Goal: Task Accomplishment & Management: Use online tool/utility

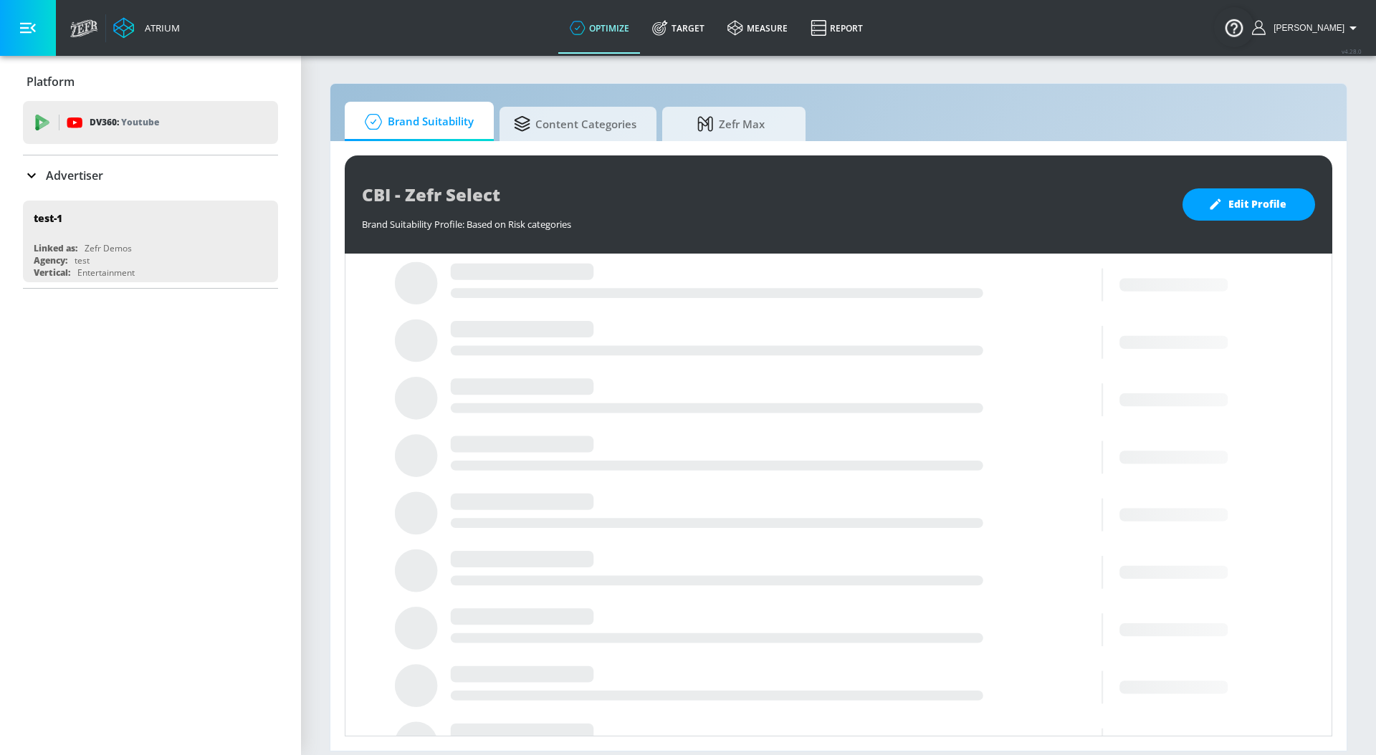
click at [37, 178] on icon at bounding box center [31, 175] width 17 height 17
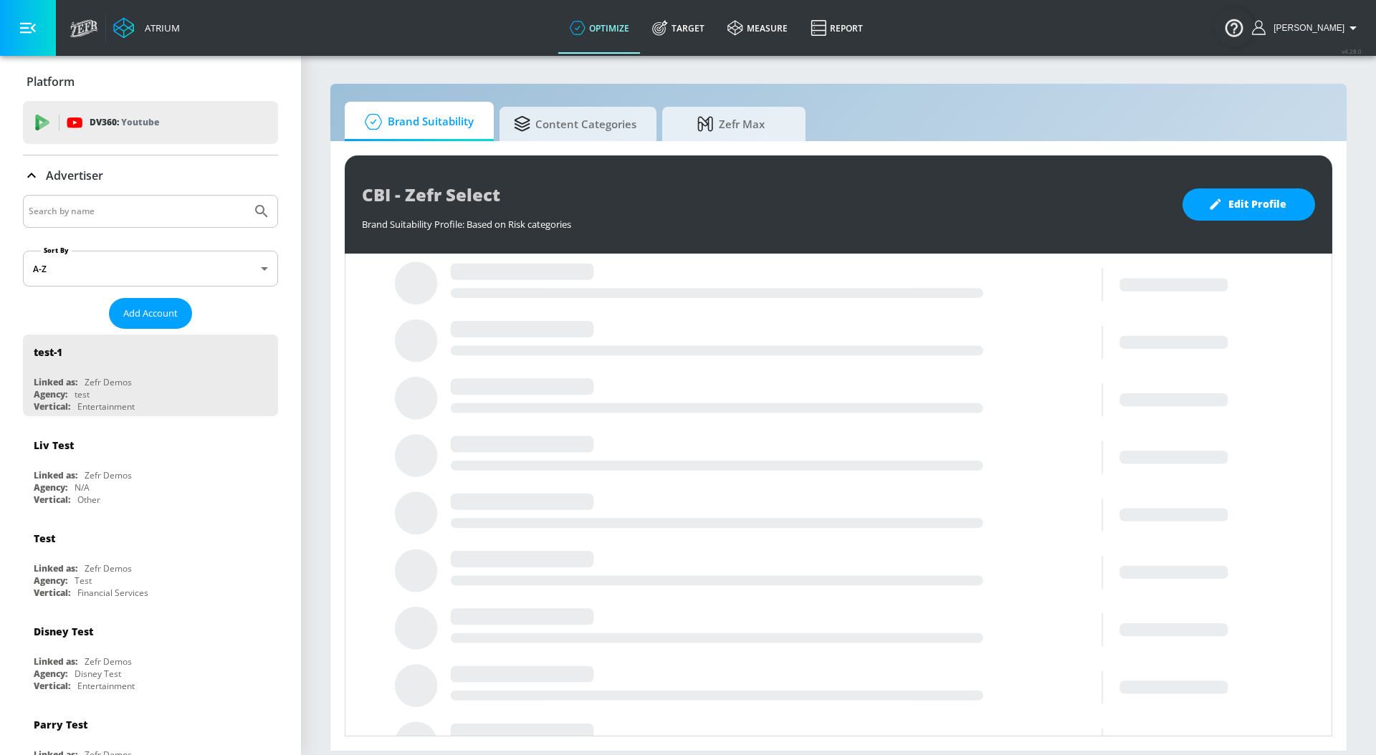
click at [58, 209] on input "Search by name" at bounding box center [137, 211] width 217 height 19
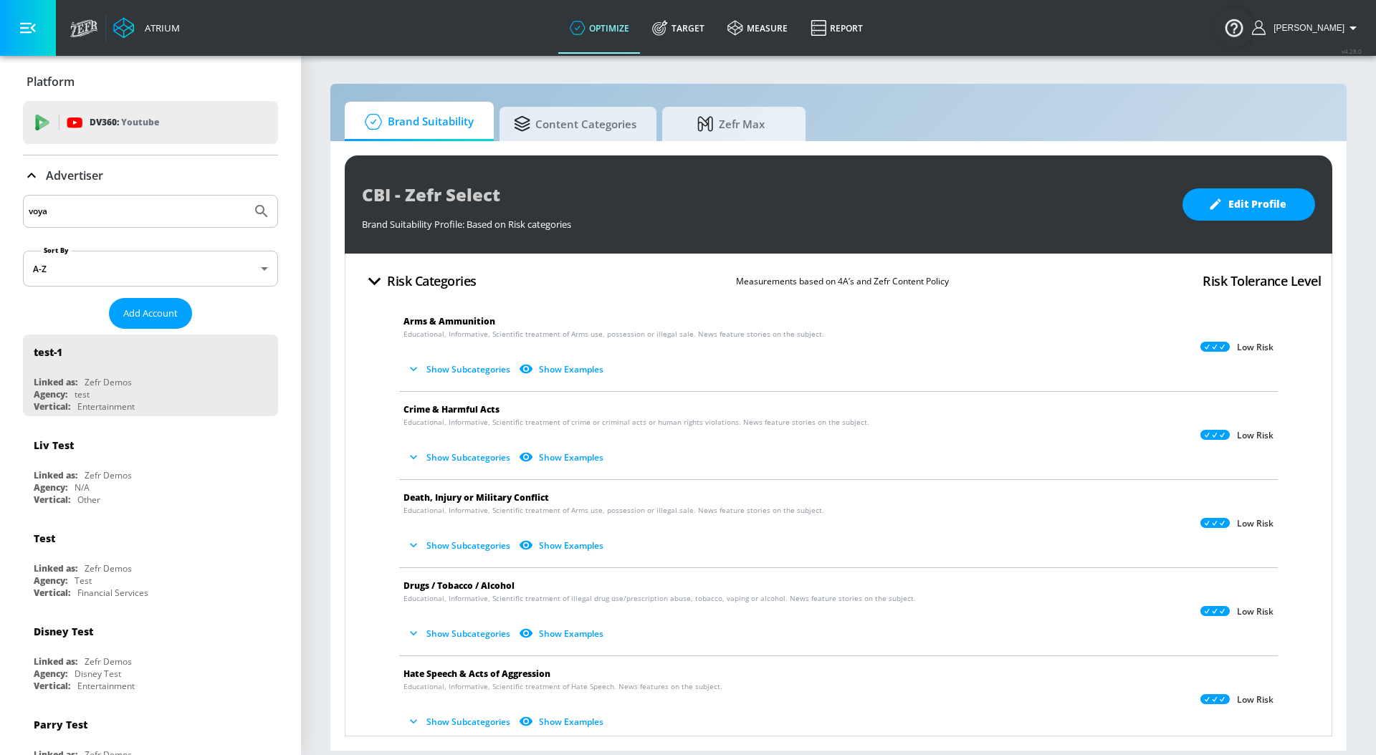
type input "voya"
click at [246, 196] on button "Submit Search" at bounding box center [262, 212] width 32 height 32
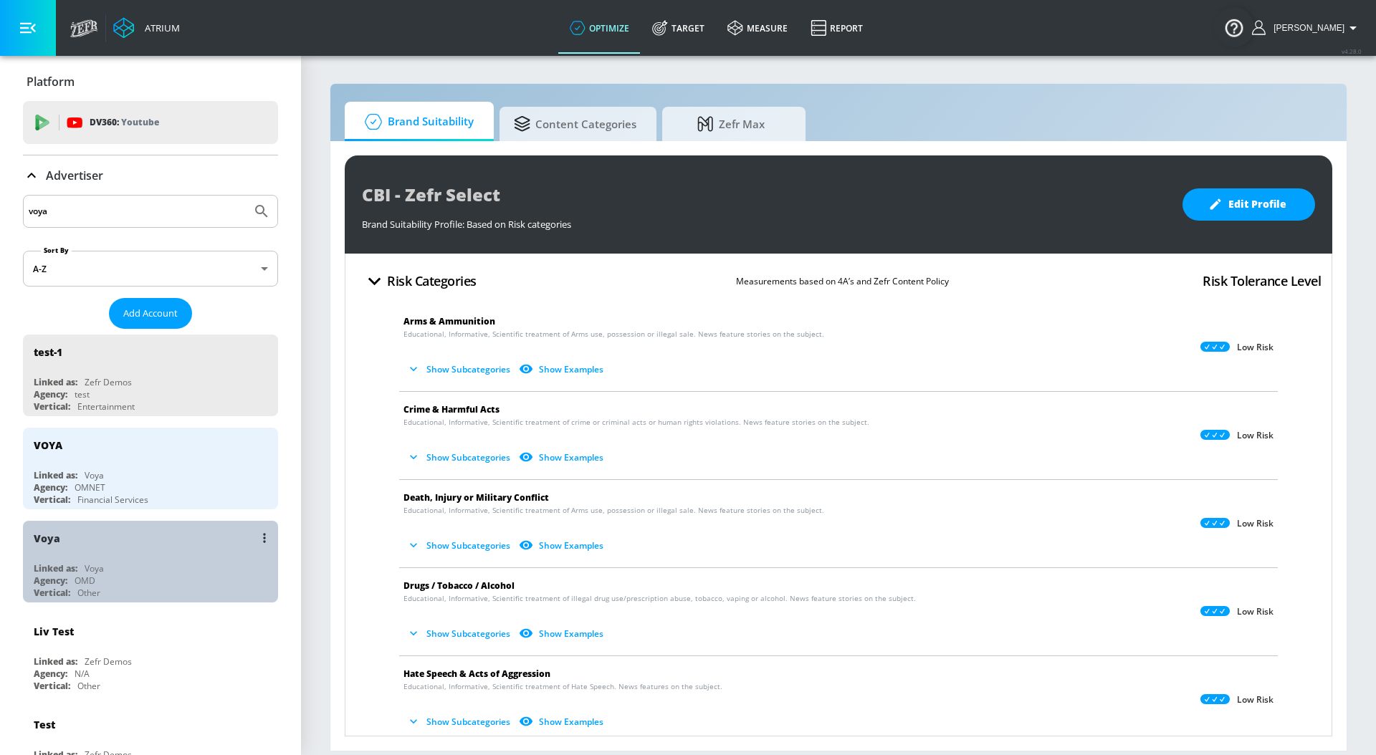
click at [160, 553] on div "Voya" at bounding box center [154, 538] width 241 height 34
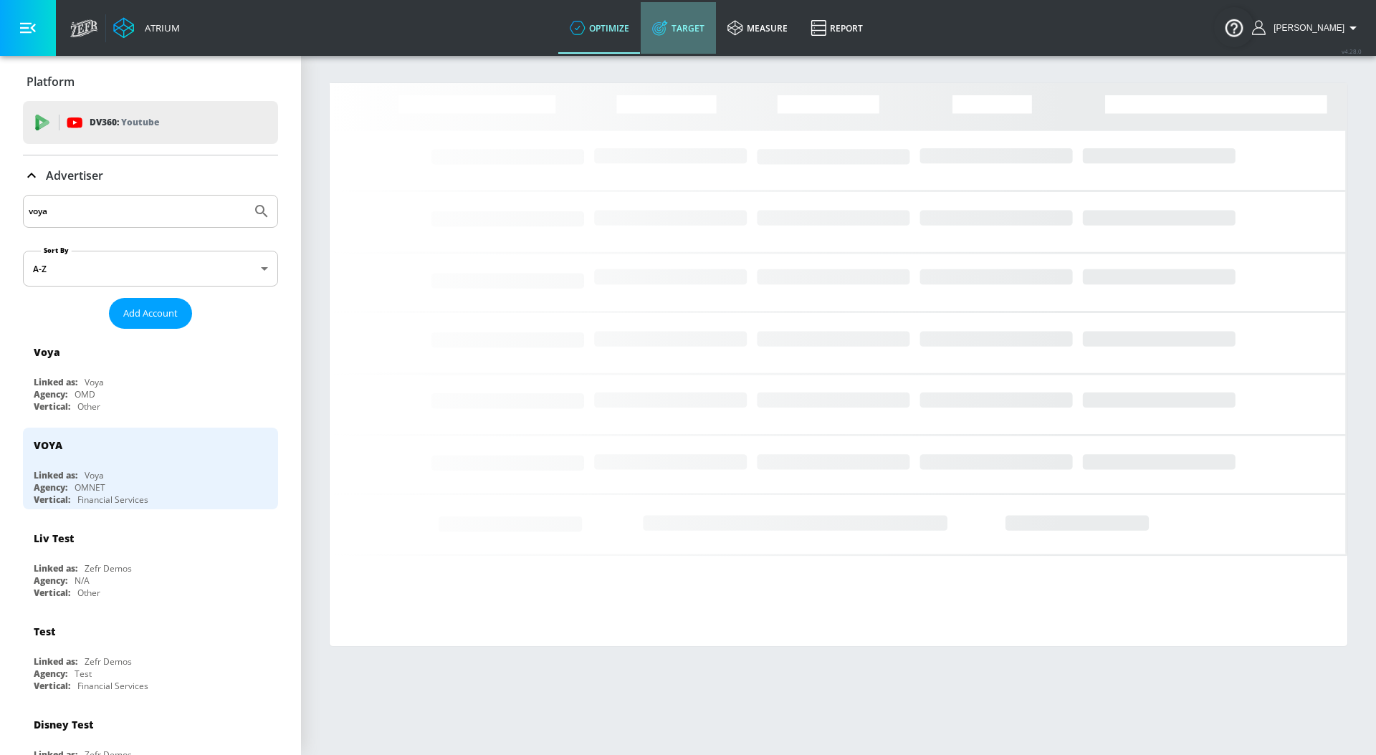
click at [710, 36] on link "Target" at bounding box center [678, 28] width 75 height 52
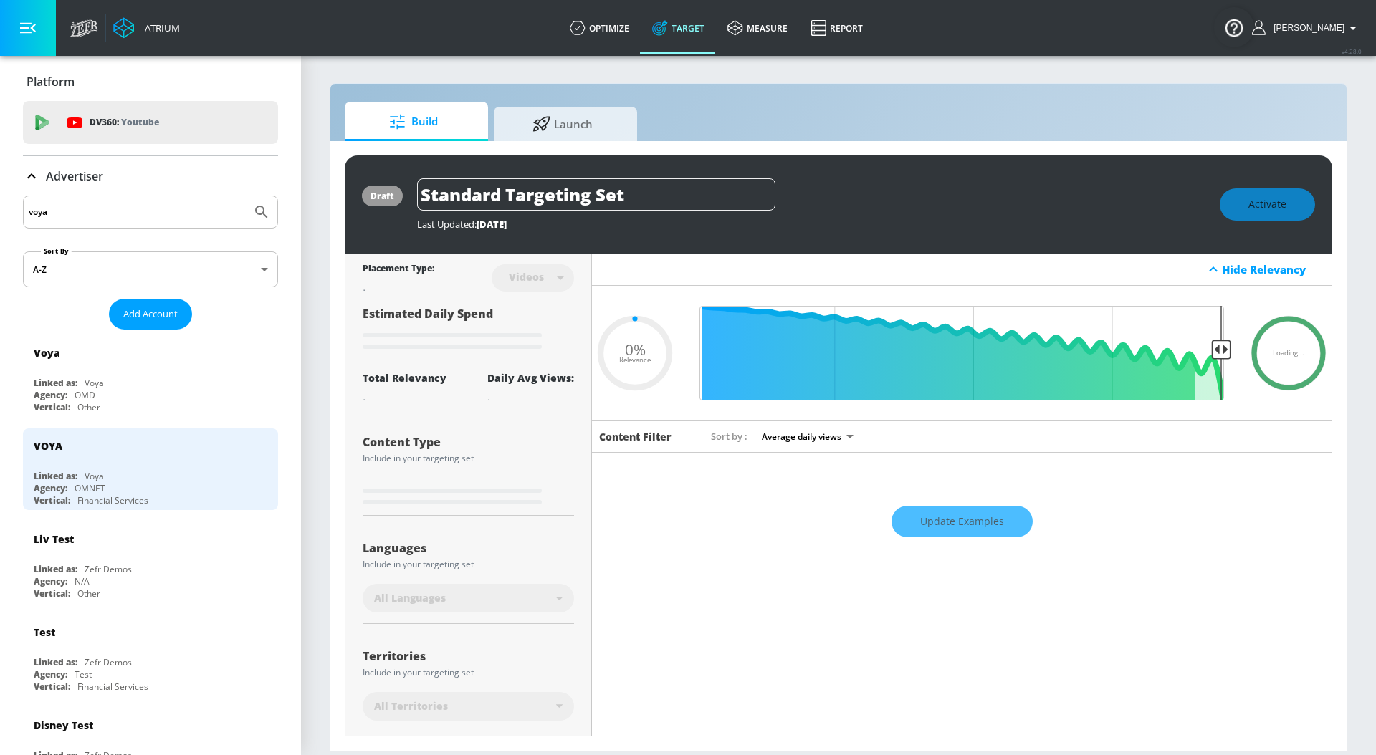
type input "0.05"
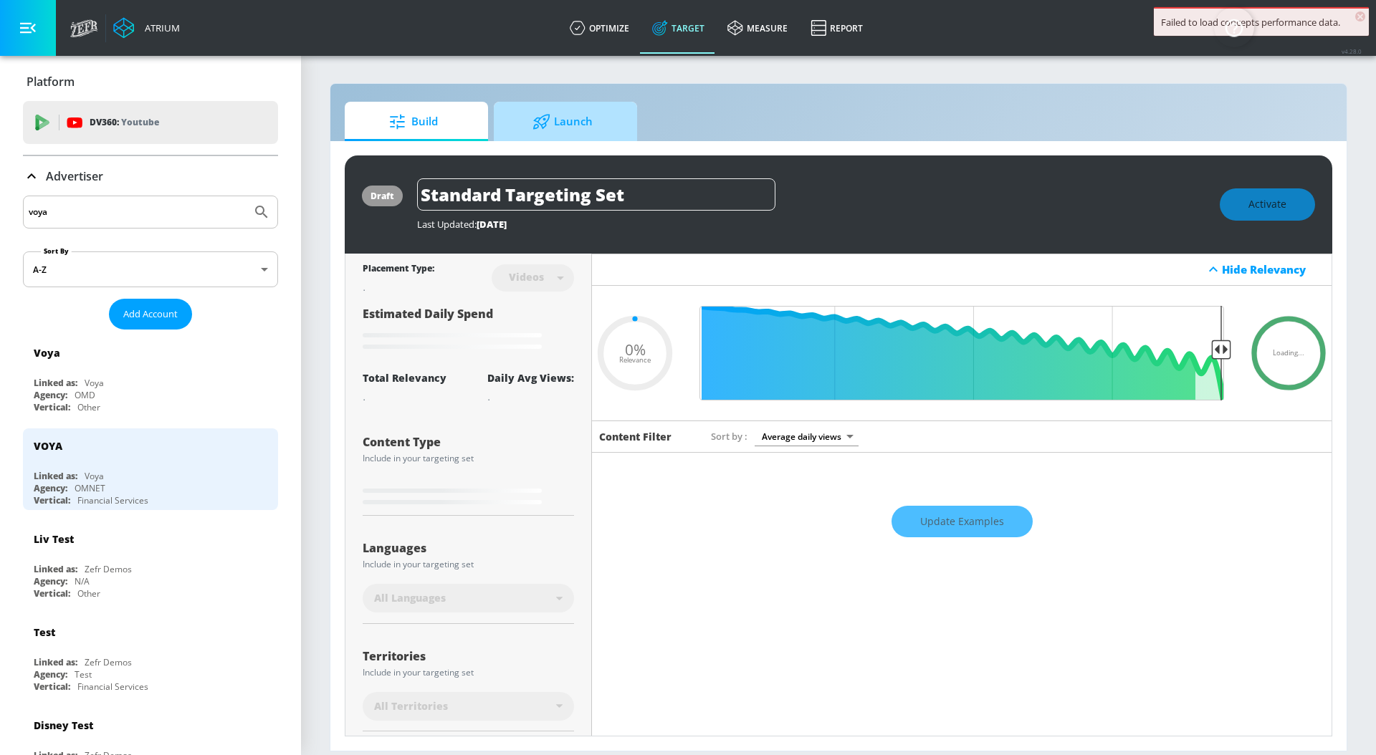
click at [595, 123] on span "Launch" at bounding box center [562, 122] width 109 height 34
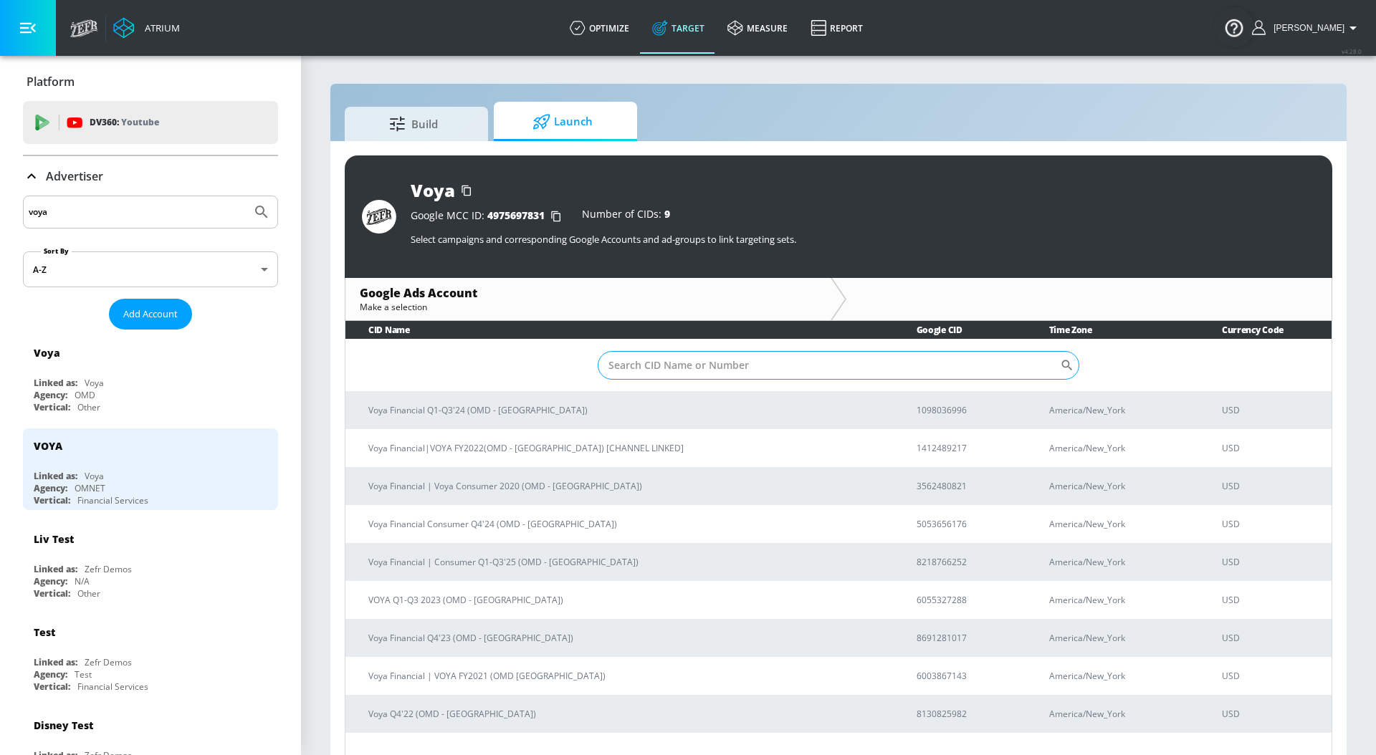
click at [674, 360] on input "Sort By" at bounding box center [829, 365] width 462 height 29
paste input "8218766252"
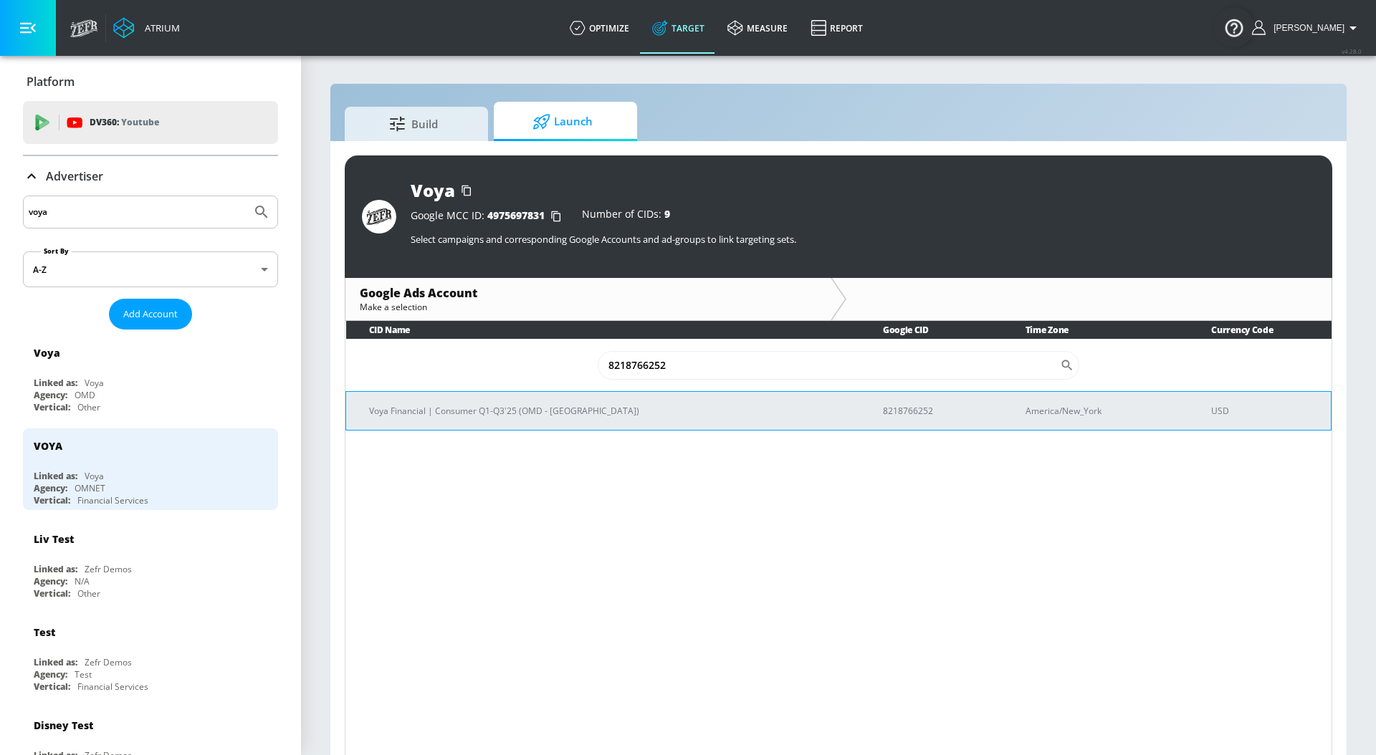
type input "8218766252"
click at [643, 399] on td "Voya Financial | Consumer Q1-Q3'25 (OMD - [GEOGRAPHIC_DATA])" at bounding box center [603, 410] width 514 height 39
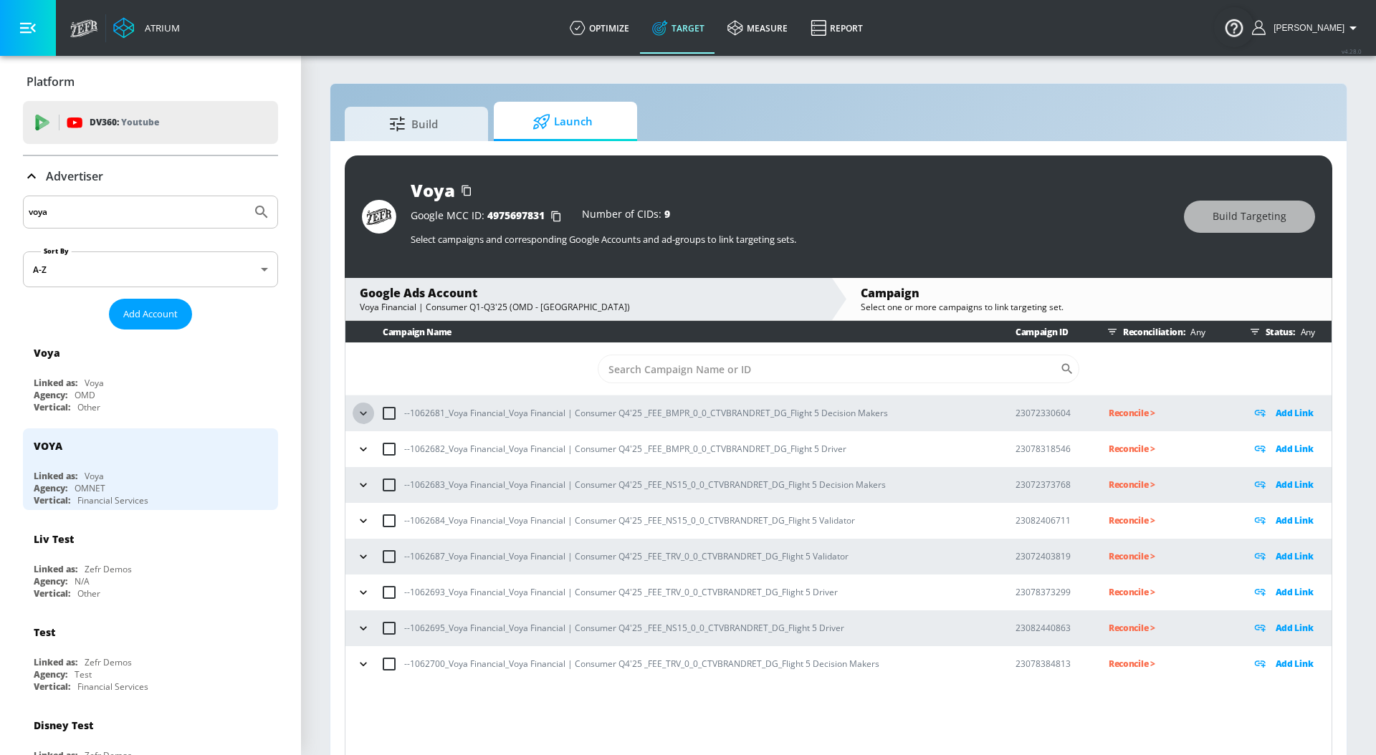
click at [354, 413] on button "button" at bounding box center [363, 413] width 21 height 21
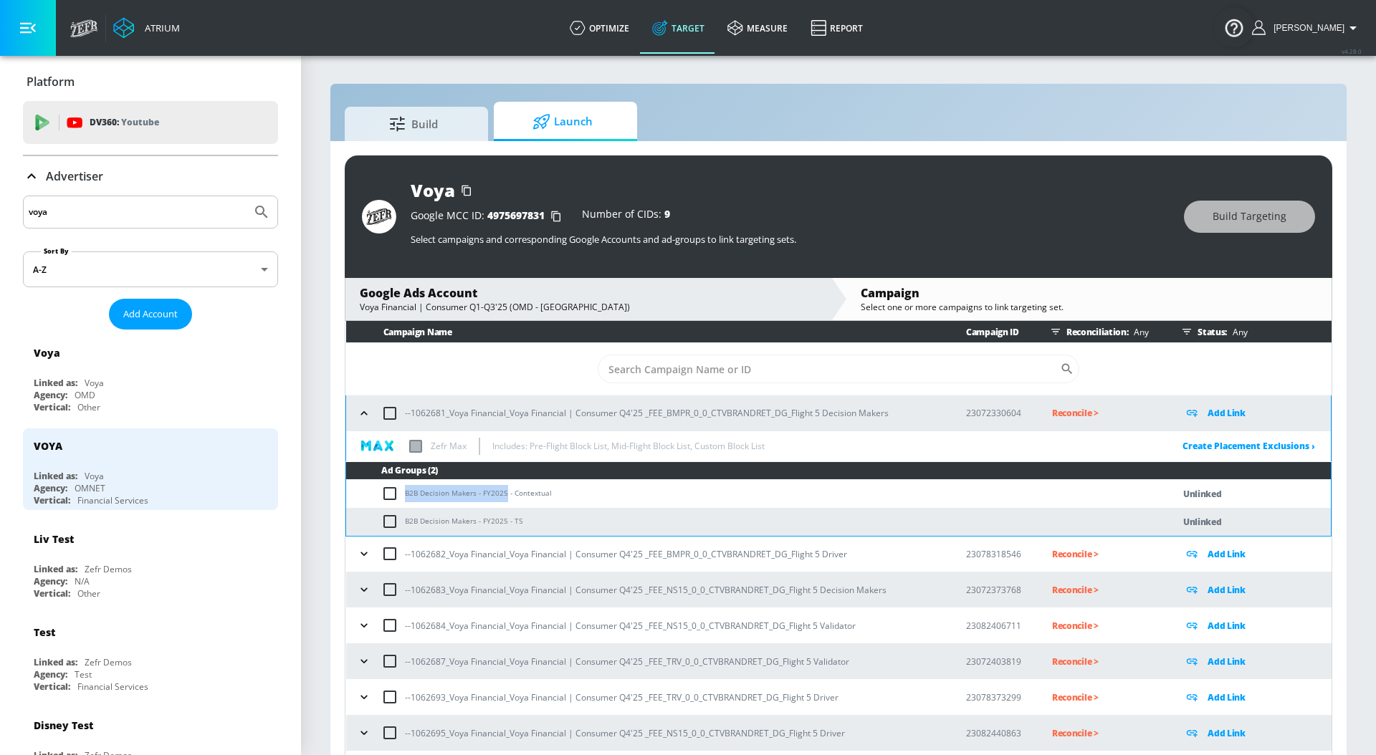
drag, startPoint x: 406, startPoint y: 491, endPoint x: 505, endPoint y: 494, distance: 99.6
click at [505, 494] on td "B2B Decision Makers - FY2025 - Contextual" at bounding box center [744, 494] width 797 height 28
copy td "B2B Decision Makers - FY2025"
click at [384, 490] on input "checkbox" at bounding box center [393, 493] width 24 height 17
checkbox input "true"
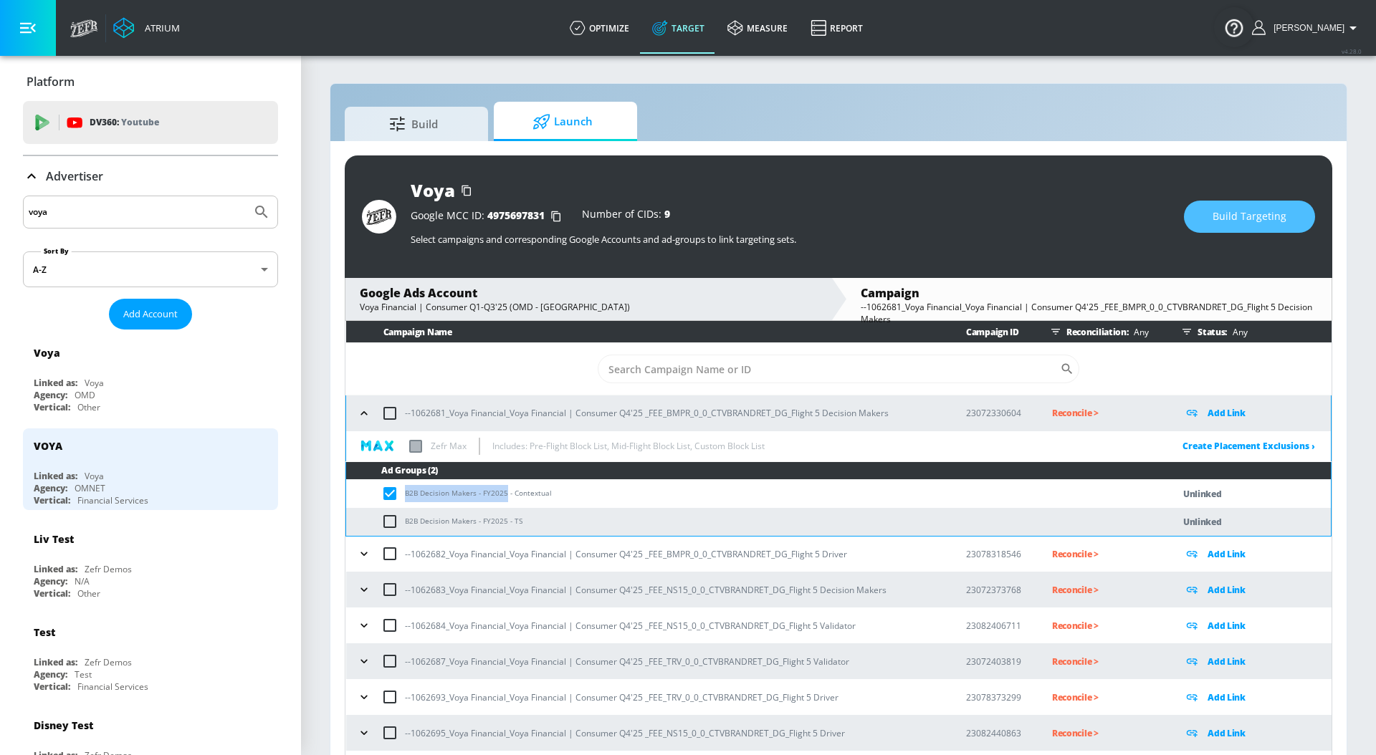
click at [1251, 221] on span "Build Targeting" at bounding box center [1249, 217] width 74 height 18
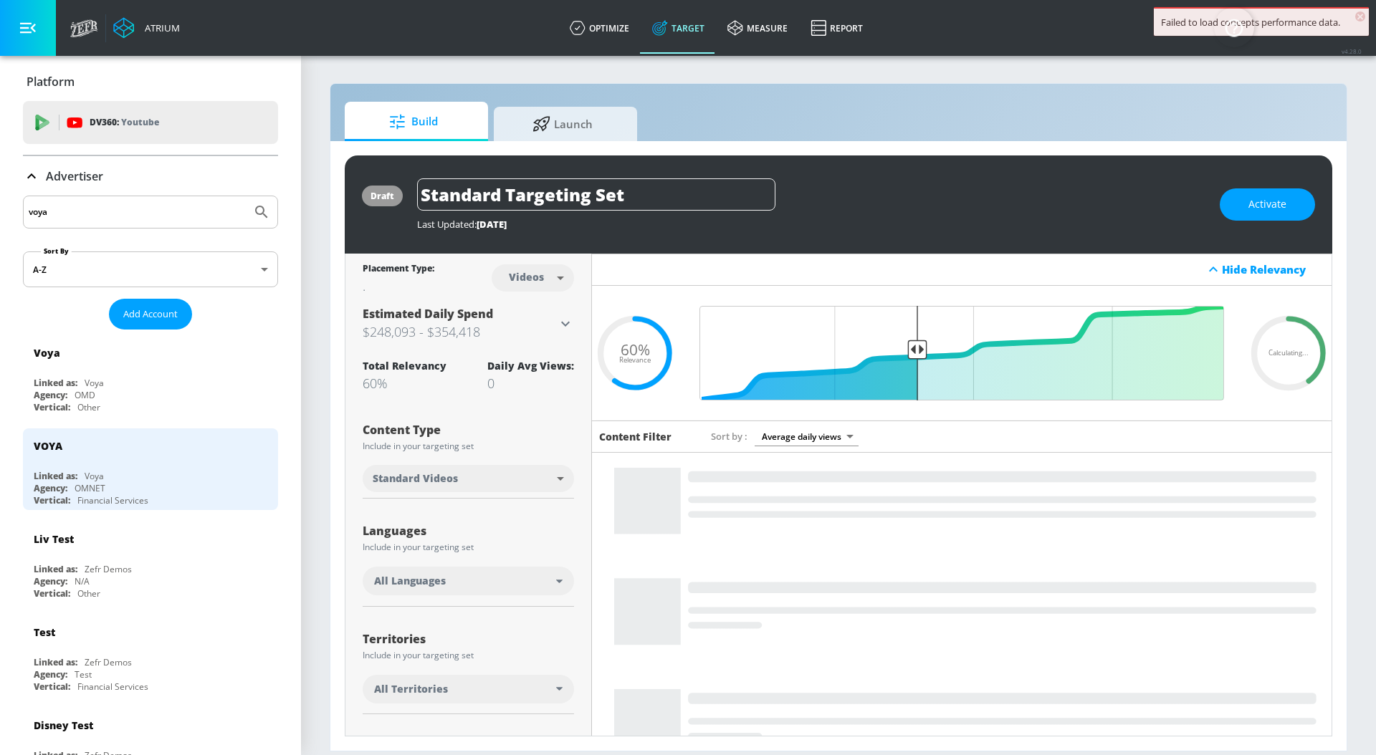
click at [607, 105] on div "Build Launch" at bounding box center [838, 121] width 987 height 39
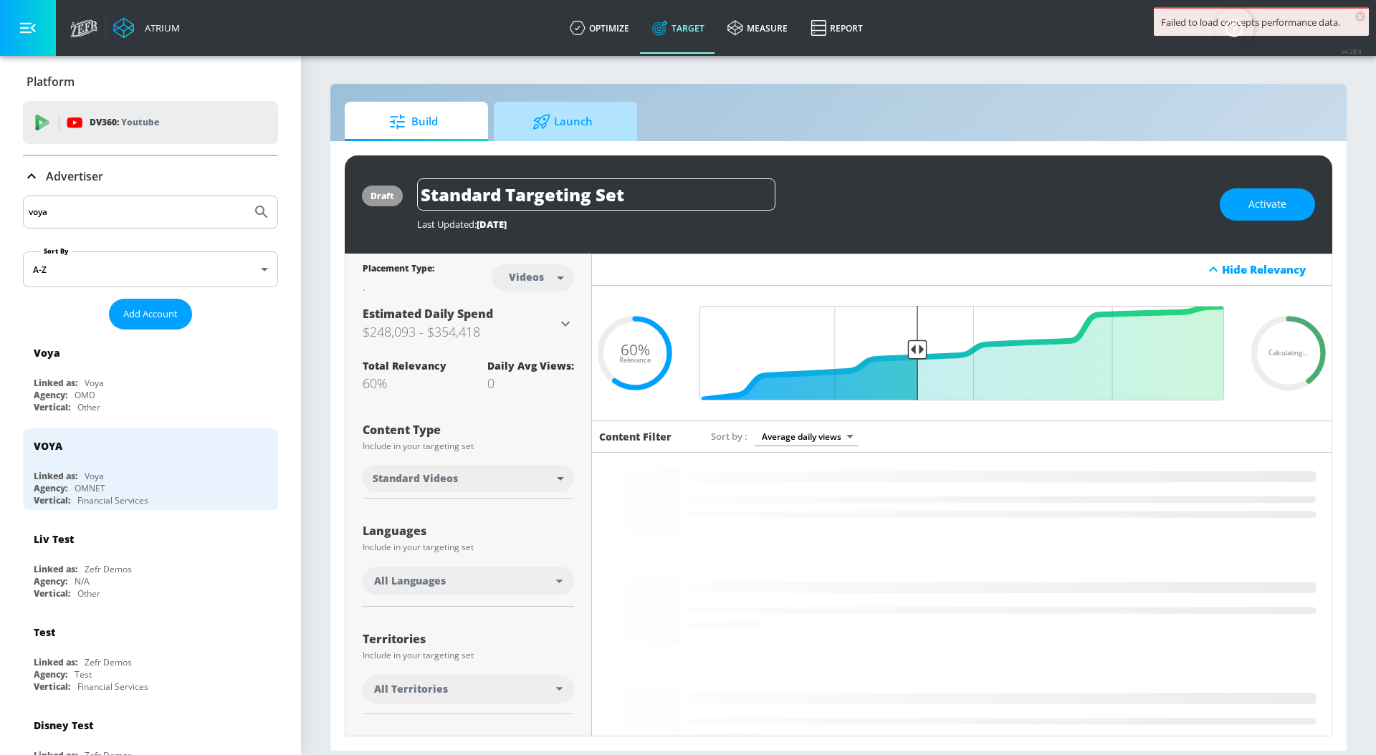
click at [599, 128] on span "Launch" at bounding box center [562, 122] width 109 height 34
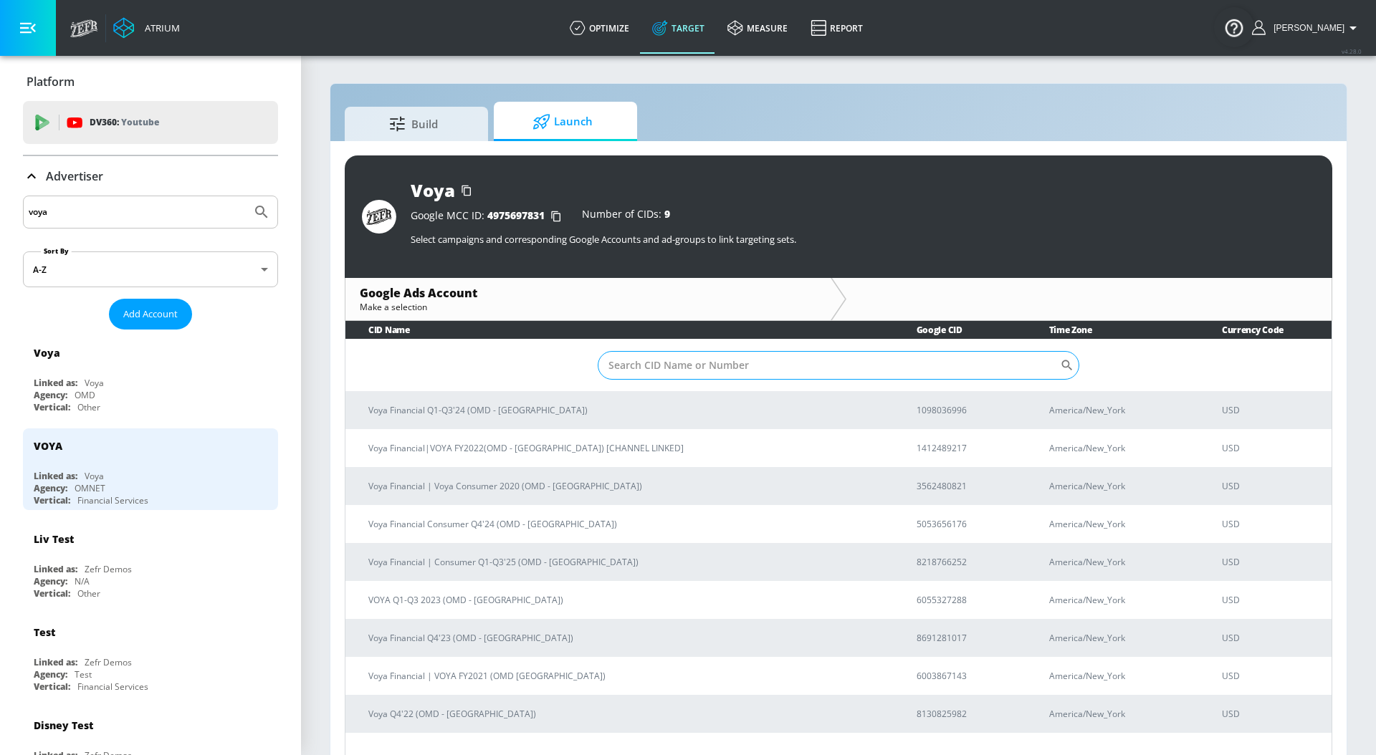
click at [692, 362] on input "Sort By" at bounding box center [829, 365] width 462 height 29
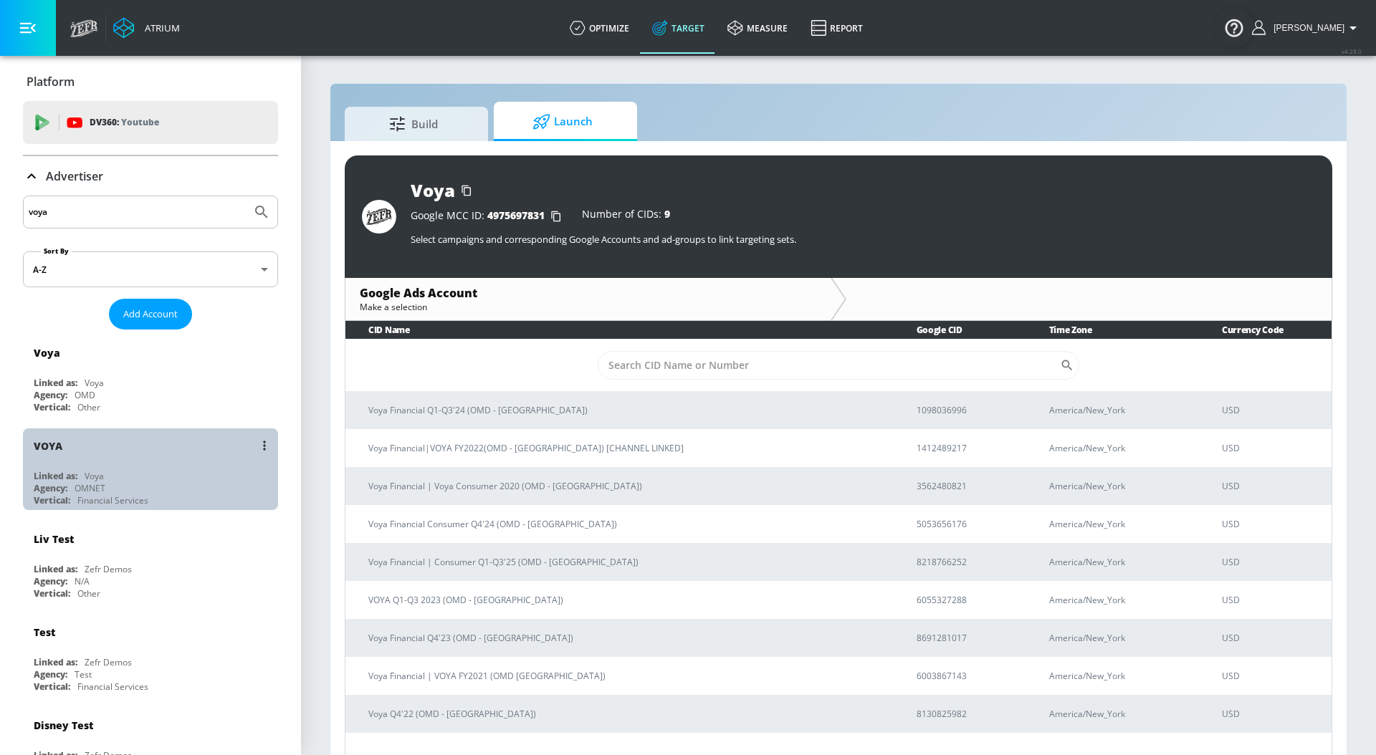
click at [174, 455] on div "VOYA" at bounding box center [154, 445] width 241 height 34
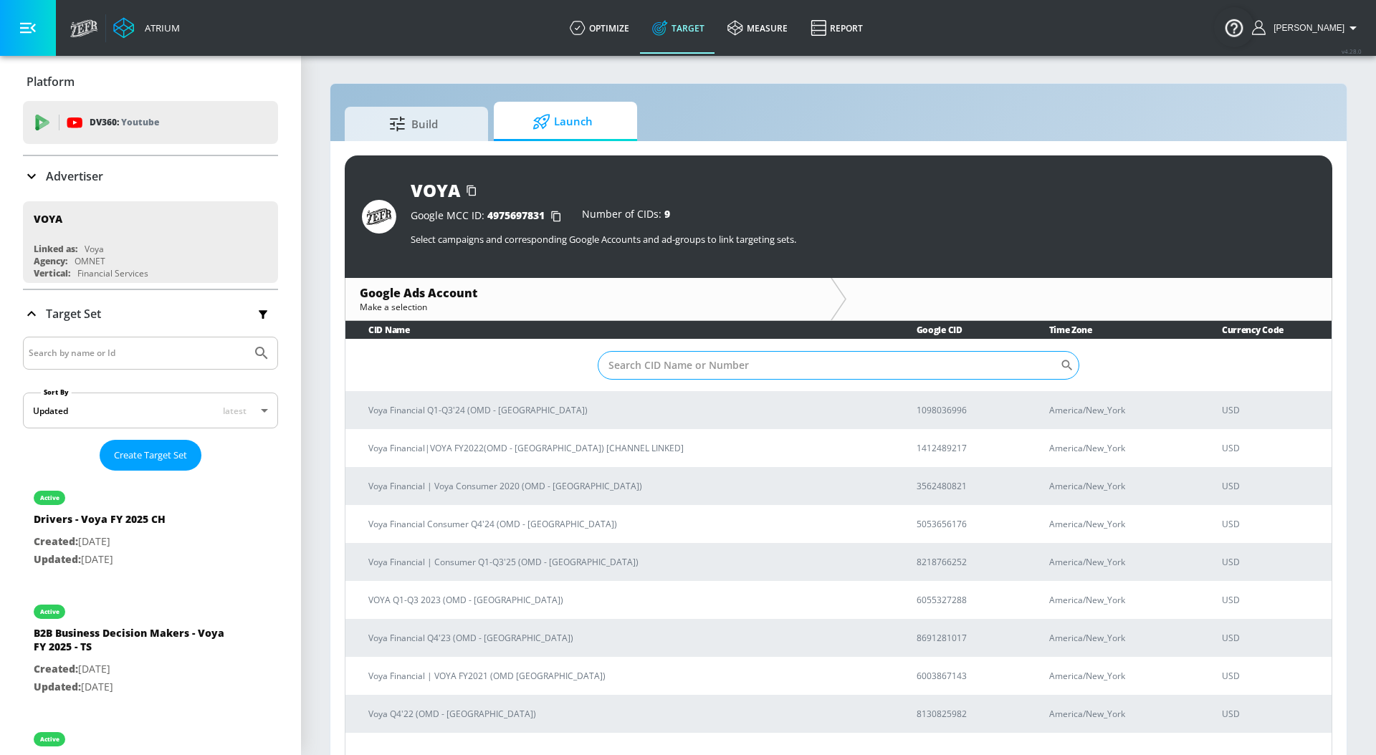
click at [641, 368] on input "Sort By" at bounding box center [829, 365] width 462 height 29
paste input "8218766252"
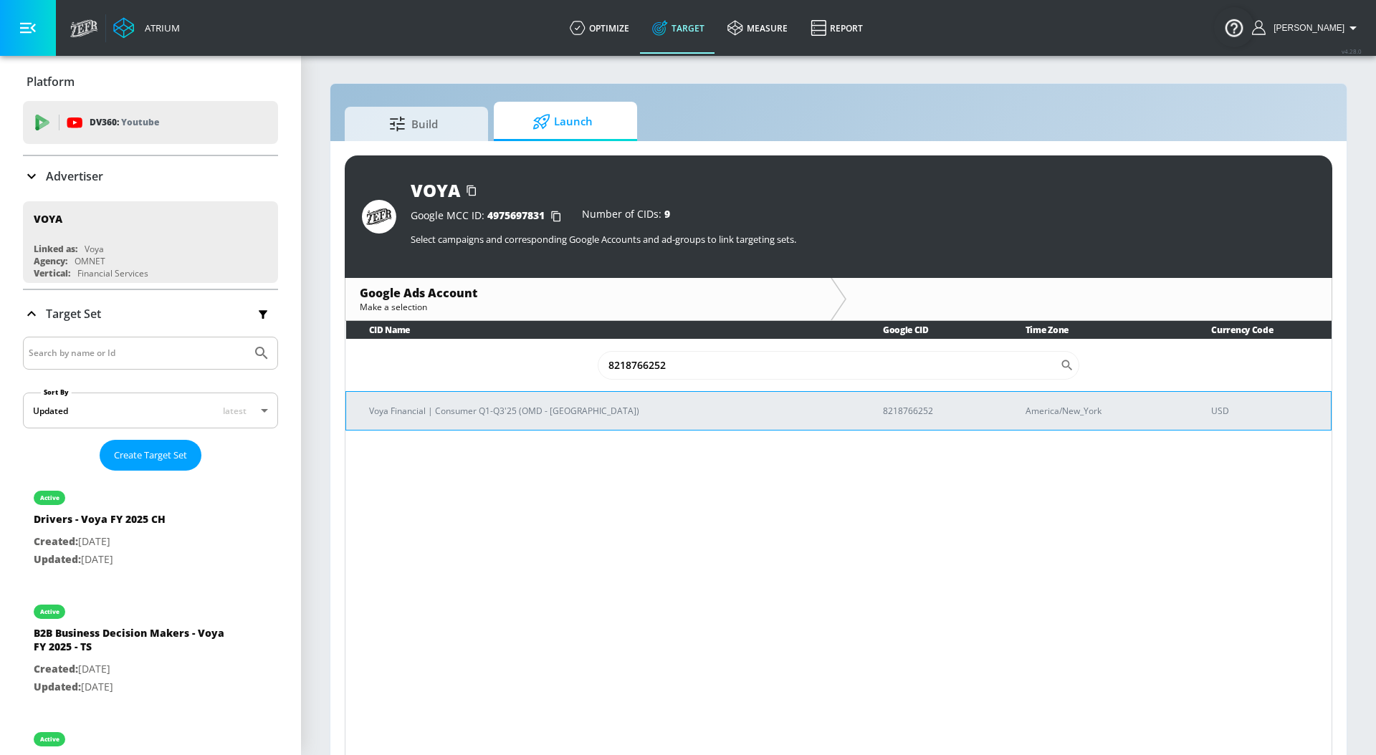
type input "8218766252"
click at [609, 407] on p "Voya Financial | Consumer Q1-Q3'25 (OMD - [GEOGRAPHIC_DATA])" at bounding box center [608, 410] width 479 height 15
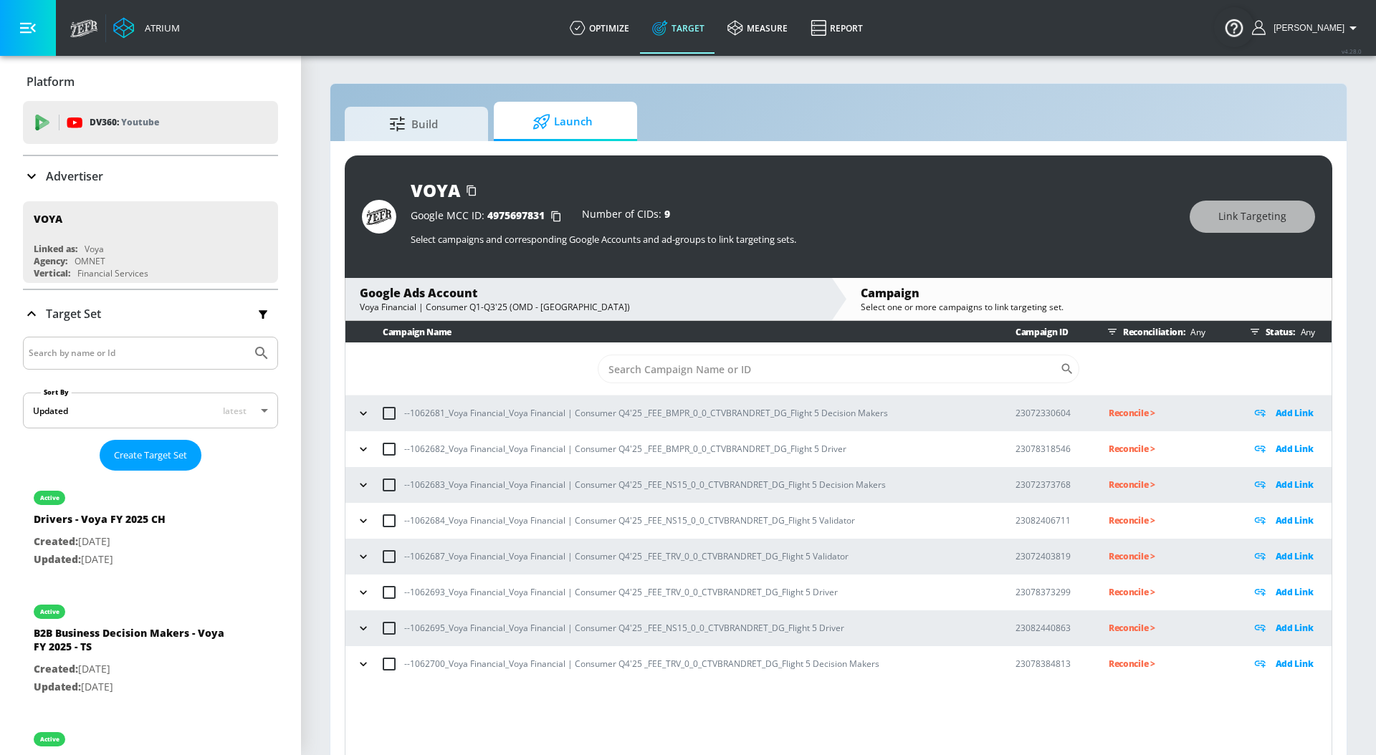
click at [353, 415] on div "--1062681_Voya Financial_Voya Financial | Consumer Q4'25 _FEE_BMPR_0_0_CTVBRAND…" at bounding box center [673, 413] width 640 height 30
click at [353, 415] on button "button" at bounding box center [363, 413] width 21 height 21
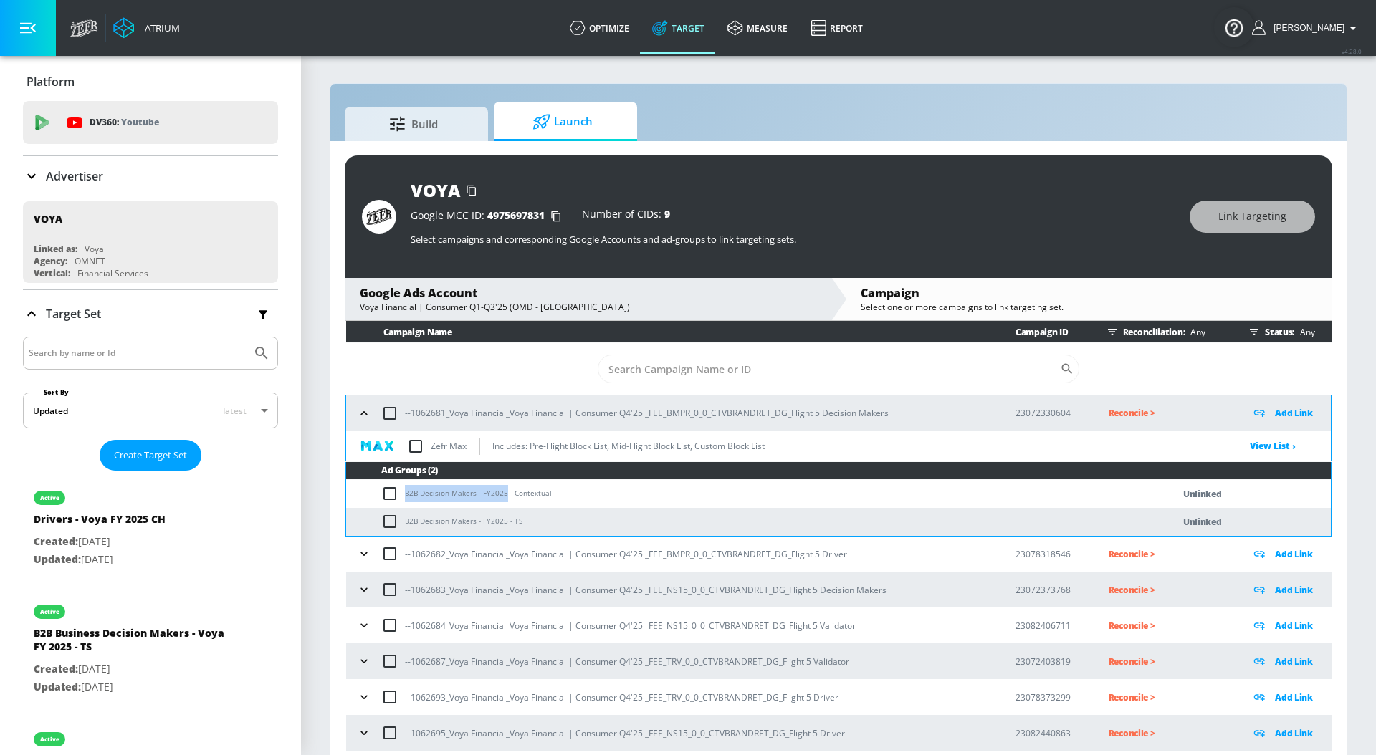
drag, startPoint x: 405, startPoint y: 493, endPoint x: 504, endPoint y: 494, distance: 99.6
click at [504, 494] on td "B2B Decision Makers - FY2025 - Contextual" at bounding box center [744, 494] width 797 height 28
copy td "B2B Decision Makers - FY2025"
click at [391, 489] on input "checkbox" at bounding box center [393, 493] width 24 height 17
checkbox input "true"
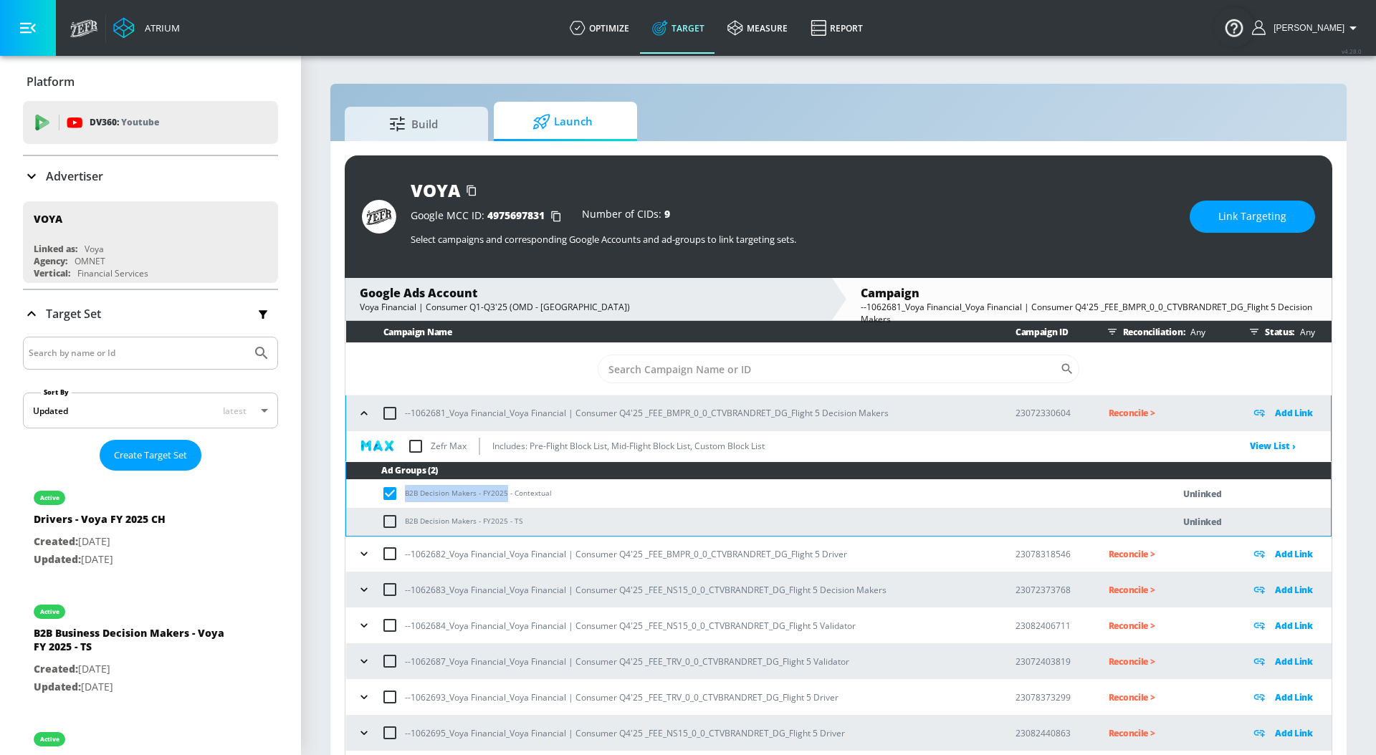
click at [1235, 221] on span "Link Targeting" at bounding box center [1252, 217] width 68 height 18
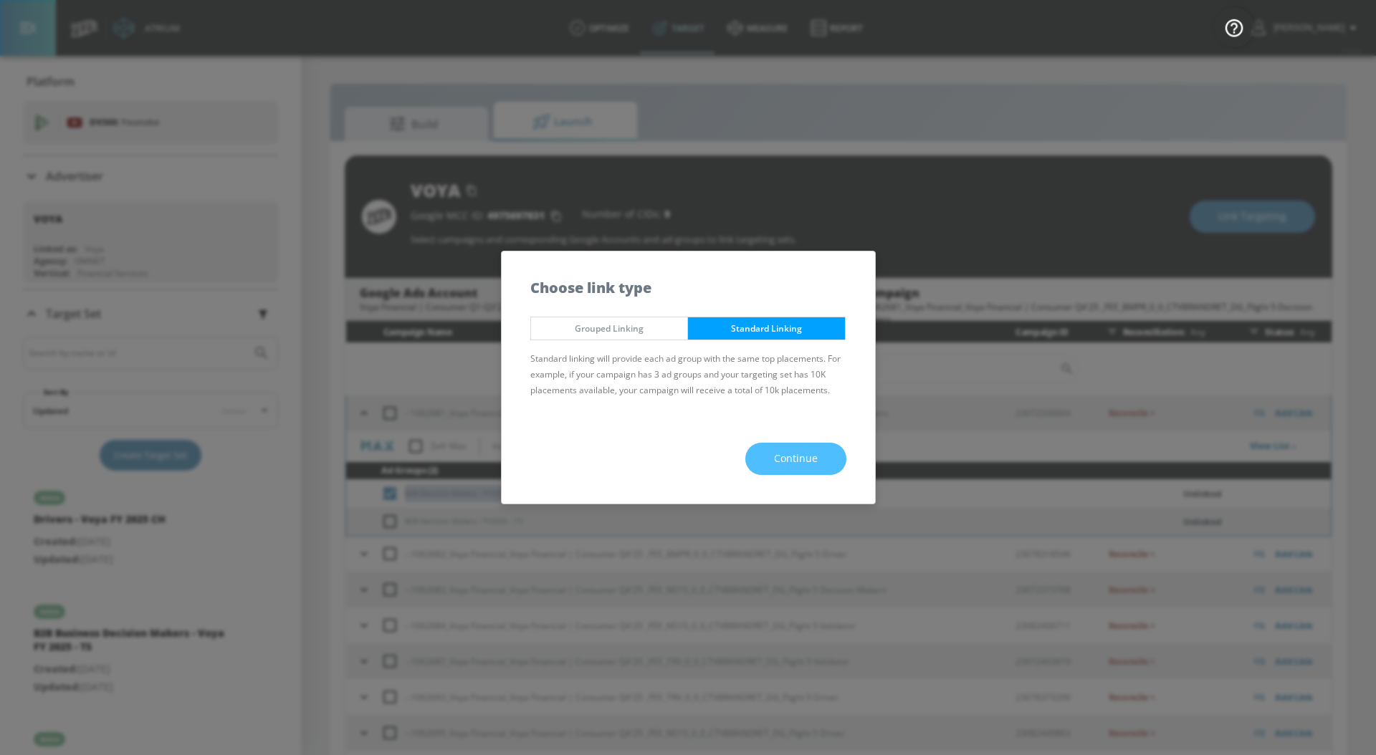
click at [814, 451] on span "Continue" at bounding box center [796, 459] width 44 height 18
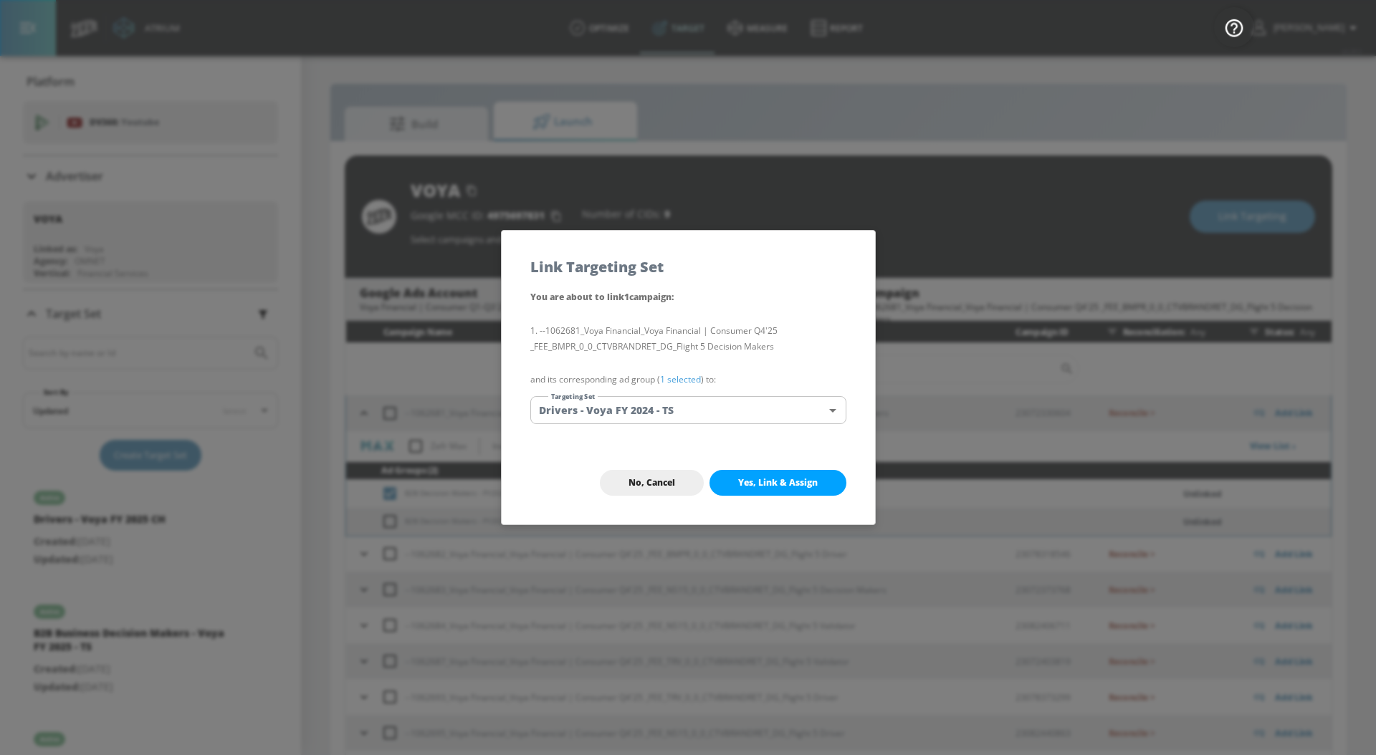
click at [679, 378] on link "1 selected" at bounding box center [680, 379] width 41 height 12
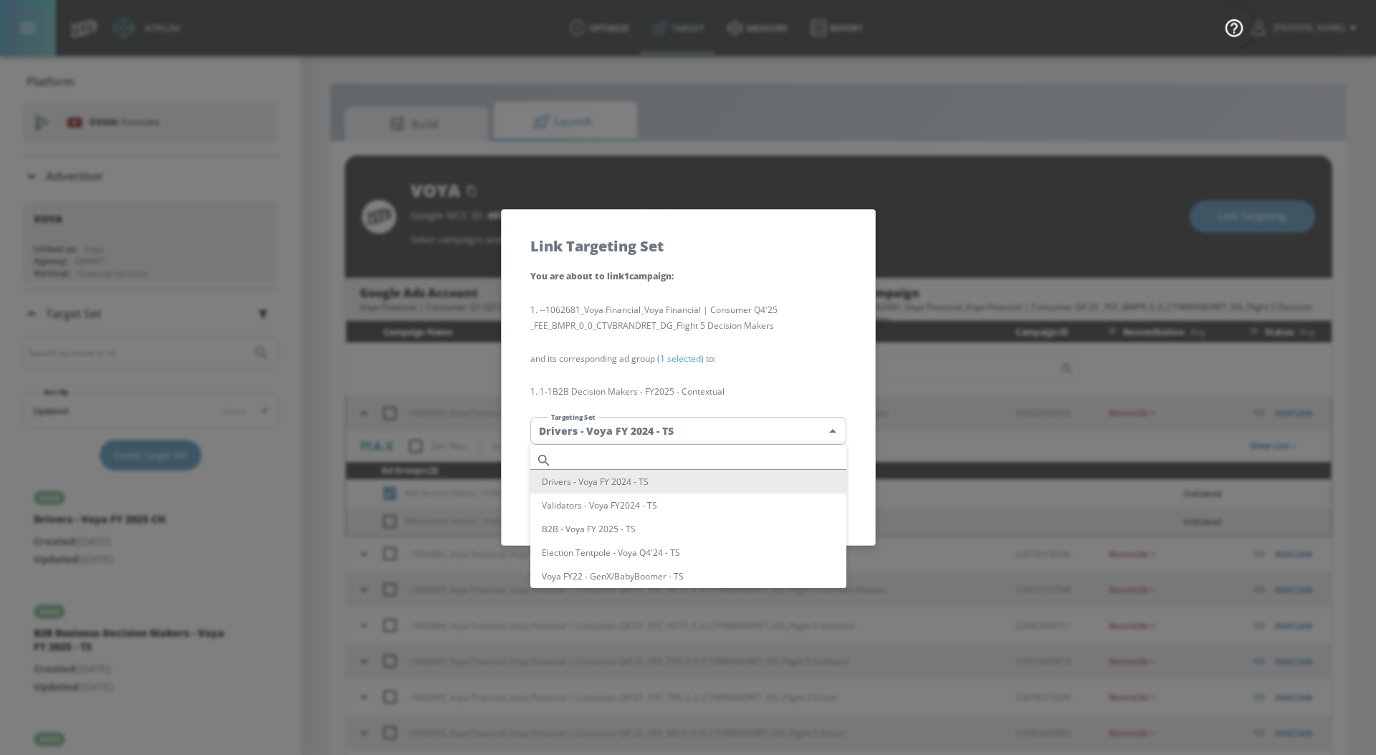
click at [676, 431] on body "Atrium optimize Target measure Report optimize Target measure Report v 4.28.0 […" at bounding box center [688, 388] width 1376 height 776
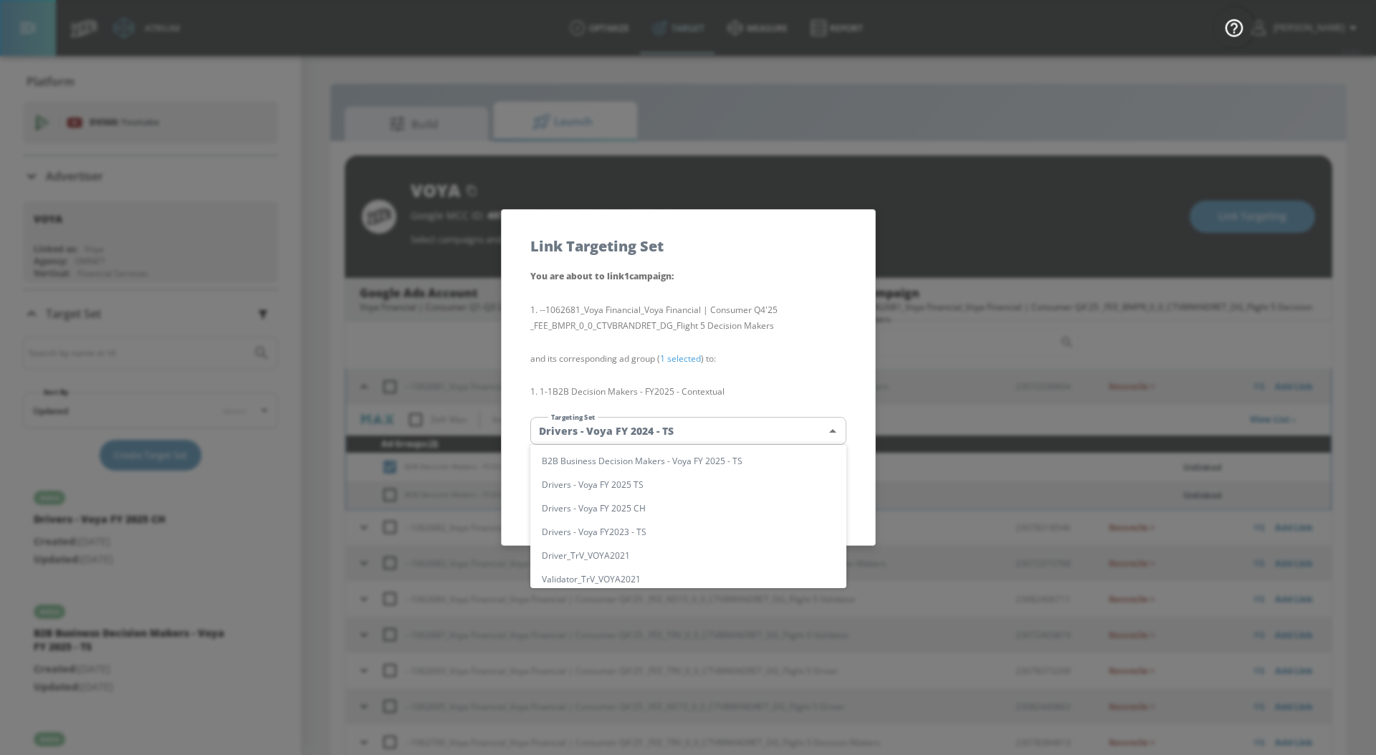
click at [684, 455] on li "B2B Business Decision Makers - Voya FY 2025 - TS" at bounding box center [688, 461] width 316 height 24
type input "c4bbee39-4d77-4889-af2b-91b03f36d9ee"
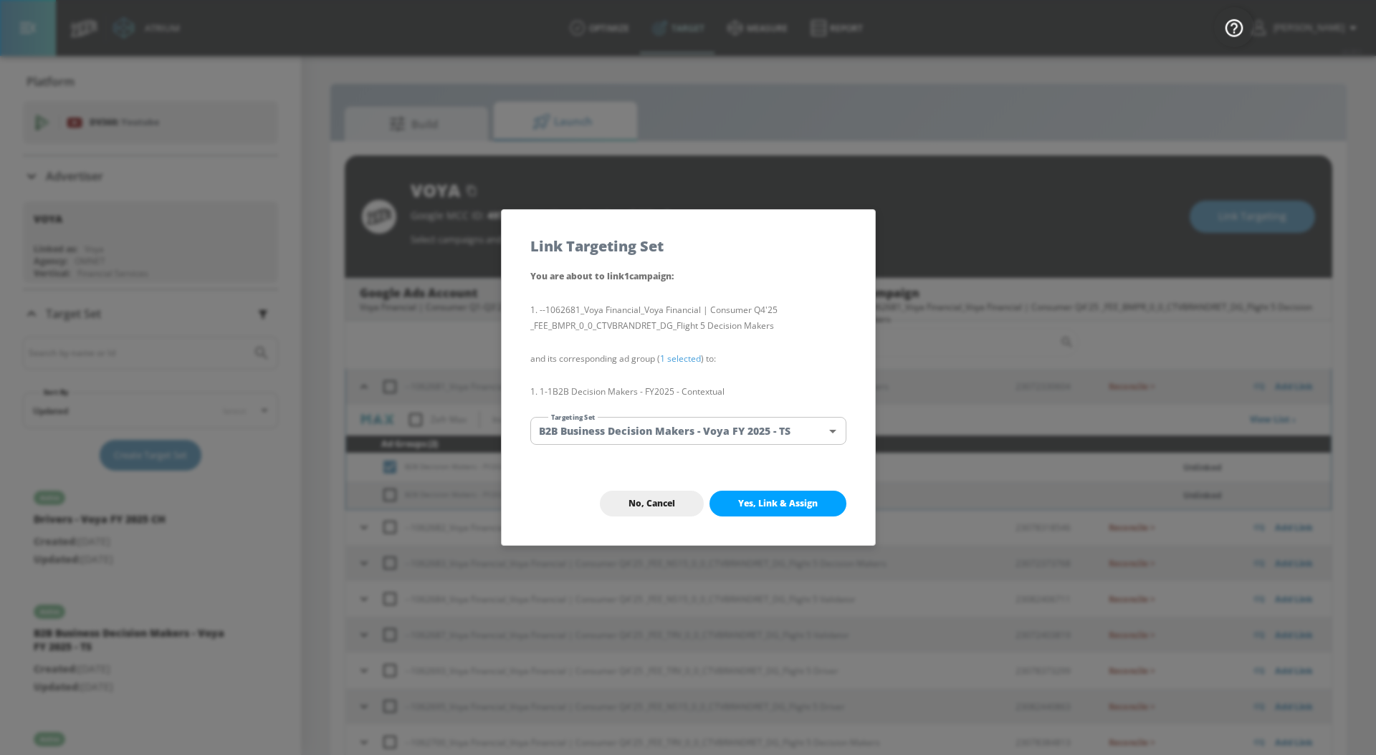
click at [738, 514] on button "Yes, Link & Assign" at bounding box center [777, 504] width 137 height 26
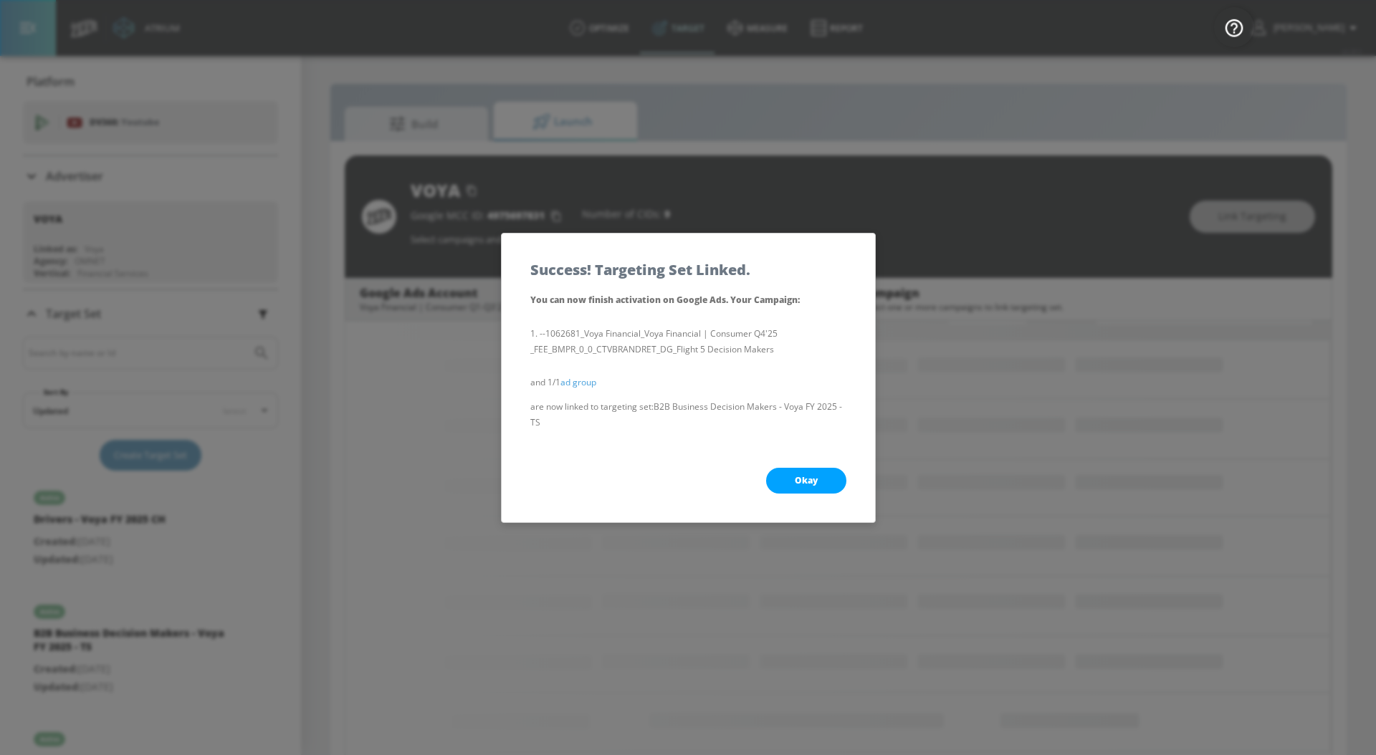
click at [787, 472] on button "Okay" at bounding box center [806, 481] width 80 height 26
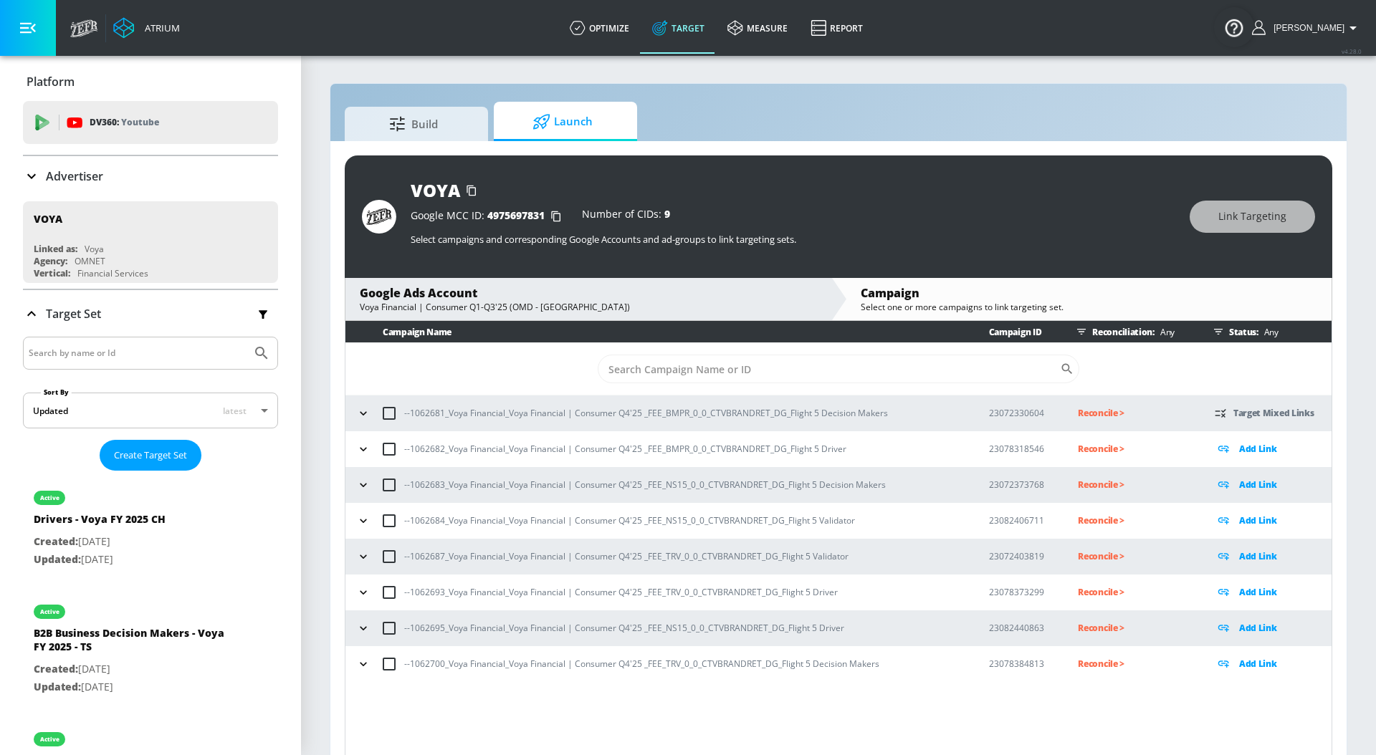
scroll to position [0, 0]
click at [358, 415] on icon "button" at bounding box center [363, 413] width 14 height 14
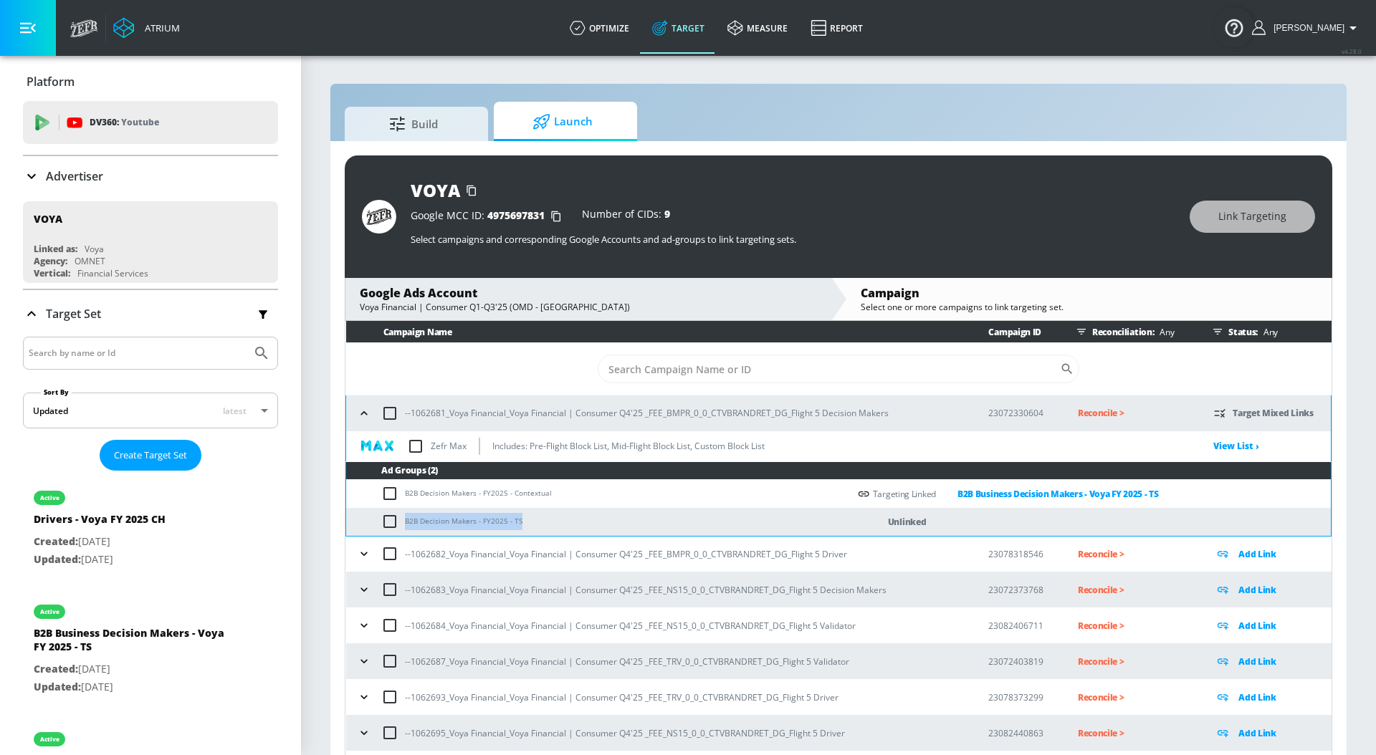
drag, startPoint x: 406, startPoint y: 520, endPoint x: 535, endPoint y: 521, distance: 129.0
click at [535, 521] on td "B2B Decision Makers - FY2025 - TS" at bounding box center [597, 522] width 502 height 28
copy td "B2B Decision Makers - FY2025 - TS"
click at [386, 523] on input "checkbox" at bounding box center [393, 521] width 24 height 17
checkbox input "true"
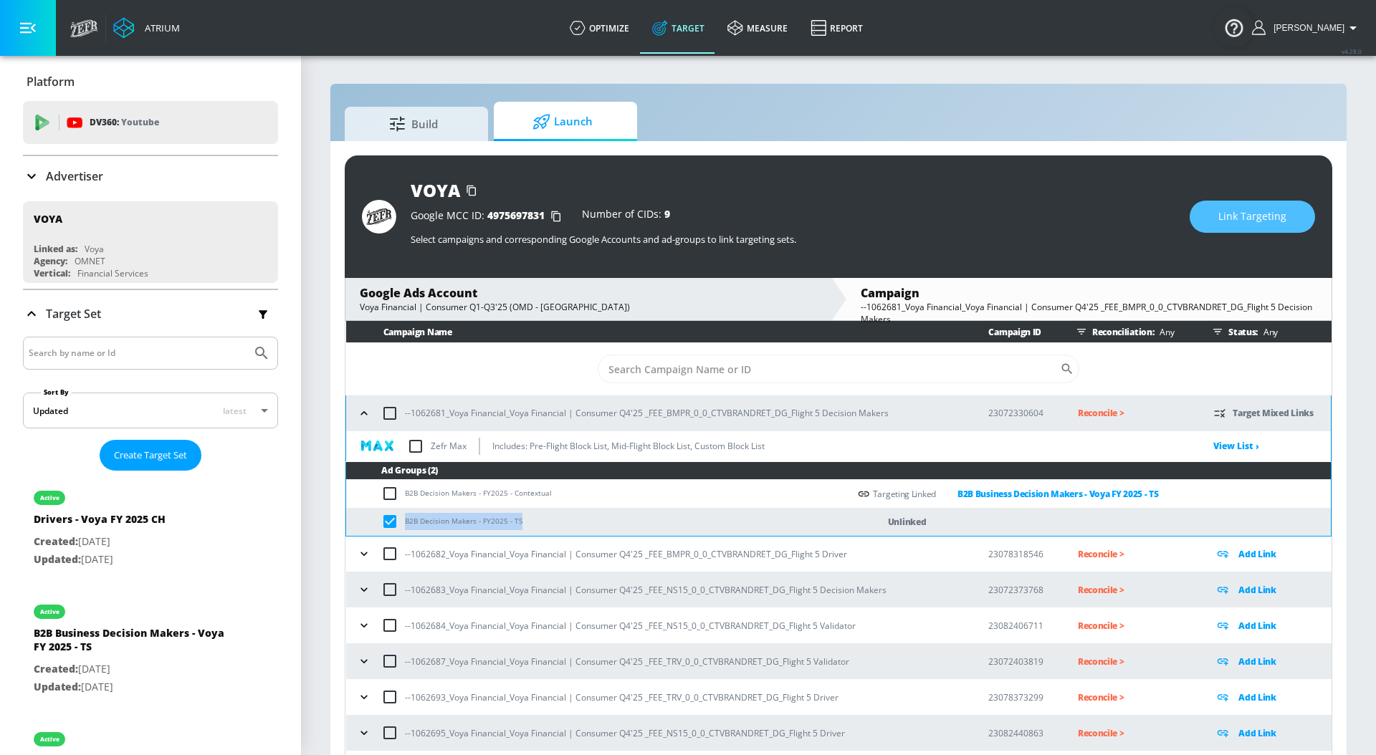
click at [1234, 224] on span "Link Targeting" at bounding box center [1252, 217] width 68 height 18
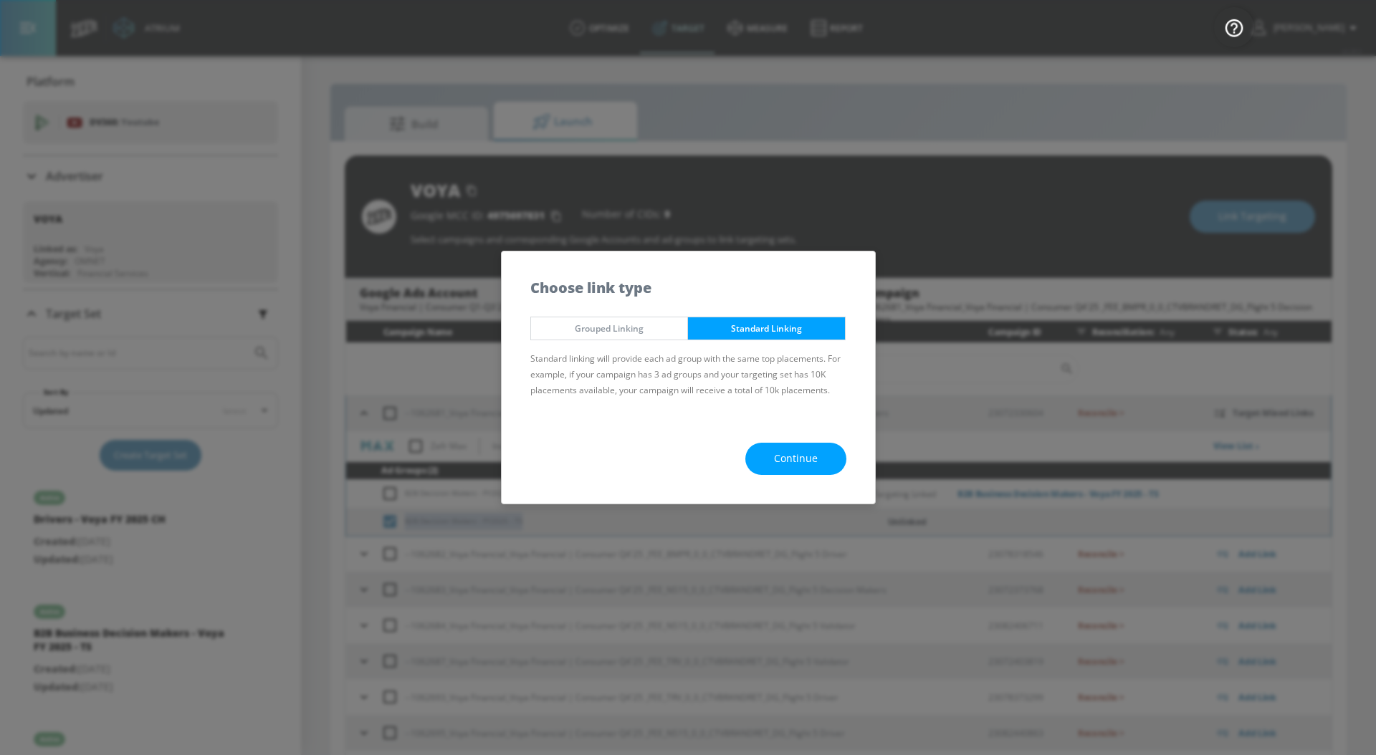
click at [791, 446] on button "Continue" at bounding box center [795, 459] width 101 height 32
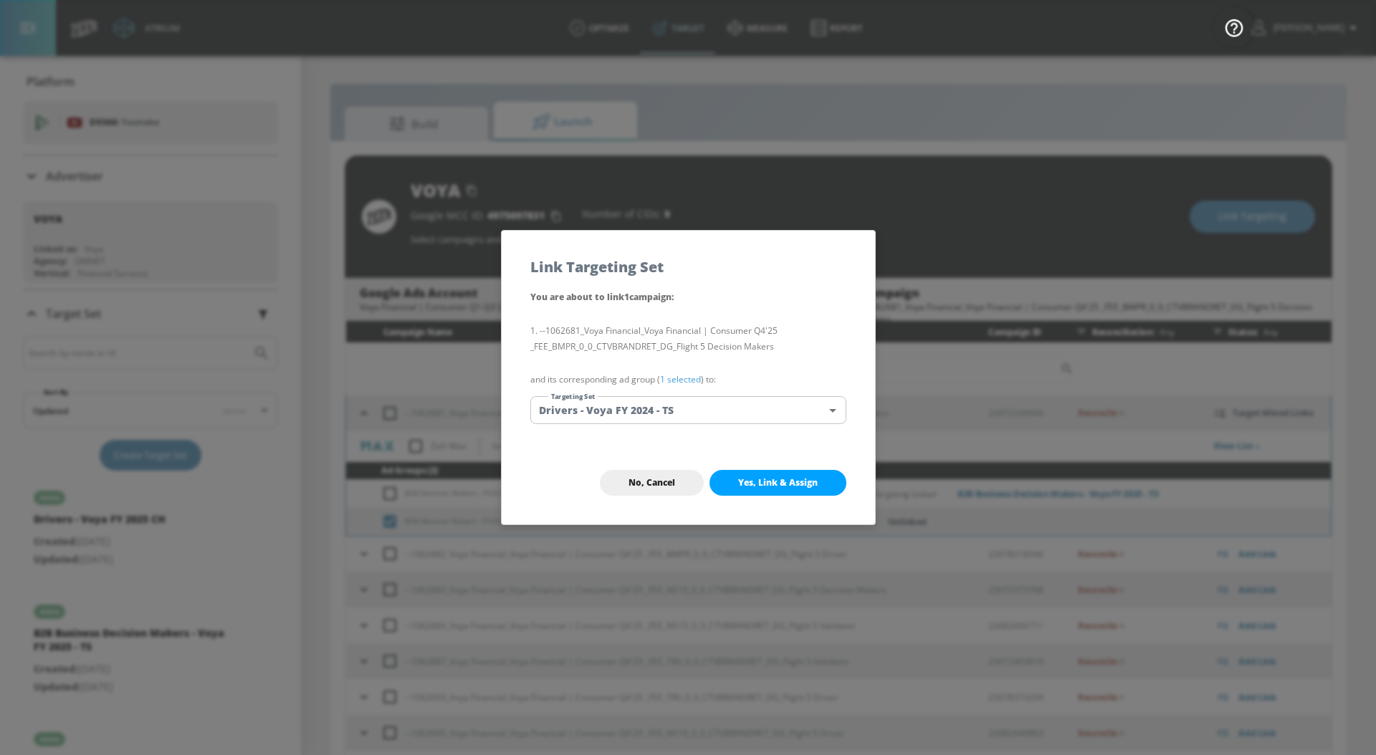
click at [691, 373] on link "1 selected" at bounding box center [680, 379] width 41 height 12
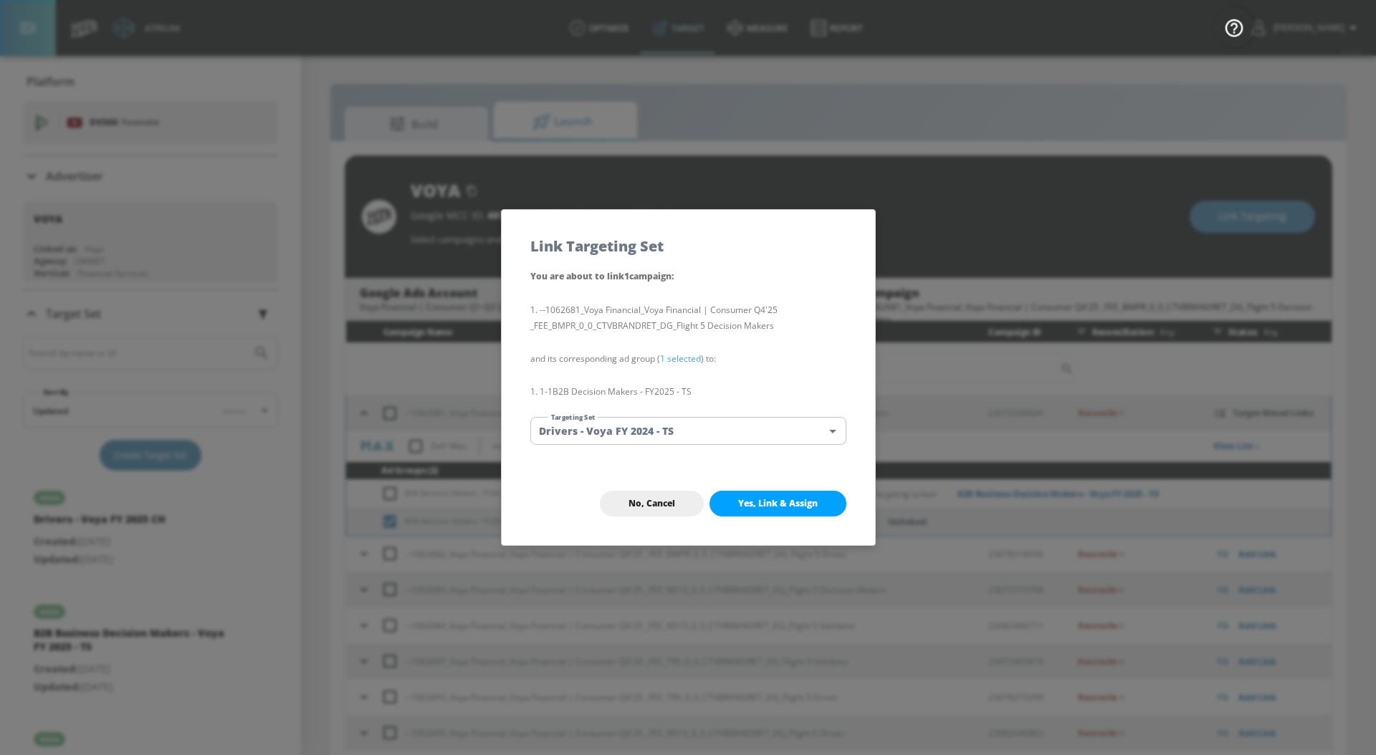
click at [677, 434] on body "Atrium optimize Target measure Report optimize Target measure Report v 4.28.0 […" at bounding box center [688, 388] width 1376 height 776
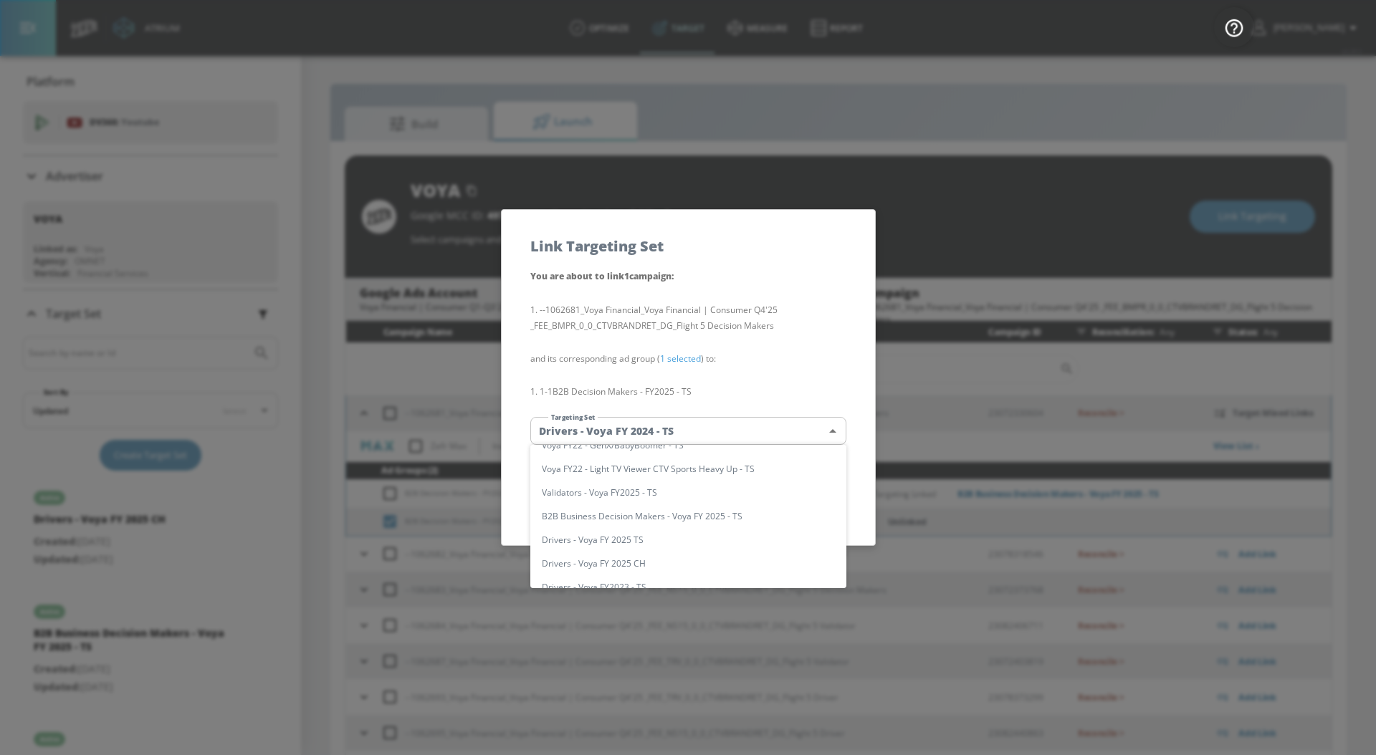
scroll to position [27, 0]
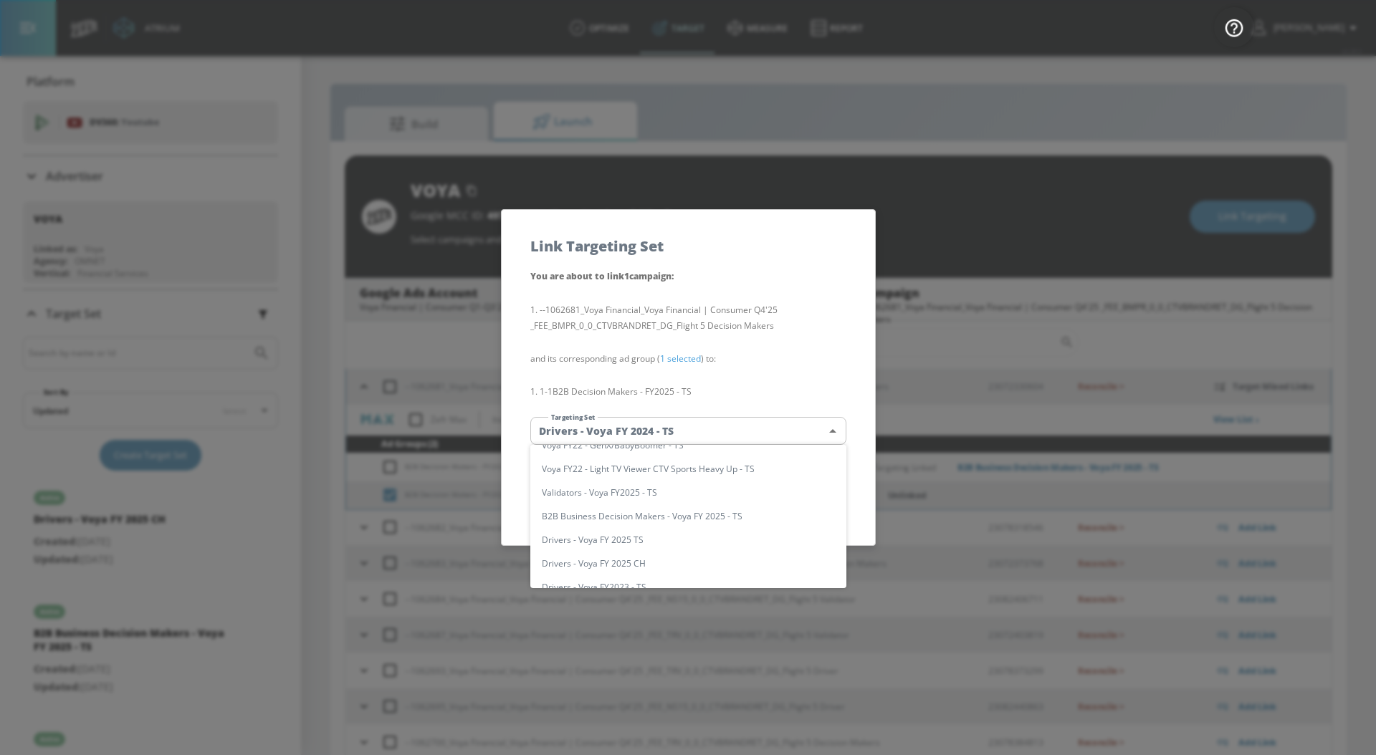
click at [635, 516] on li "B2B Business Decision Makers - Voya FY 2025 - TS" at bounding box center [688, 516] width 316 height 24
type input "c4bbee39-4d77-4889-af2b-91b03f36d9ee"
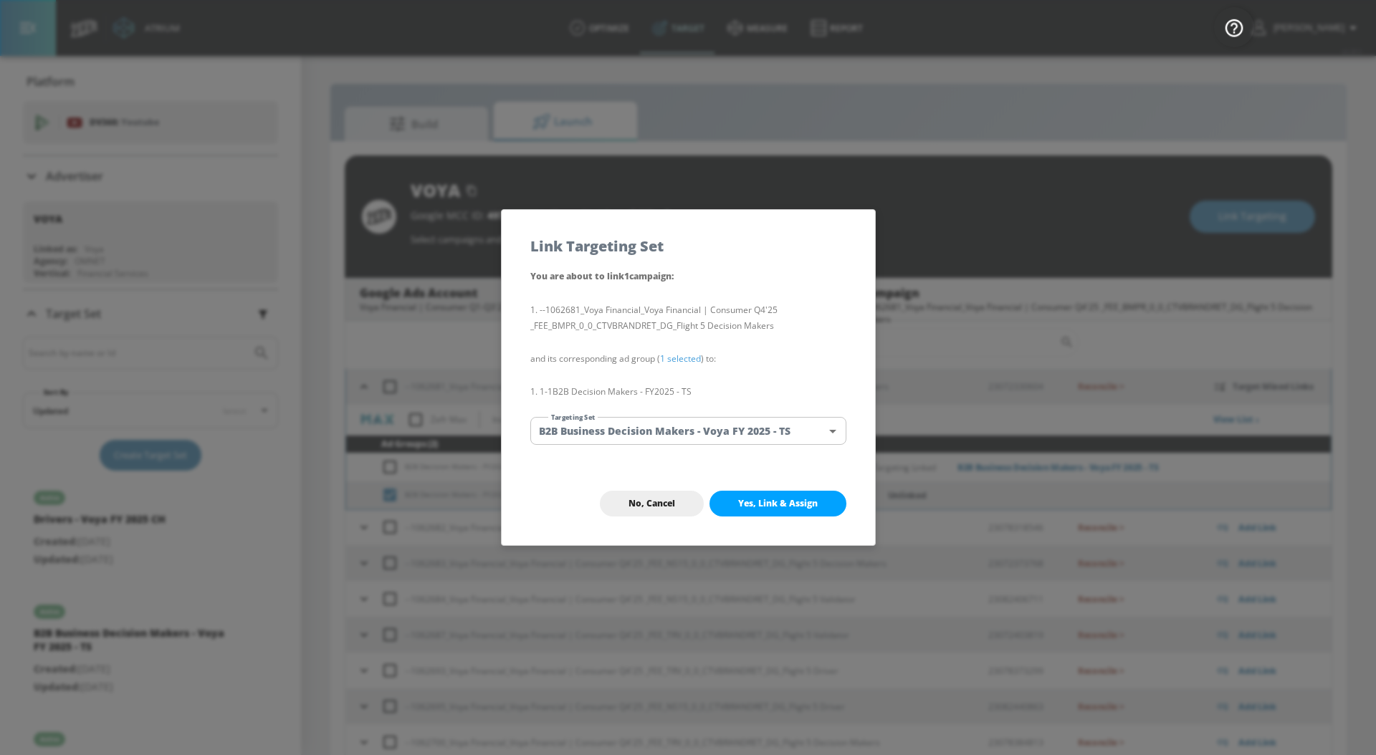
click at [767, 501] on span "Yes, Link & Assign" at bounding box center [778, 503] width 80 height 11
checkbox input "false"
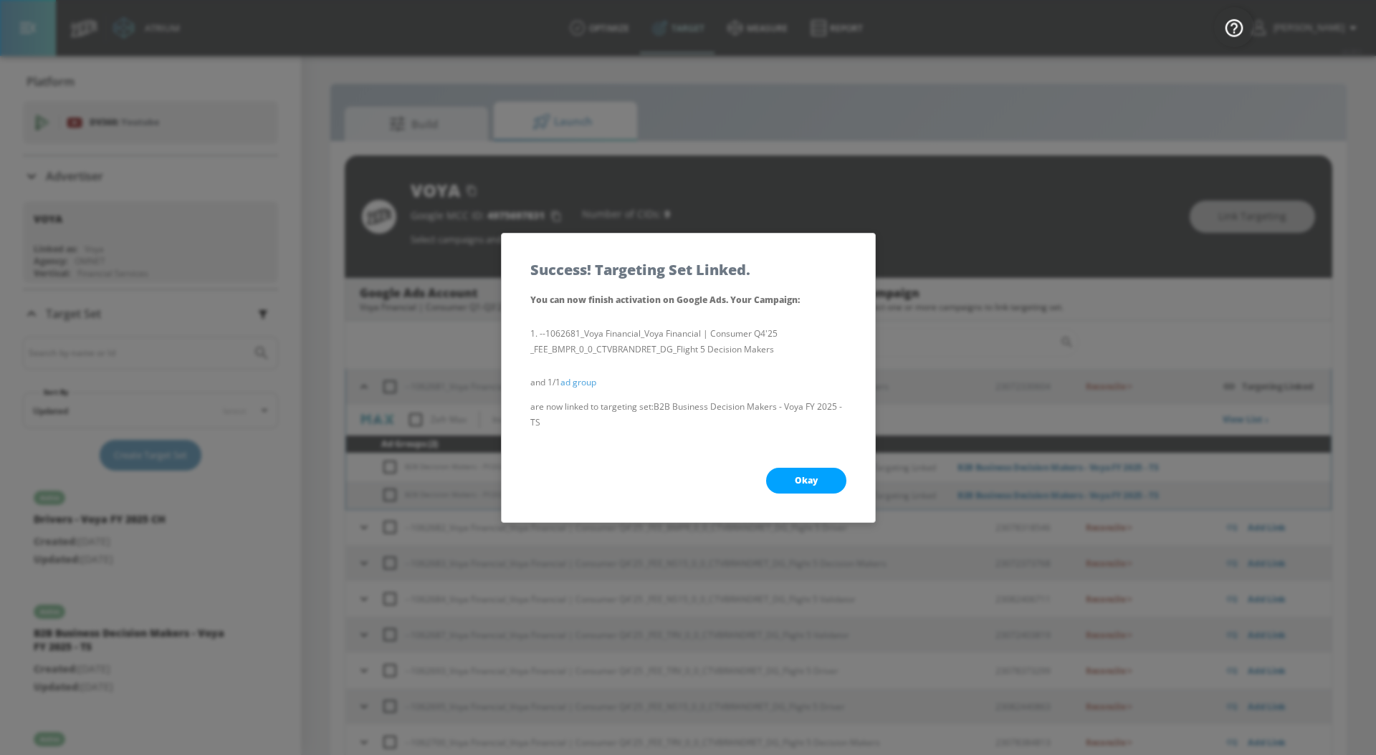
click at [799, 475] on span "Okay" at bounding box center [806, 480] width 23 height 11
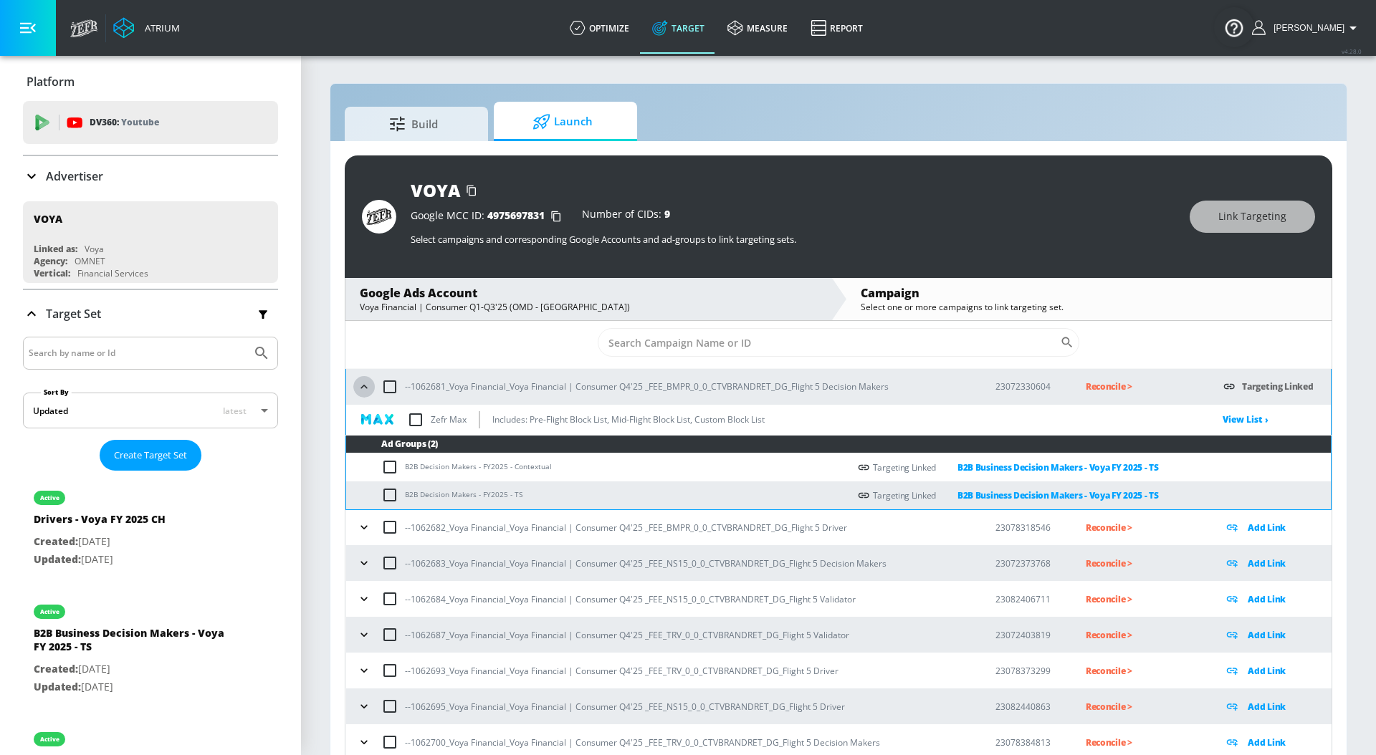
click at [362, 387] on icon "button" at bounding box center [363, 387] width 6 height 4
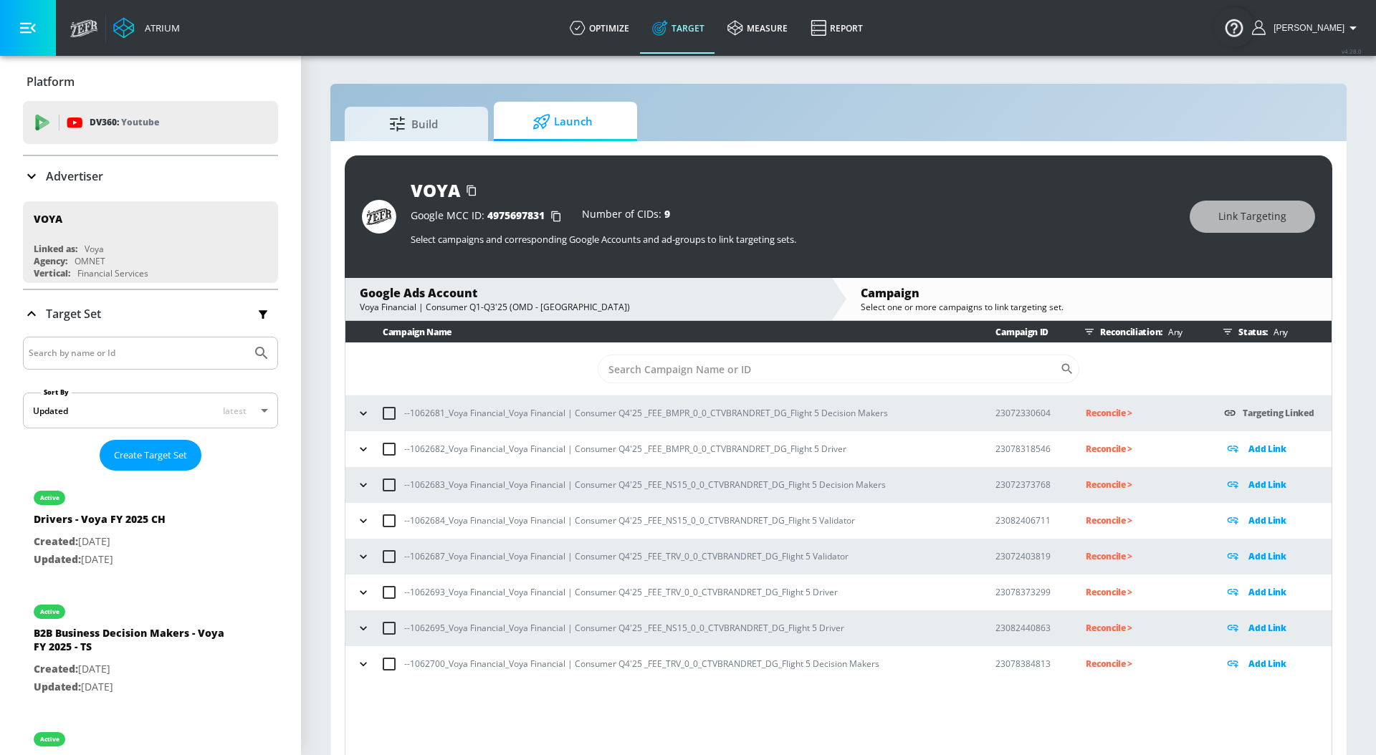
click at [360, 451] on icon "button" at bounding box center [363, 449] width 14 height 14
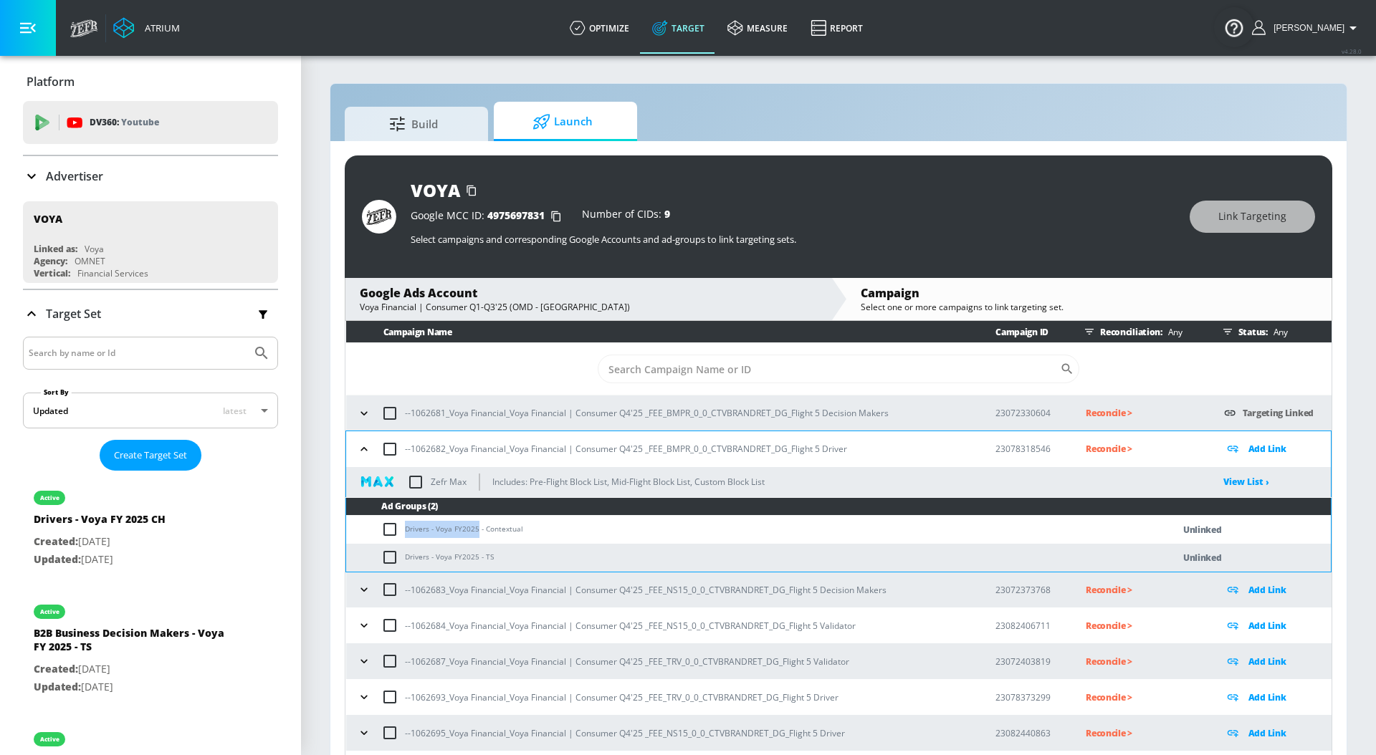
drag, startPoint x: 406, startPoint y: 530, endPoint x: 476, endPoint y: 530, distance: 70.2
click at [476, 530] on td "Drivers - Voya FY2025 - Contextual" at bounding box center [744, 530] width 797 height 28
copy td "Drivers - Voya FY2025"
click at [396, 527] on input "checkbox" at bounding box center [393, 529] width 24 height 17
checkbox input "true"
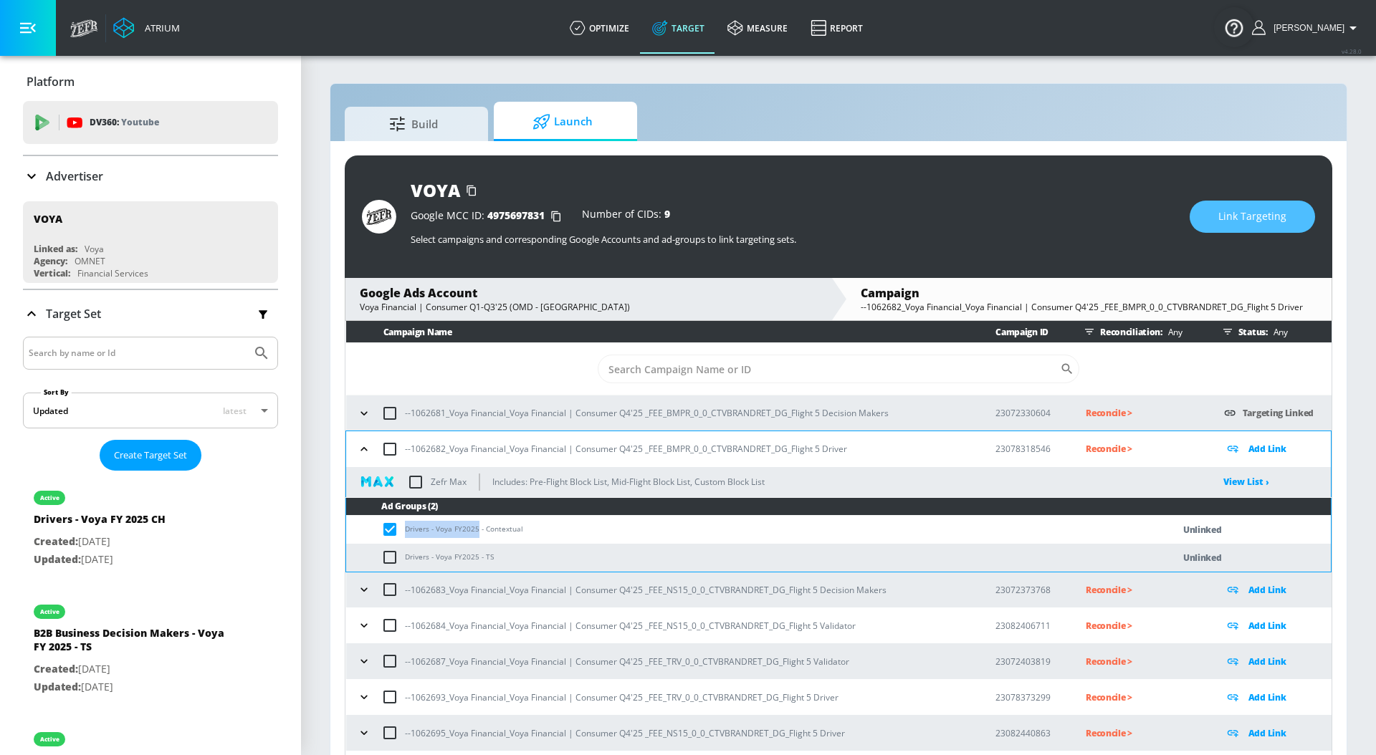
click at [1209, 221] on button "Link Targeting" at bounding box center [1251, 217] width 125 height 32
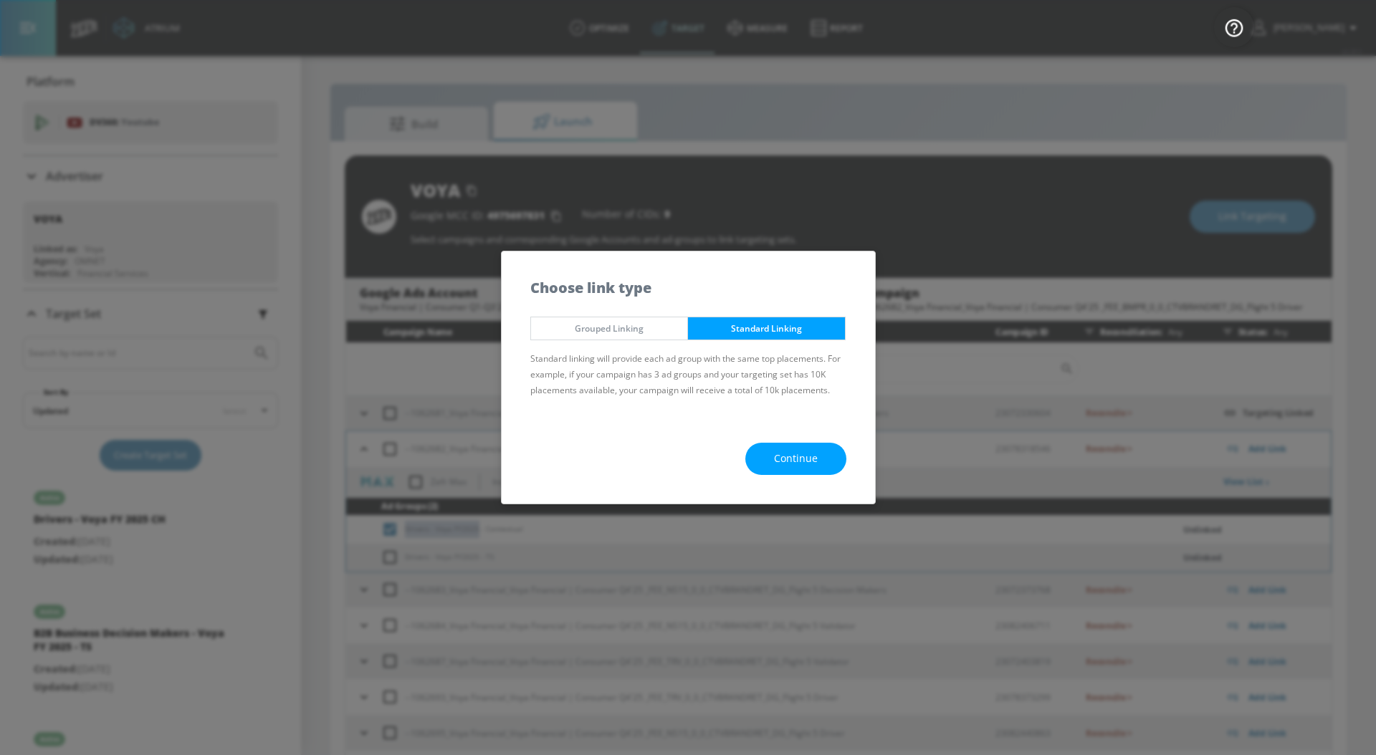
click at [815, 463] on span "Continue" at bounding box center [796, 459] width 44 height 18
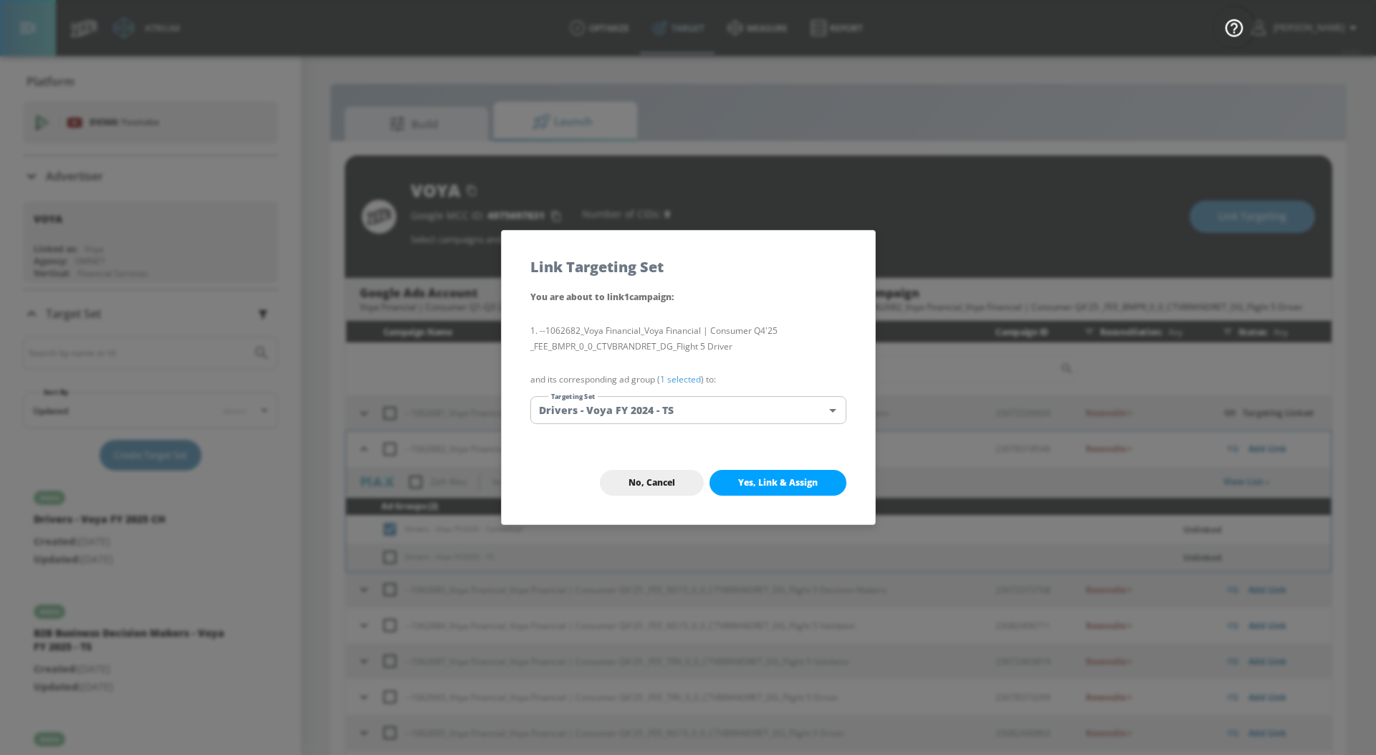
click at [688, 377] on link "1 selected" at bounding box center [680, 379] width 41 height 12
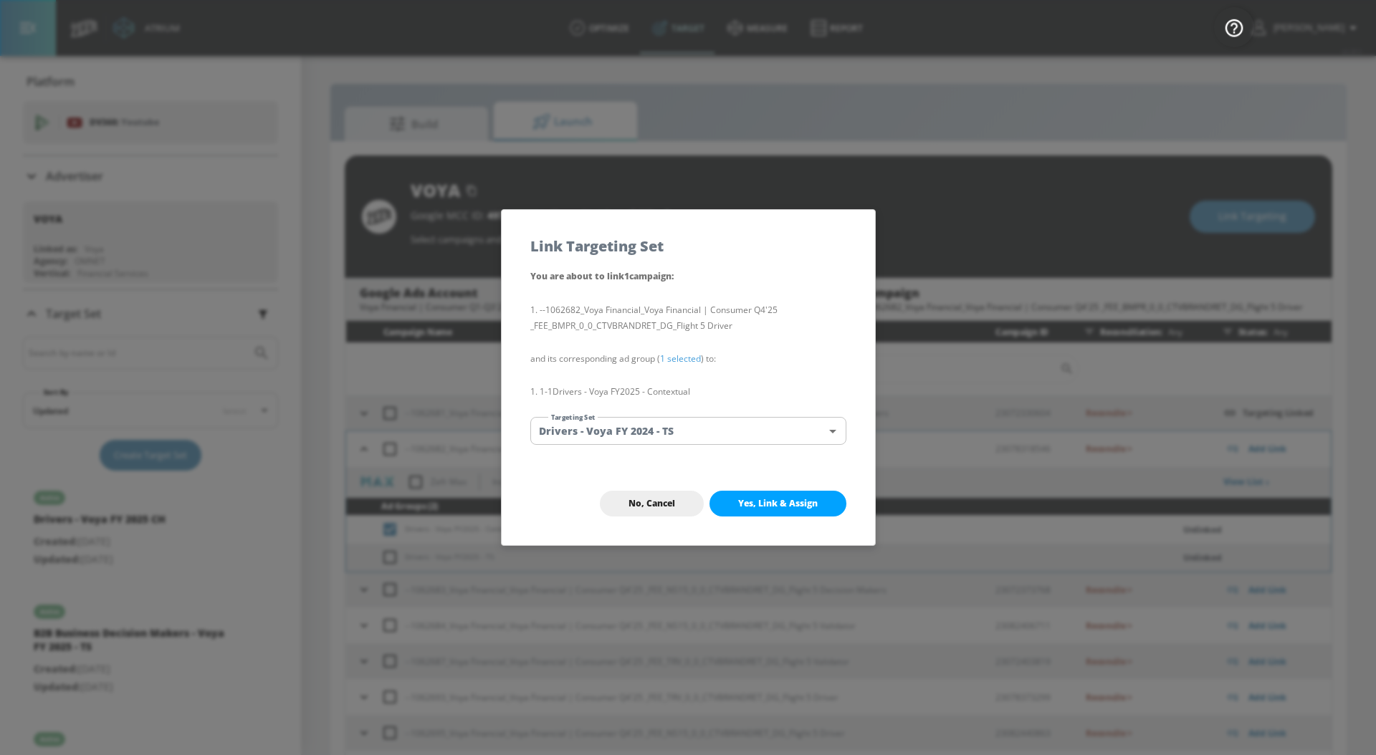
click at [683, 433] on body "Atrium optimize Target measure Report optimize Target measure Report v 4.28.0 […" at bounding box center [688, 388] width 1376 height 776
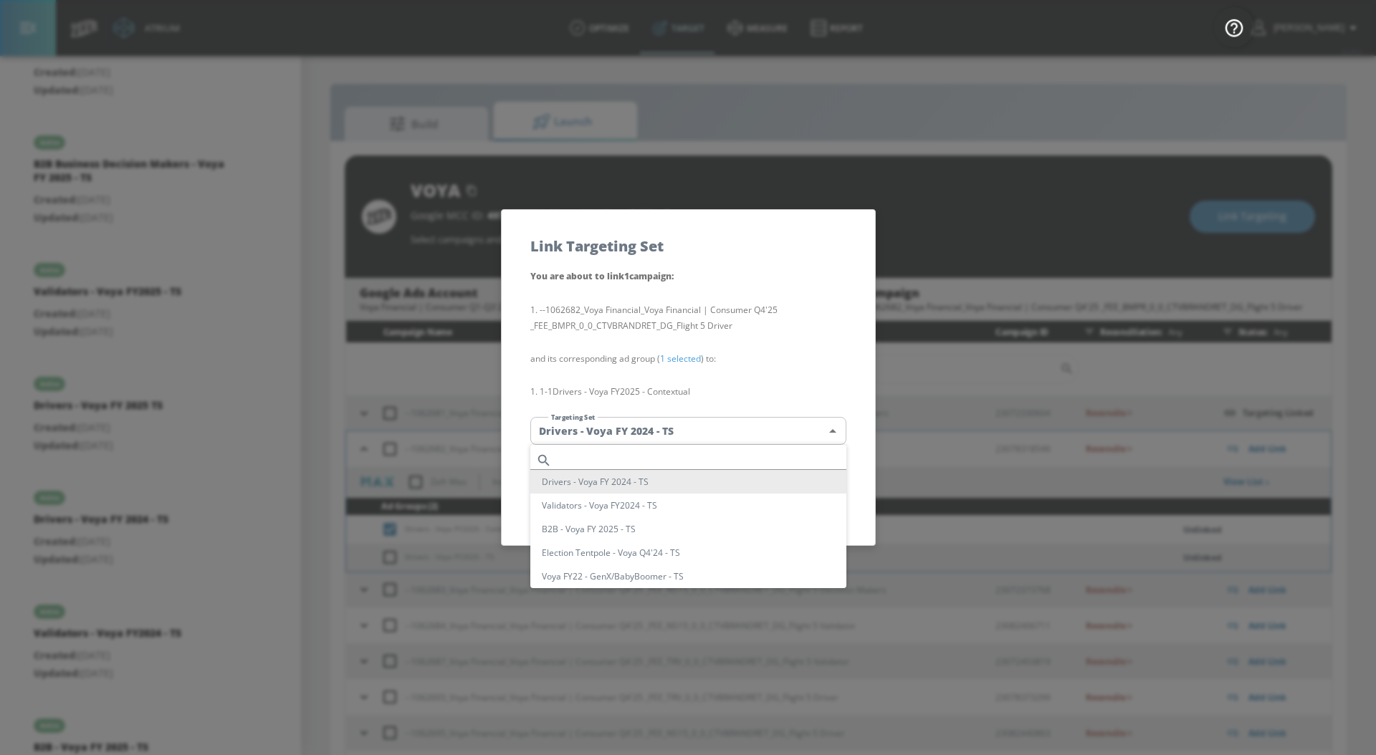
scroll to position [155, 0]
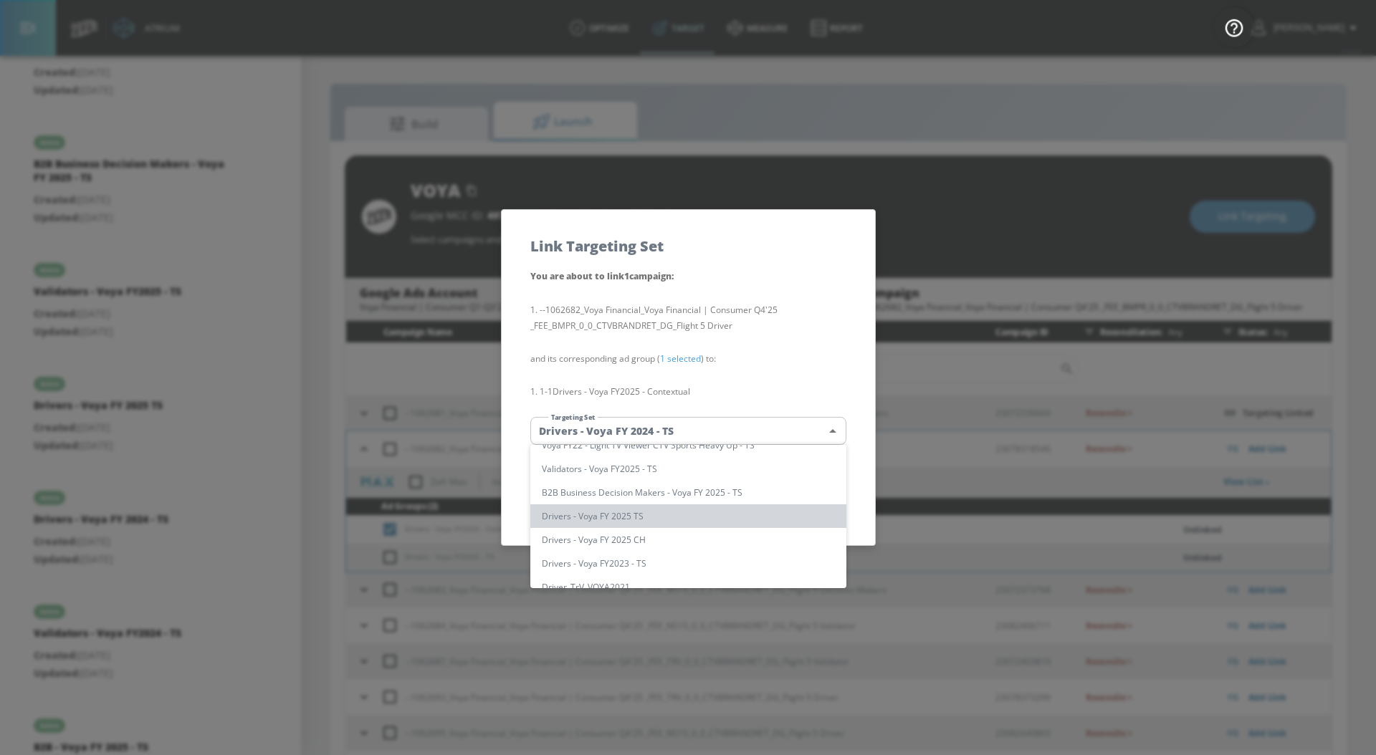
click at [617, 507] on li "Drivers - Voya FY 2025 TS" at bounding box center [688, 516] width 316 height 24
type input "184acc85-7acf-472e-831d-b410850f070d"
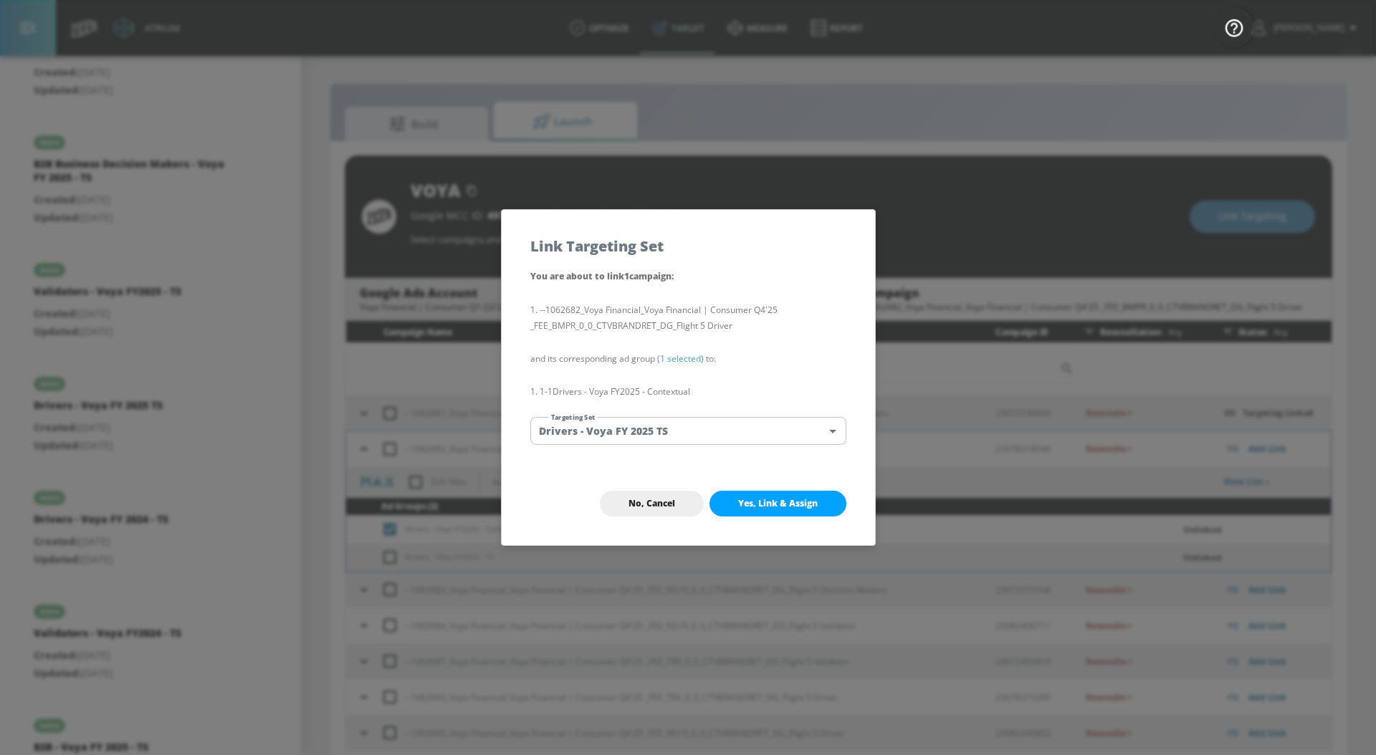
click at [776, 506] on span "Yes, Link & Assign" at bounding box center [778, 503] width 80 height 11
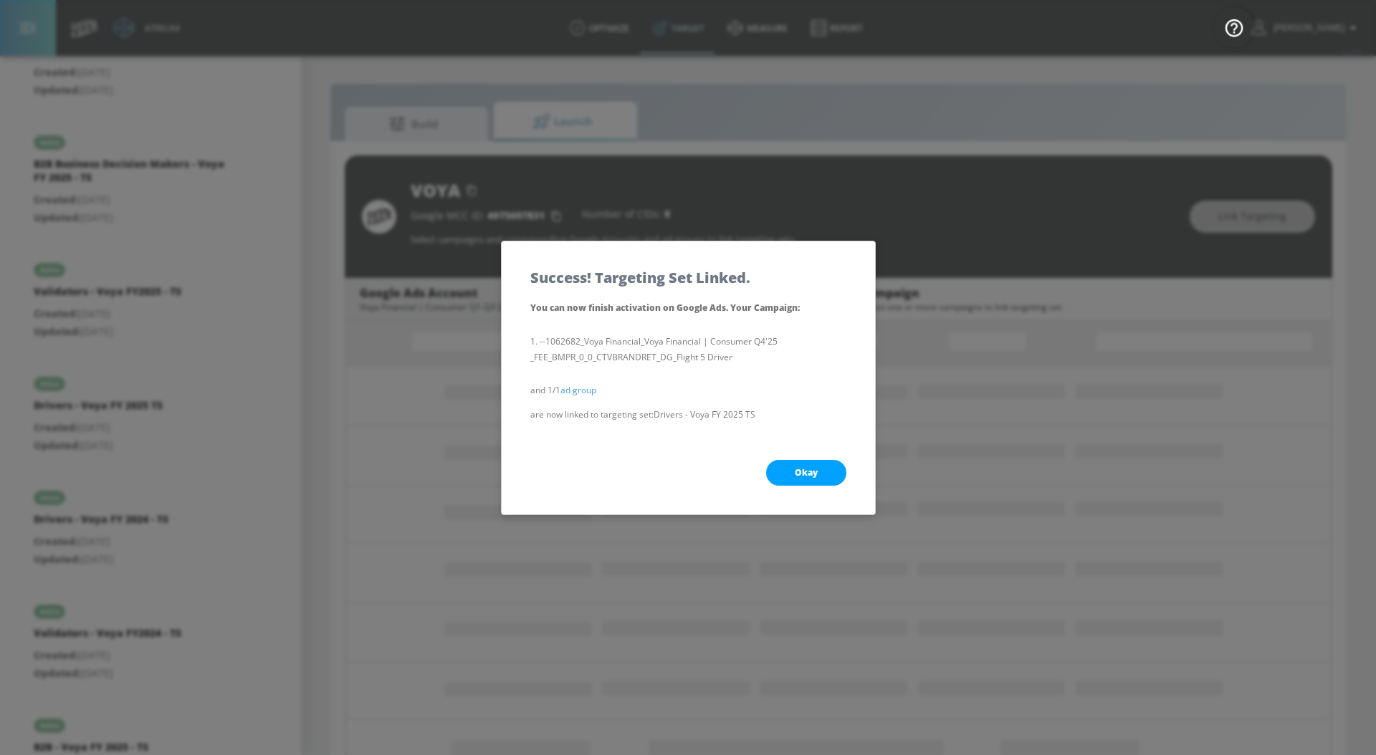
click at [799, 484] on button "Okay" at bounding box center [806, 473] width 80 height 26
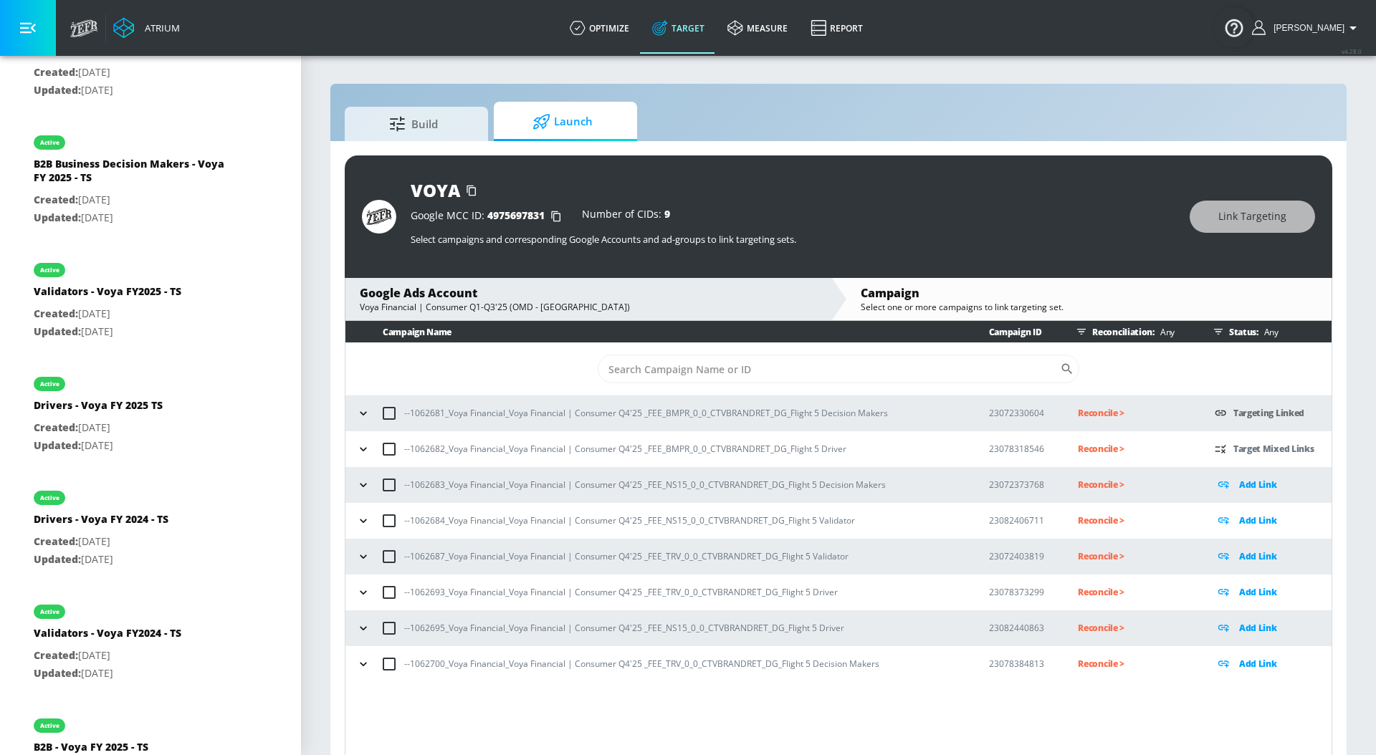
click at [357, 453] on icon "button" at bounding box center [363, 449] width 14 height 14
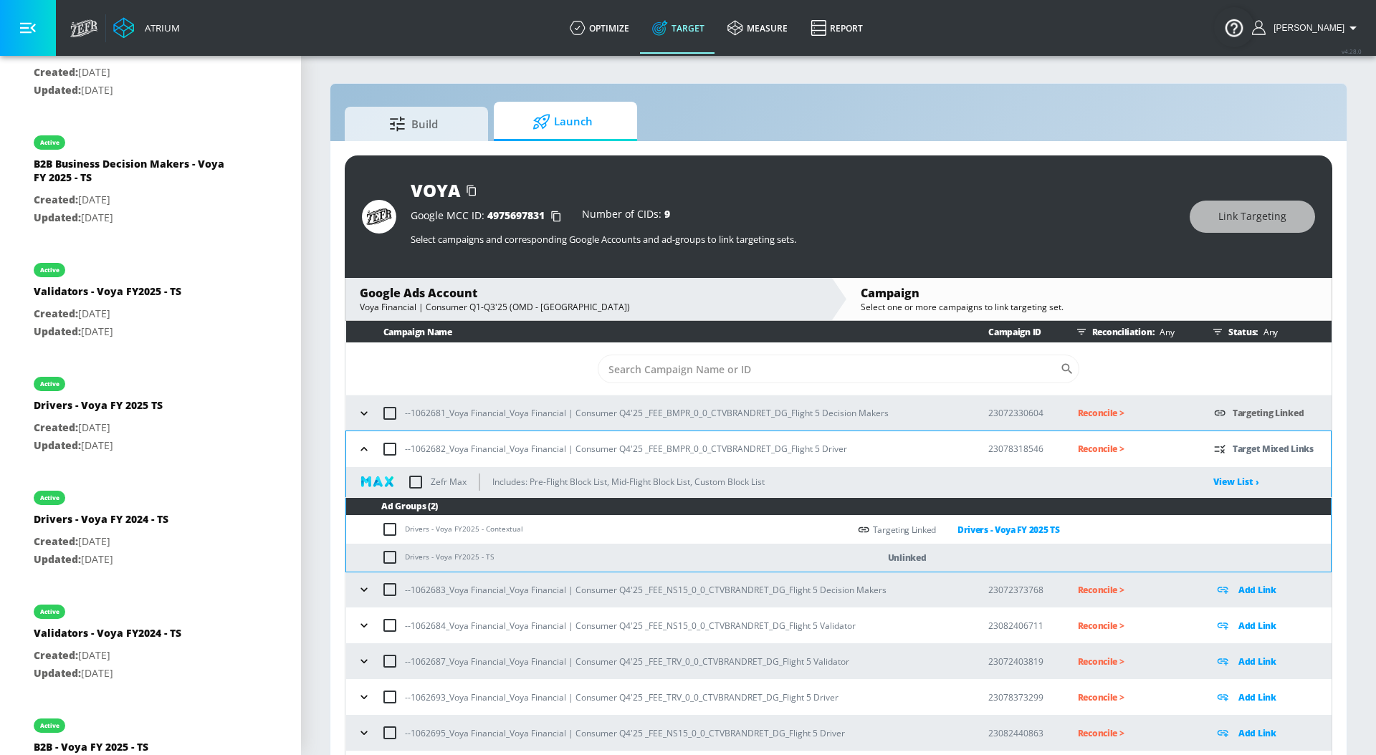
click at [390, 557] on input "checkbox" at bounding box center [393, 557] width 24 height 17
checkbox input "true"
click at [1240, 209] on span "Link Targeting" at bounding box center [1252, 217] width 68 height 18
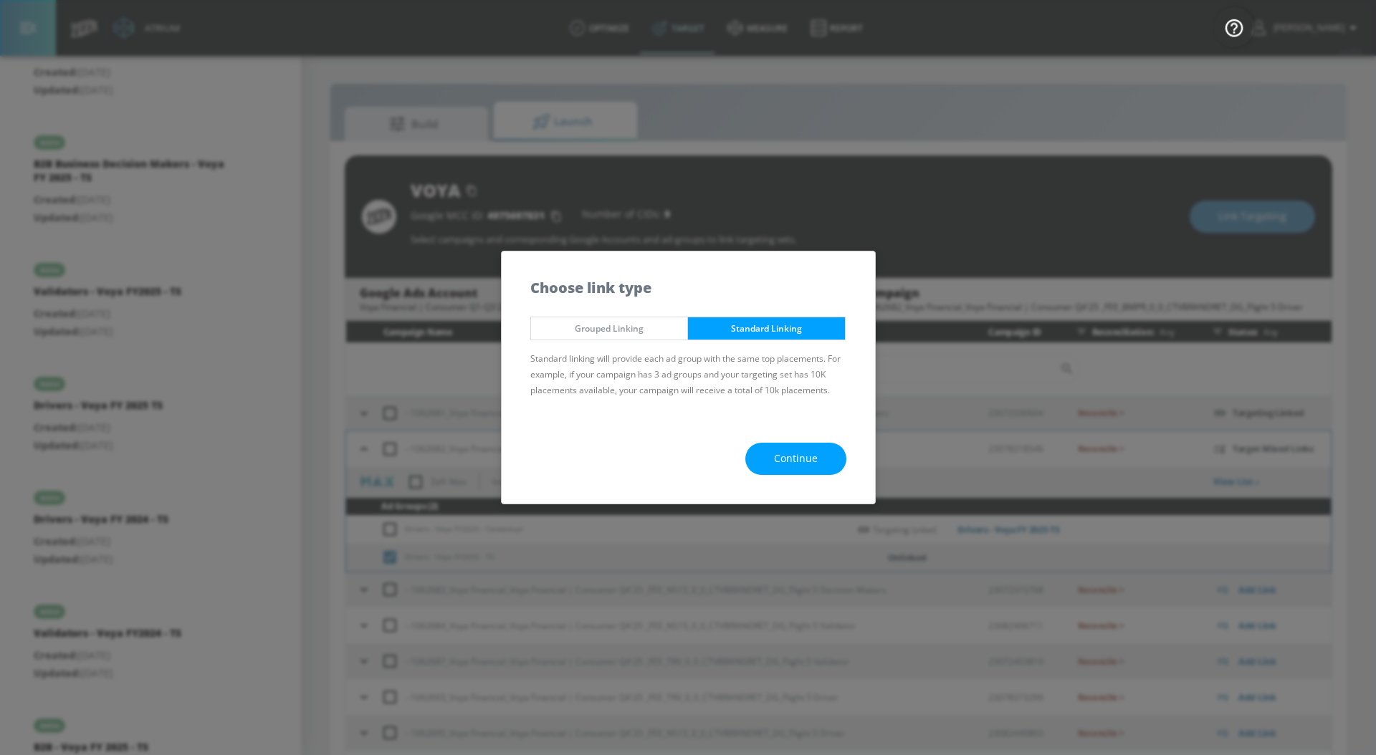
click at [772, 461] on button "Continue" at bounding box center [795, 459] width 101 height 32
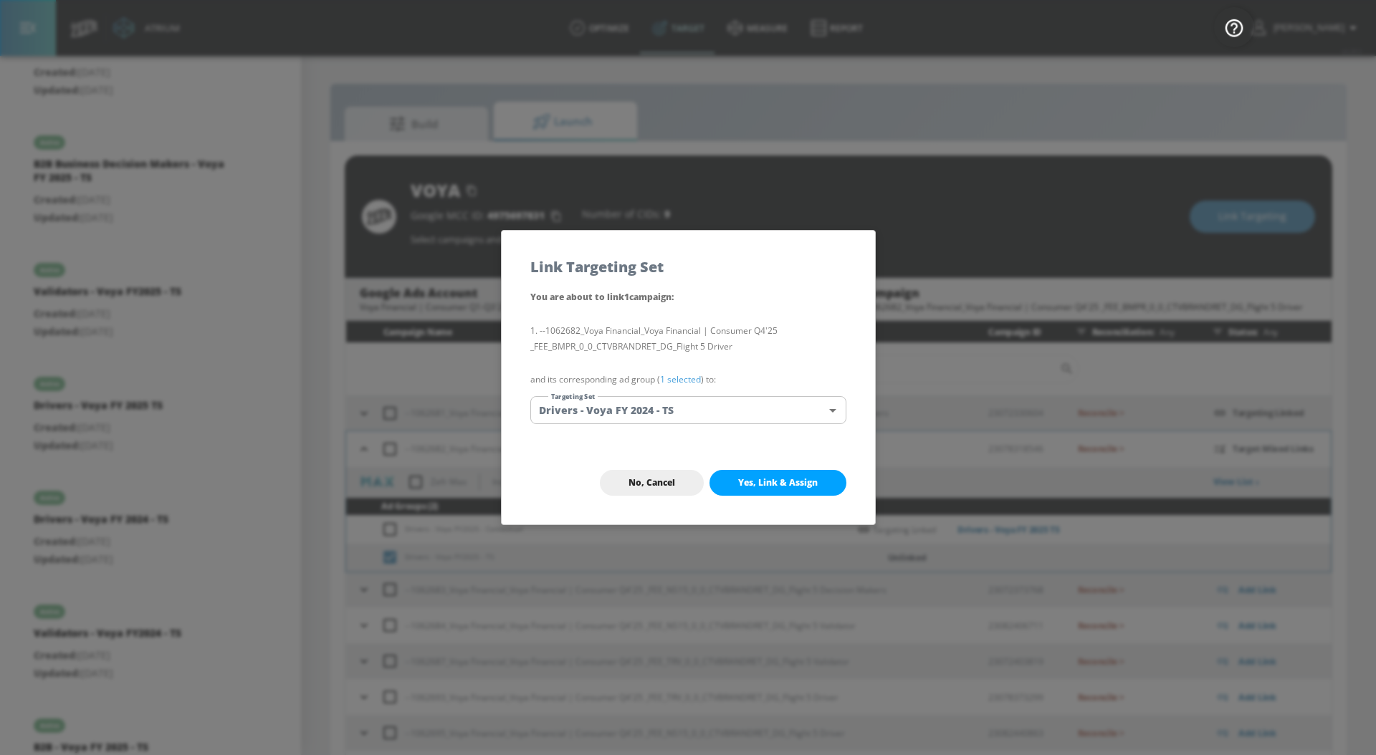
click at [681, 383] on link "1 selected" at bounding box center [680, 379] width 41 height 12
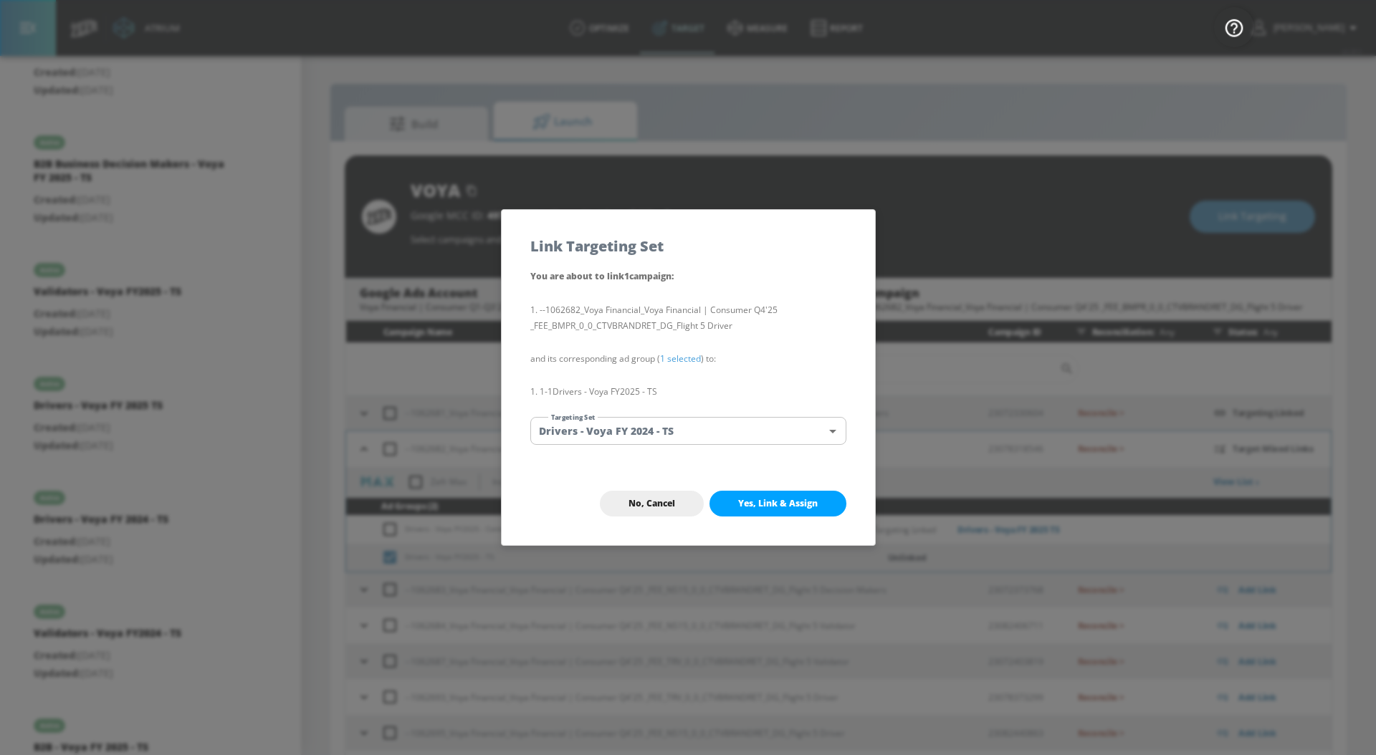
click at [673, 446] on div "You are about to link 1 campaign : --1062682_Voya Financial_Voya Financial | Co…" at bounding box center [688, 365] width 373 height 194
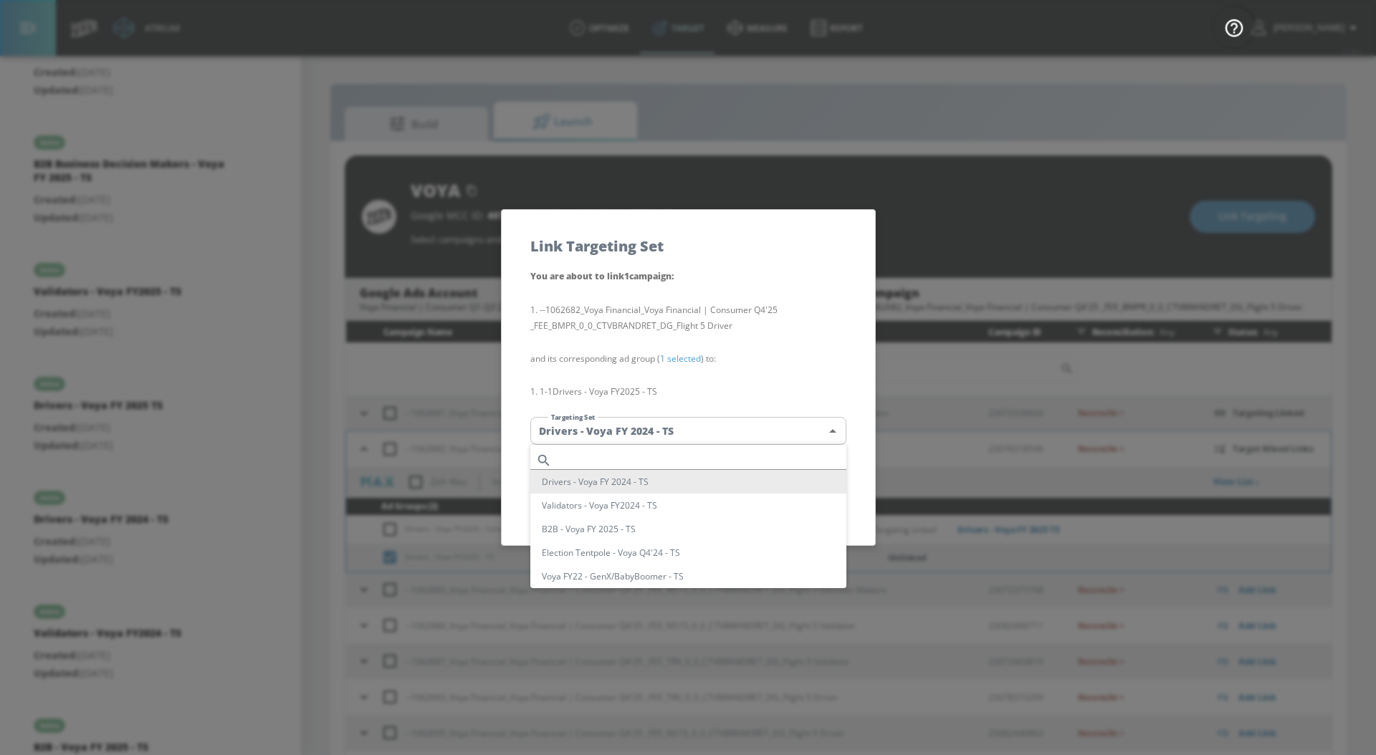
click at [673, 439] on body "Atrium optimize Target measure Report optimize Target measure Report v 4.28.0 […" at bounding box center [688, 388] width 1376 height 776
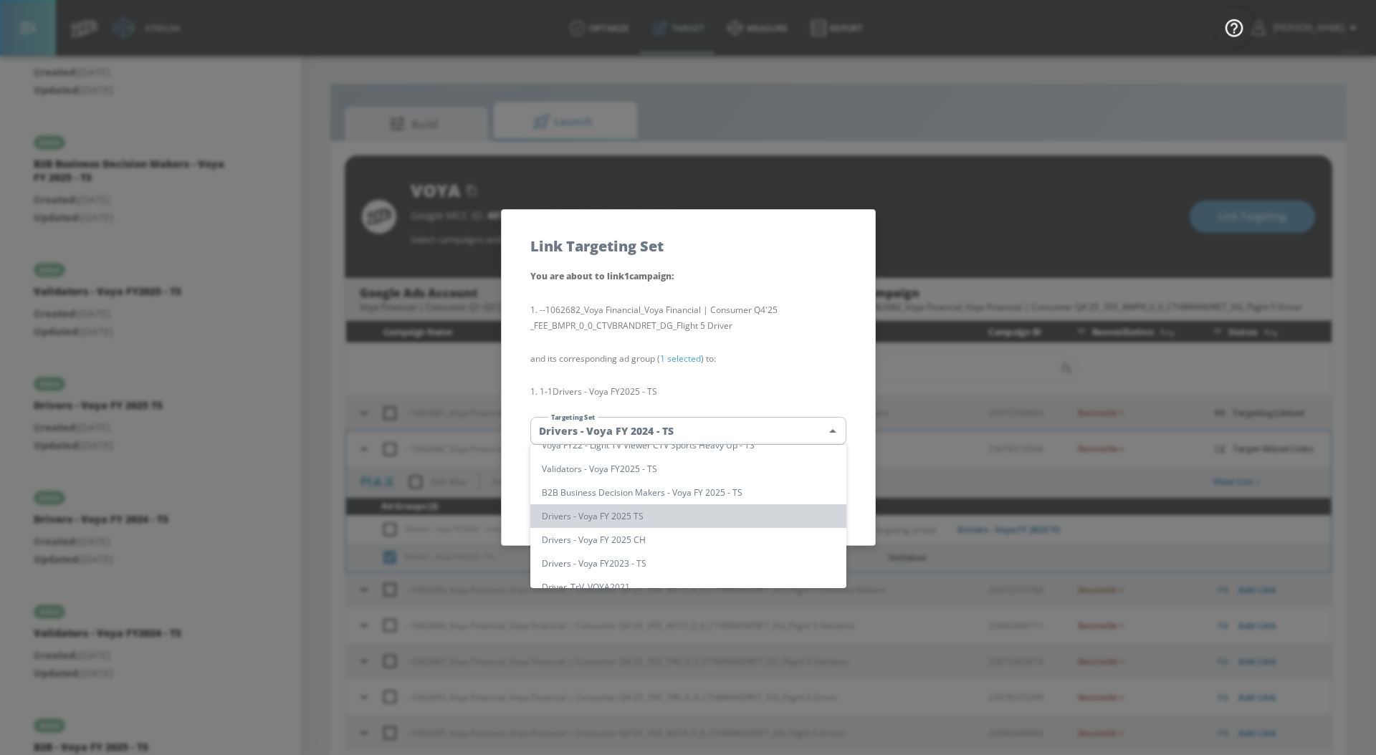
click at [681, 512] on li "Drivers - Voya FY 2025 TS" at bounding box center [688, 516] width 316 height 24
type input "184acc85-7acf-472e-831d-b410850f070d"
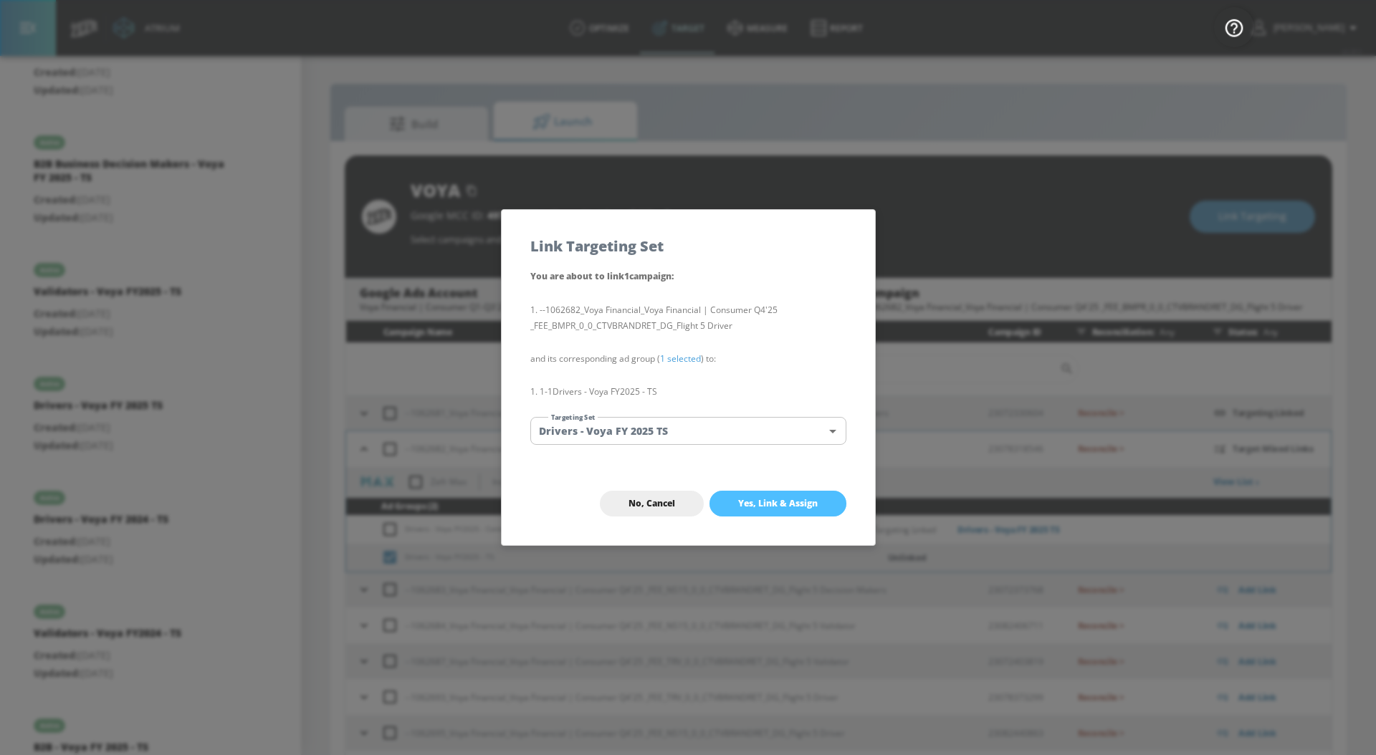
click at [765, 500] on span "Yes, Link & Assign" at bounding box center [778, 503] width 80 height 11
checkbox input "false"
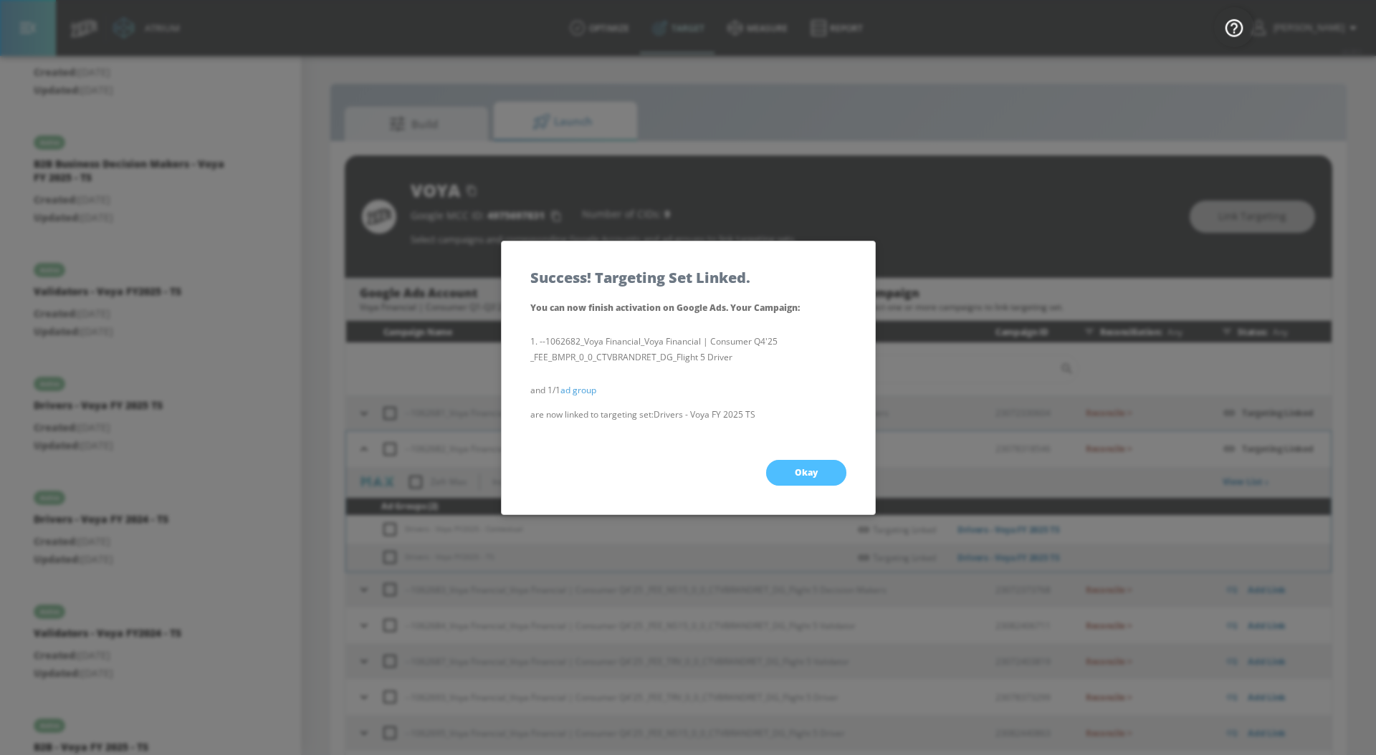
click at [791, 479] on button "Okay" at bounding box center [806, 473] width 80 height 26
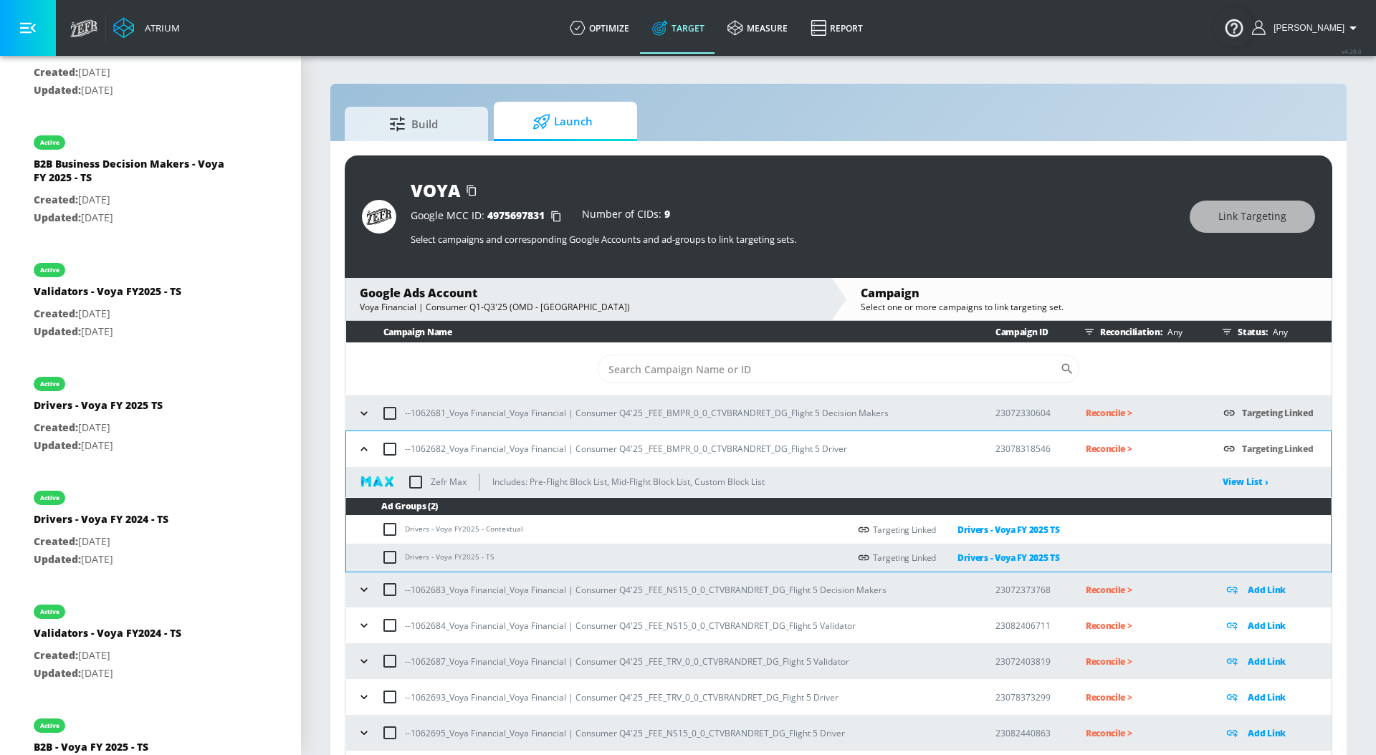
click at [370, 446] on icon "button" at bounding box center [364, 449] width 14 height 14
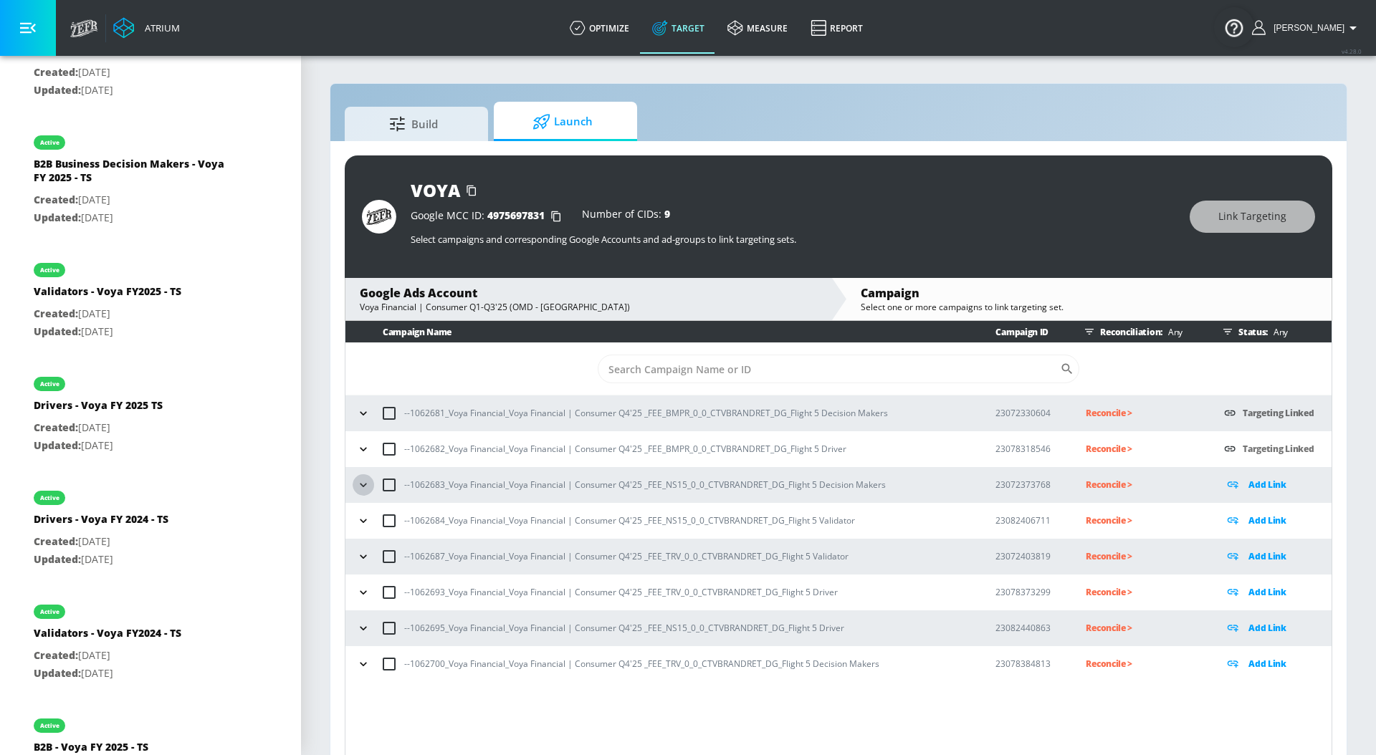
click at [368, 482] on icon "button" at bounding box center [363, 485] width 14 height 14
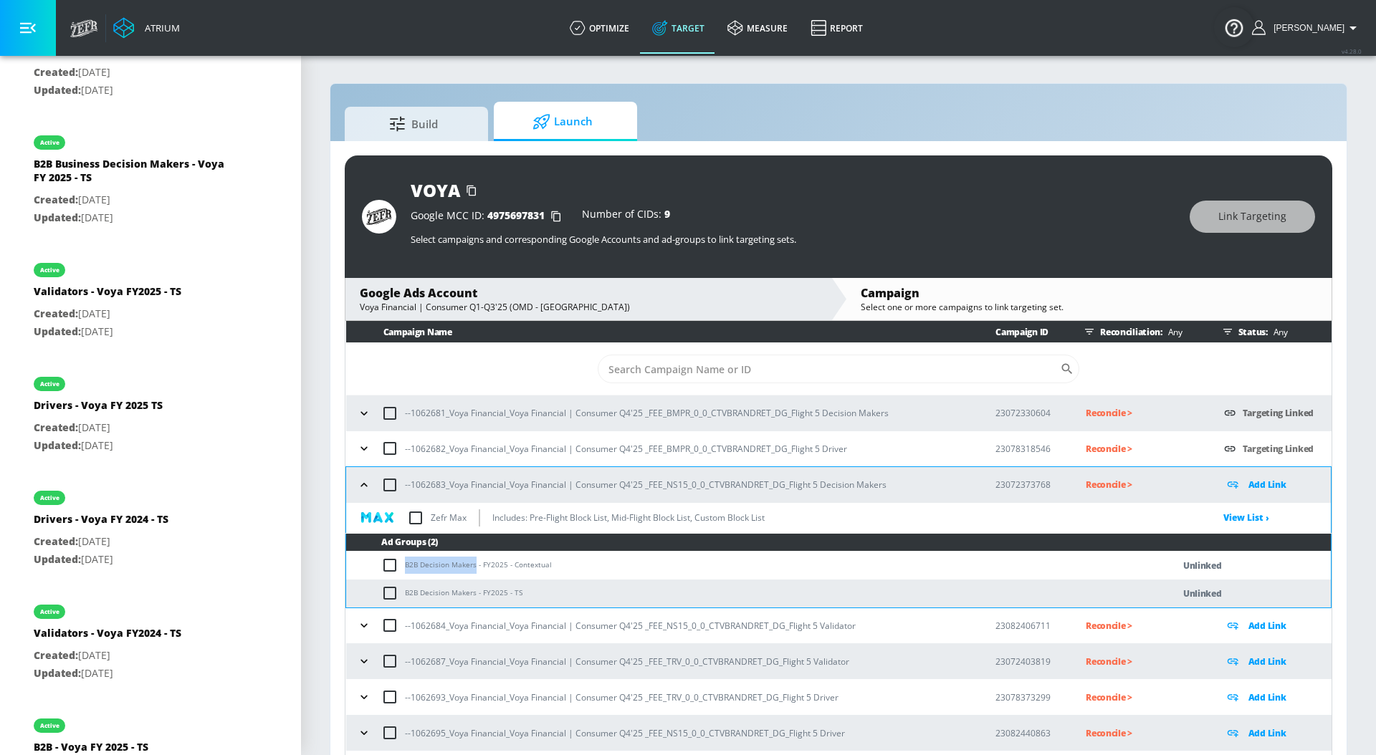
drag, startPoint x: 406, startPoint y: 565, endPoint x: 474, endPoint y: 564, distance: 68.8
click at [474, 565] on td "B2B Decision Makers - FY2025 - Contextual" at bounding box center [744, 566] width 797 height 28
click at [370, 567] on td "B2B Decision Makers - FY2025 - Contextual" at bounding box center [744, 566] width 797 height 28
click at [385, 565] on input "checkbox" at bounding box center [393, 565] width 24 height 17
checkbox input "true"
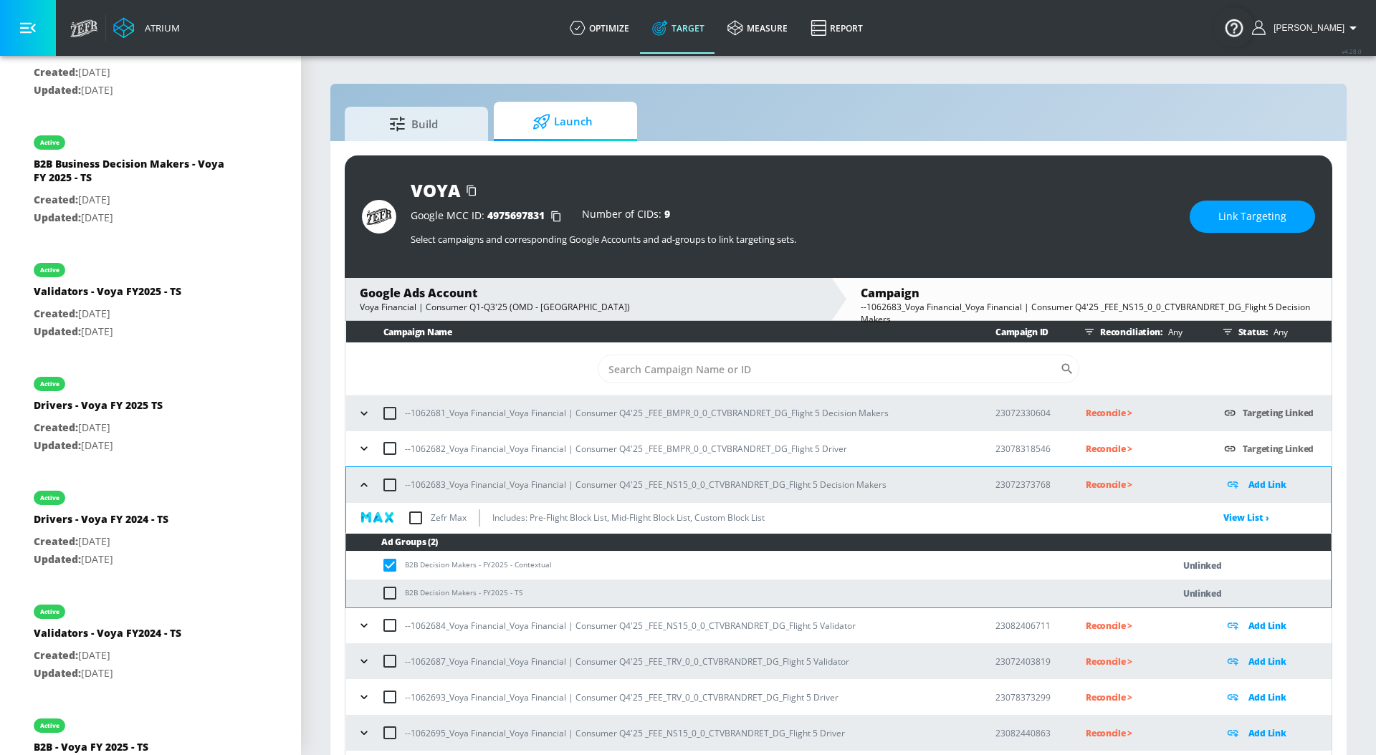
click at [1250, 224] on span "Link Targeting" at bounding box center [1252, 217] width 68 height 18
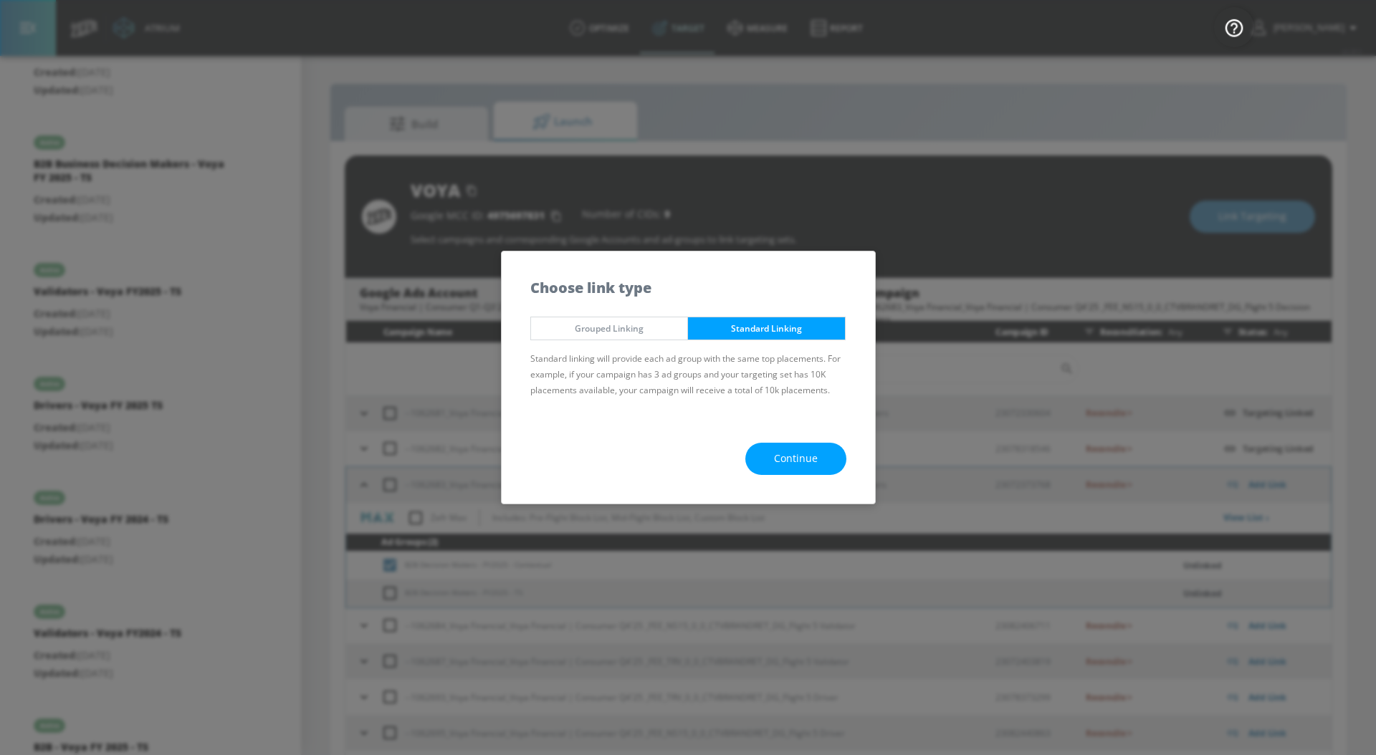
click at [825, 456] on button "Continue" at bounding box center [795, 459] width 101 height 32
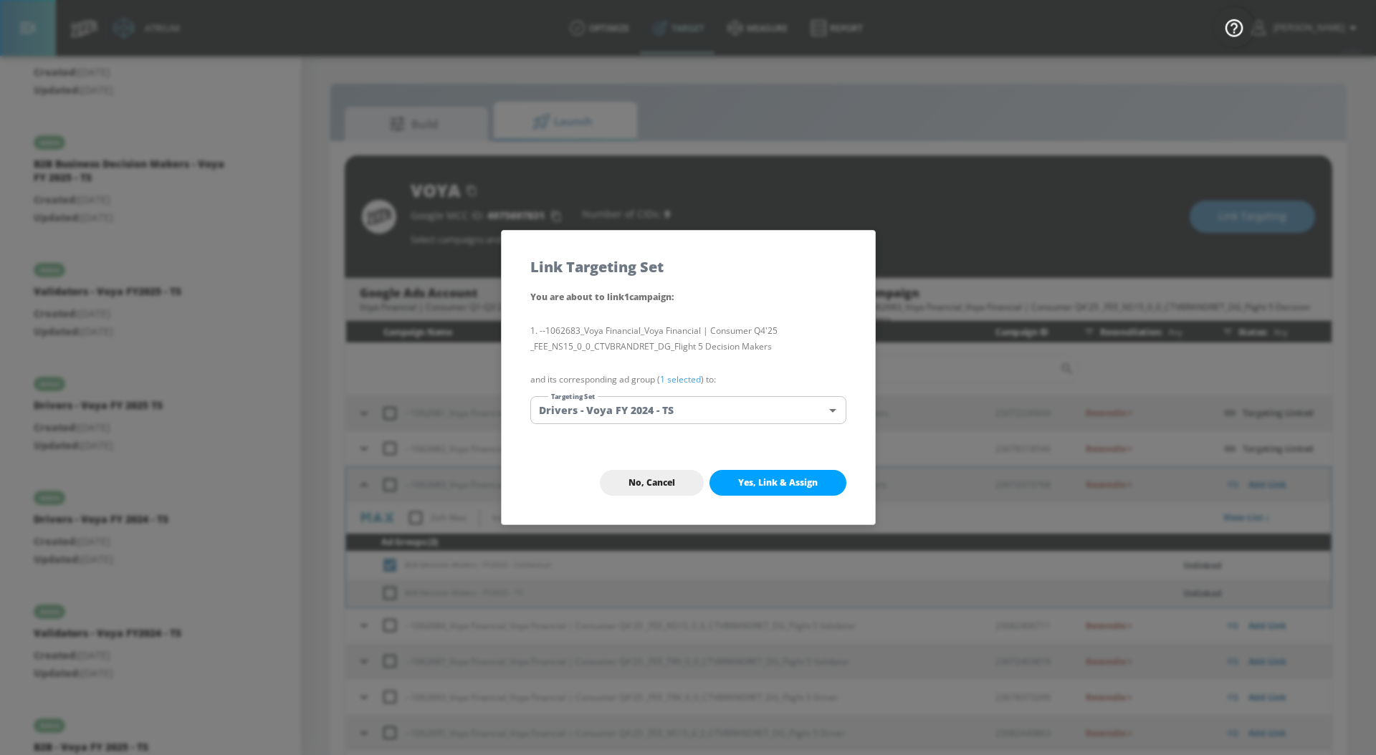
click at [687, 383] on link "1 selected" at bounding box center [680, 379] width 41 height 12
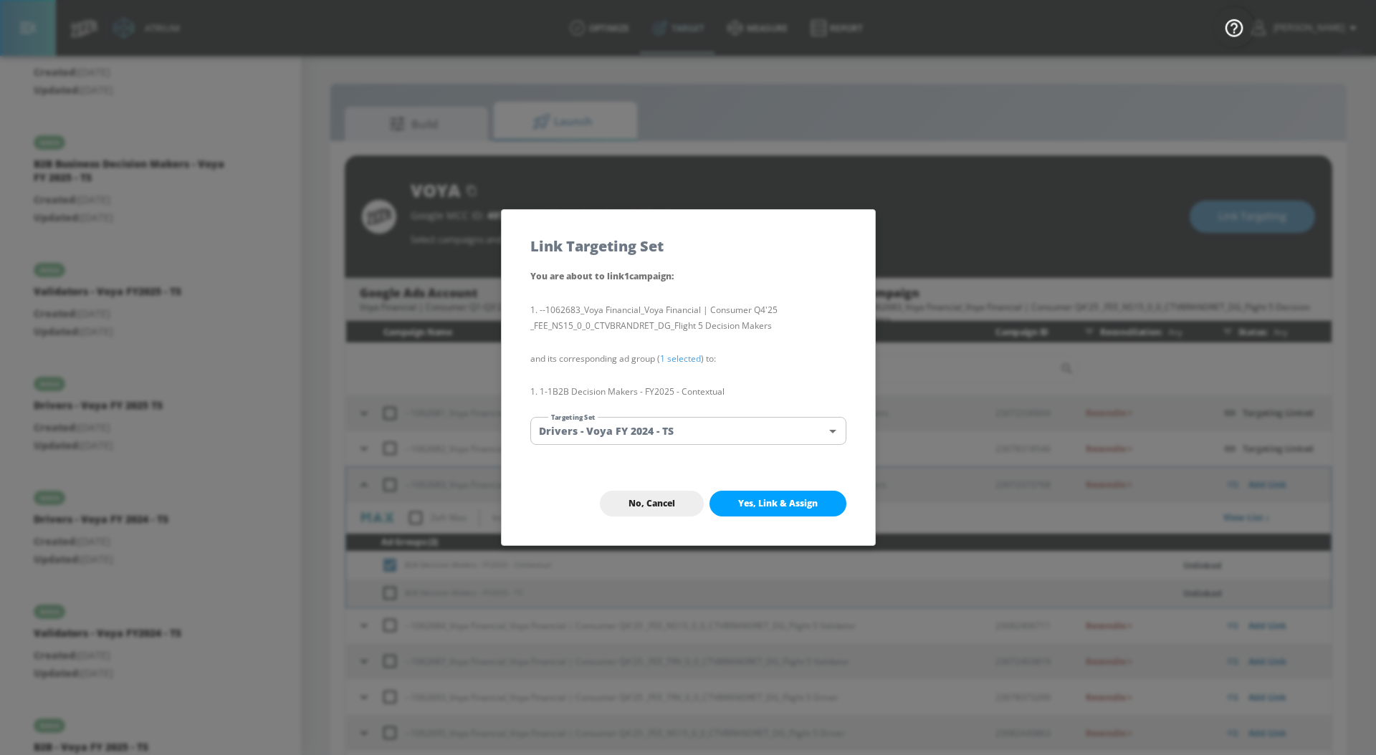
click at [684, 427] on body "Atrium optimize Target measure Report optimize Target measure Report v 4.28.0 […" at bounding box center [688, 388] width 1376 height 776
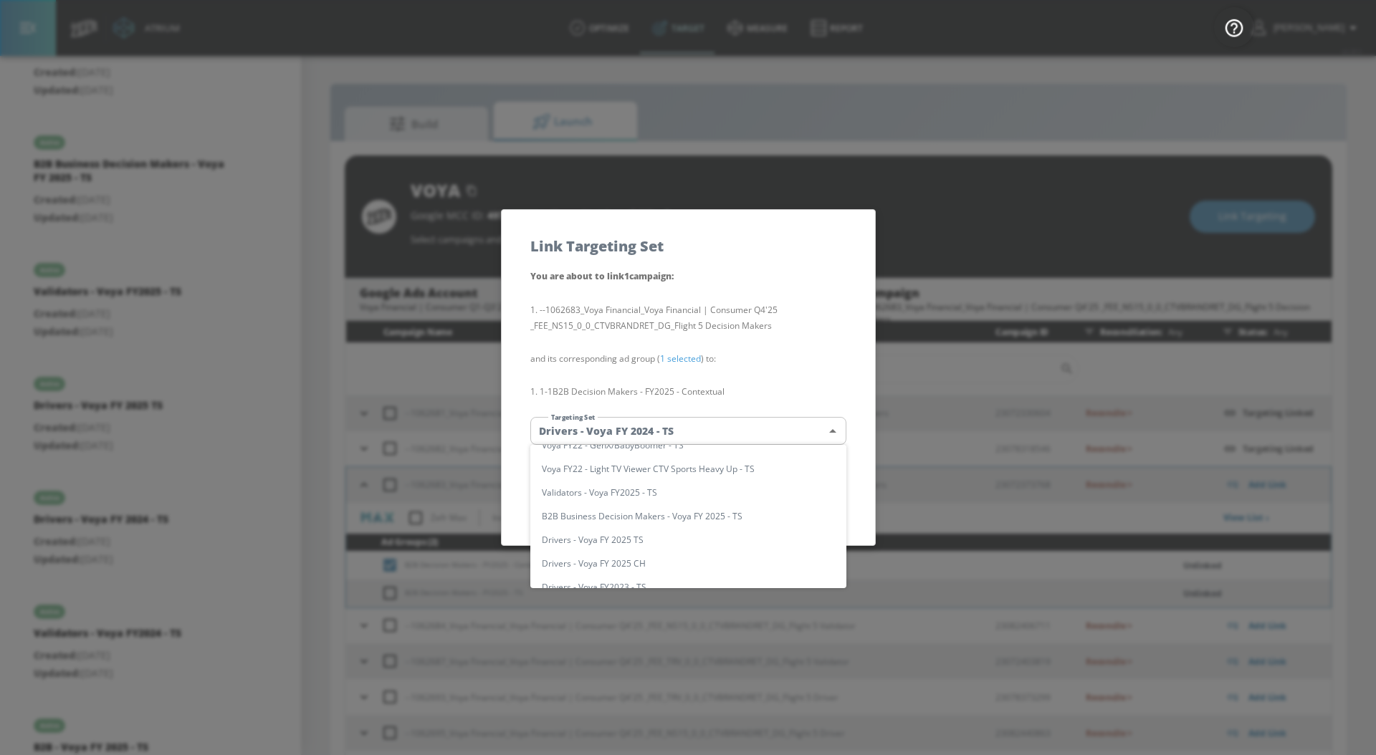
scroll to position [27, 0]
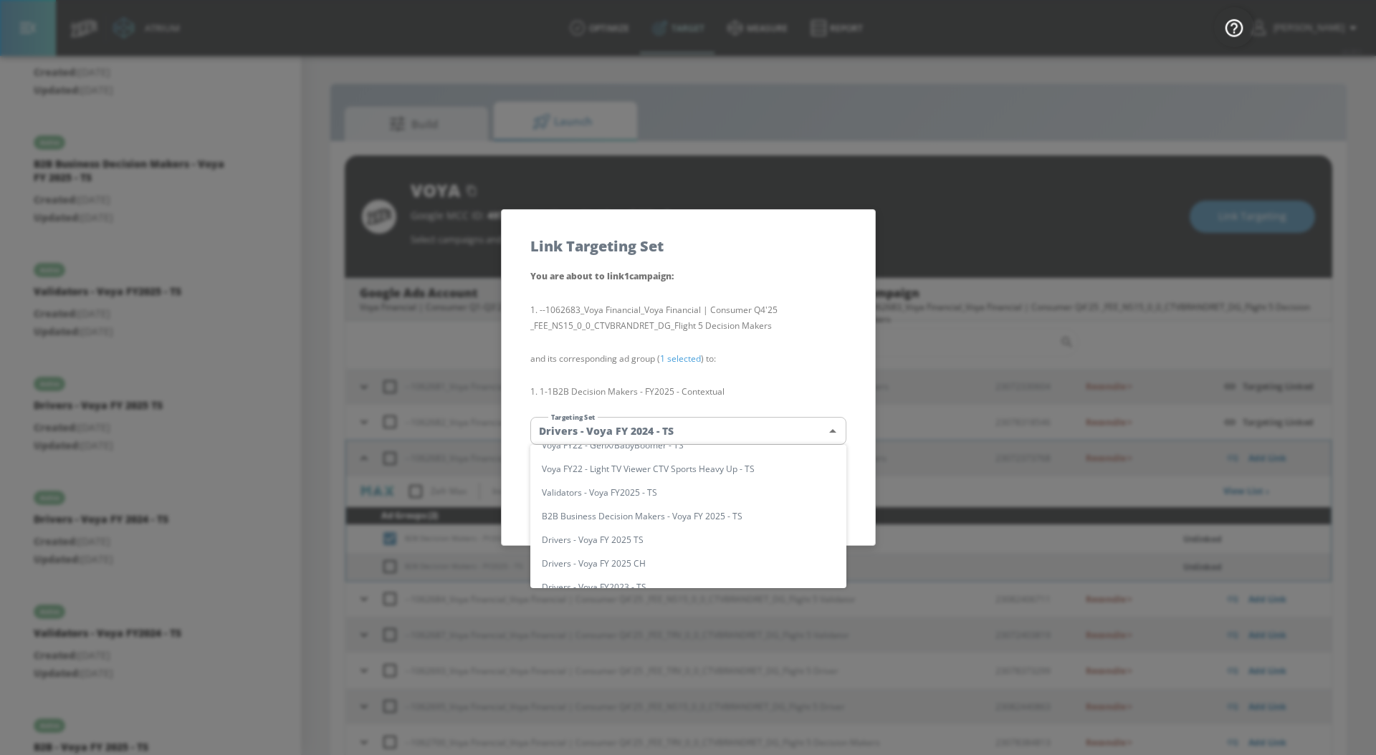
click at [717, 508] on li "B2B Business Decision Makers - Voya FY 2025 - TS" at bounding box center [688, 516] width 316 height 24
type input "c4bbee39-4d77-4889-af2b-91b03f36d9ee"
click at [717, 508] on li "B2B Business Decision Makers - Voya FY 2025 - TS" at bounding box center [688, 516] width 316 height 24
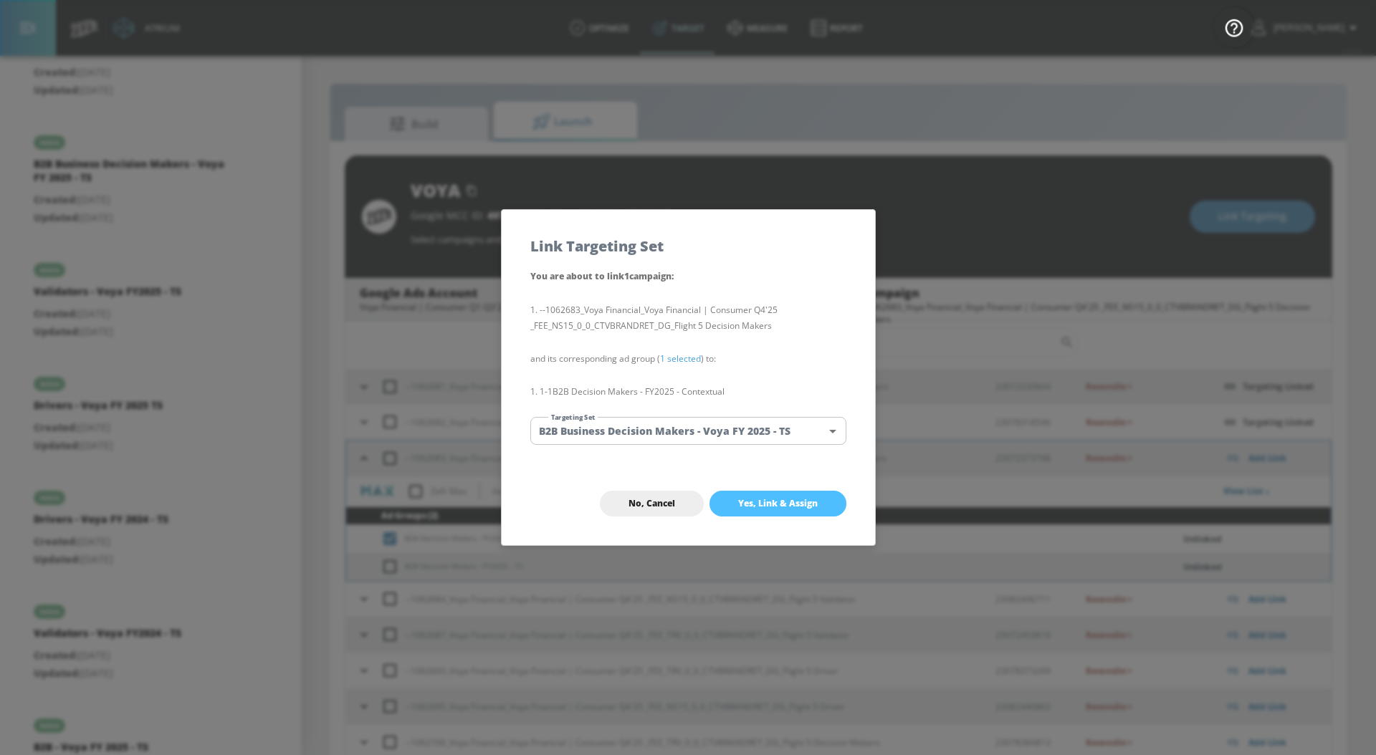
click at [751, 492] on button "Yes, Link & Assign" at bounding box center [777, 504] width 137 height 26
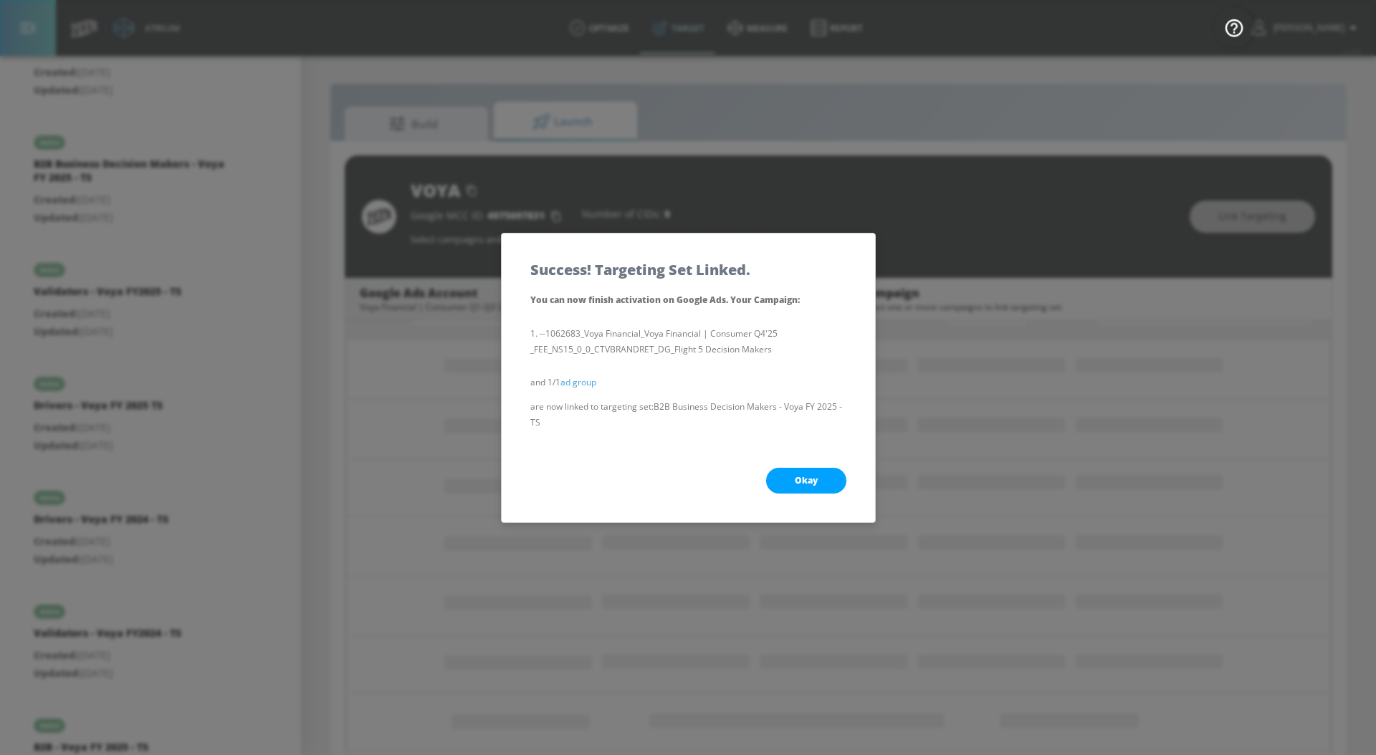
click at [773, 476] on button "Okay" at bounding box center [806, 481] width 80 height 26
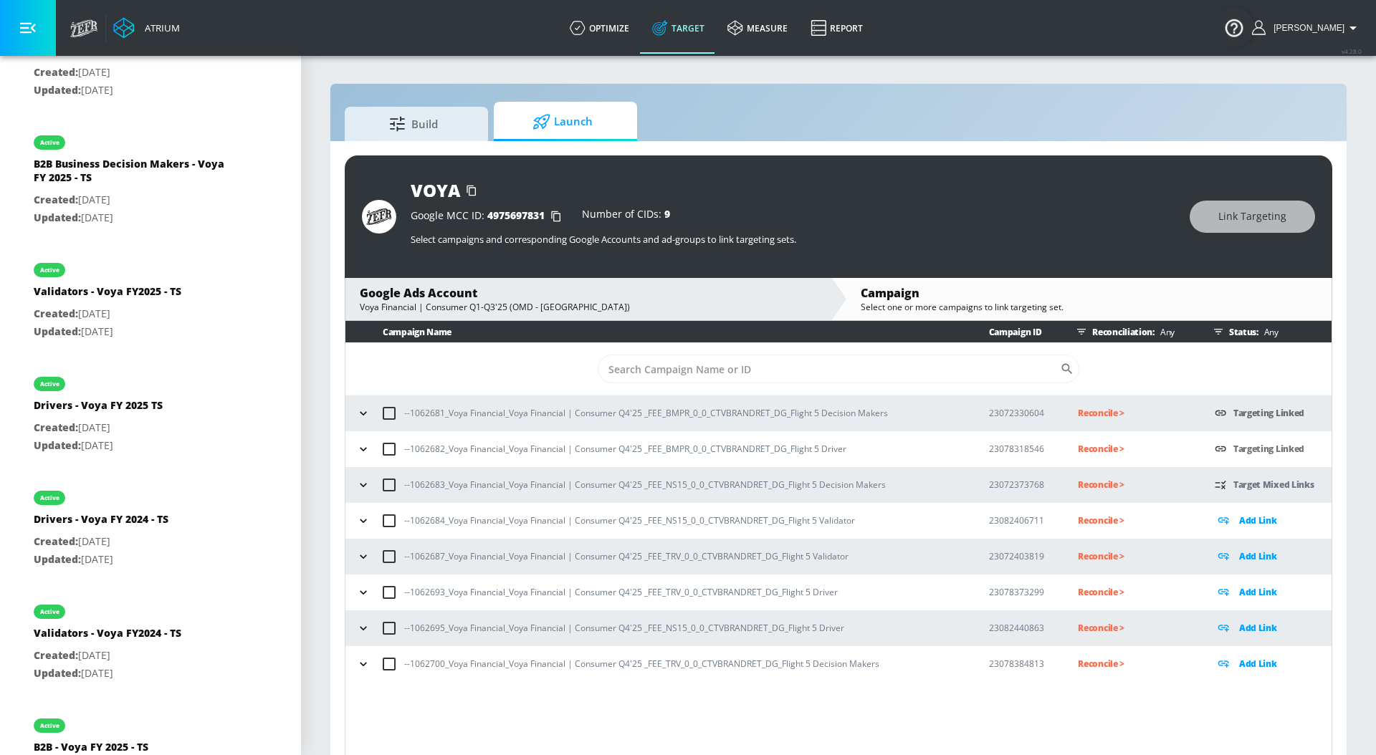
scroll to position [0, 0]
click at [364, 490] on icon "button" at bounding box center [363, 485] width 14 height 14
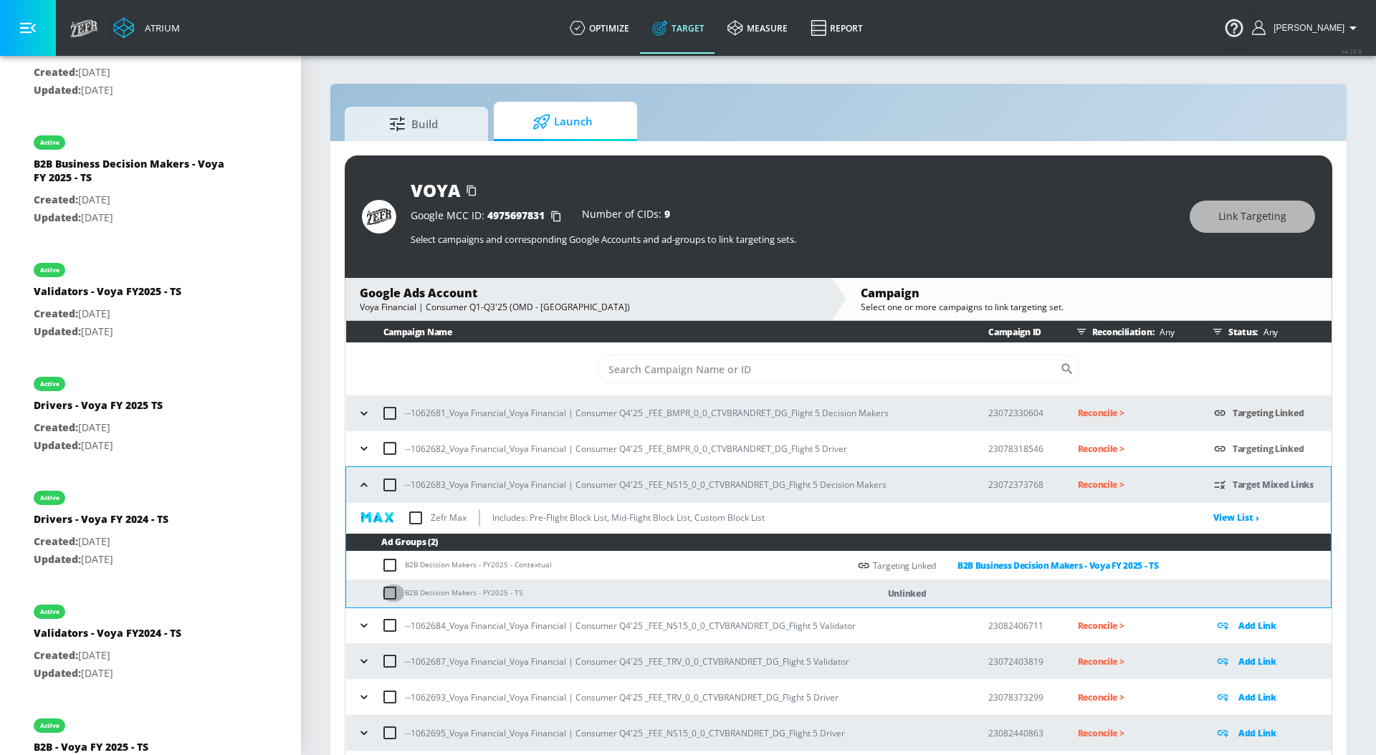
click at [388, 593] on input "checkbox" at bounding box center [393, 593] width 24 height 17
checkbox input "true"
click at [1220, 219] on span "Link Targeting" at bounding box center [1252, 217] width 68 height 18
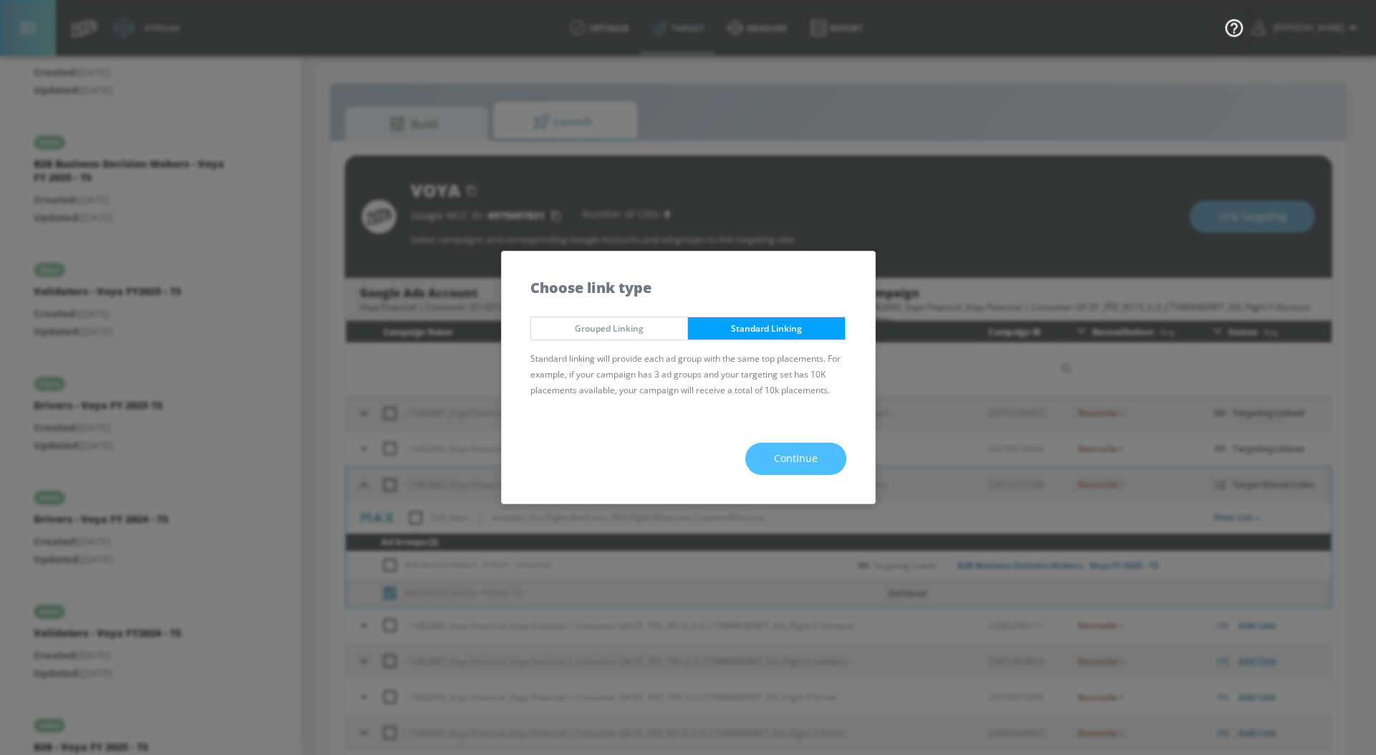
click at [795, 454] on span "Continue" at bounding box center [796, 459] width 44 height 18
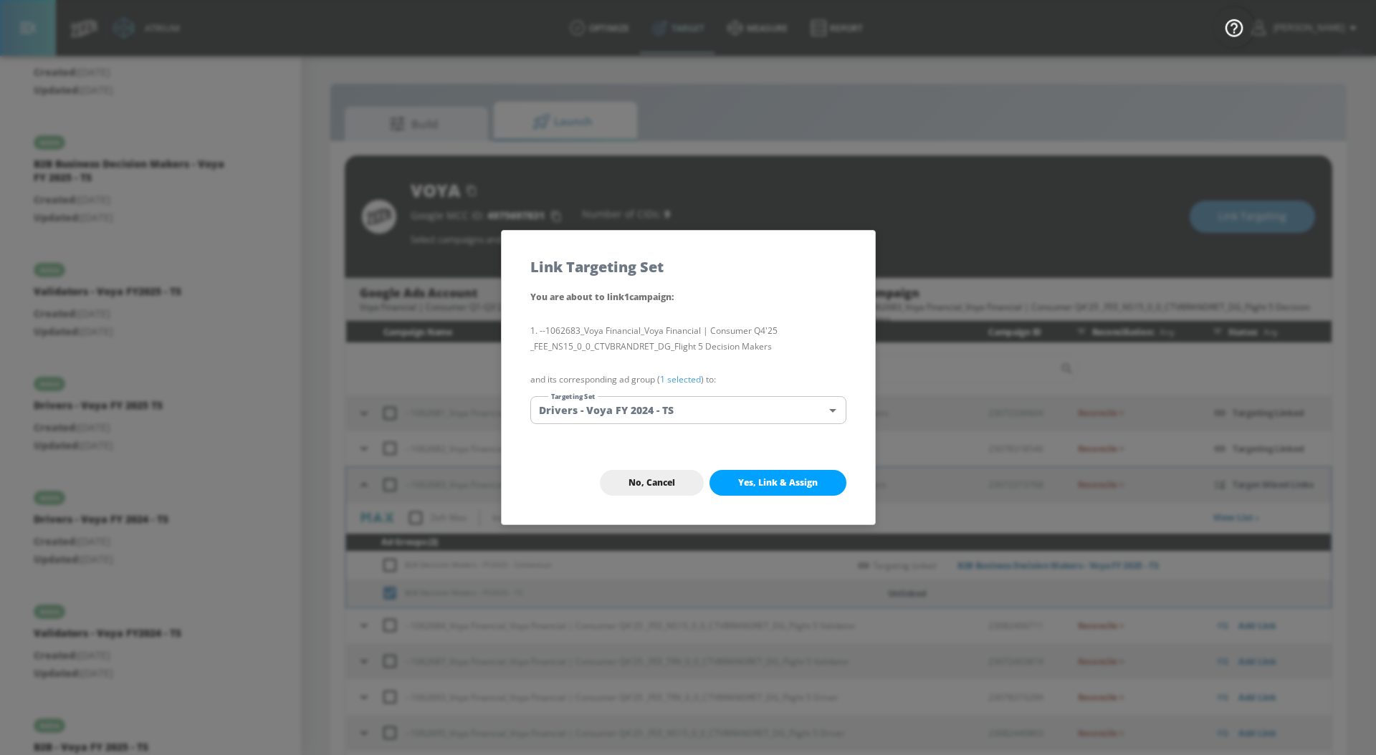
click at [684, 382] on link "1 selected" at bounding box center [680, 379] width 41 height 12
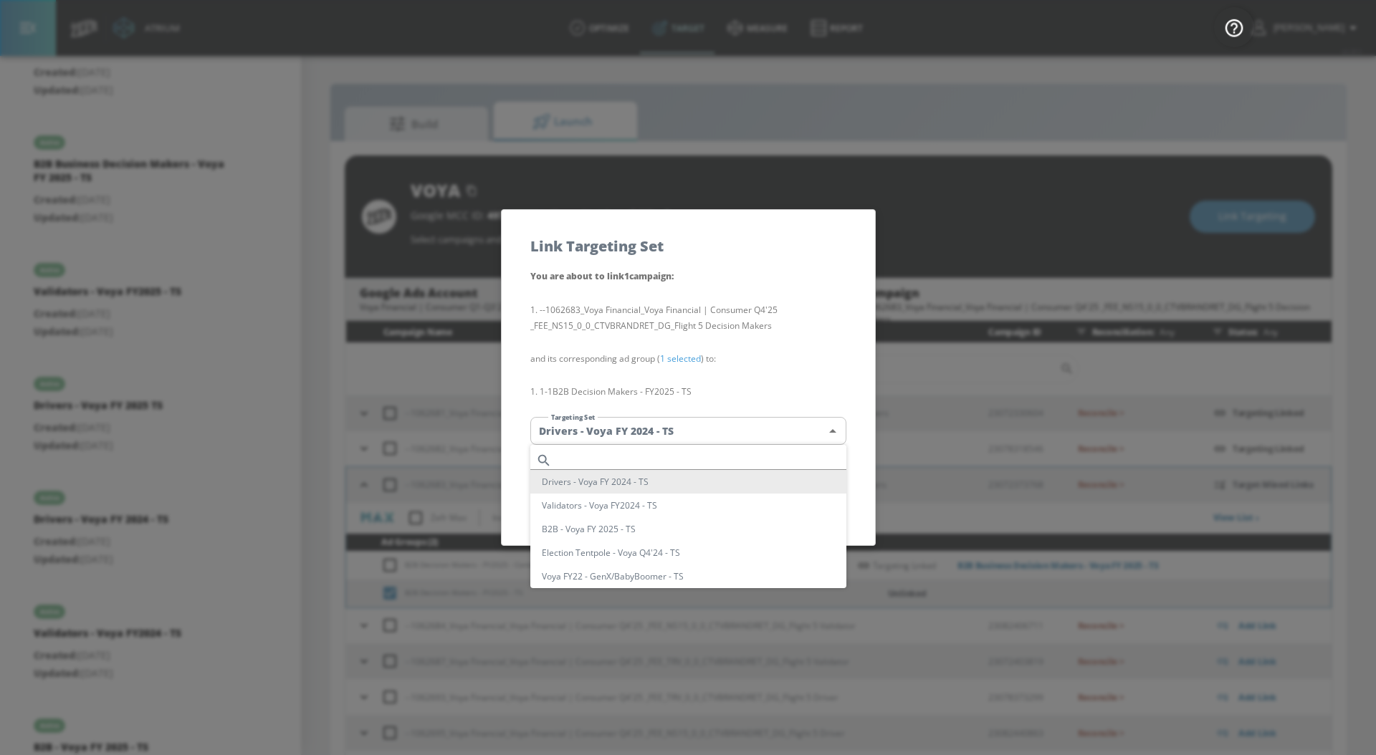
click at [662, 427] on body "Atrium optimize Target measure Report optimize Target measure Report v 4.28.0 […" at bounding box center [688, 388] width 1376 height 776
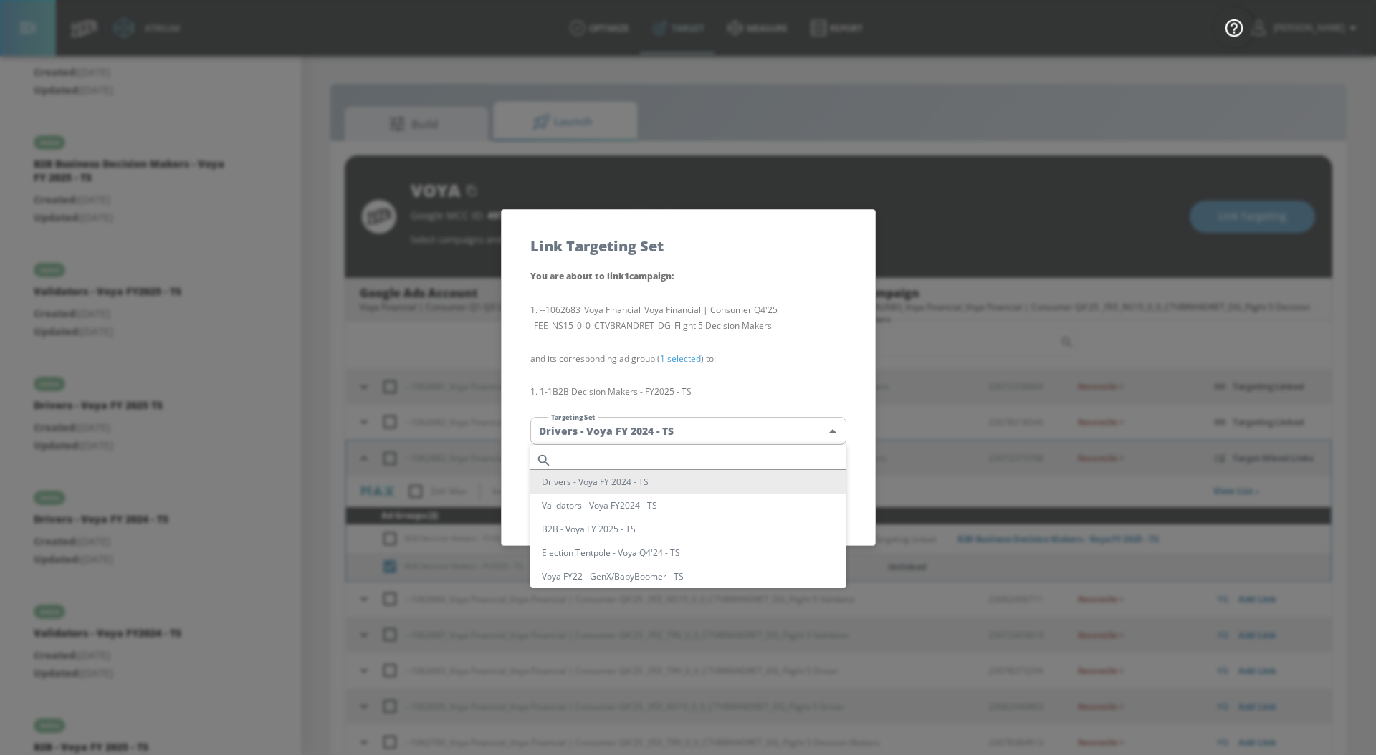
scroll to position [131, 0]
click at [639, 521] on li "B2B Business Decision Makers - Voya FY 2025 - TS" at bounding box center [688, 516] width 316 height 24
type input "c4bbee39-4d77-4889-af2b-91b03f36d9ee"
click at [639, 521] on li "B2B Business Decision Makers - Voya FY 2025 - TS" at bounding box center [688, 516] width 316 height 24
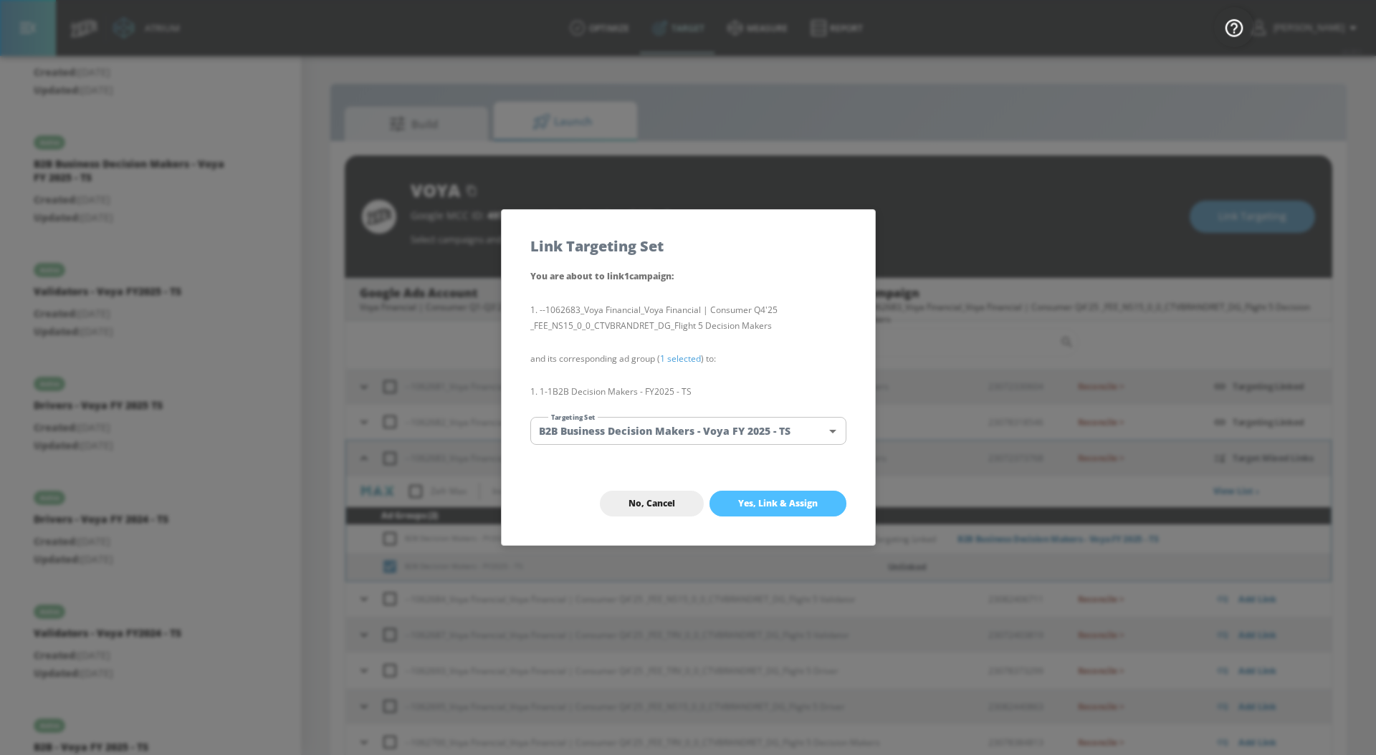
click at [755, 515] on button "Yes, Link & Assign" at bounding box center [777, 504] width 137 height 26
checkbox input "false"
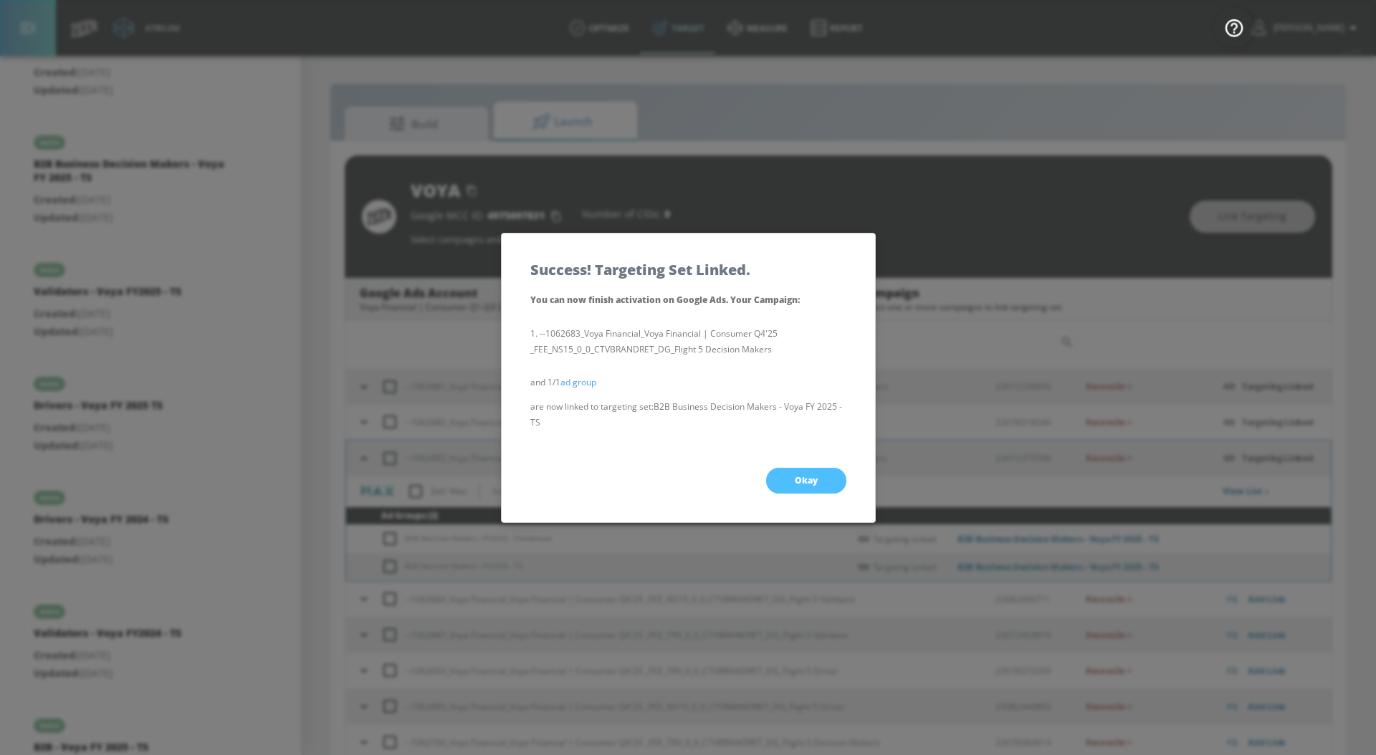
click at [790, 474] on button "Okay" at bounding box center [806, 481] width 80 height 26
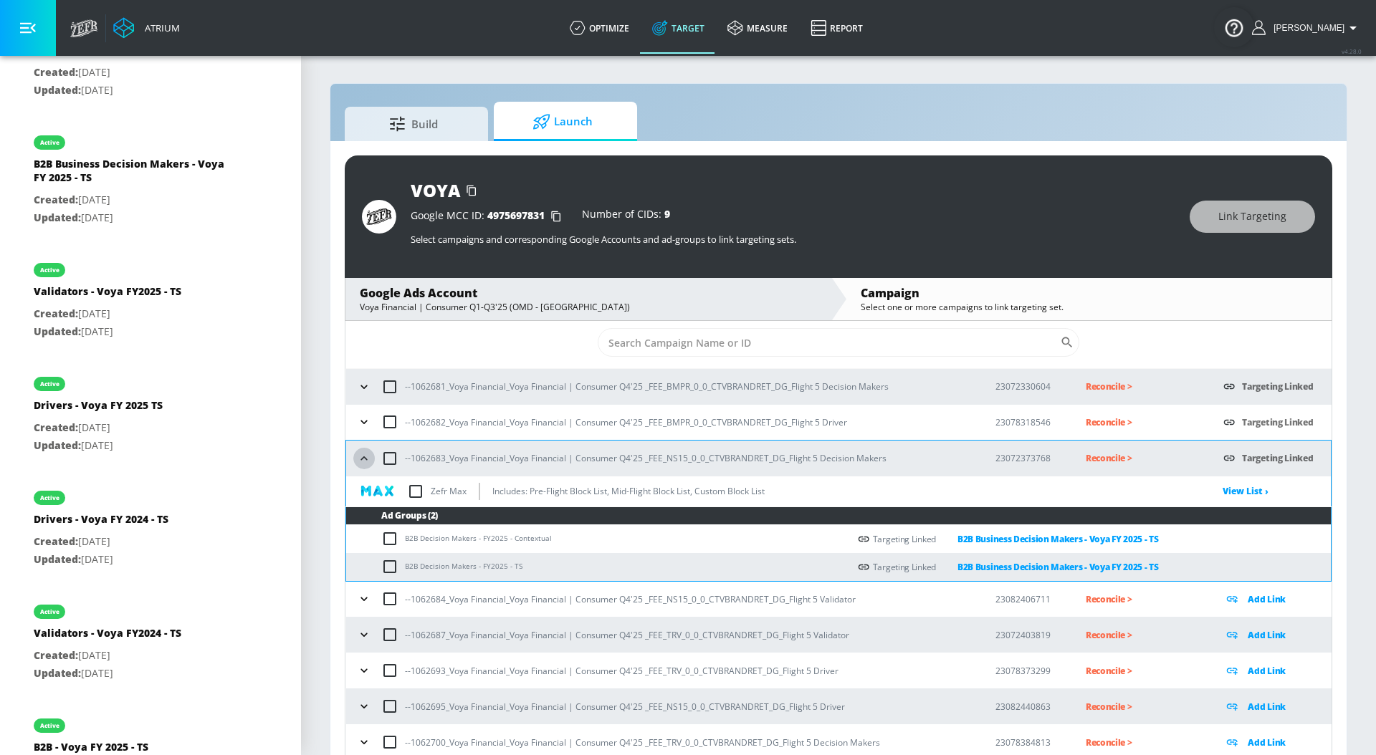
click at [364, 454] on icon "button" at bounding box center [364, 458] width 14 height 14
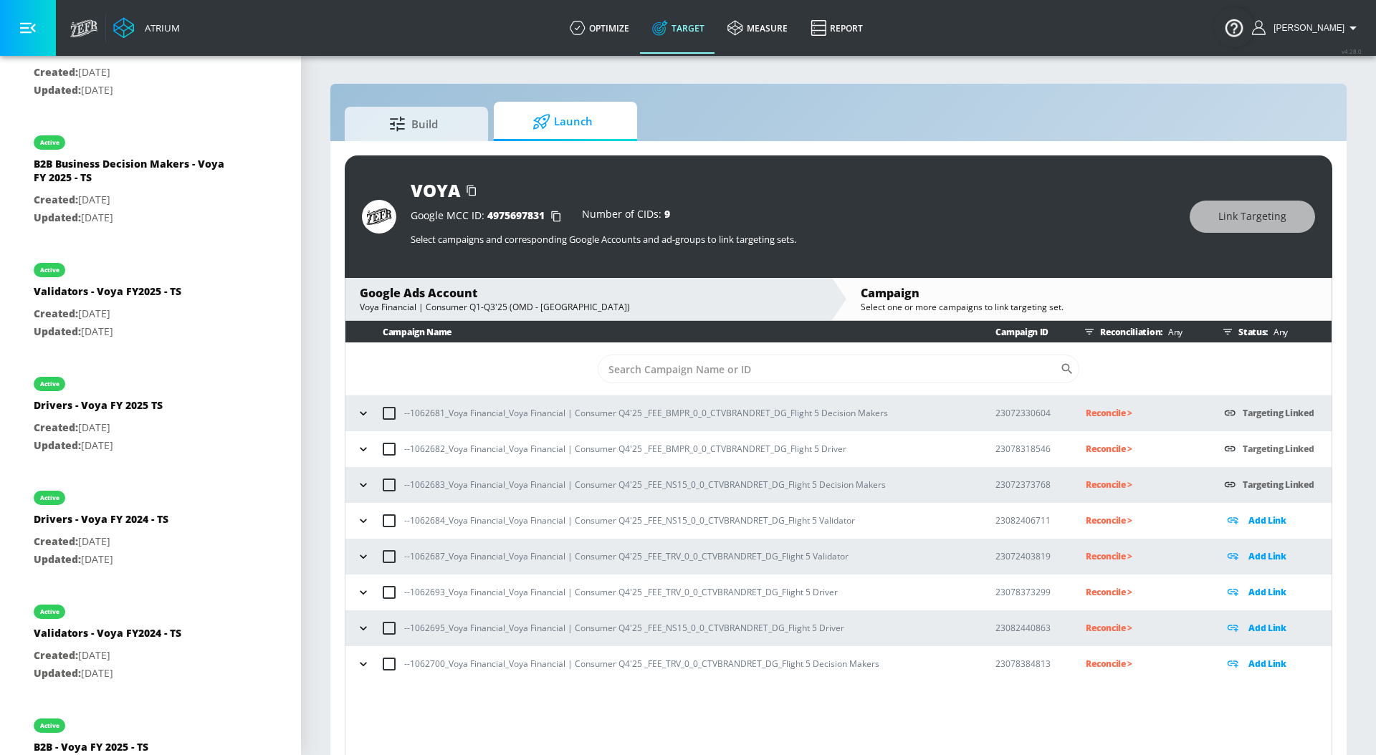
click at [360, 525] on icon "button" at bounding box center [363, 521] width 14 height 14
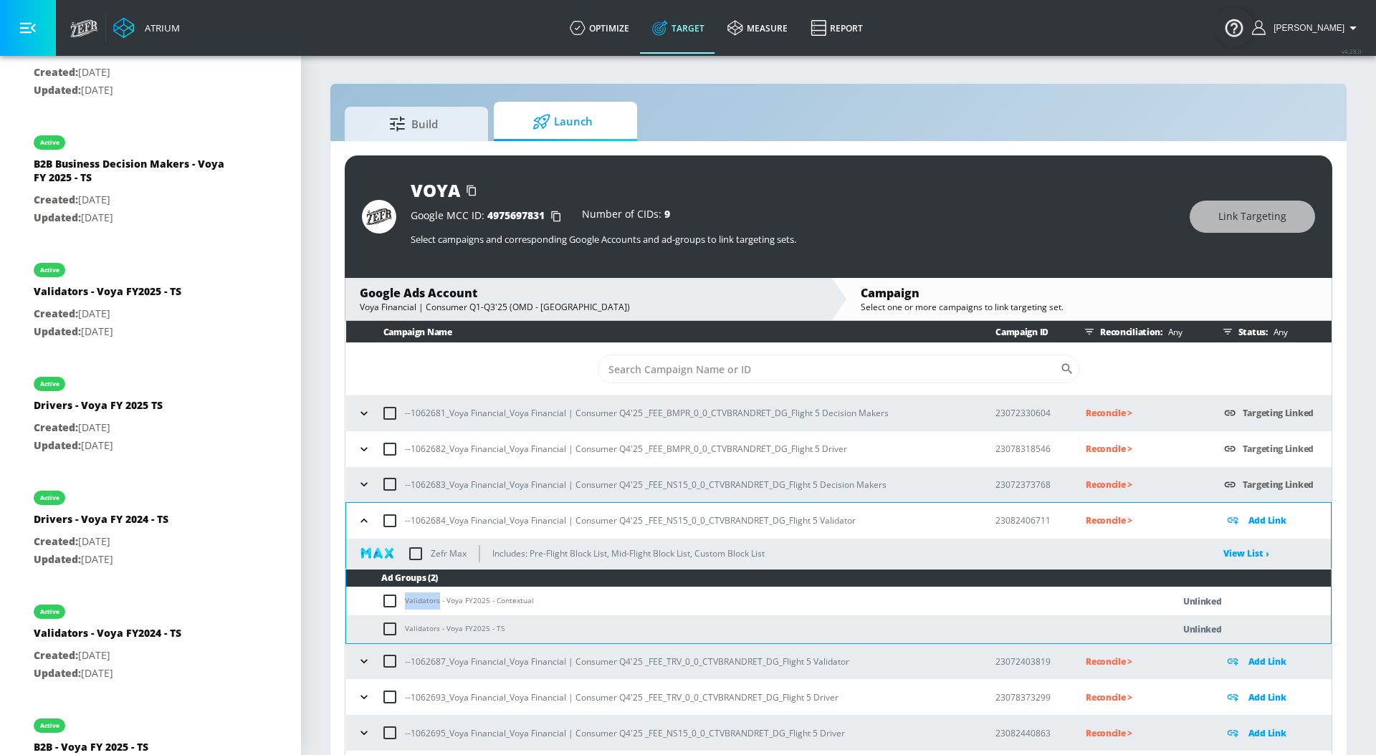
drag, startPoint x: 406, startPoint y: 598, endPoint x: 437, endPoint y: 602, distance: 31.7
click at [438, 602] on td "Validators - Voya FY2025 - Contextual" at bounding box center [744, 602] width 797 height 28
copy td "Validators"
click at [401, 599] on input "checkbox" at bounding box center [393, 601] width 24 height 17
checkbox input "true"
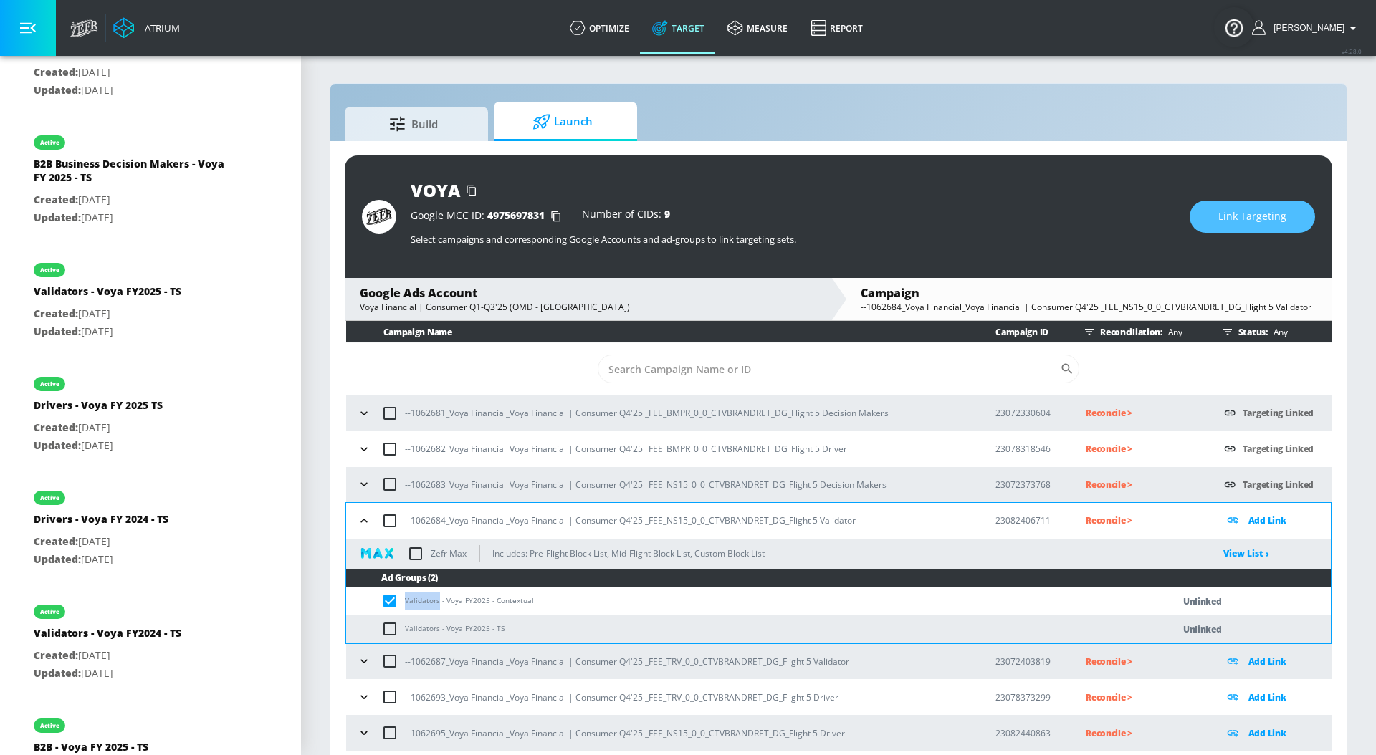
click at [1255, 214] on span "Link Targeting" at bounding box center [1252, 217] width 68 height 18
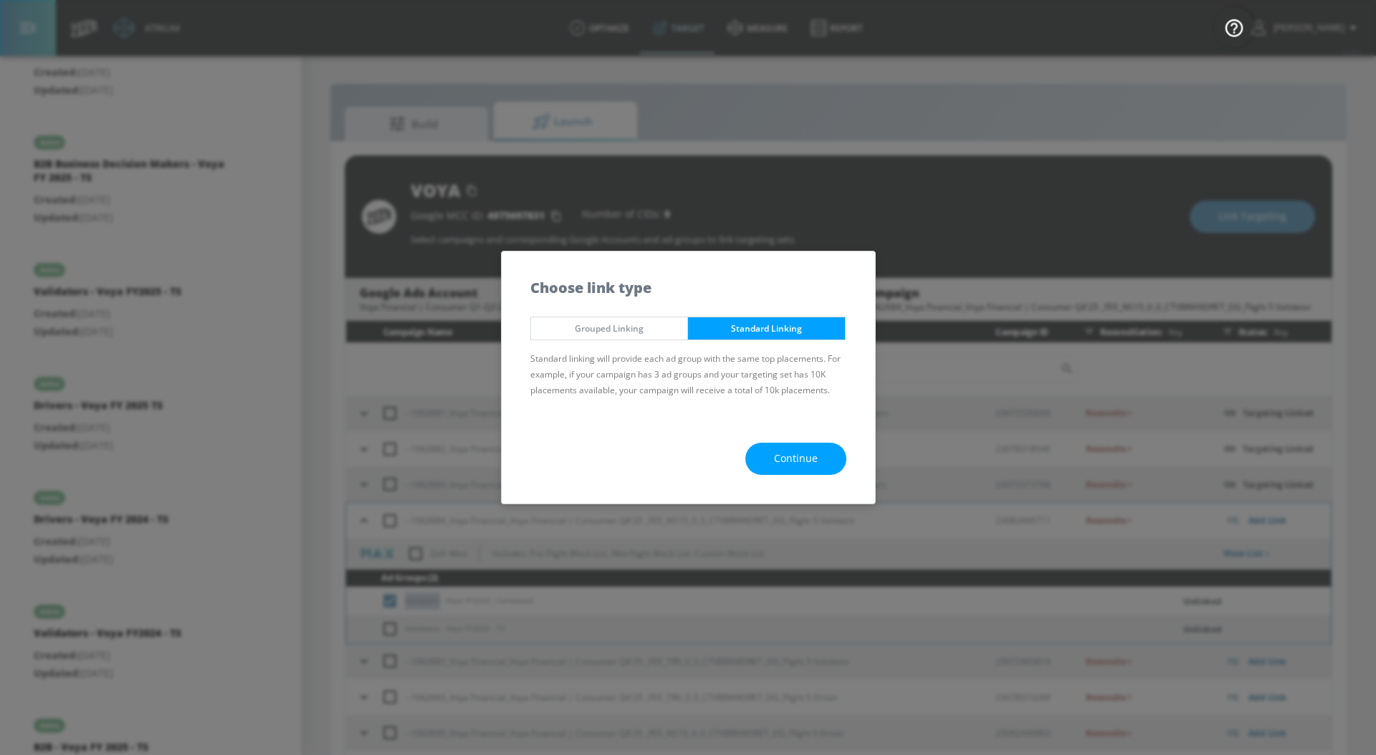
click at [803, 459] on span "Continue" at bounding box center [796, 459] width 44 height 18
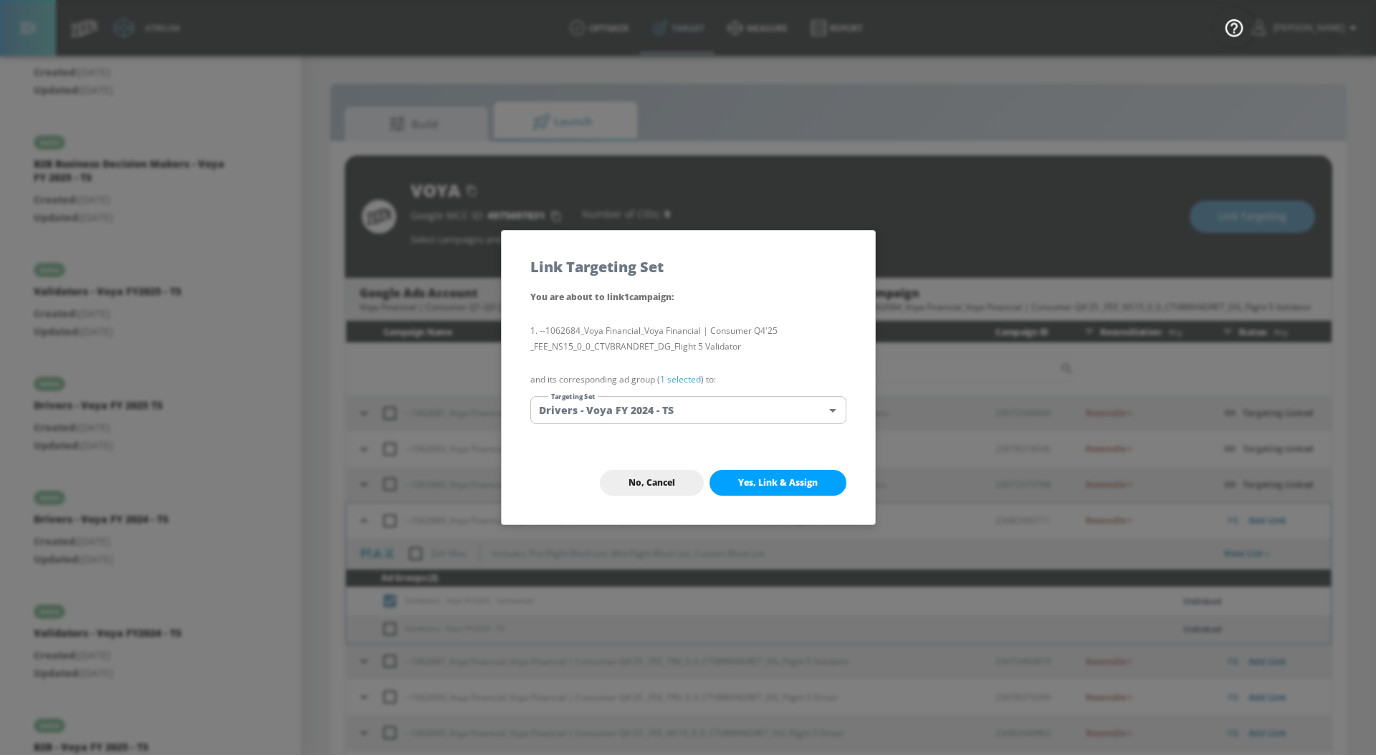
click at [676, 381] on link "1 selected" at bounding box center [680, 379] width 41 height 12
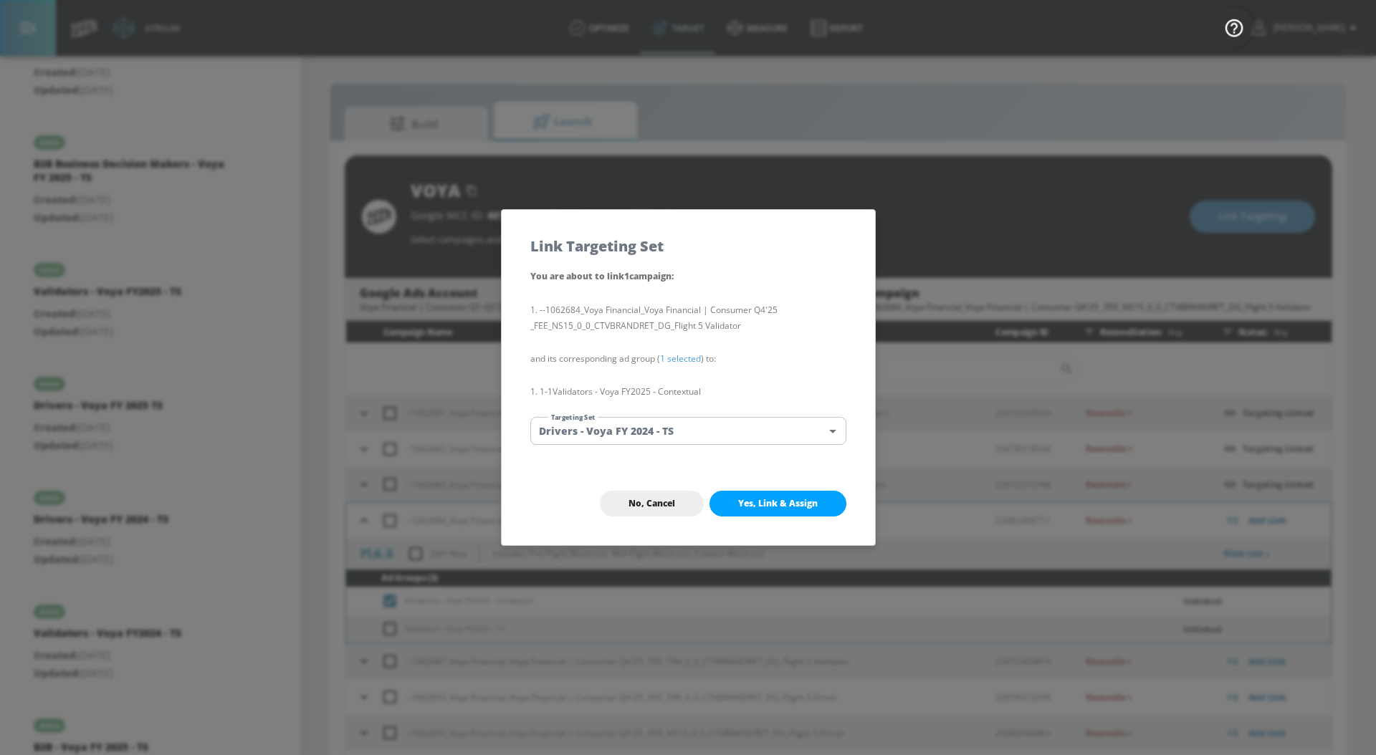
click at [676, 423] on body "Atrium optimize Target measure Report optimize Target measure Report v 4.28.0 […" at bounding box center [688, 388] width 1376 height 776
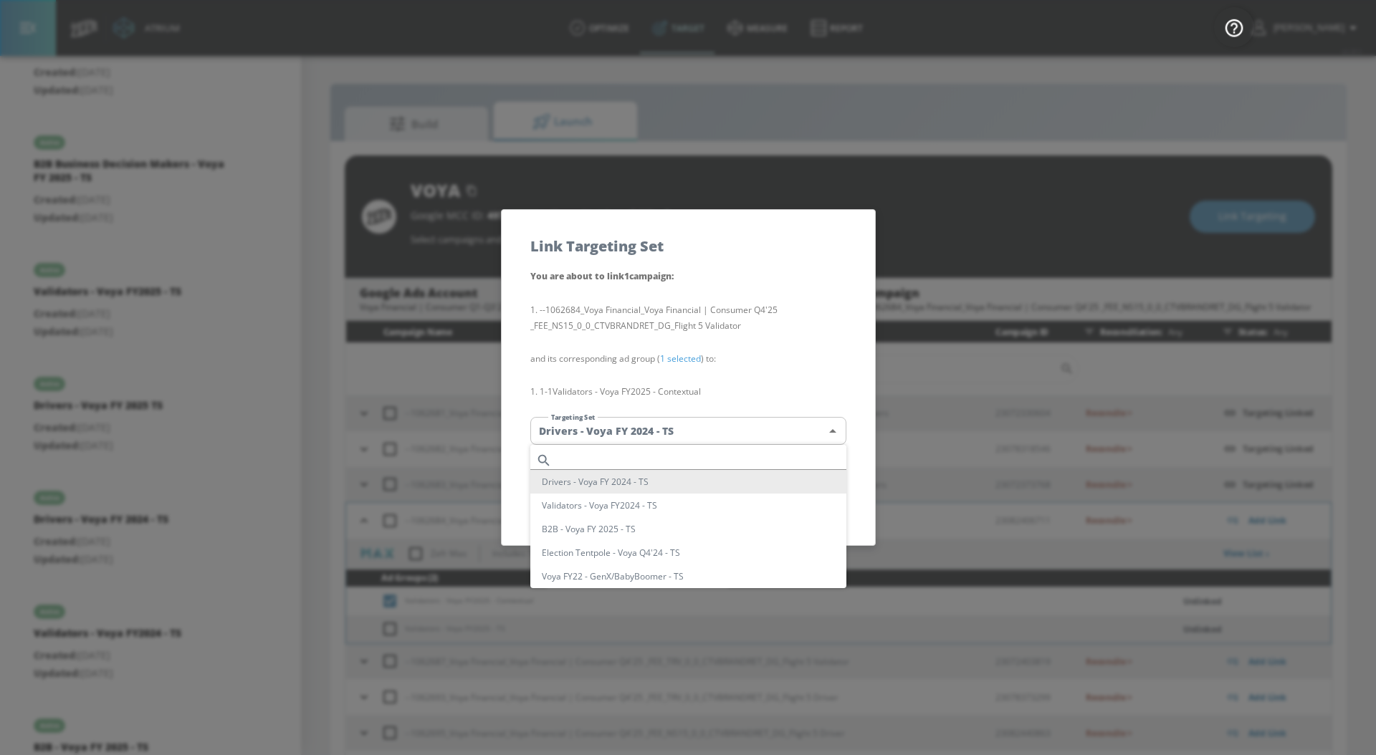
scroll to position [107, 0]
click at [689, 512] on li "Validators - Voya FY2025 - TS" at bounding box center [688, 516] width 316 height 24
type input "da3d87eb-5234-4702-a4a5-c16ad2ec1302"
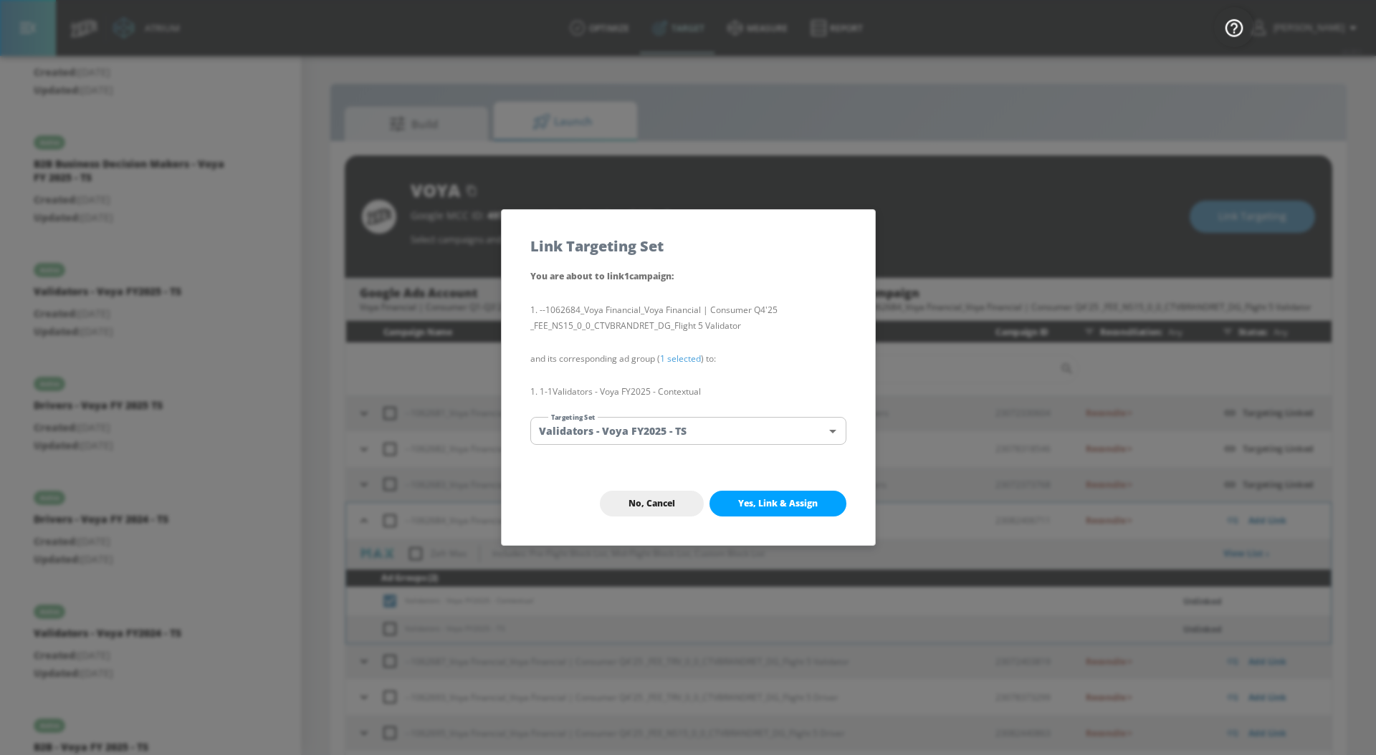
click at [721, 429] on body "Atrium optimize Target measure Report optimize Target measure Report v 4.28.0 […" at bounding box center [688, 388] width 1376 height 776
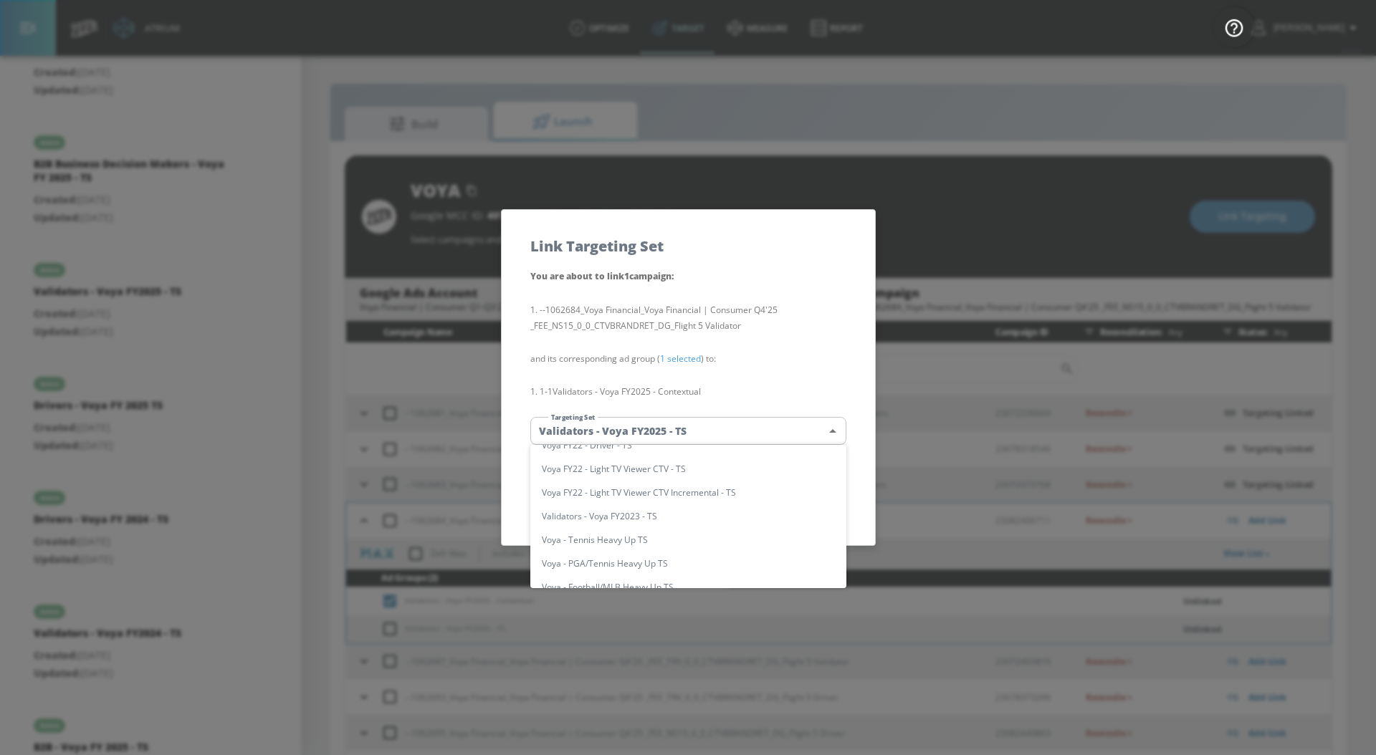
scroll to position [0, 0]
click at [780, 366] on div at bounding box center [688, 377] width 1376 height 755
click at [780, 366] on div "Drivers - Voya FY 2024 - TS Validators - Voya FY2024 - TS B2B - Voya FY 2025 - …" at bounding box center [688, 377] width 1376 height 755
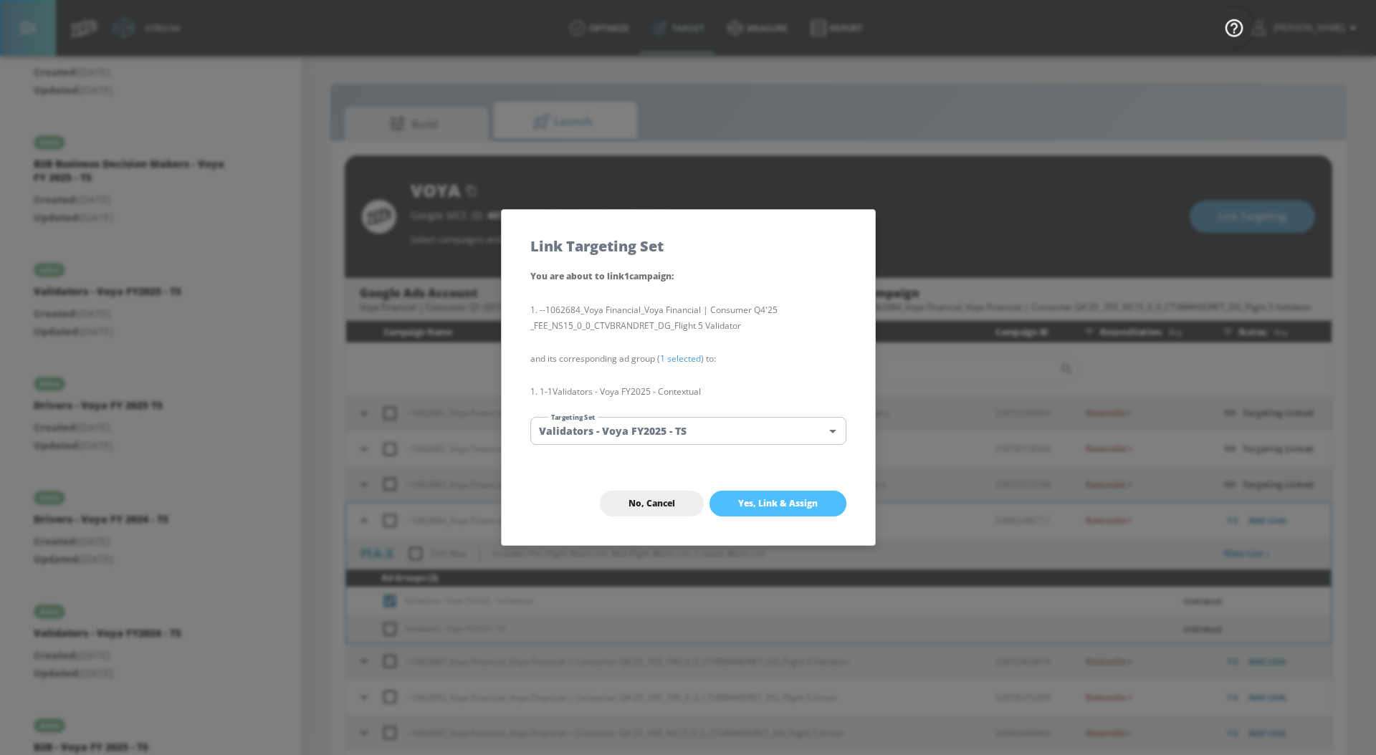
click at [763, 505] on span "Yes, Link & Assign" at bounding box center [778, 503] width 80 height 11
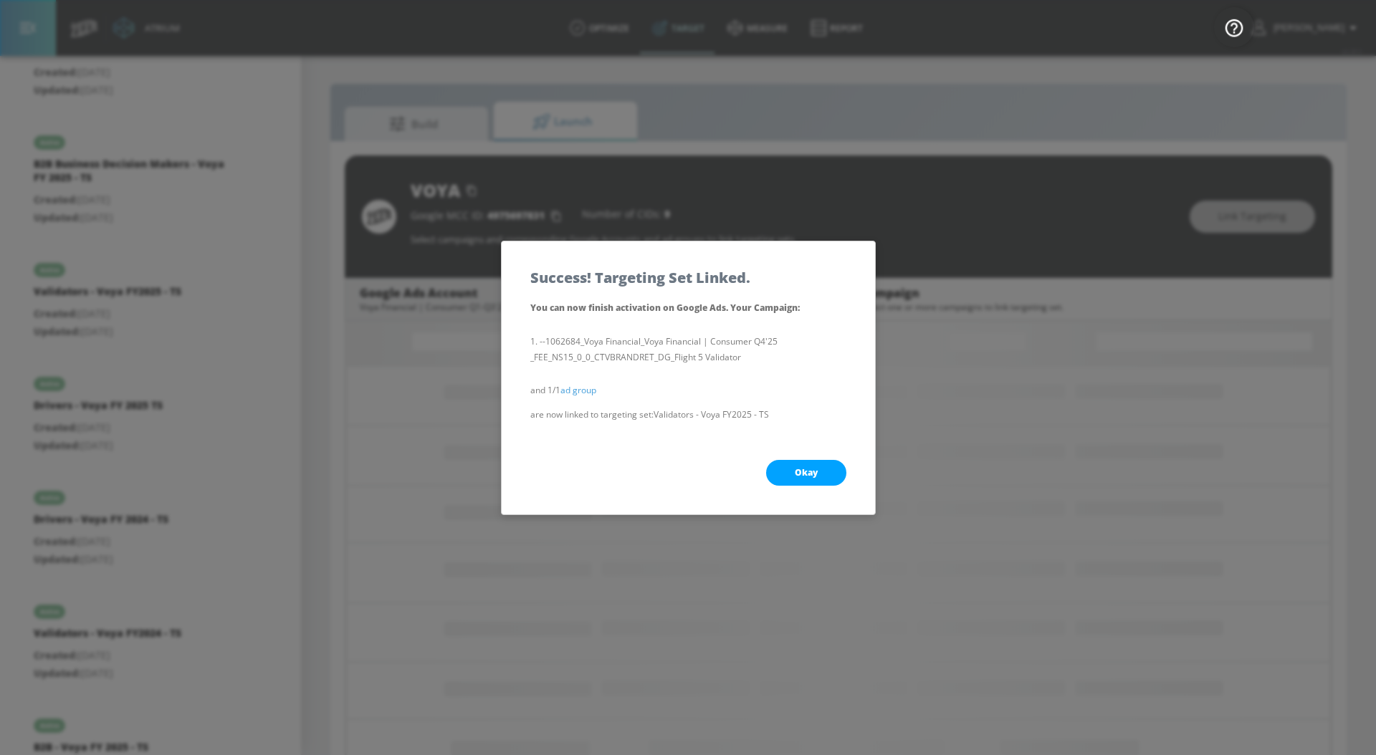
click at [787, 461] on button "Okay" at bounding box center [806, 473] width 80 height 26
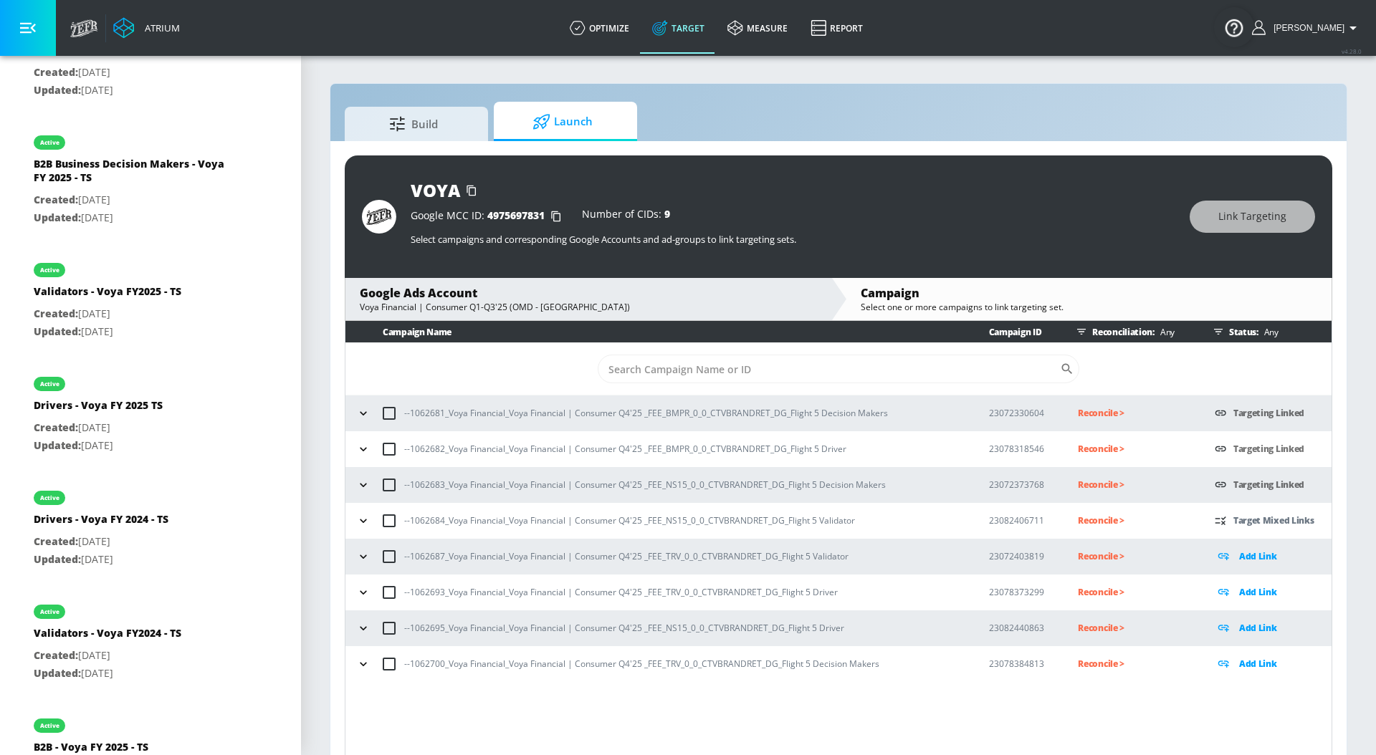
click at [365, 521] on icon "button" at bounding box center [363, 521] width 14 height 14
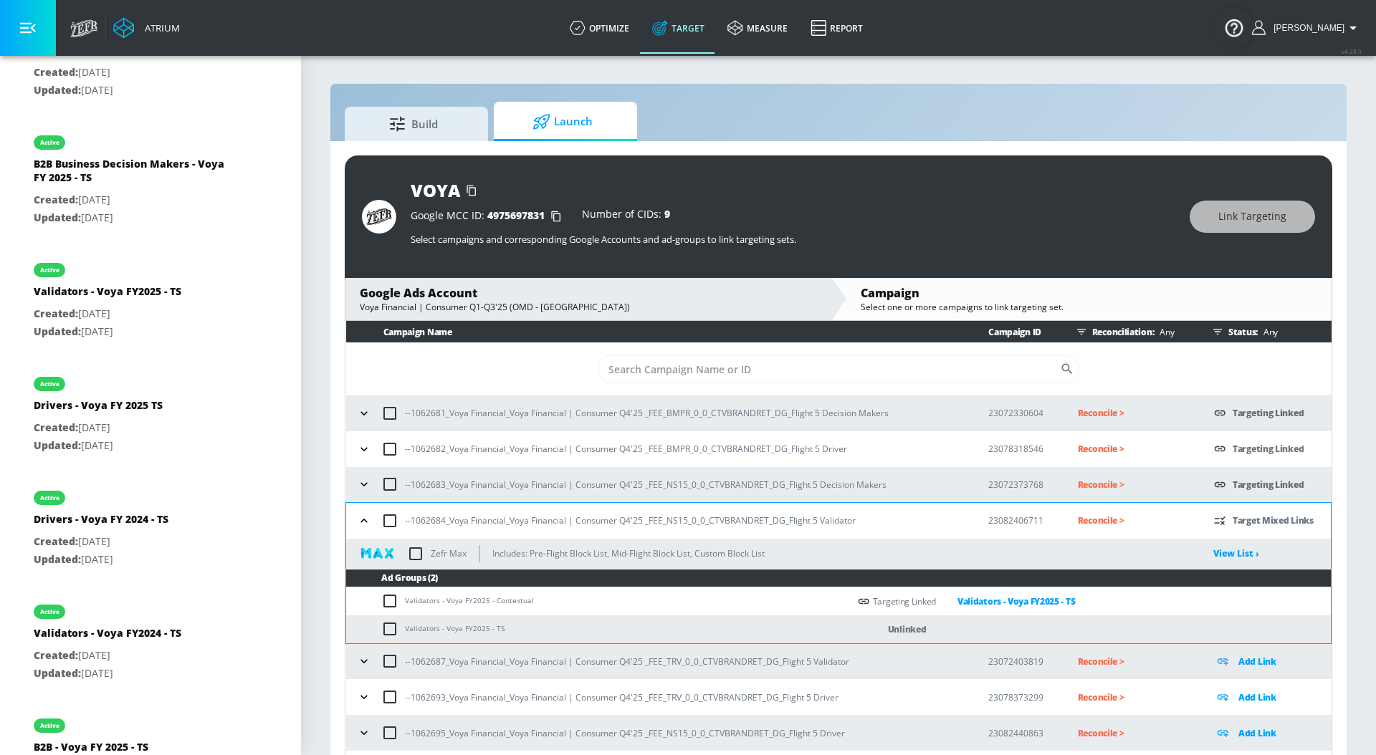
click at [396, 628] on input "checkbox" at bounding box center [393, 628] width 24 height 17
checkbox input "true"
click at [1261, 224] on span "Link Targeting" at bounding box center [1252, 217] width 68 height 18
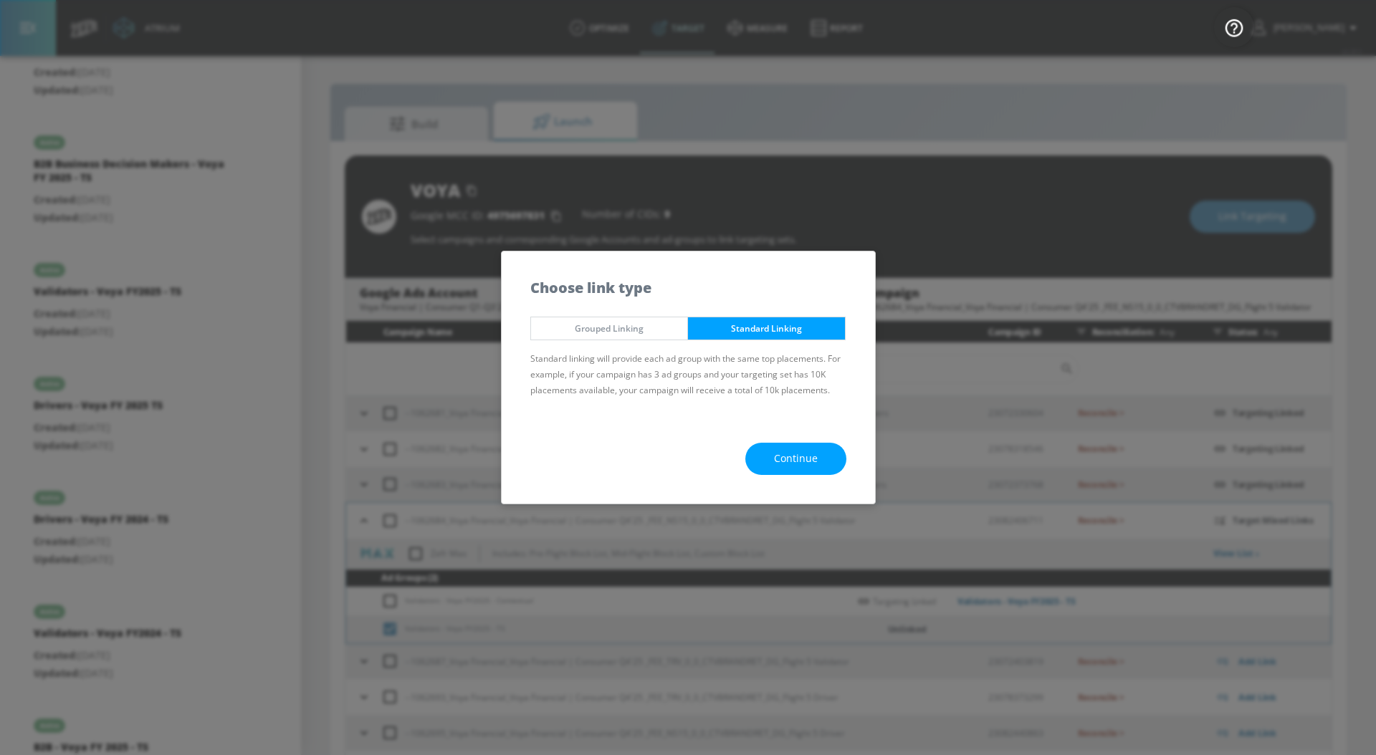
click at [816, 462] on span "Continue" at bounding box center [796, 459] width 44 height 18
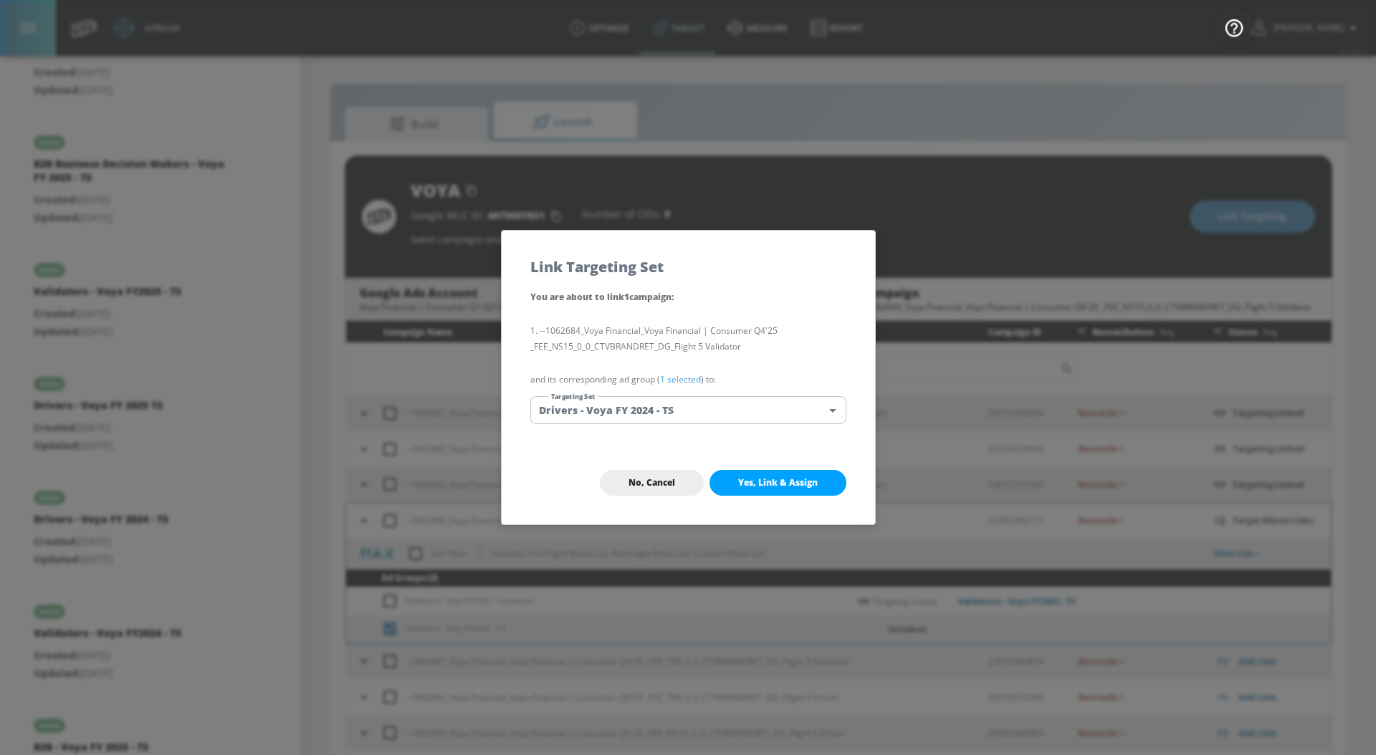
click at [696, 408] on body "Atrium optimize Target measure Report optimize Target measure Report v 4.28.0 […" at bounding box center [688, 388] width 1376 height 776
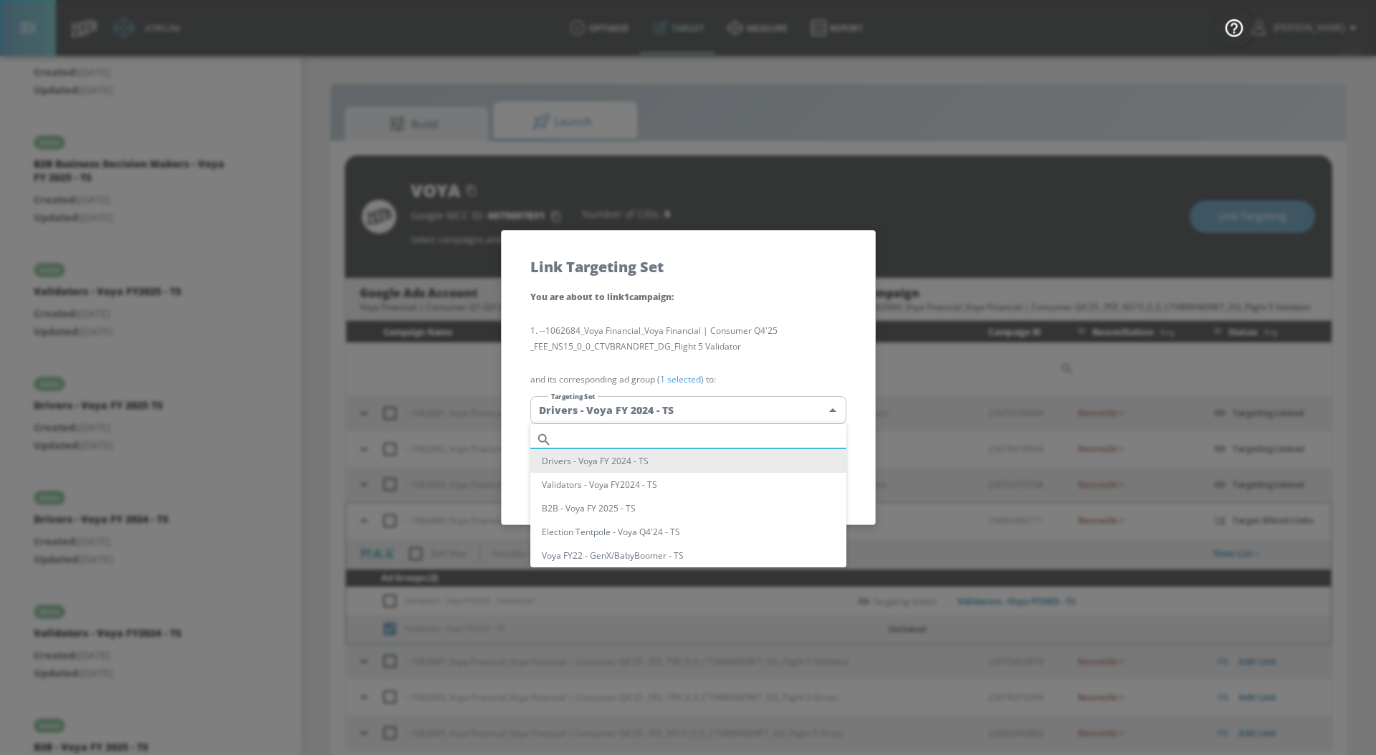
click at [641, 446] on input "text" at bounding box center [701, 439] width 289 height 19
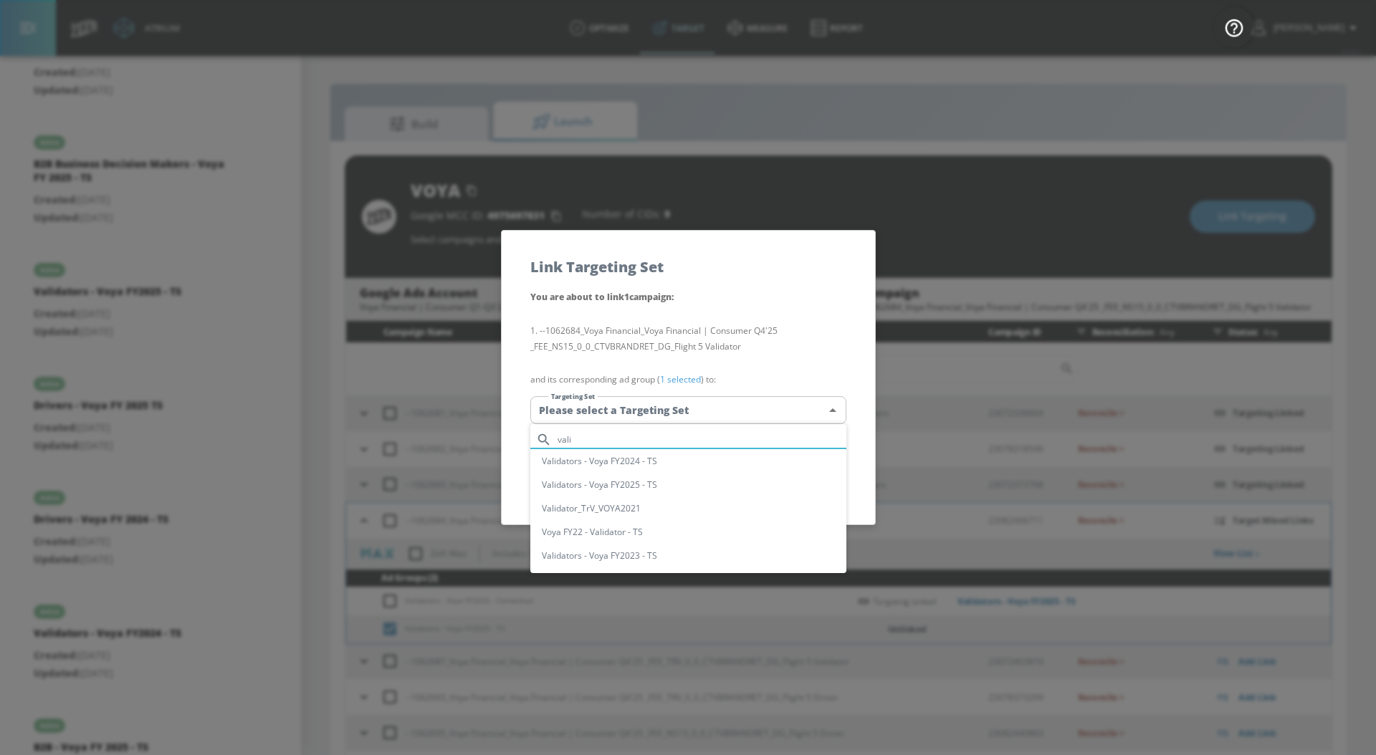
type input "vali"
click at [627, 492] on li "Validators - Voya FY2025 - TS" at bounding box center [688, 485] width 316 height 24
type input "da3d87eb-5234-4702-a4a5-c16ad2ec1302"
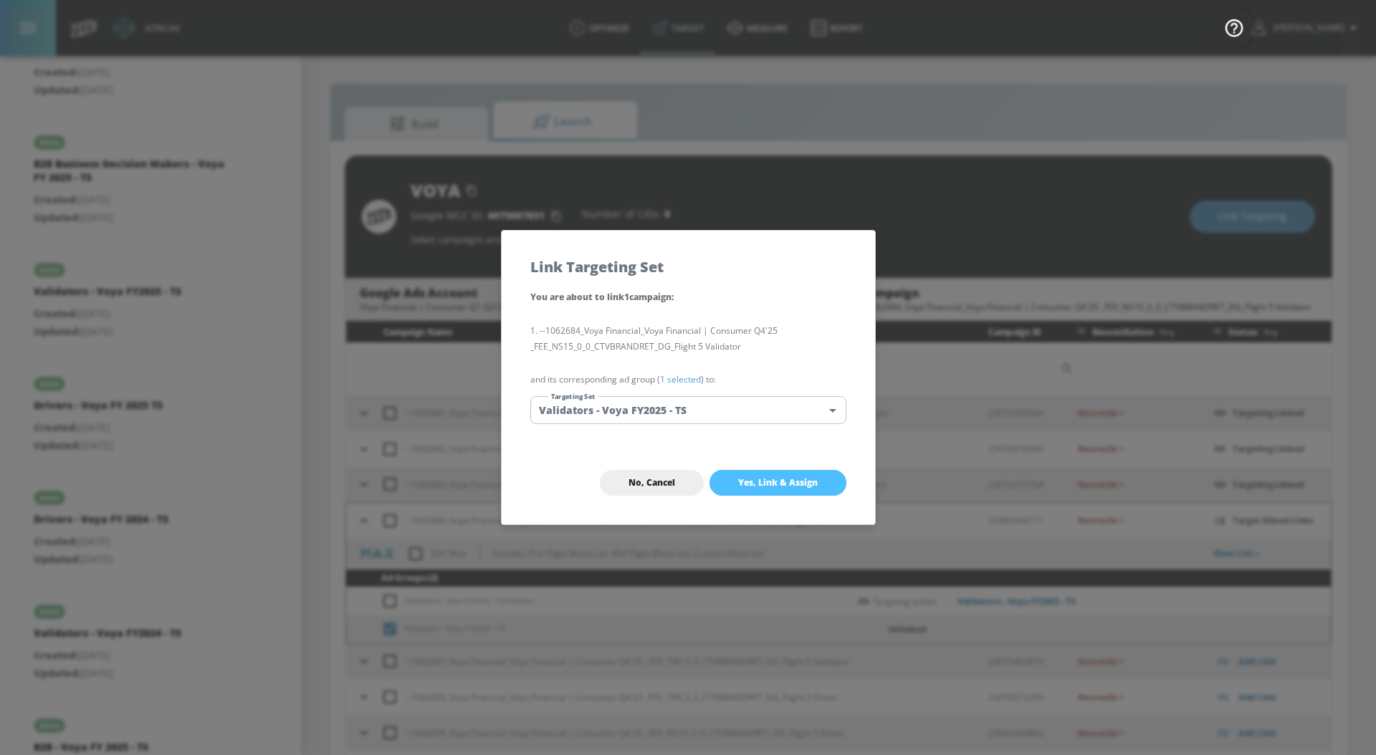
click at [748, 487] on span "Yes, Link & Assign" at bounding box center [778, 482] width 80 height 11
checkbox input "false"
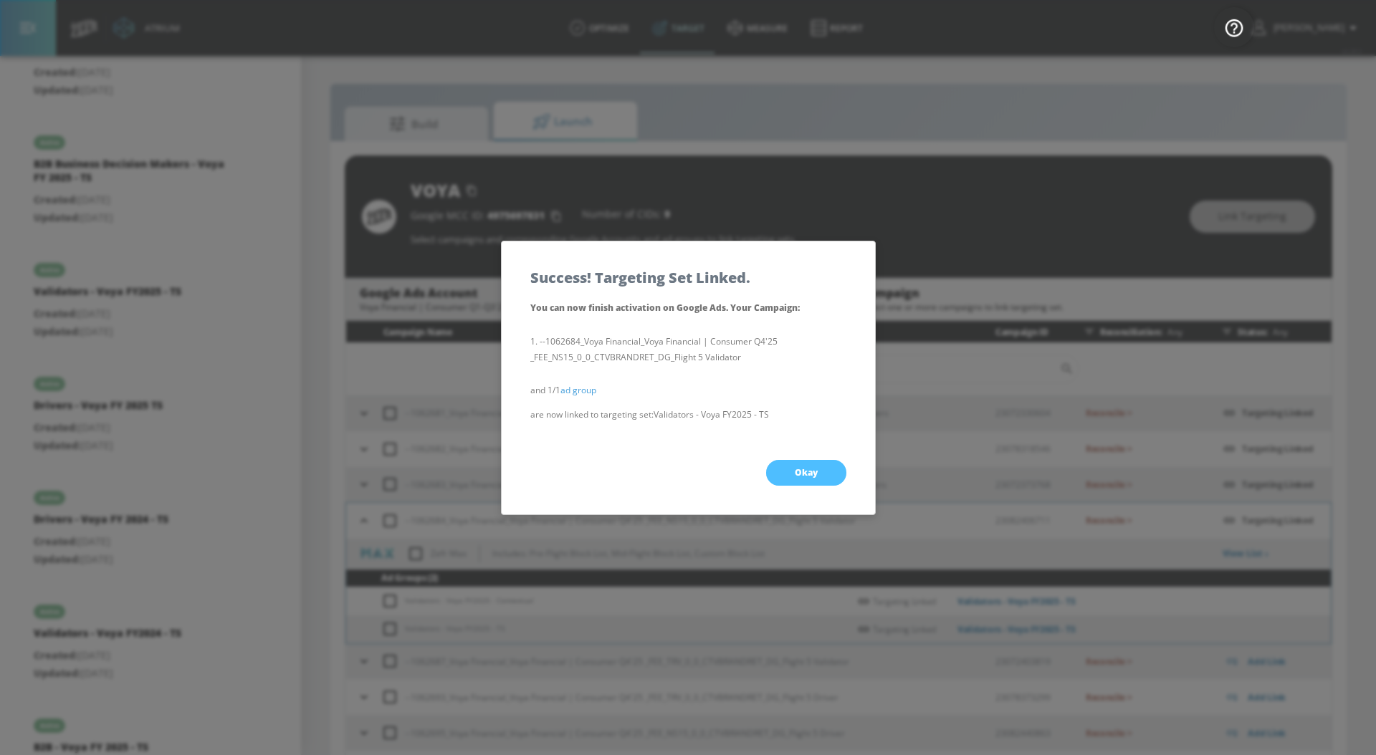
click at [780, 467] on button "Okay" at bounding box center [806, 473] width 80 height 26
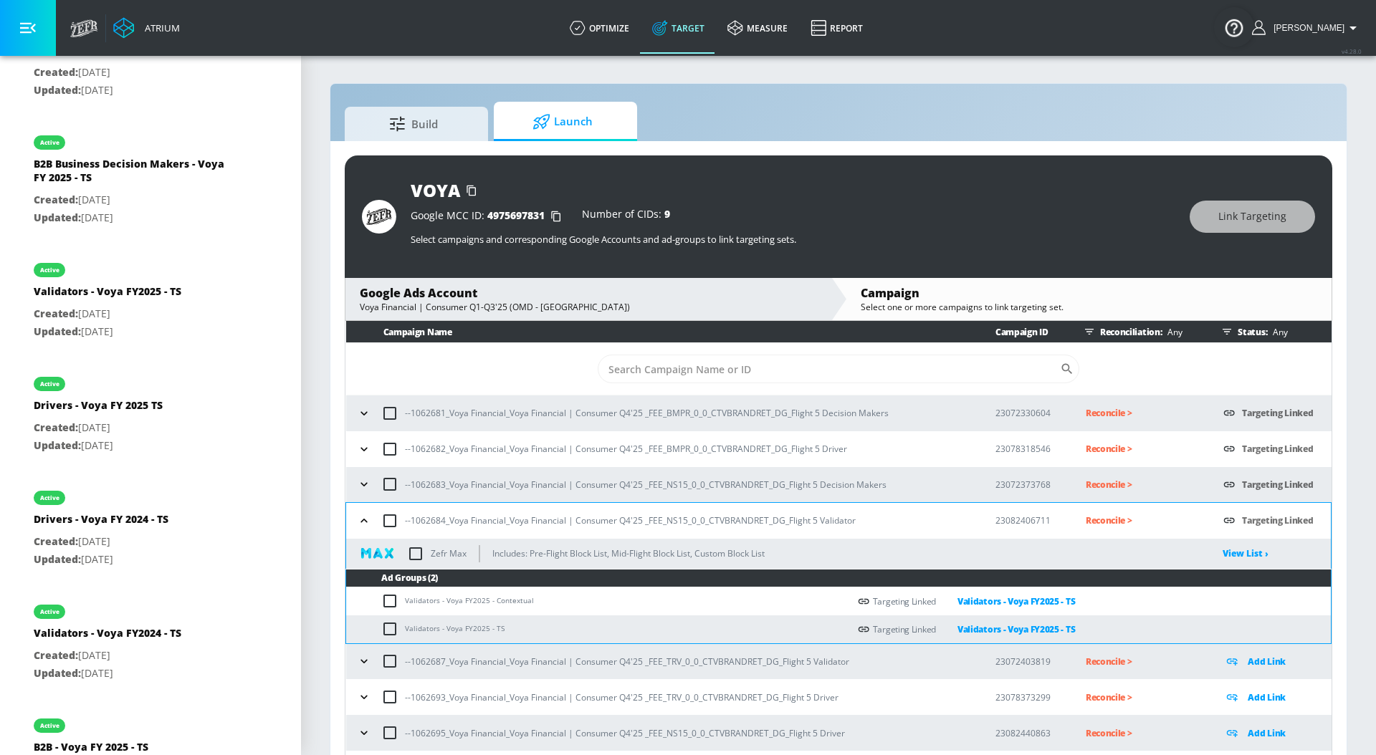
click at [369, 517] on icon "button" at bounding box center [364, 521] width 14 height 14
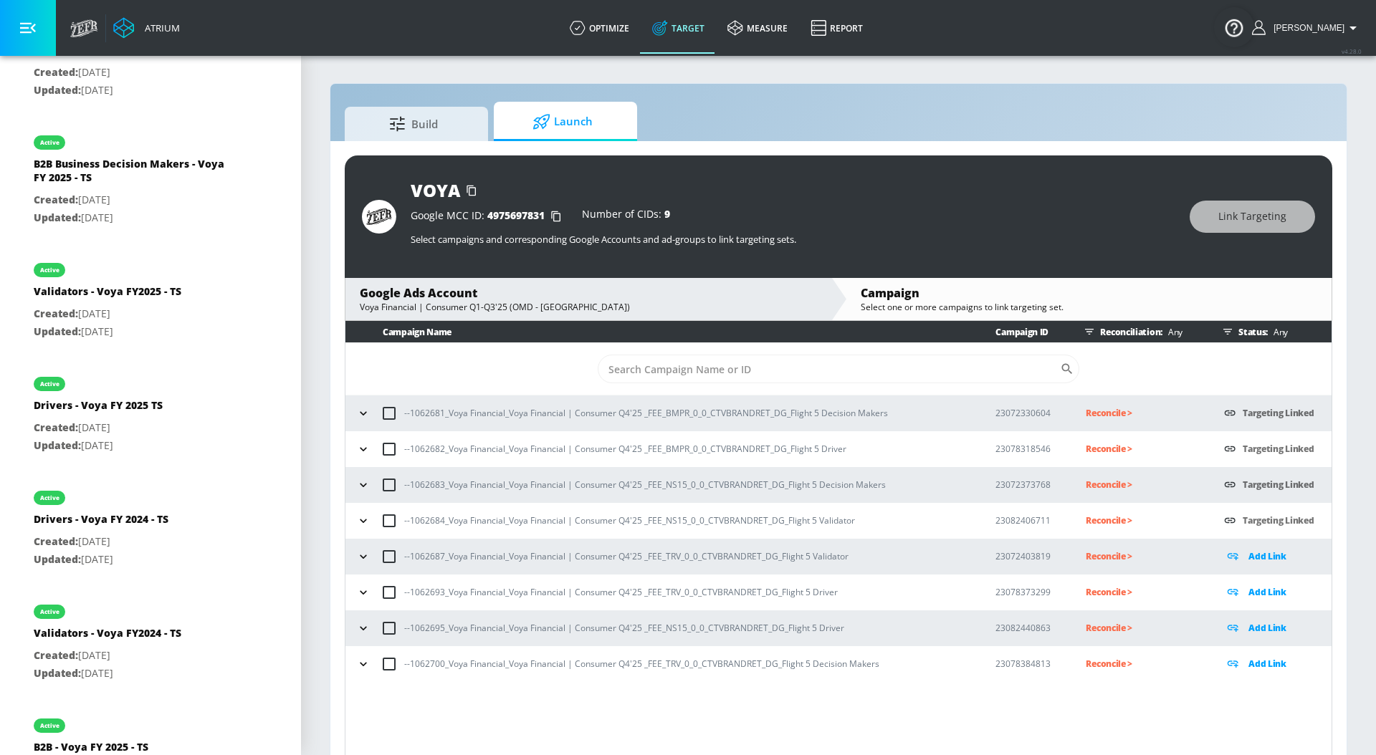
click at [368, 557] on icon "button" at bounding box center [363, 557] width 14 height 14
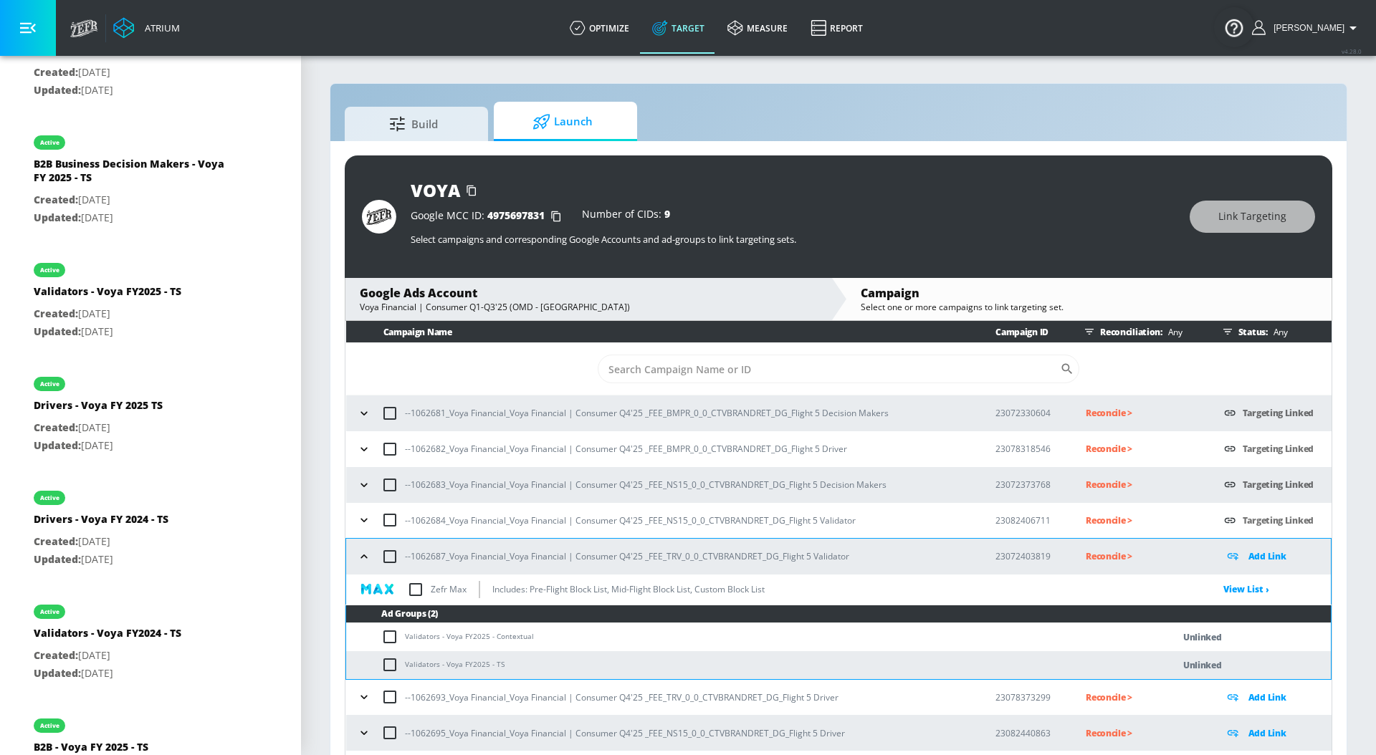
click at [393, 636] on input "checkbox" at bounding box center [393, 636] width 24 height 17
checkbox input "true"
click at [1230, 226] on button "Link Targeting" at bounding box center [1251, 217] width 125 height 32
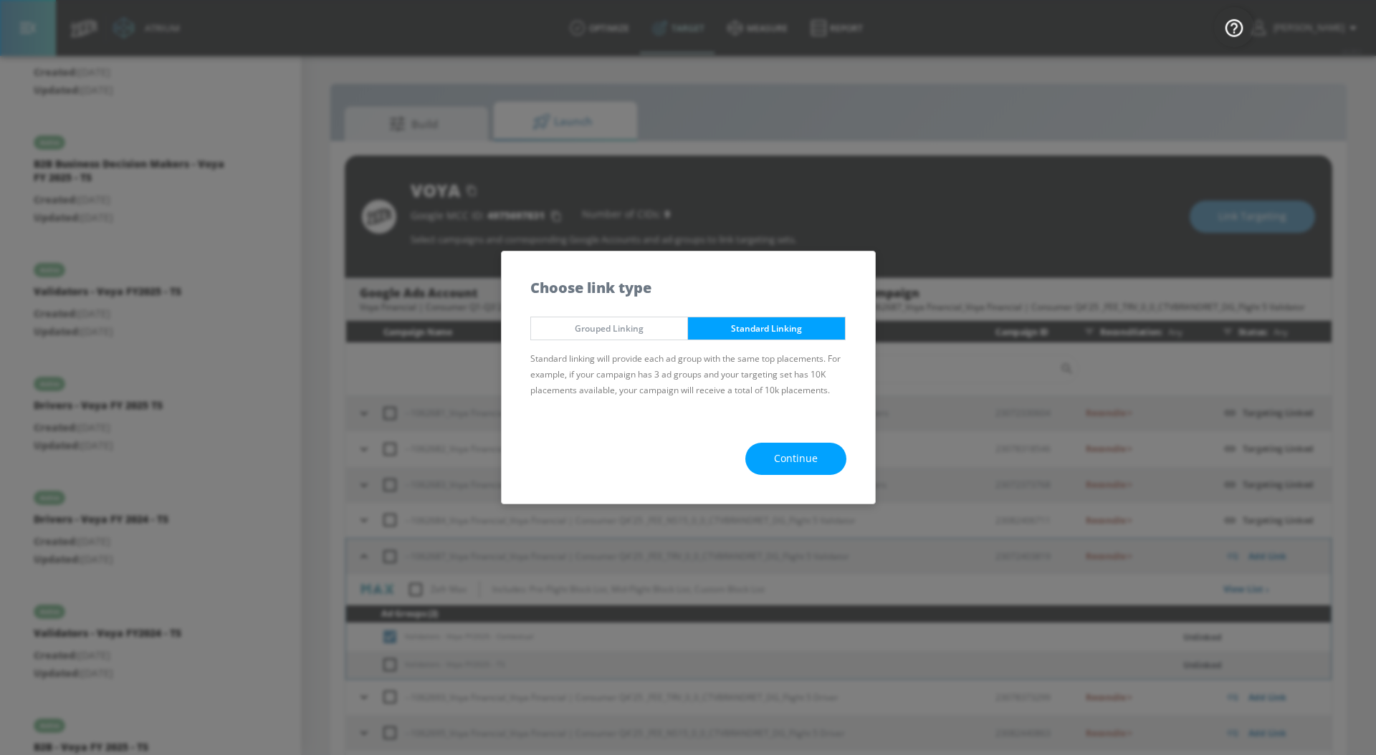
click at [825, 453] on button "Continue" at bounding box center [795, 459] width 101 height 32
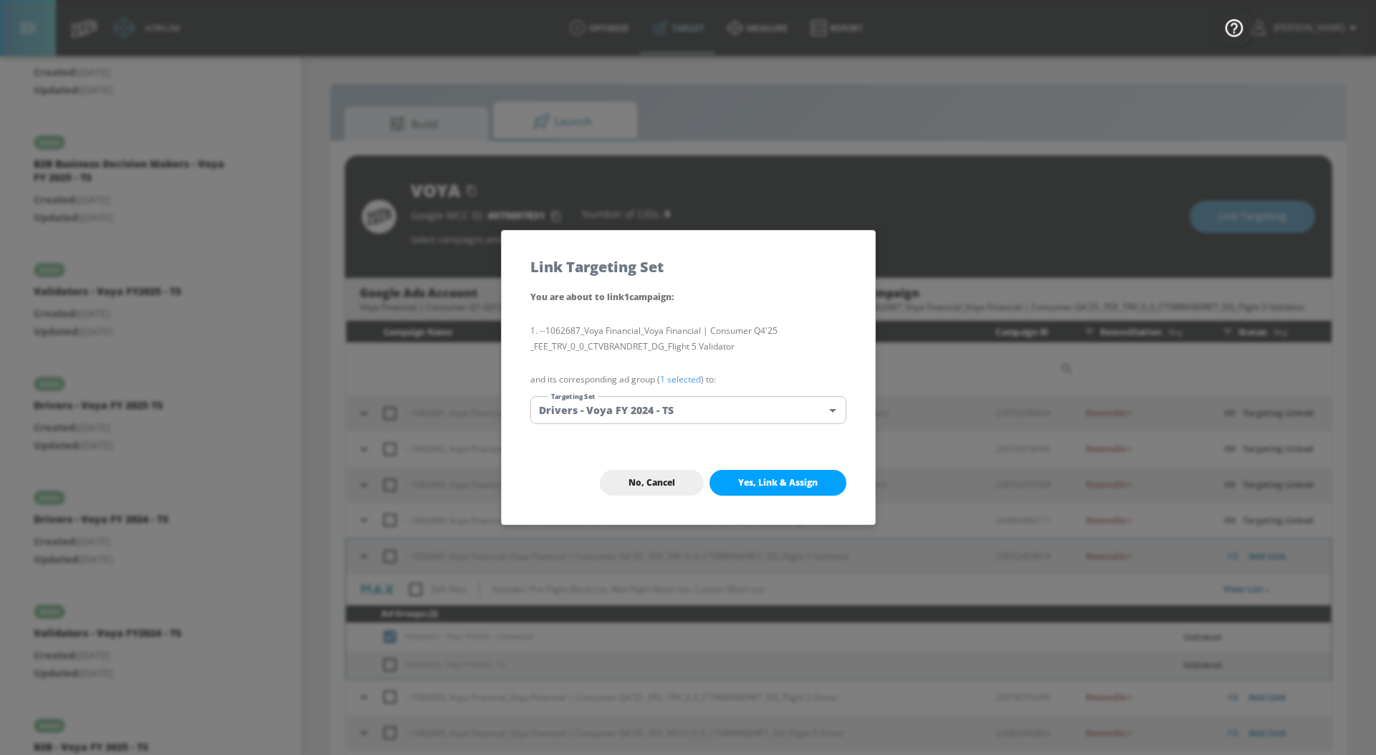
click at [664, 413] on body "Atrium optimize Target measure Report optimize Target measure Report v 4.28.0 […" at bounding box center [688, 388] width 1376 height 776
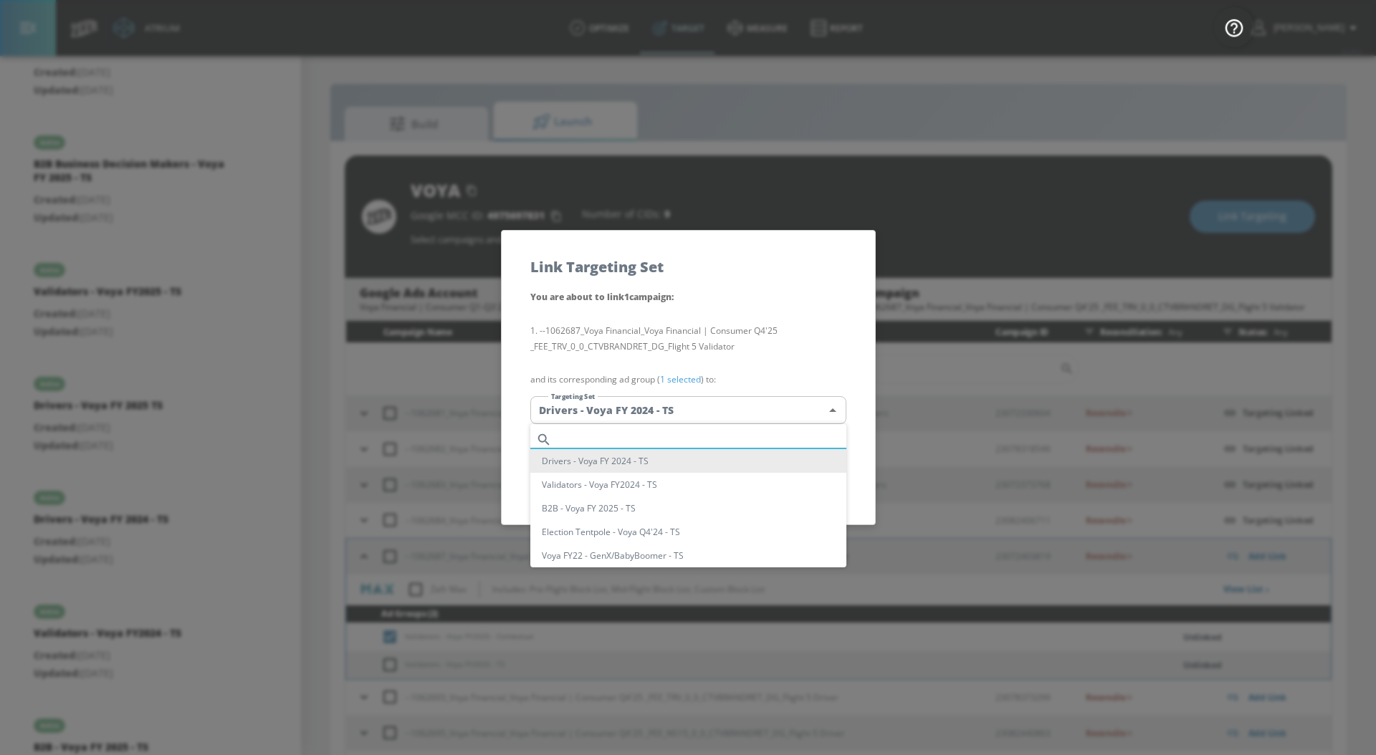
click at [620, 446] on input "text" at bounding box center [701, 439] width 289 height 19
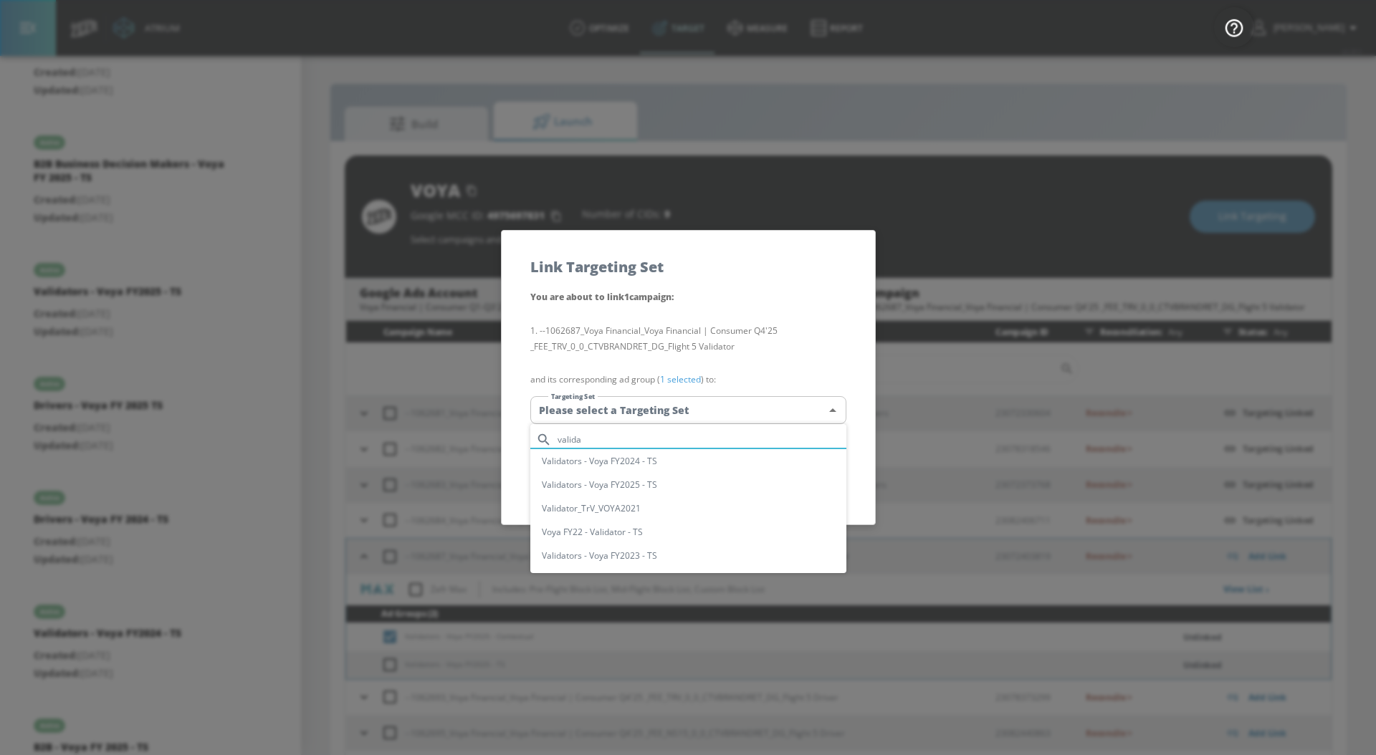
type input "valida"
click at [675, 487] on li "Validators - Voya FY2025 - TS" at bounding box center [688, 485] width 316 height 24
type input "da3d87eb-5234-4702-a4a5-c16ad2ec1302"
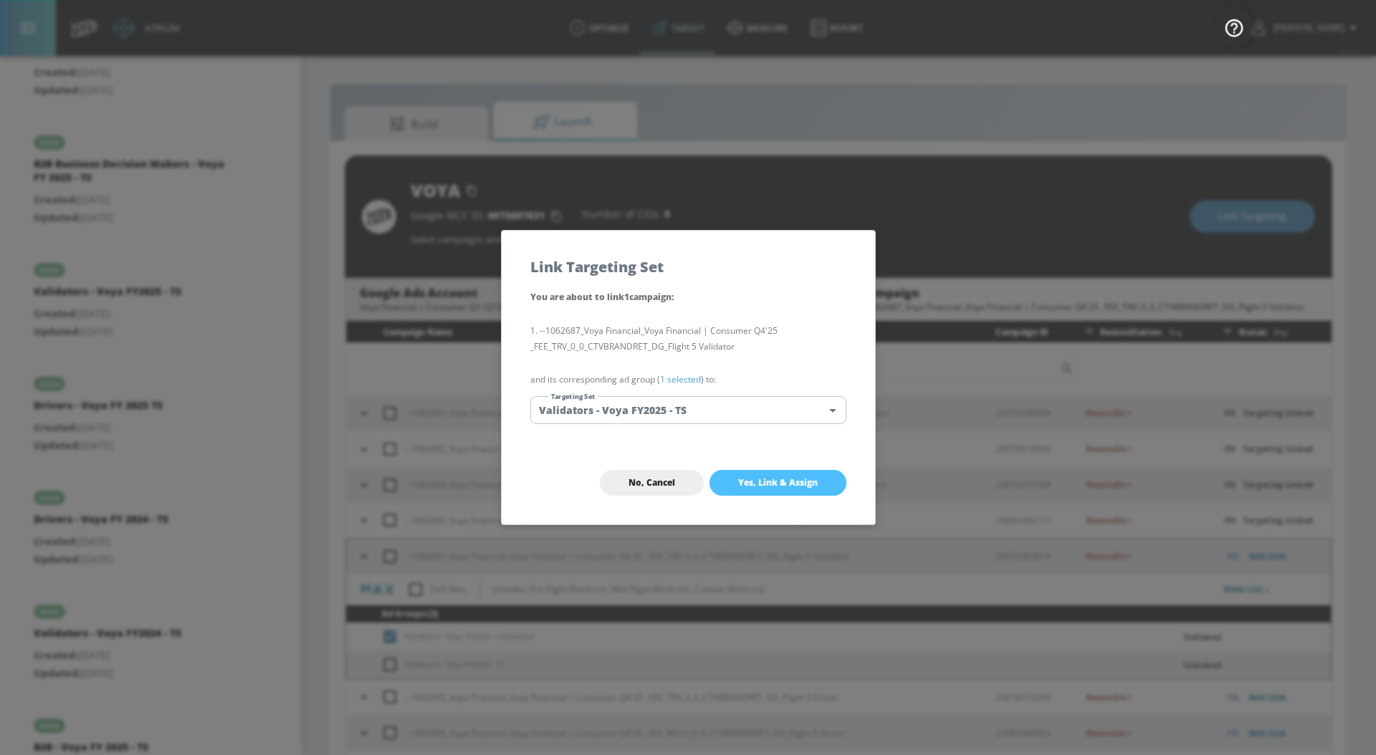
click at [743, 488] on span "Yes, Link & Assign" at bounding box center [778, 482] width 80 height 11
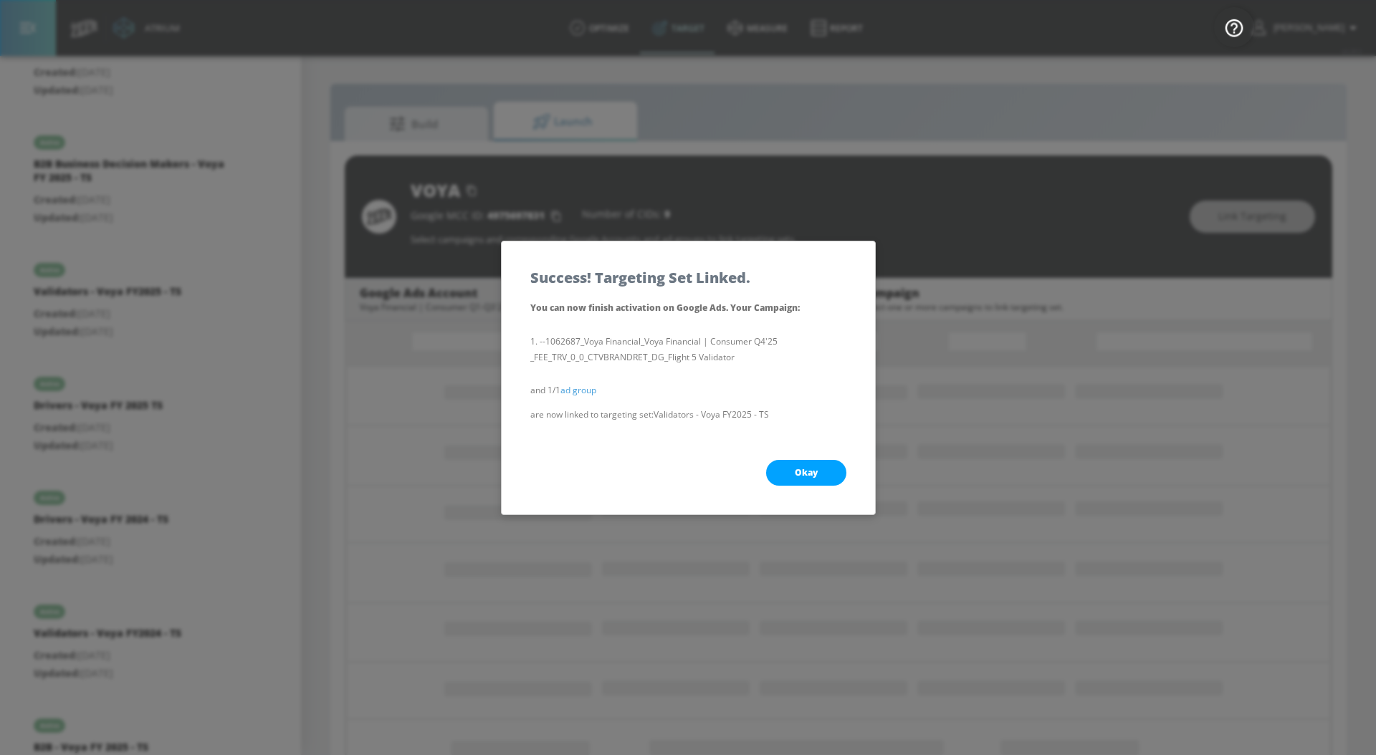
click at [792, 461] on button "Okay" at bounding box center [806, 473] width 80 height 26
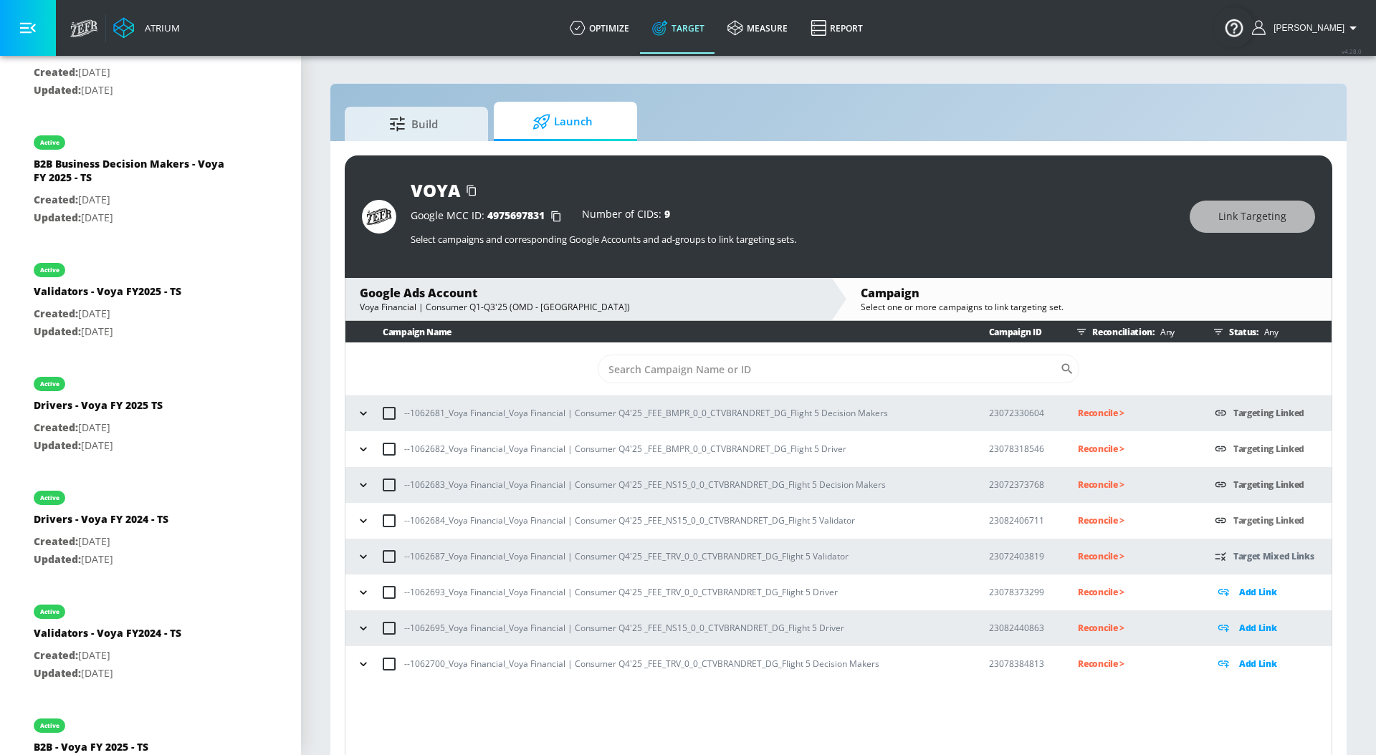
click at [357, 560] on icon "button" at bounding box center [363, 557] width 14 height 14
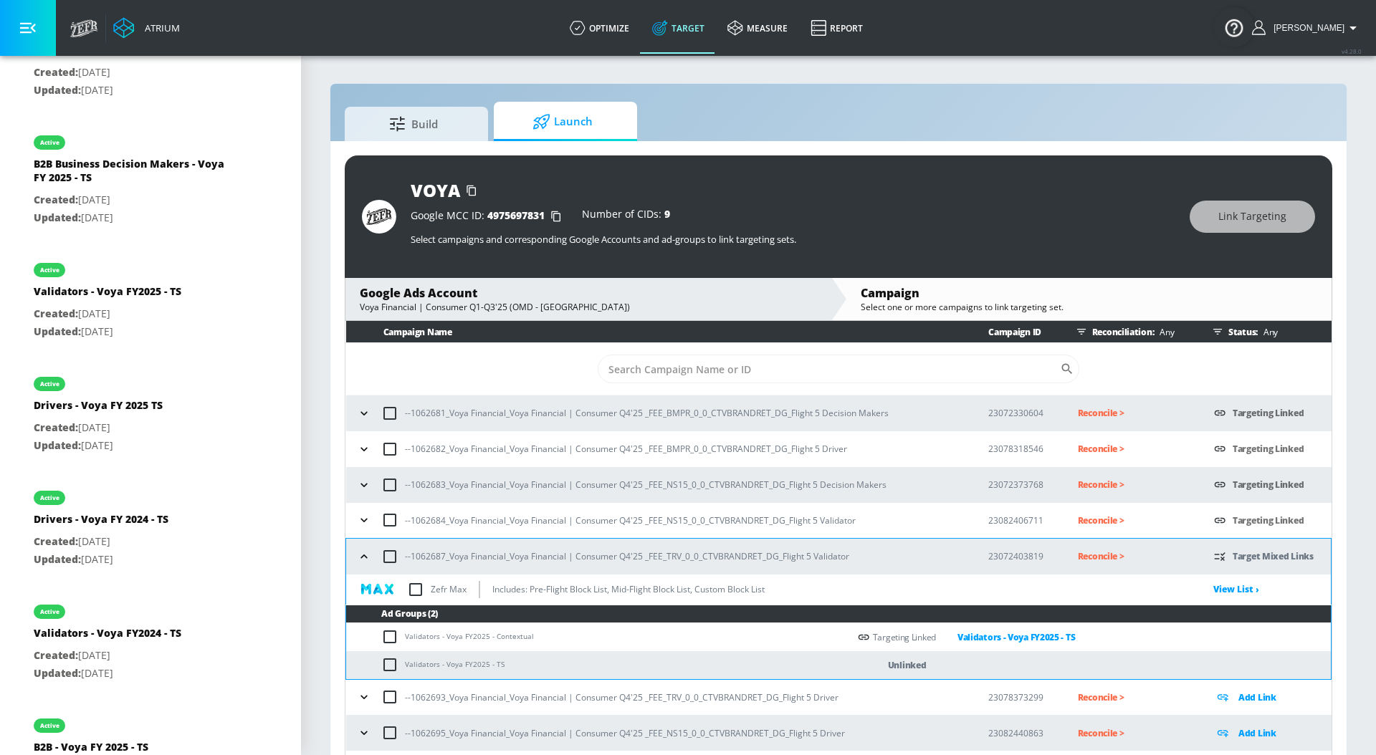
scroll to position [27, 0]
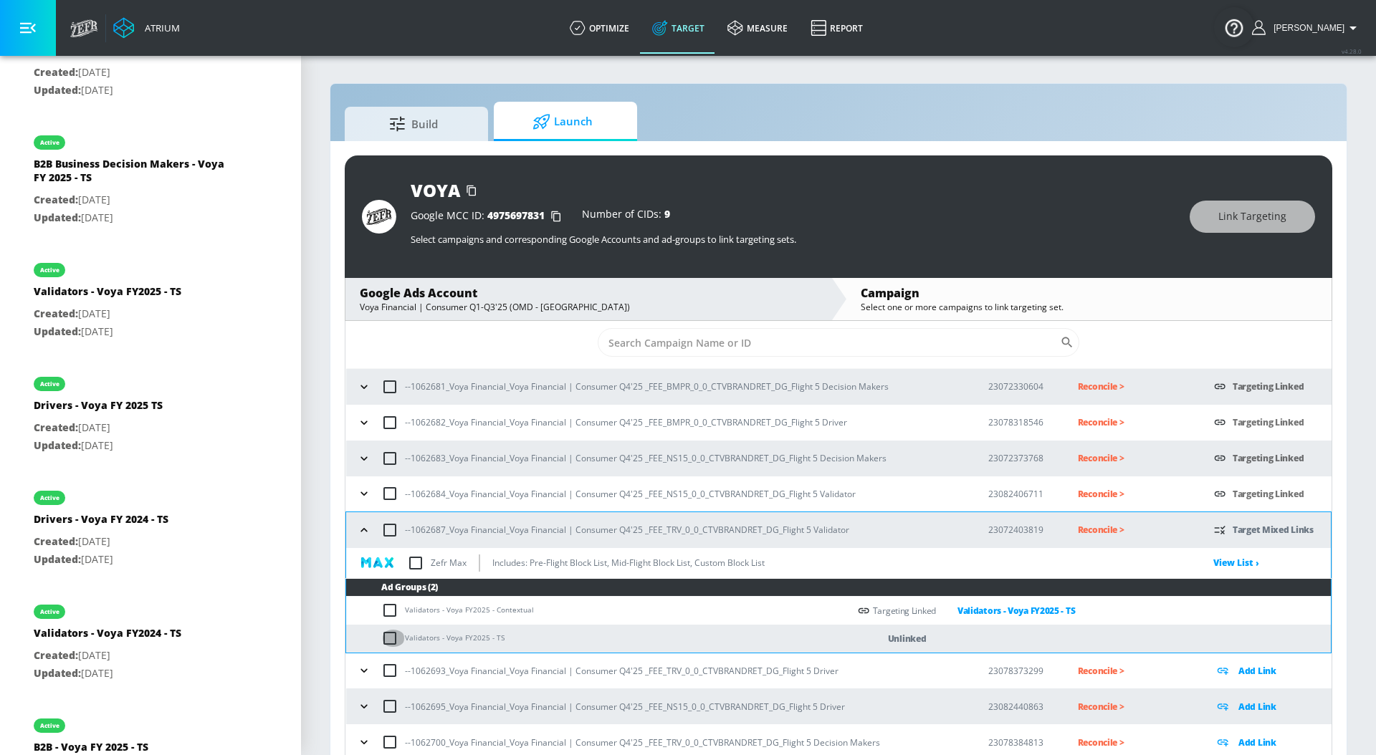
click at [385, 637] on input "checkbox" at bounding box center [393, 638] width 24 height 17
checkbox input "true"
click at [1233, 235] on div "VOYA Google MCC ID: 4975697831 Number of CIDs: 9 Select campaigns and correspon…" at bounding box center [838, 216] width 987 height 123
click at [1228, 215] on span "Link Targeting" at bounding box center [1252, 217] width 68 height 18
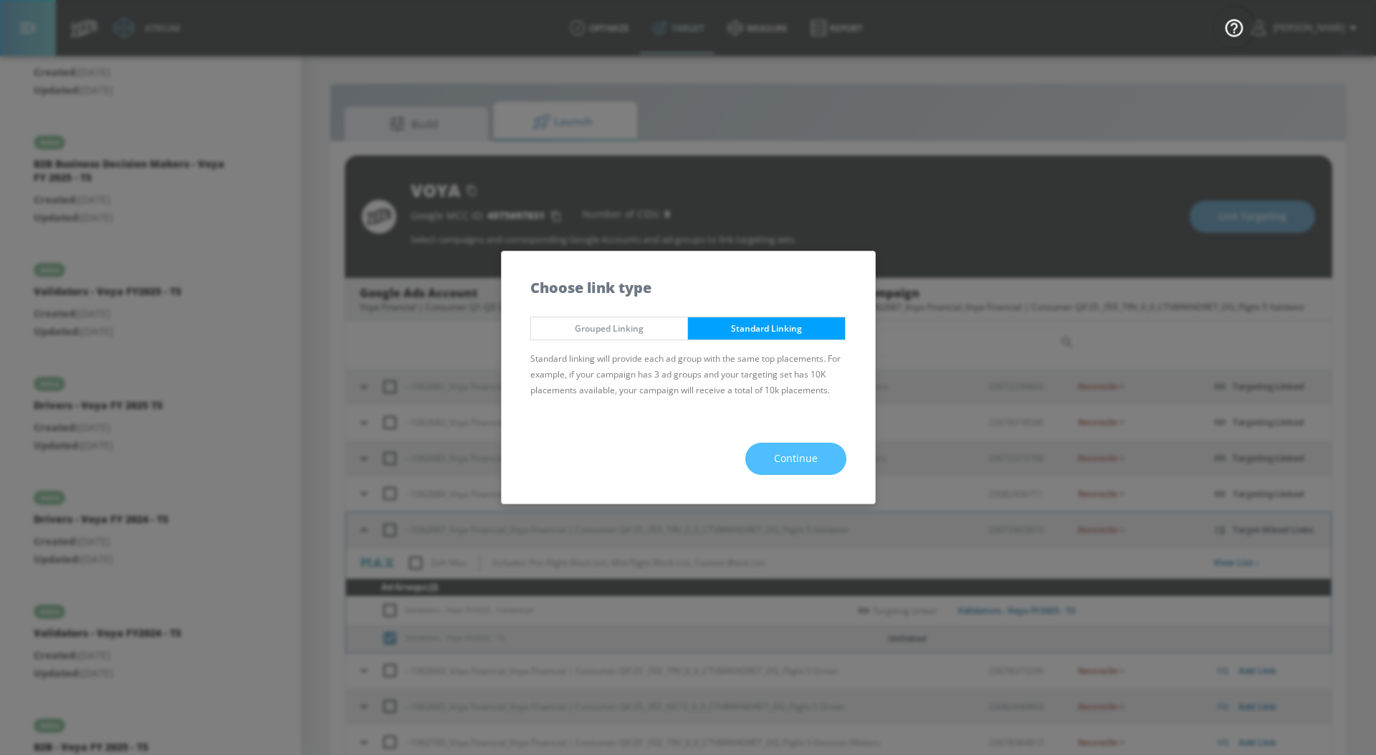
click at [790, 451] on span "Continue" at bounding box center [796, 459] width 44 height 18
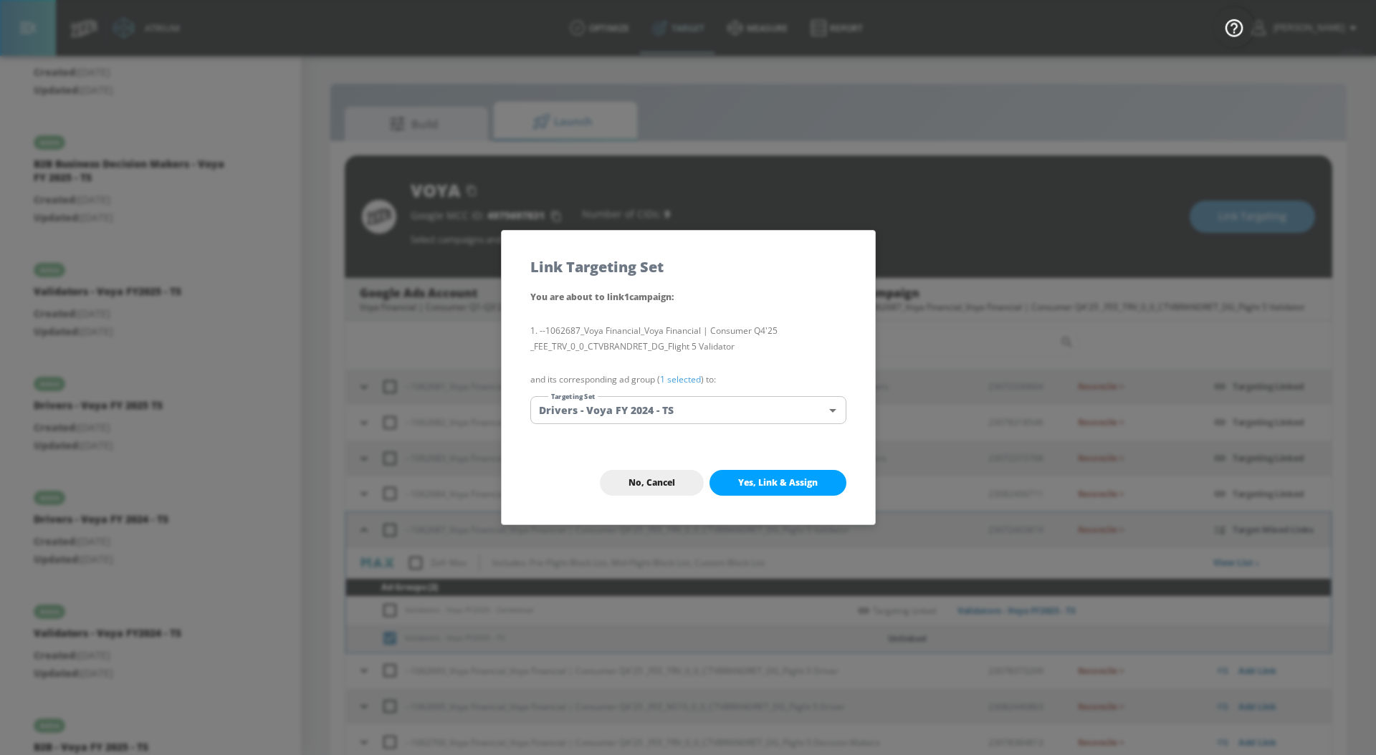
click at [676, 416] on body "Atrium optimize Target measure Report optimize Target measure Report v 4.28.0 […" at bounding box center [688, 388] width 1376 height 776
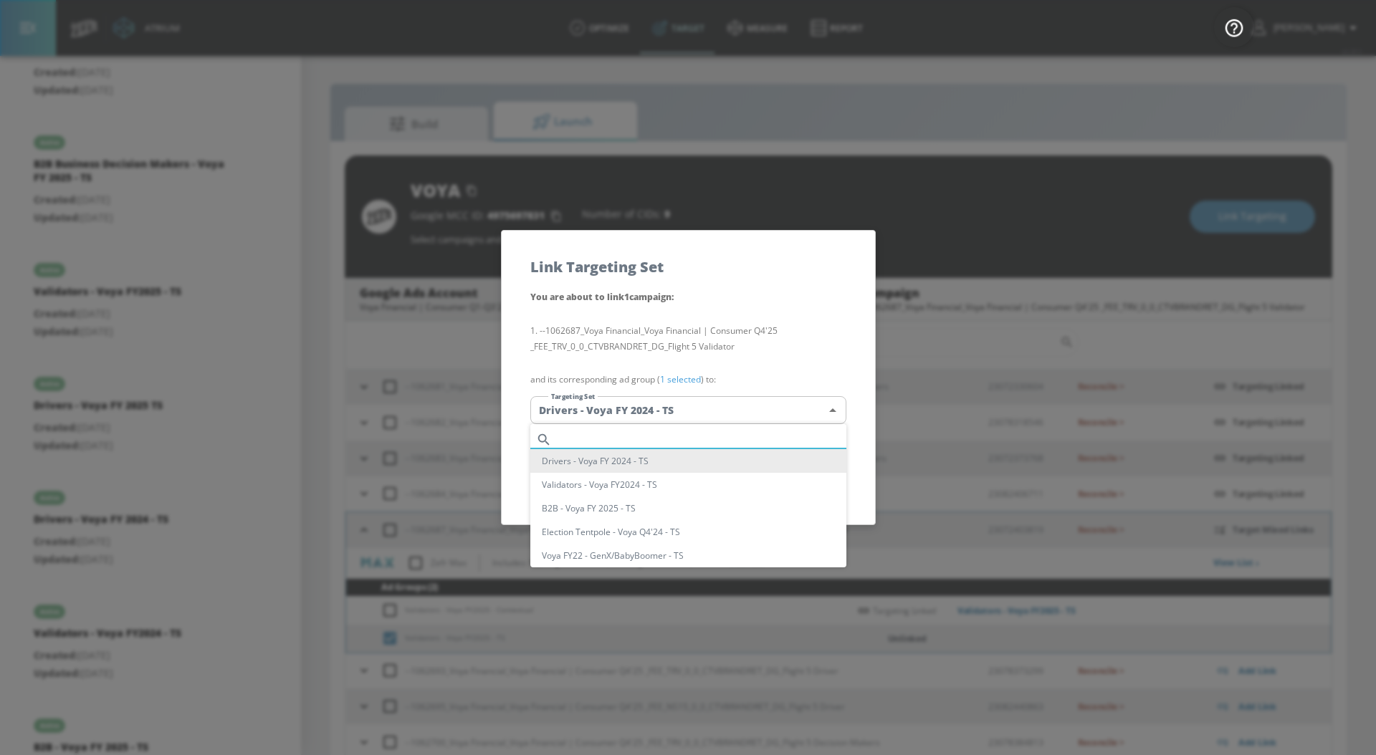
click at [649, 436] on input "text" at bounding box center [701, 439] width 289 height 19
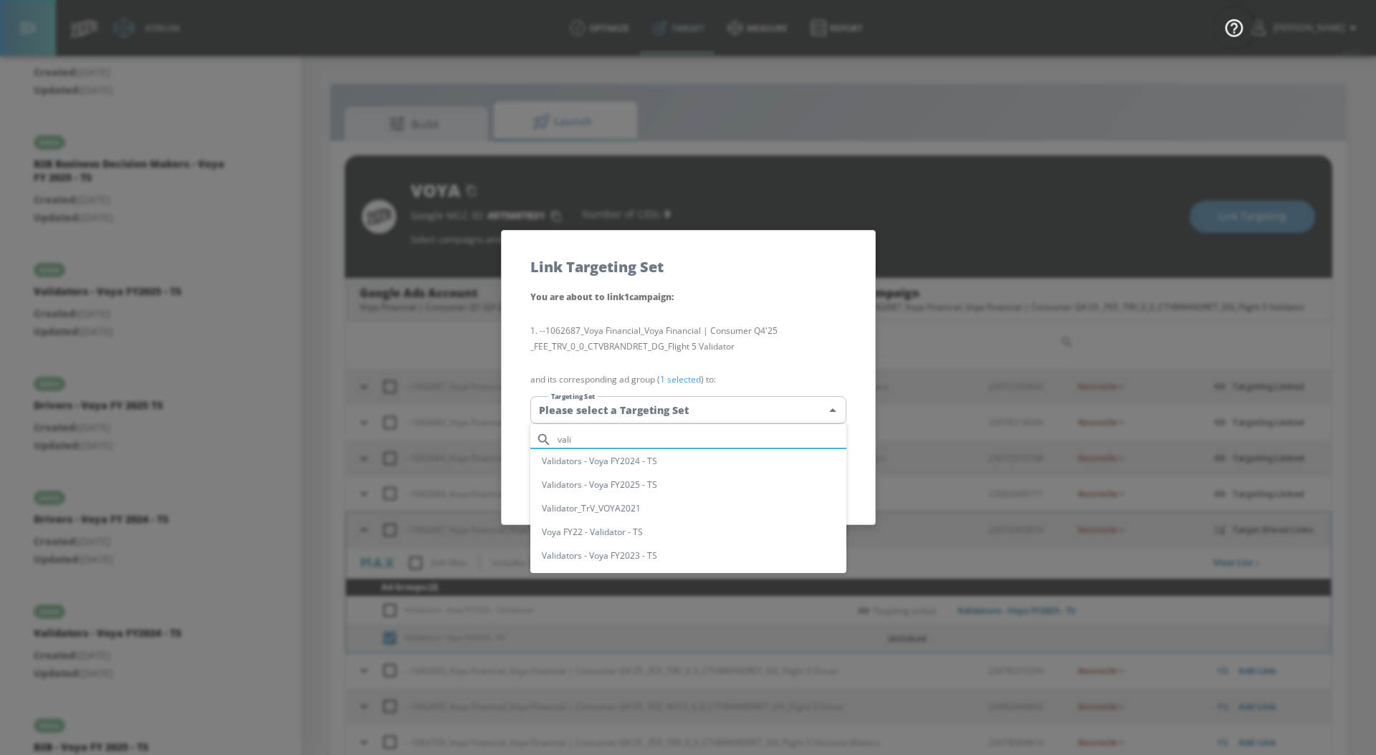
type input "vali"
click at [686, 482] on li "Validators - Voya FY2025 - TS" at bounding box center [688, 485] width 316 height 24
type input "da3d87eb-5234-4702-a4a5-c16ad2ec1302"
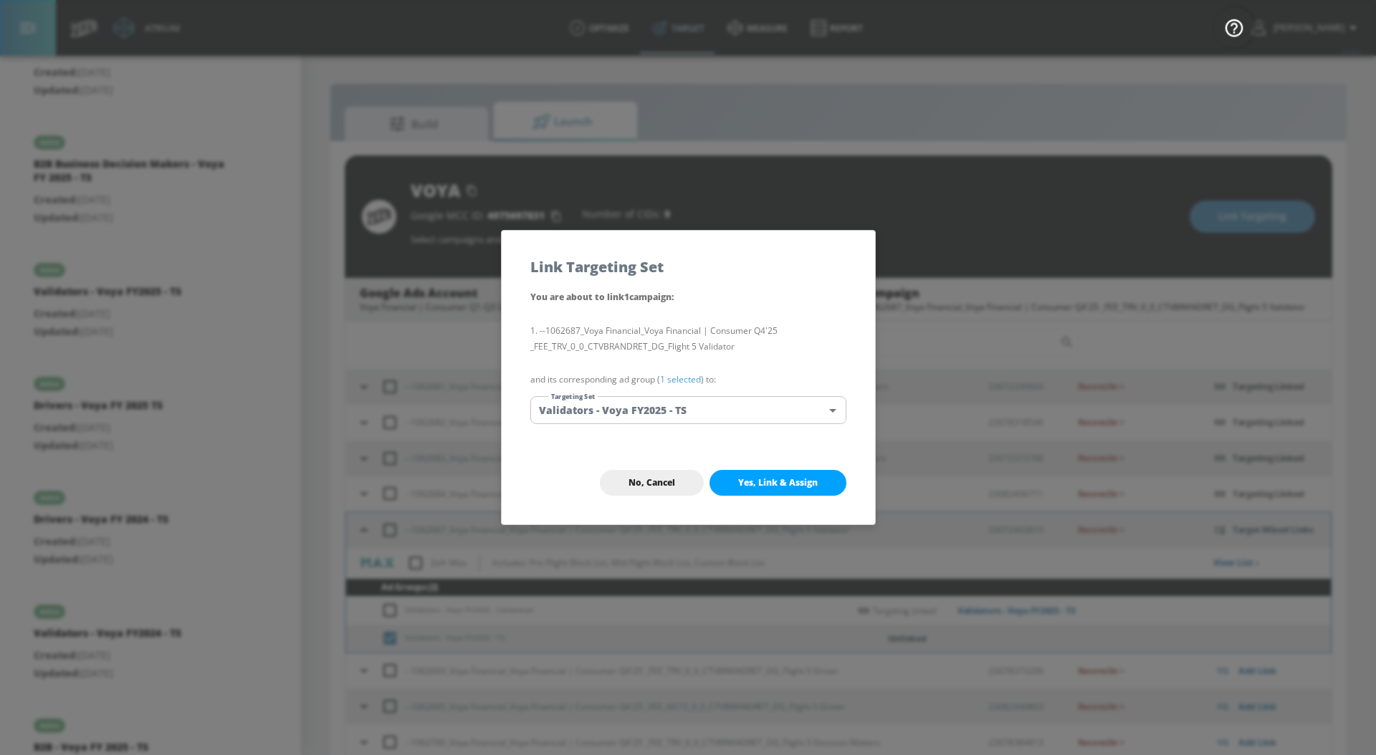
click at [762, 485] on span "Yes, Link & Assign" at bounding box center [778, 482] width 80 height 11
checkbox input "false"
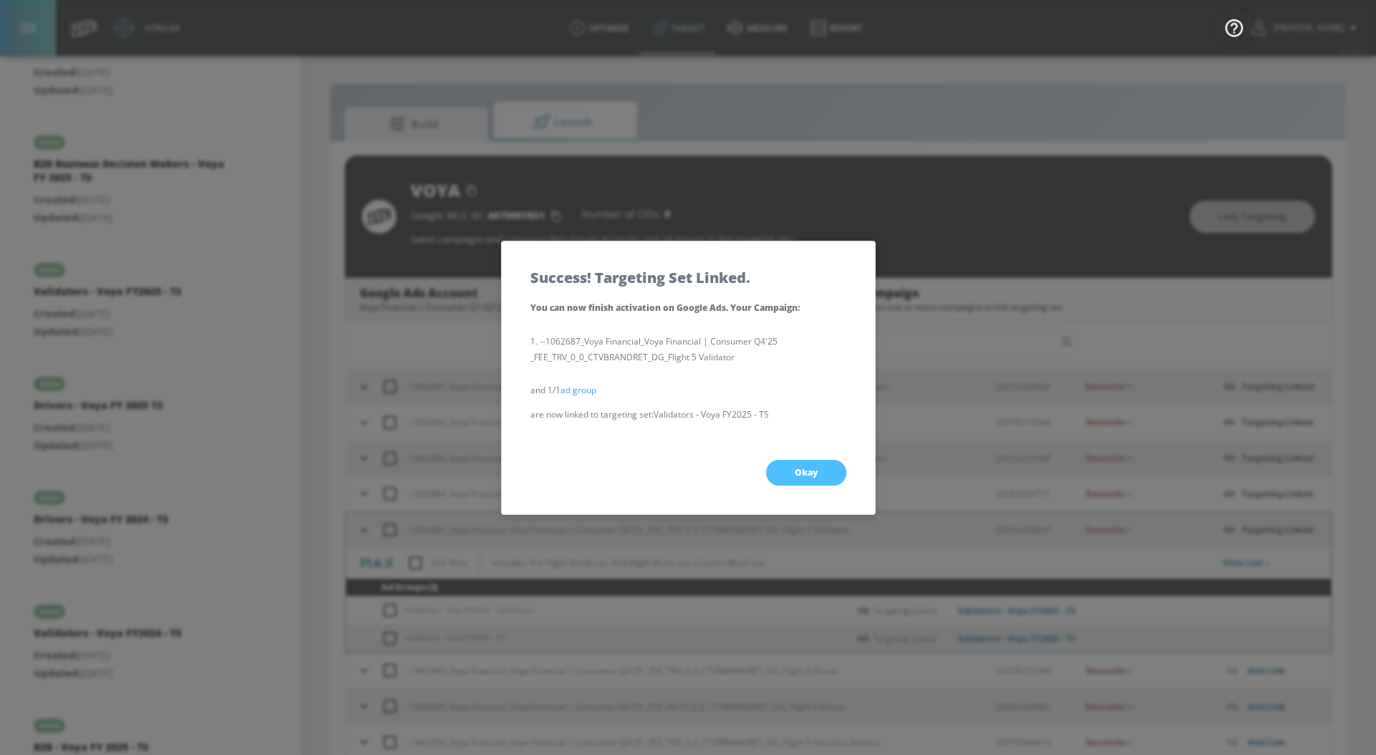
click at [790, 477] on button "Okay" at bounding box center [806, 473] width 80 height 26
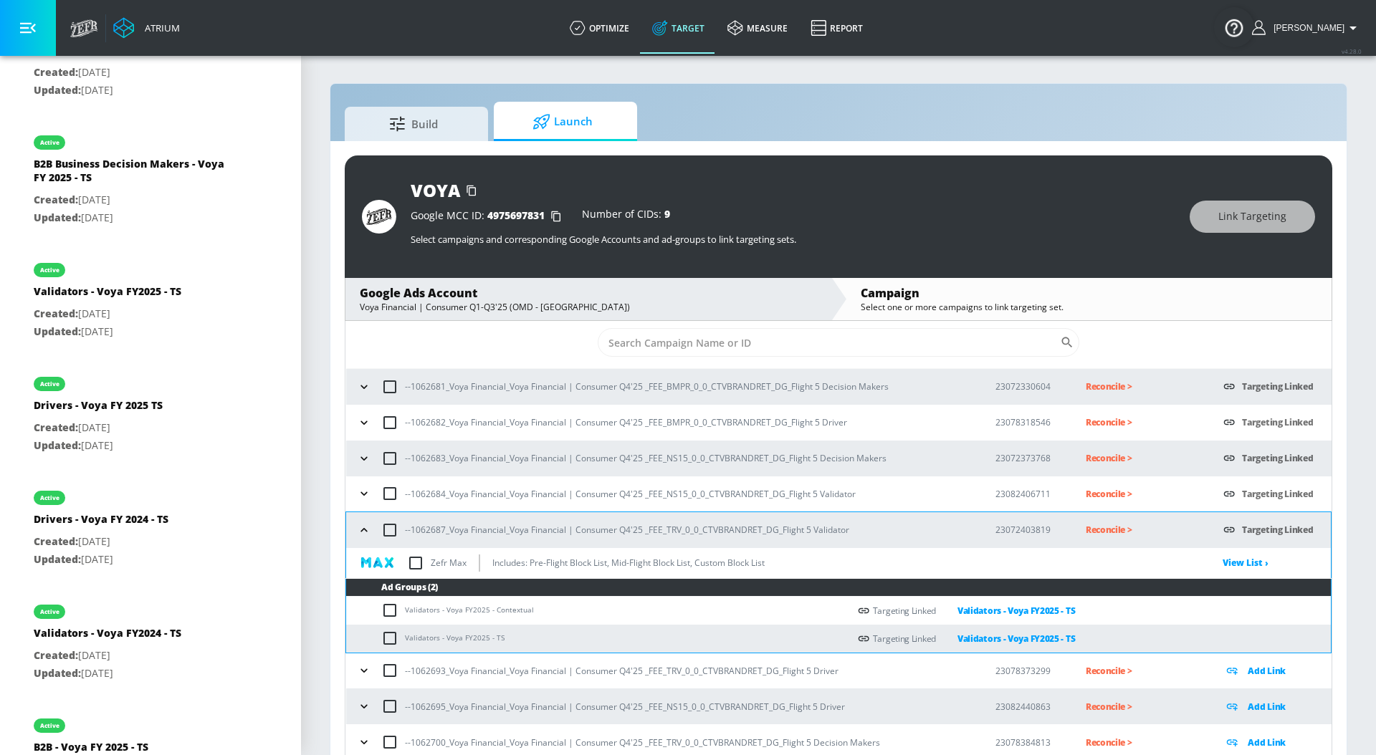
click at [358, 535] on icon "button" at bounding box center [364, 530] width 14 height 14
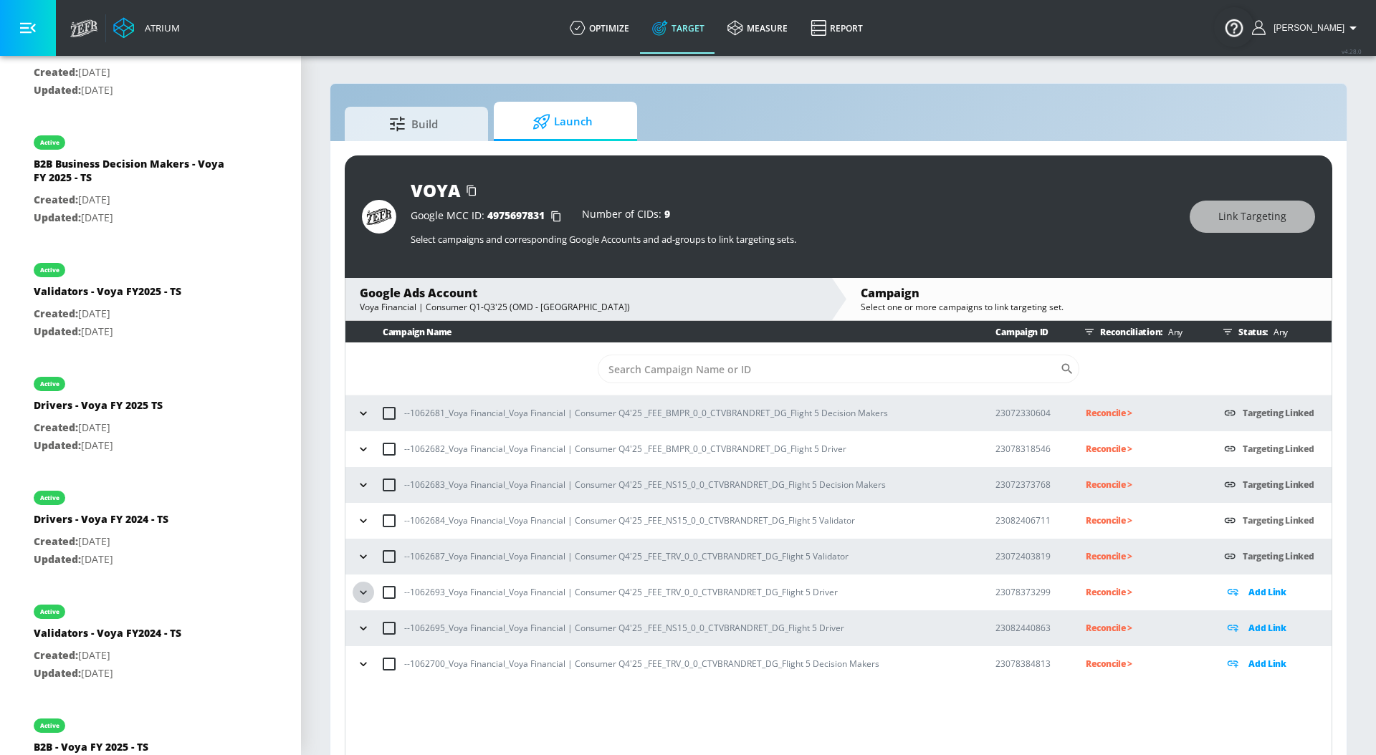
click at [364, 595] on icon "button" at bounding box center [363, 592] width 14 height 14
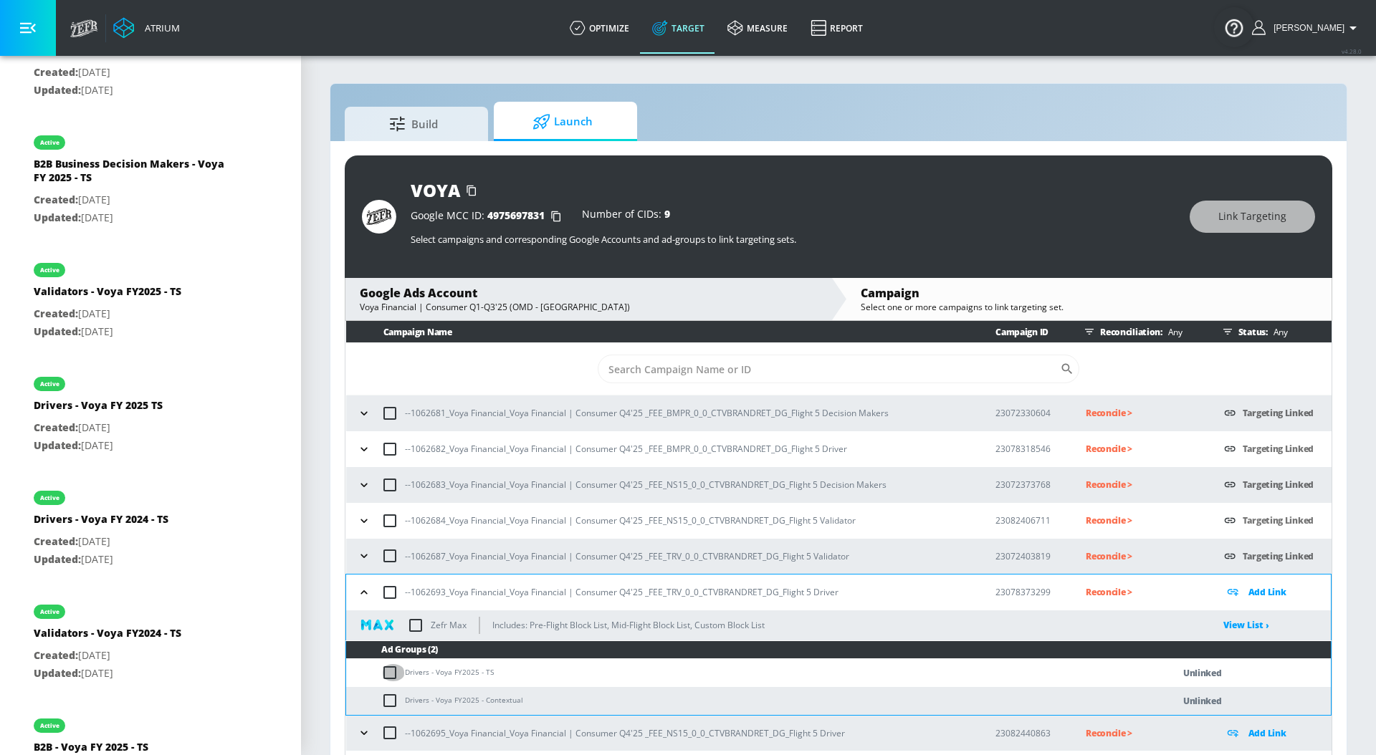
click at [388, 673] on input "checkbox" at bounding box center [393, 672] width 24 height 17
checkbox input "true"
click at [1227, 221] on span "Link Targeting" at bounding box center [1252, 217] width 68 height 18
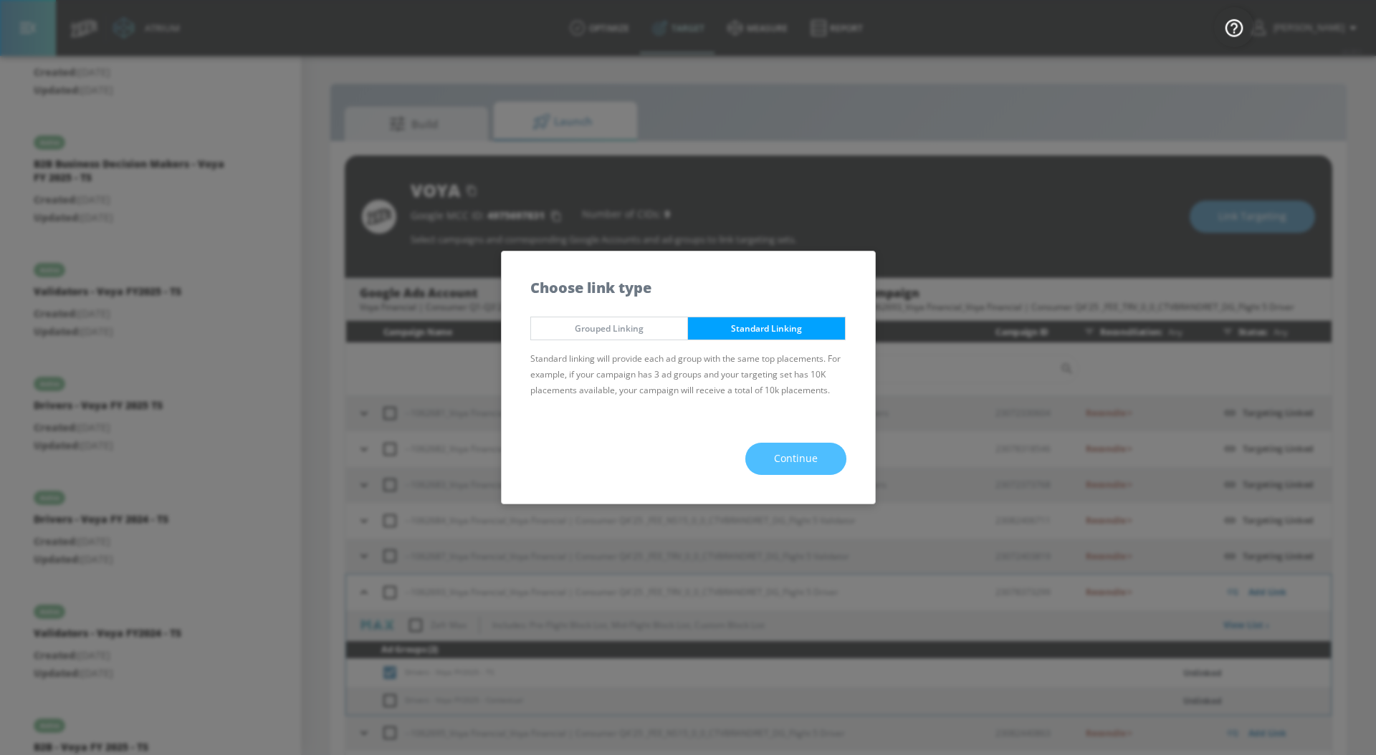
click at [813, 453] on span "Continue" at bounding box center [796, 459] width 44 height 18
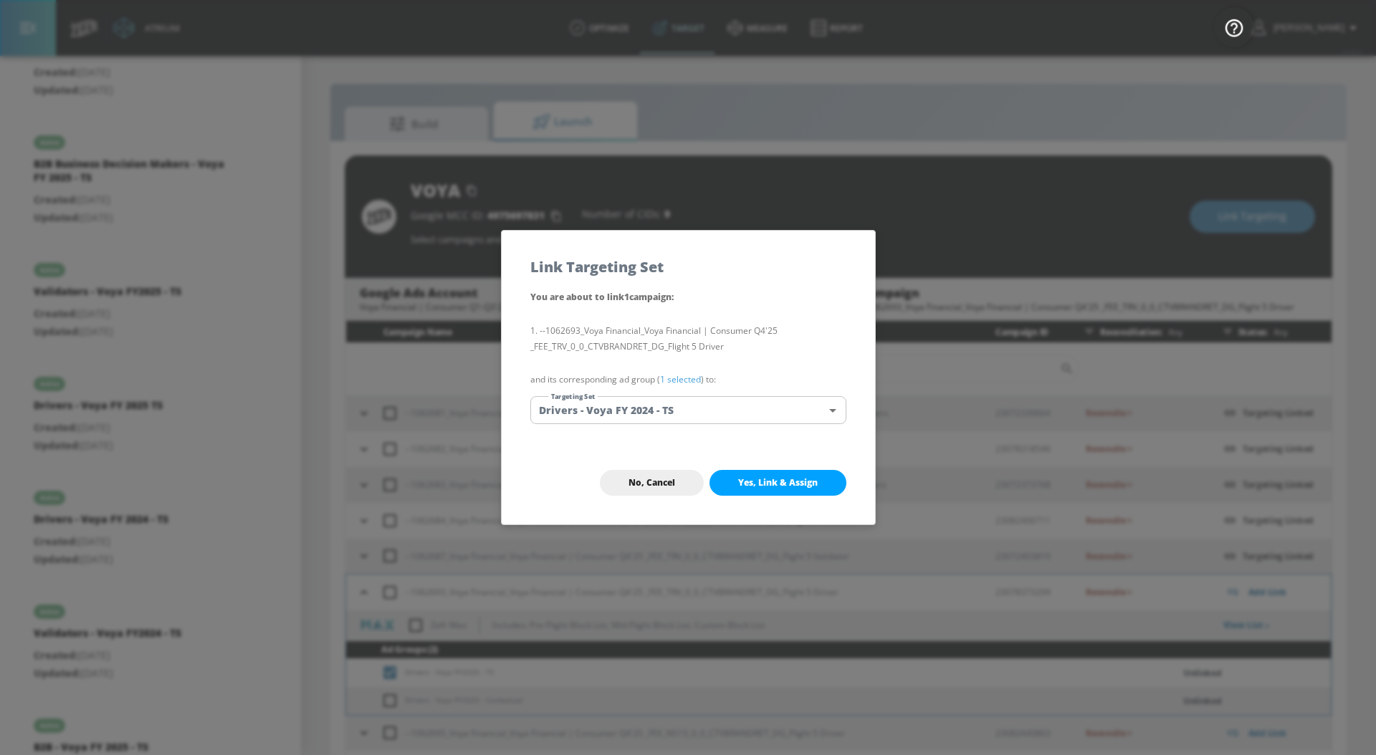
click at [662, 378] on link "1 selected" at bounding box center [680, 379] width 41 height 12
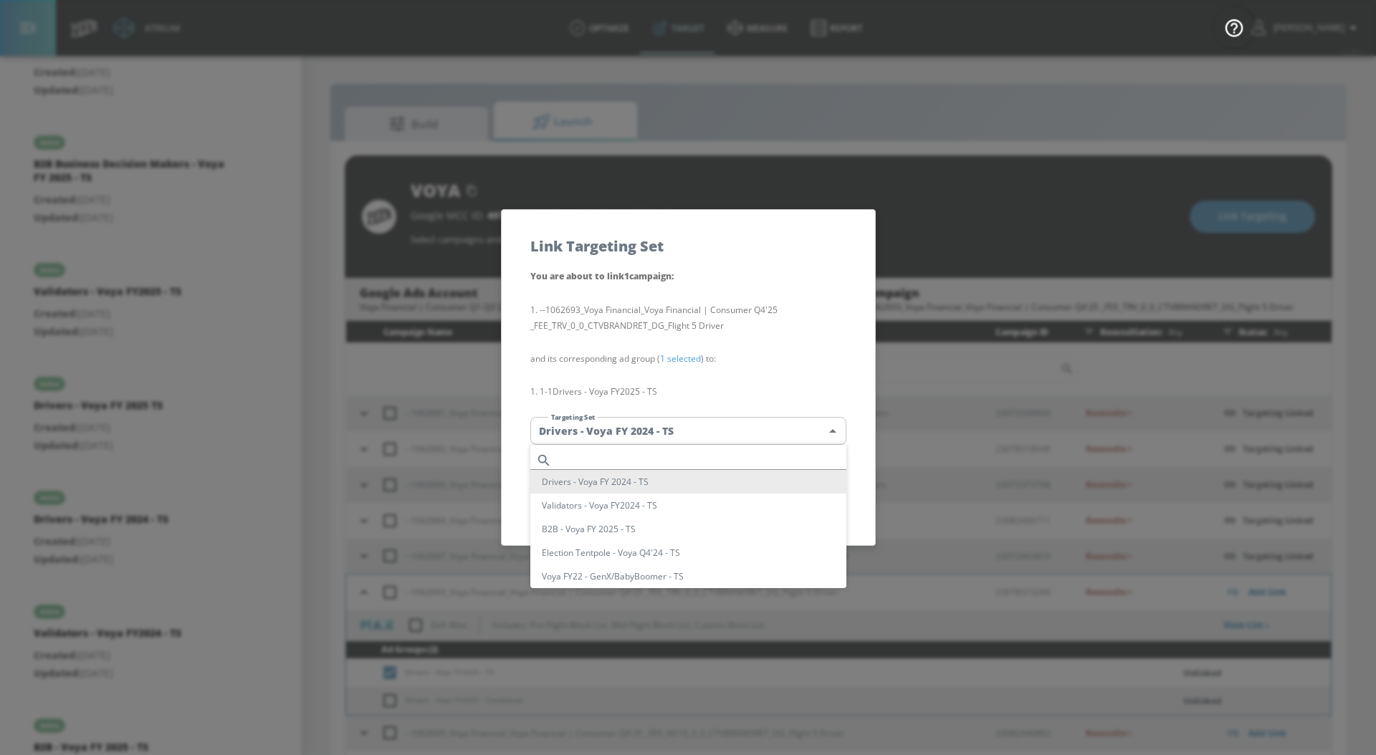
click at [650, 433] on body "Atrium optimize Target measure Report optimize Target measure Report v 4.28.0 […" at bounding box center [688, 388] width 1376 height 776
click at [734, 404] on div at bounding box center [688, 377] width 1376 height 755
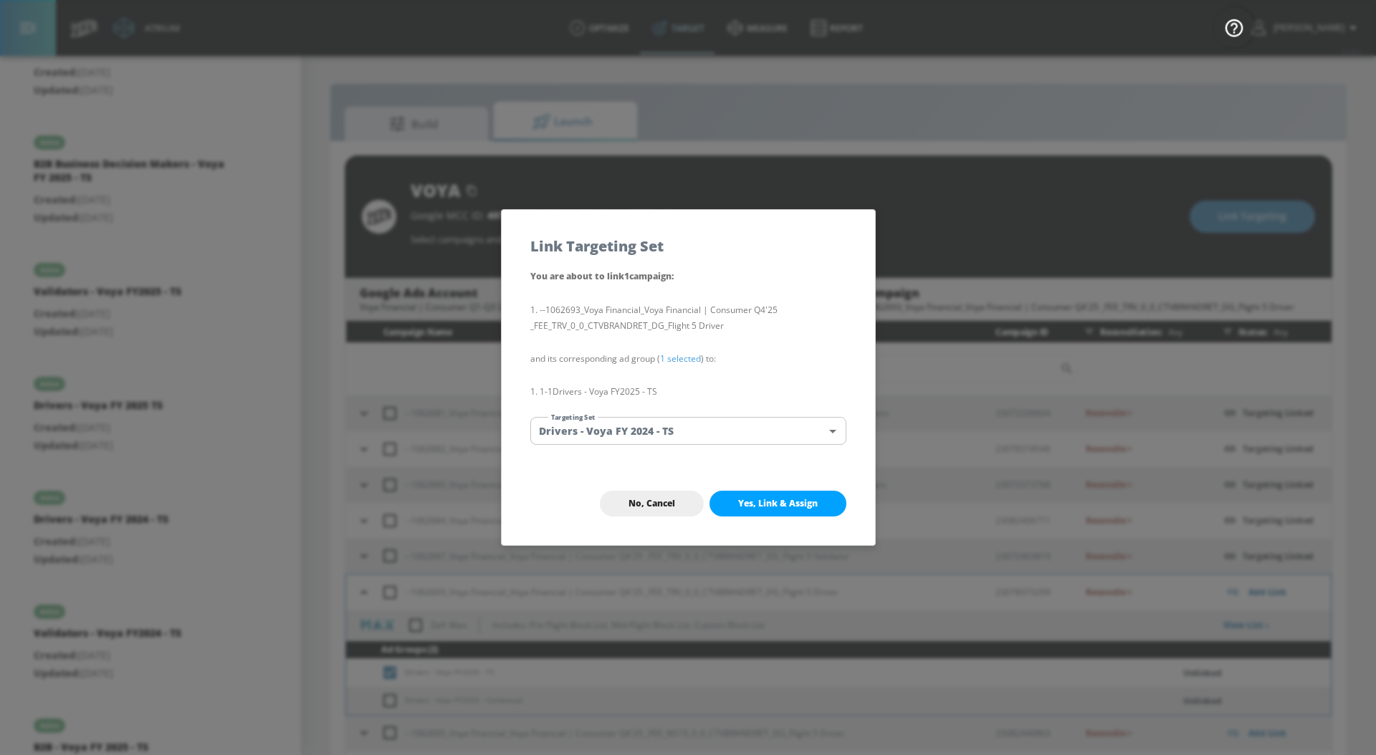
click at [708, 445] on div "You are about to link 1 campaign : --1062693_Voya Financial_Voya Financial | Co…" at bounding box center [688, 365] width 373 height 194
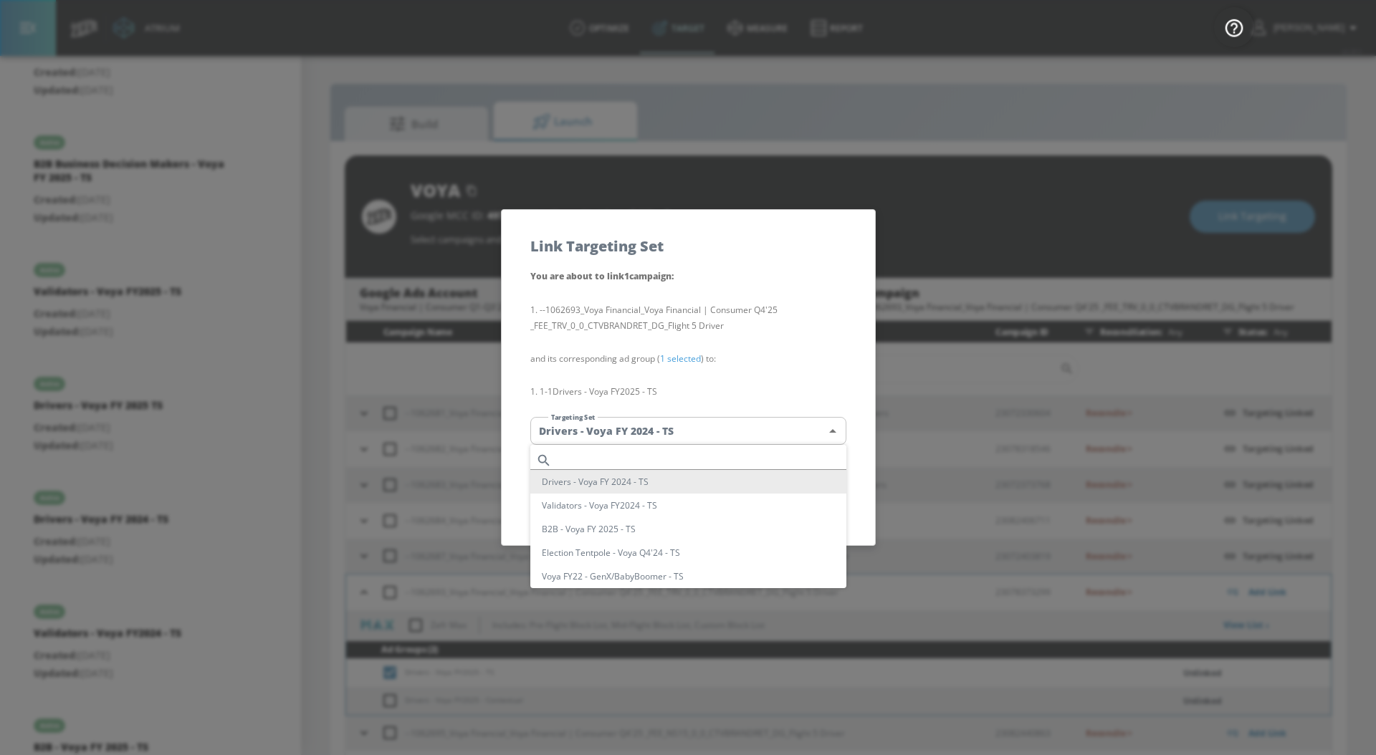
click at [725, 434] on body "Atrium optimize Target measure Report optimize Target measure Report v 4.28.0 […" at bounding box center [688, 388] width 1376 height 776
click at [678, 460] on input "text" at bounding box center [701, 460] width 289 height 19
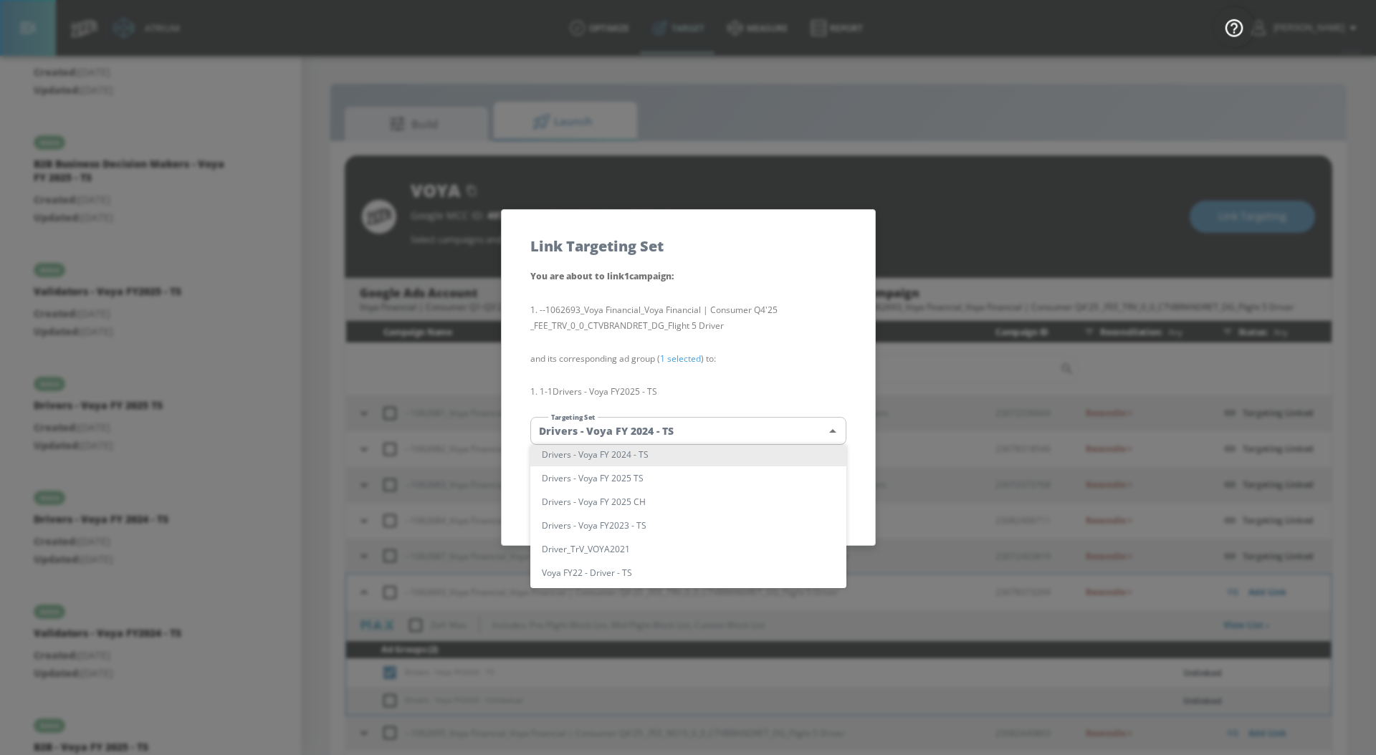
scroll to position [29, 0]
type input "driver"
click at [689, 477] on li "Drivers - Voya FY 2025 TS" at bounding box center [688, 476] width 316 height 24
type input "184acc85-7acf-472e-831d-b410850f070d"
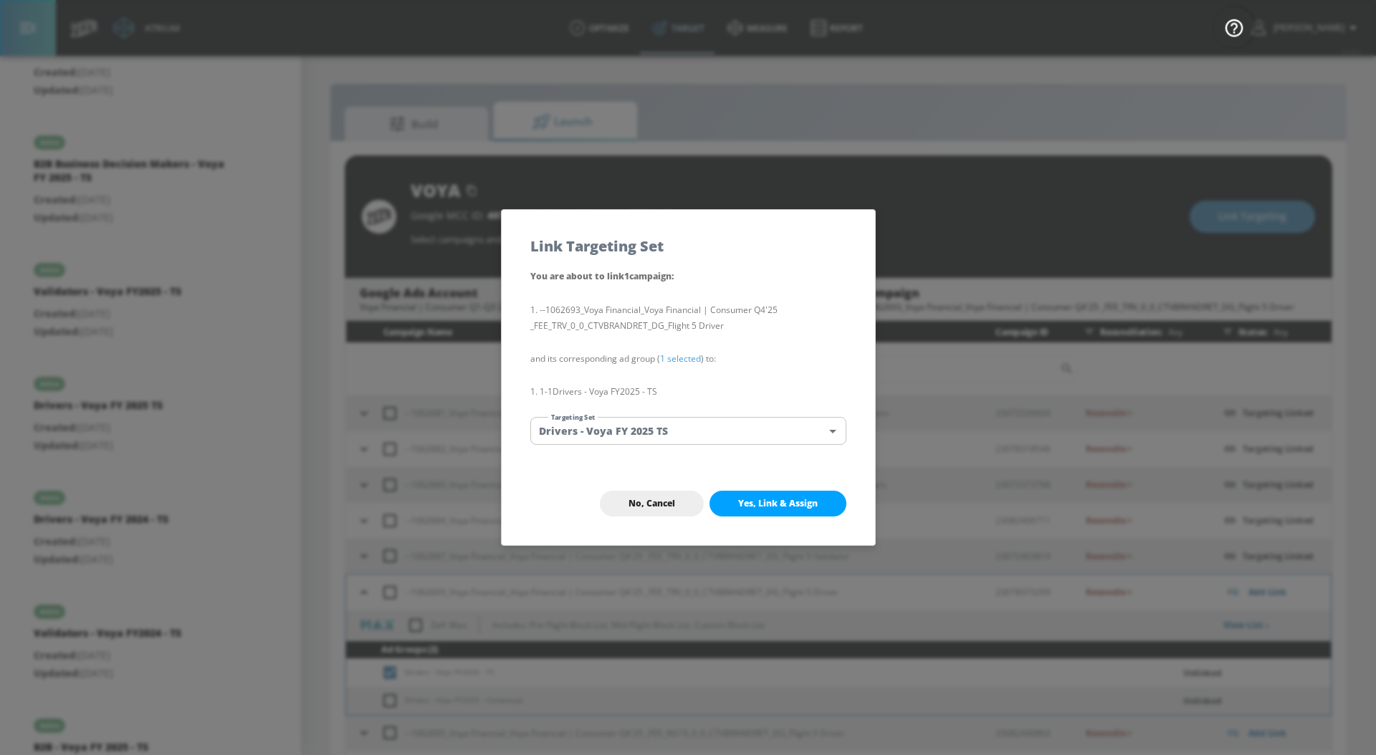
click at [747, 517] on div "No, Cancel Yes, Link & Assign" at bounding box center [688, 503] width 373 height 83
click at [747, 505] on span "Yes, Link & Assign" at bounding box center [778, 503] width 80 height 11
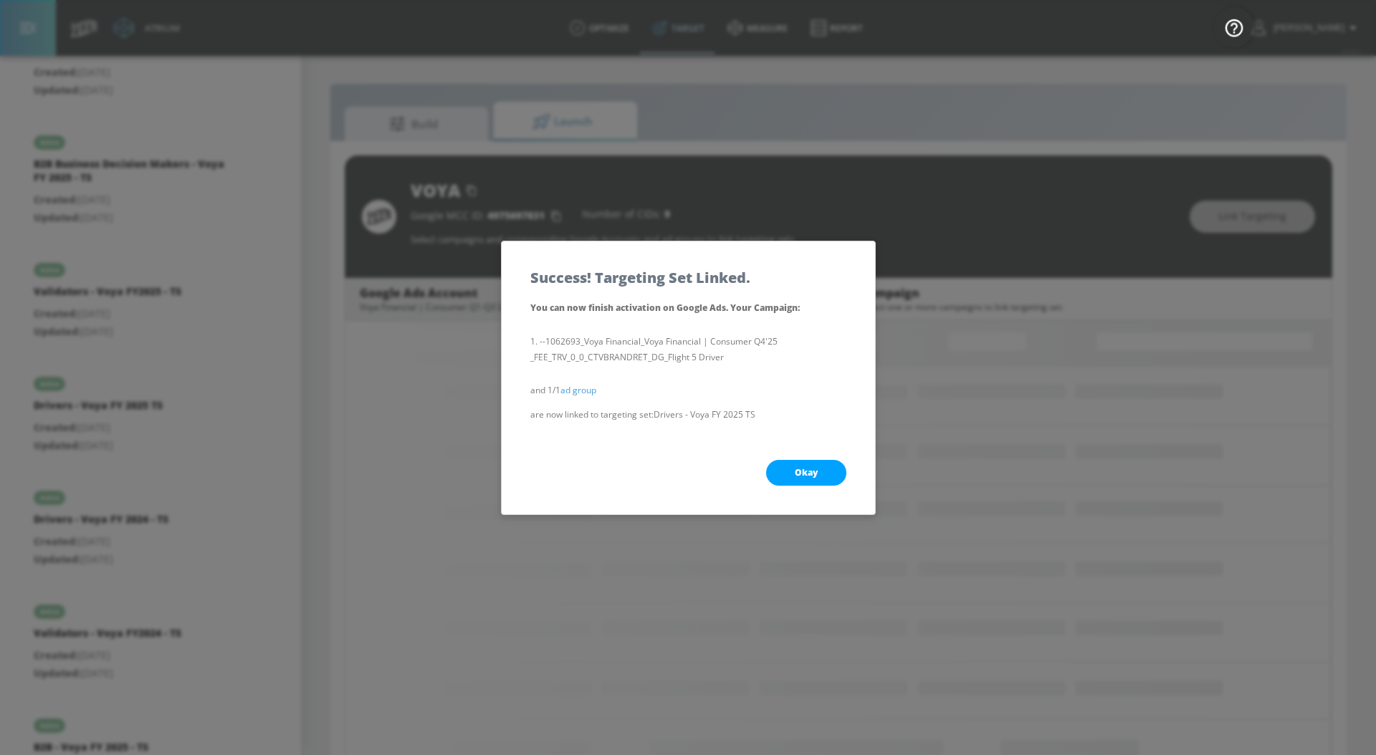
click at [784, 469] on button "Okay" at bounding box center [806, 473] width 80 height 26
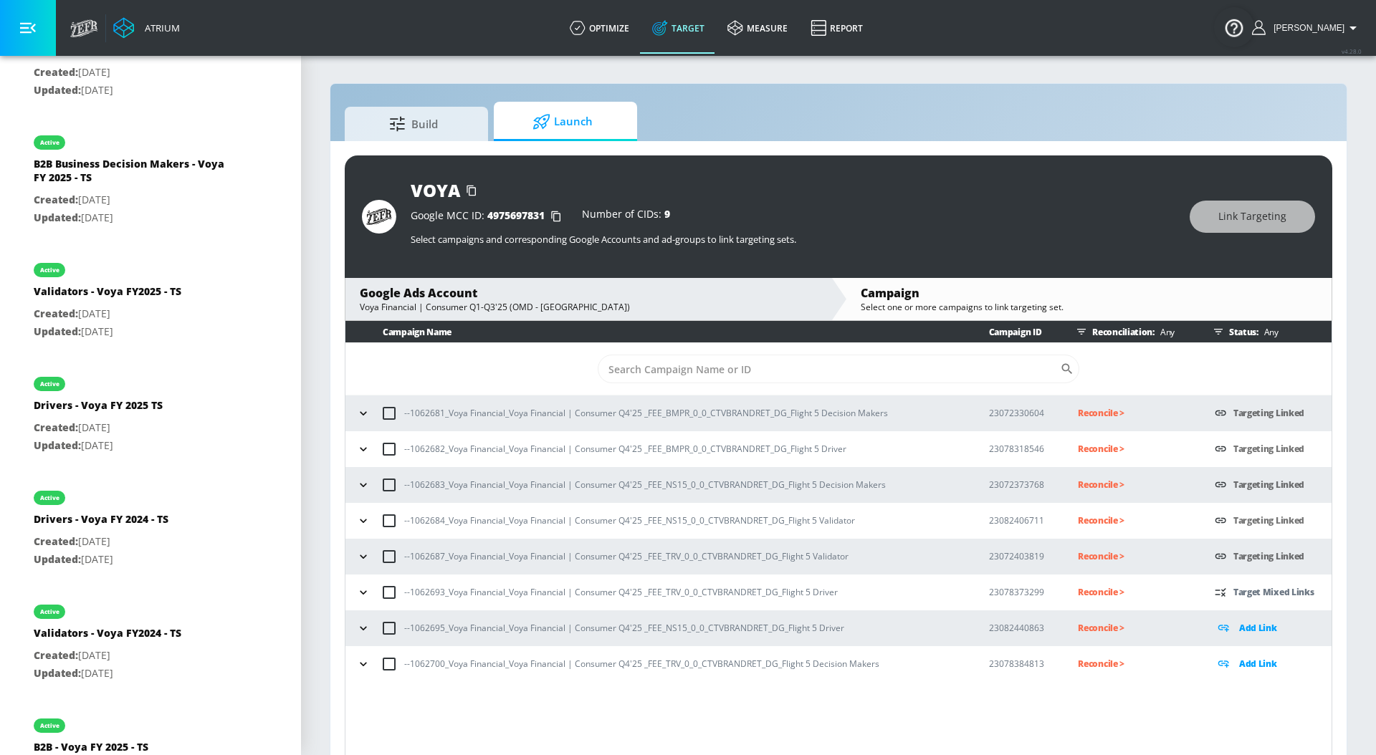
scroll to position [21, 0]
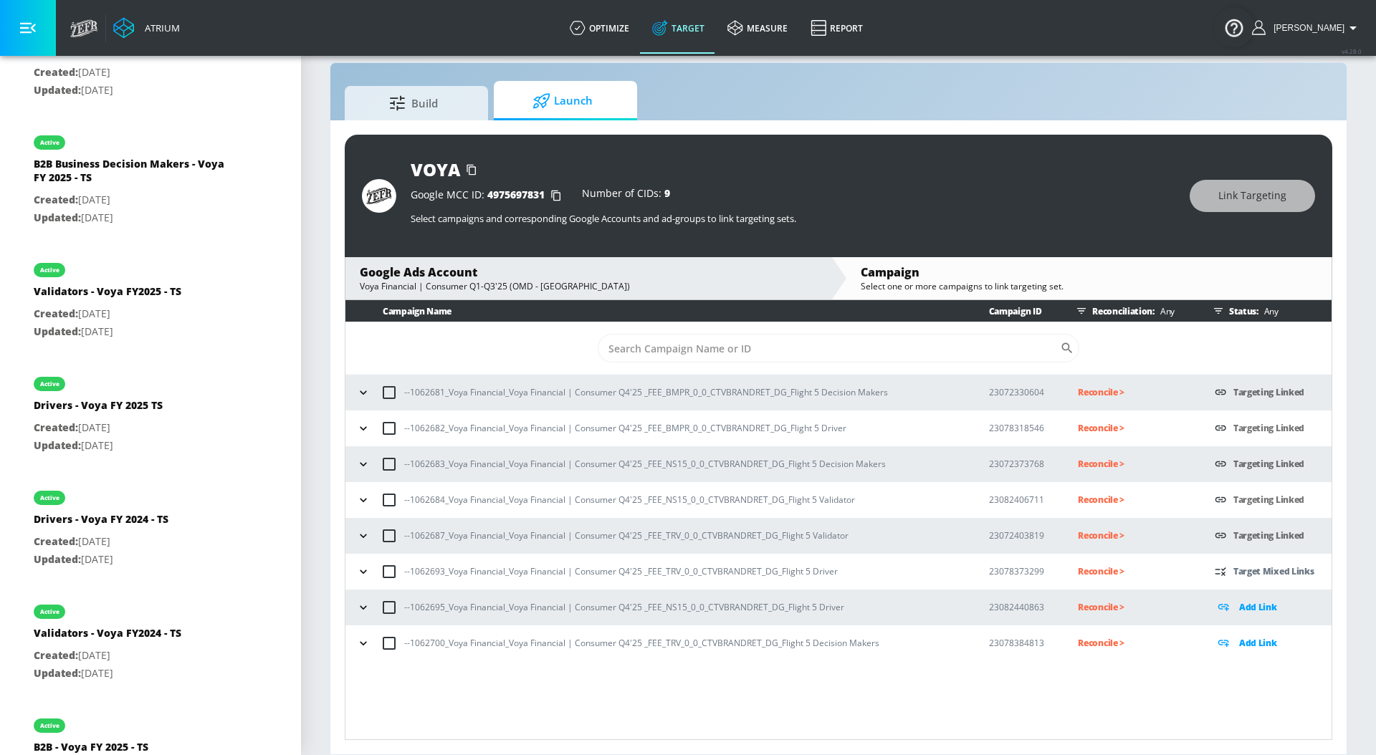
click at [370, 570] on icon "button" at bounding box center [363, 572] width 14 height 14
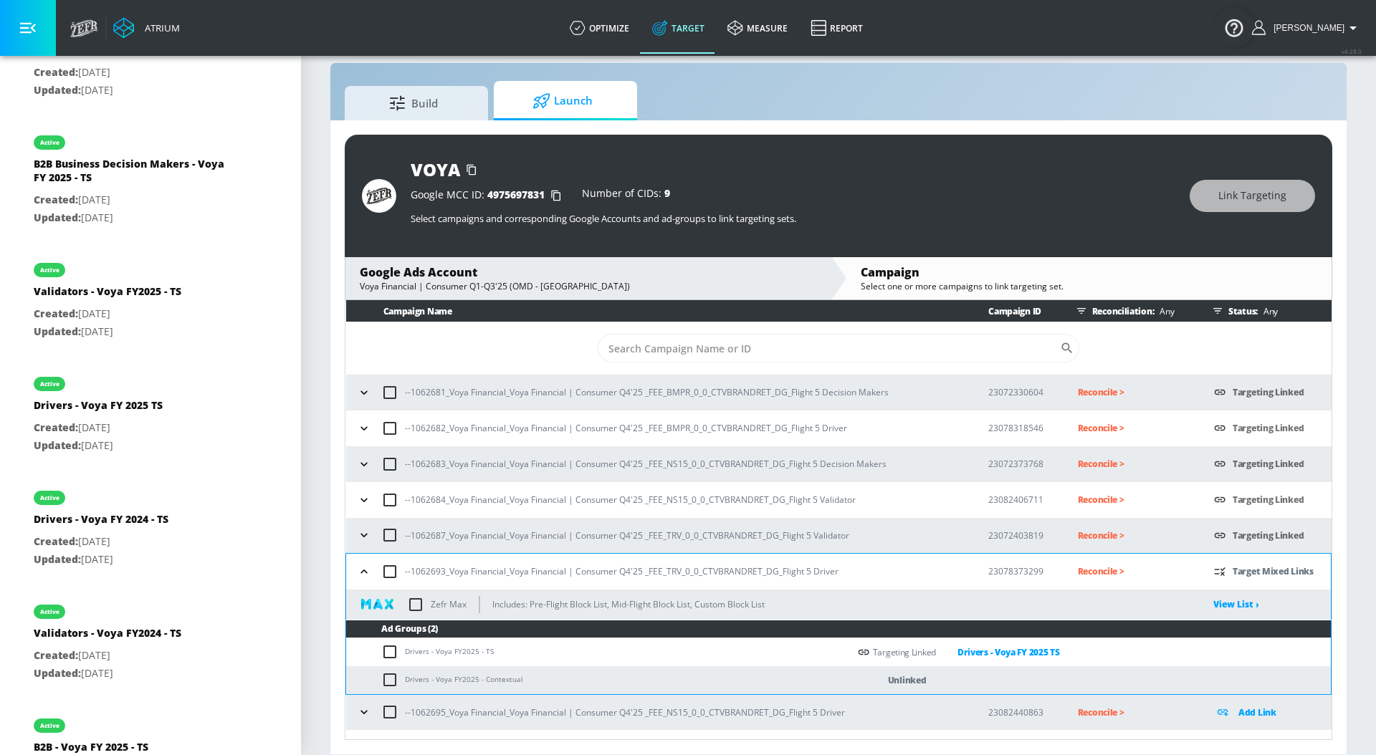
scroll to position [27, 0]
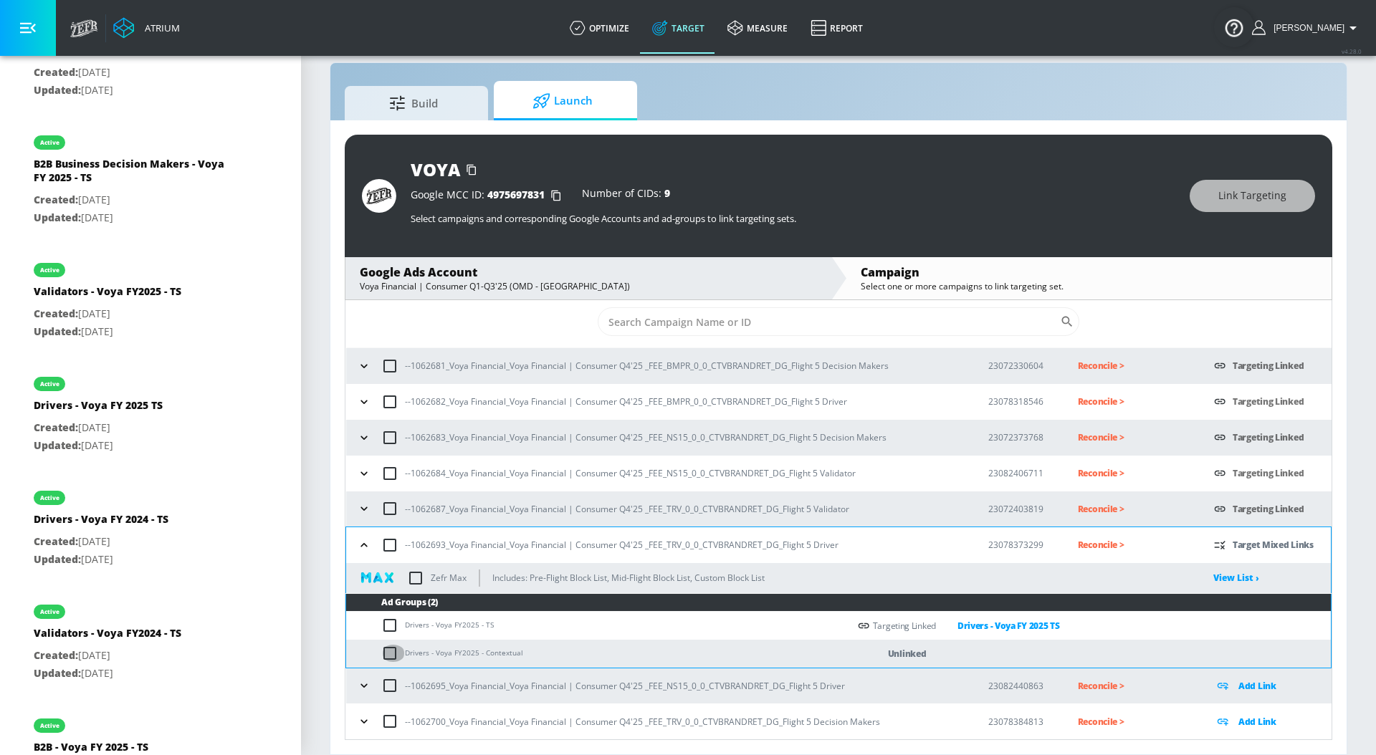
click at [389, 655] on input "checkbox" at bounding box center [393, 653] width 24 height 17
checkbox input "true"
click at [1273, 197] on span "Link Targeting" at bounding box center [1252, 196] width 68 height 18
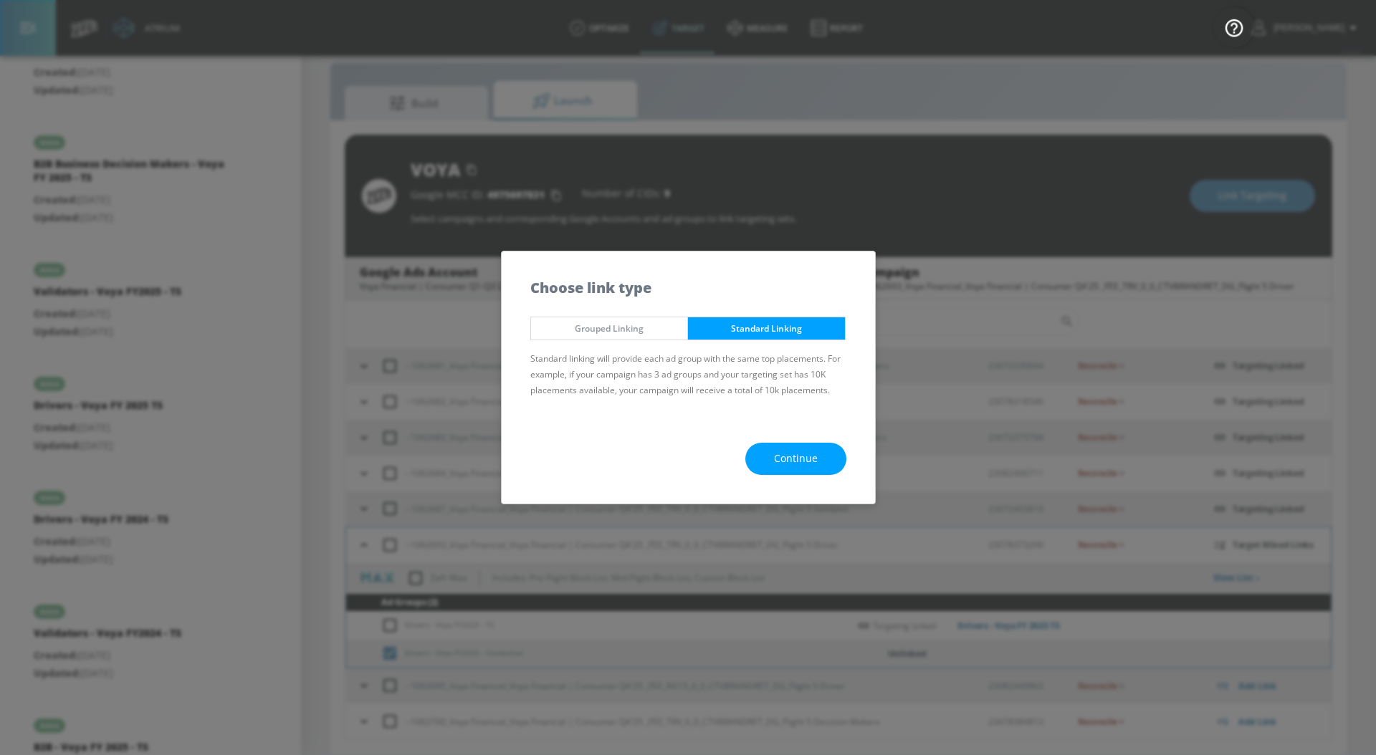
click at [797, 468] on button "Continue" at bounding box center [795, 459] width 101 height 32
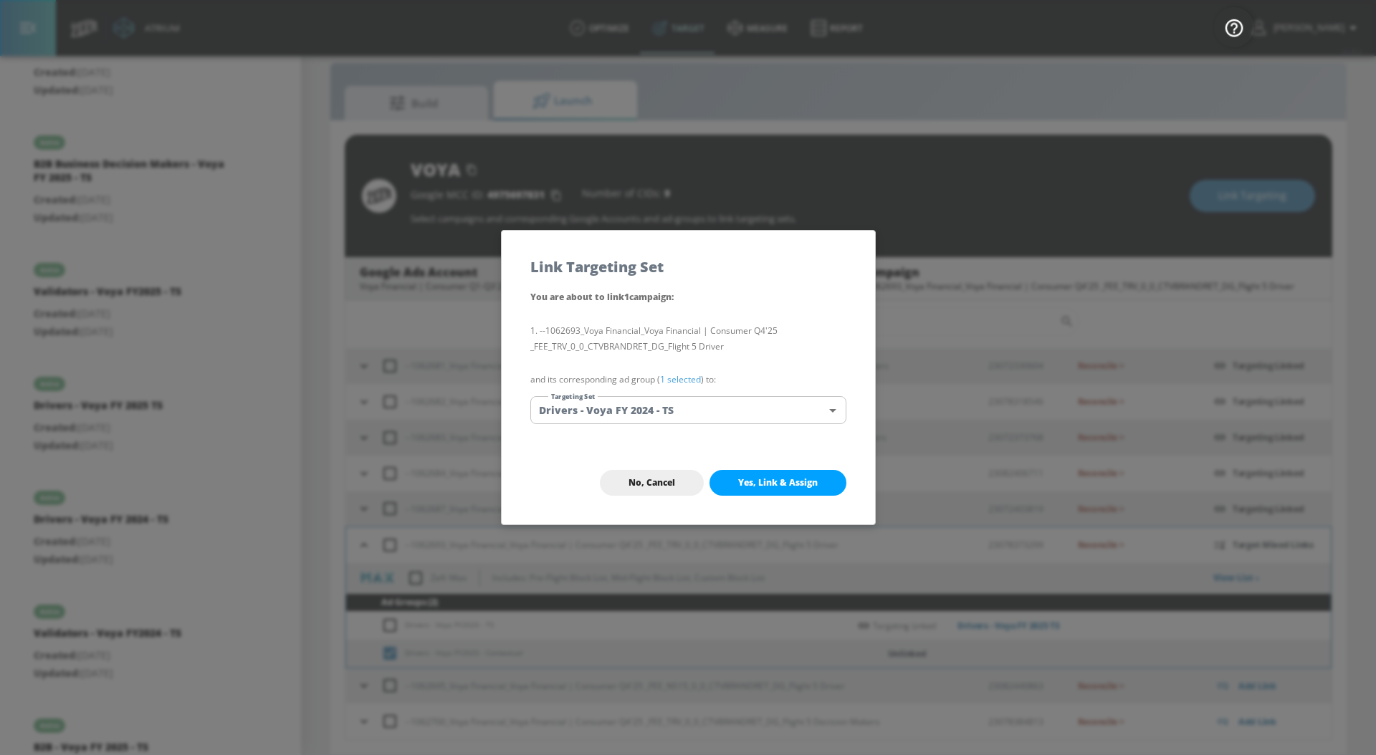
click at [667, 372] on p "and its corresponding ad group ( 1 selected ) to:" at bounding box center [688, 380] width 316 height 16
click at [668, 375] on link "1 selected" at bounding box center [680, 379] width 41 height 12
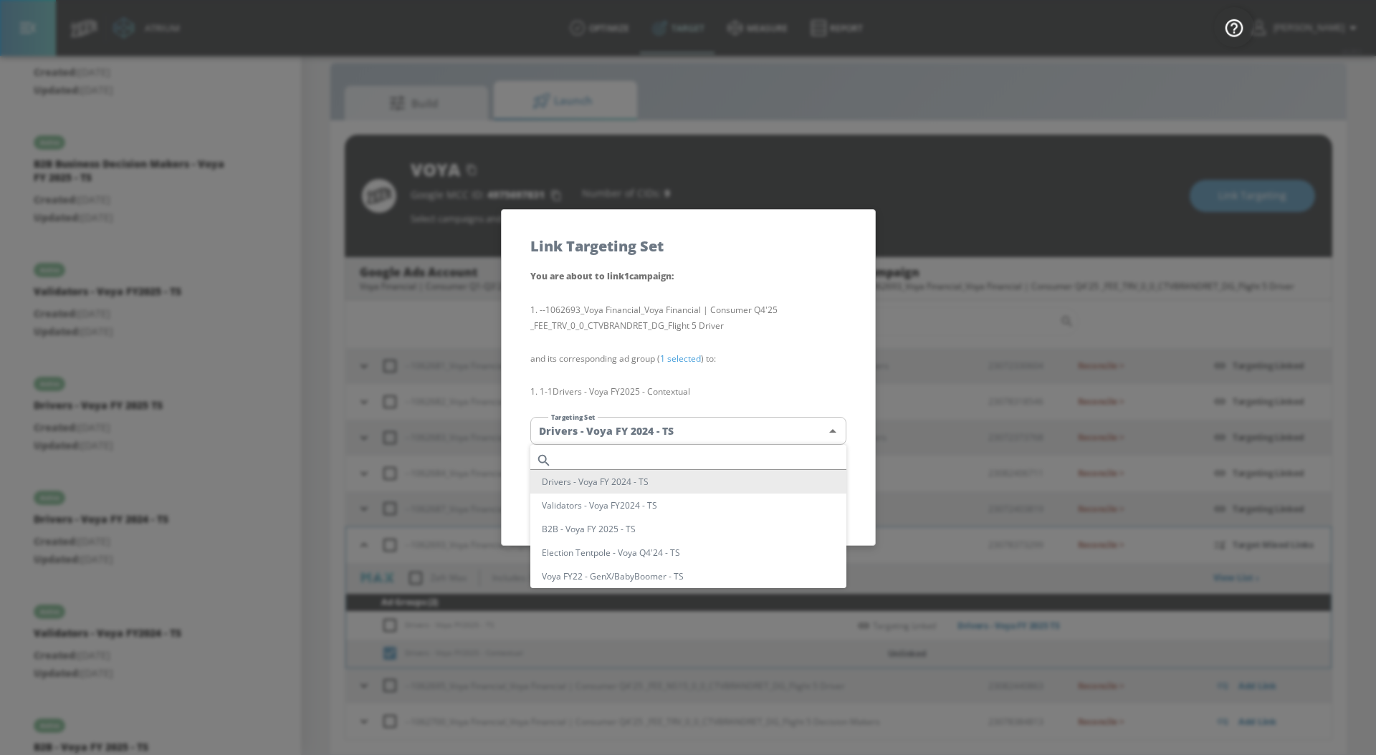
click at [613, 435] on body "Atrium optimize Target measure Report optimize Target measure Report v 4.28.0 […" at bounding box center [688, 367] width 1376 height 776
click at [600, 456] on input "text" at bounding box center [701, 460] width 289 height 19
type input "driver"
click at [643, 509] on li "Drivers - Voya FY 2025 TS" at bounding box center [688, 506] width 316 height 24
type input "184acc85-7acf-472e-831d-b410850f070d"
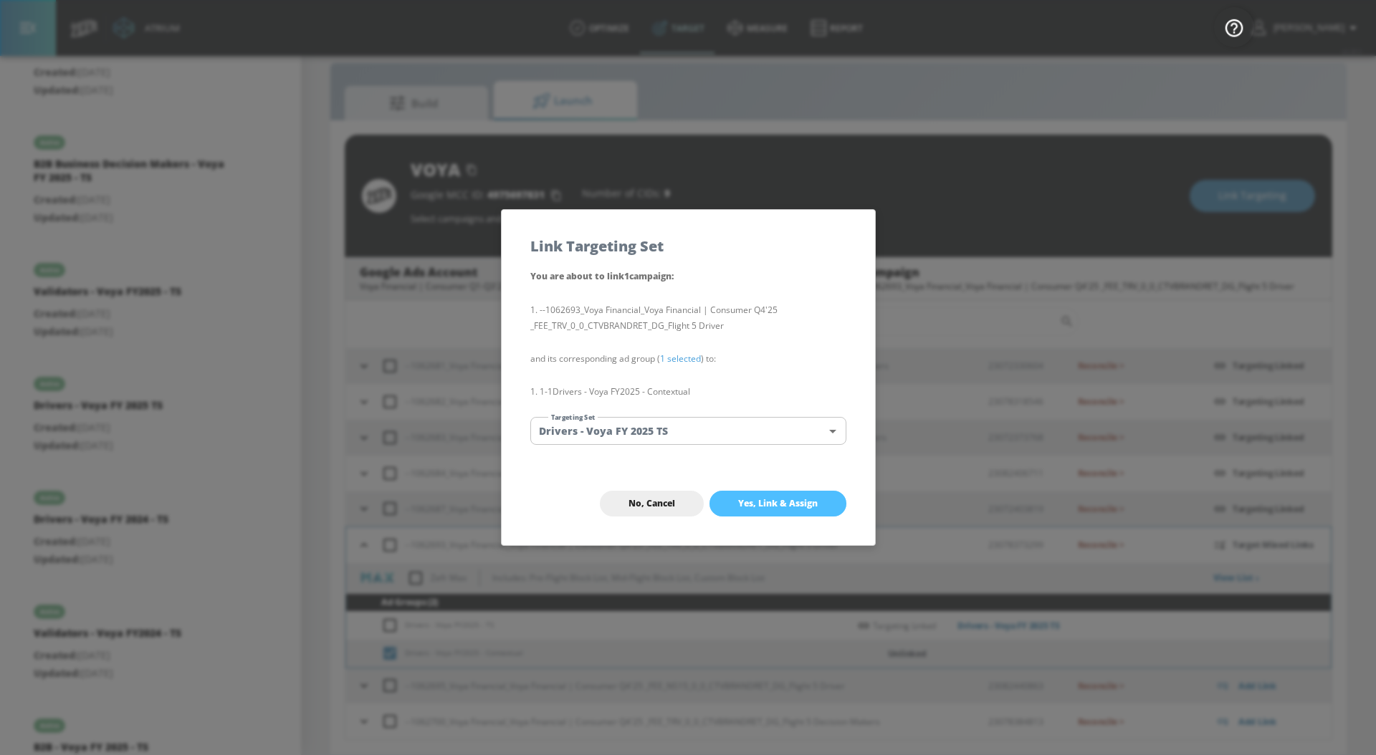
click at [747, 514] on button "Yes, Link & Assign" at bounding box center [777, 504] width 137 height 26
checkbox input "false"
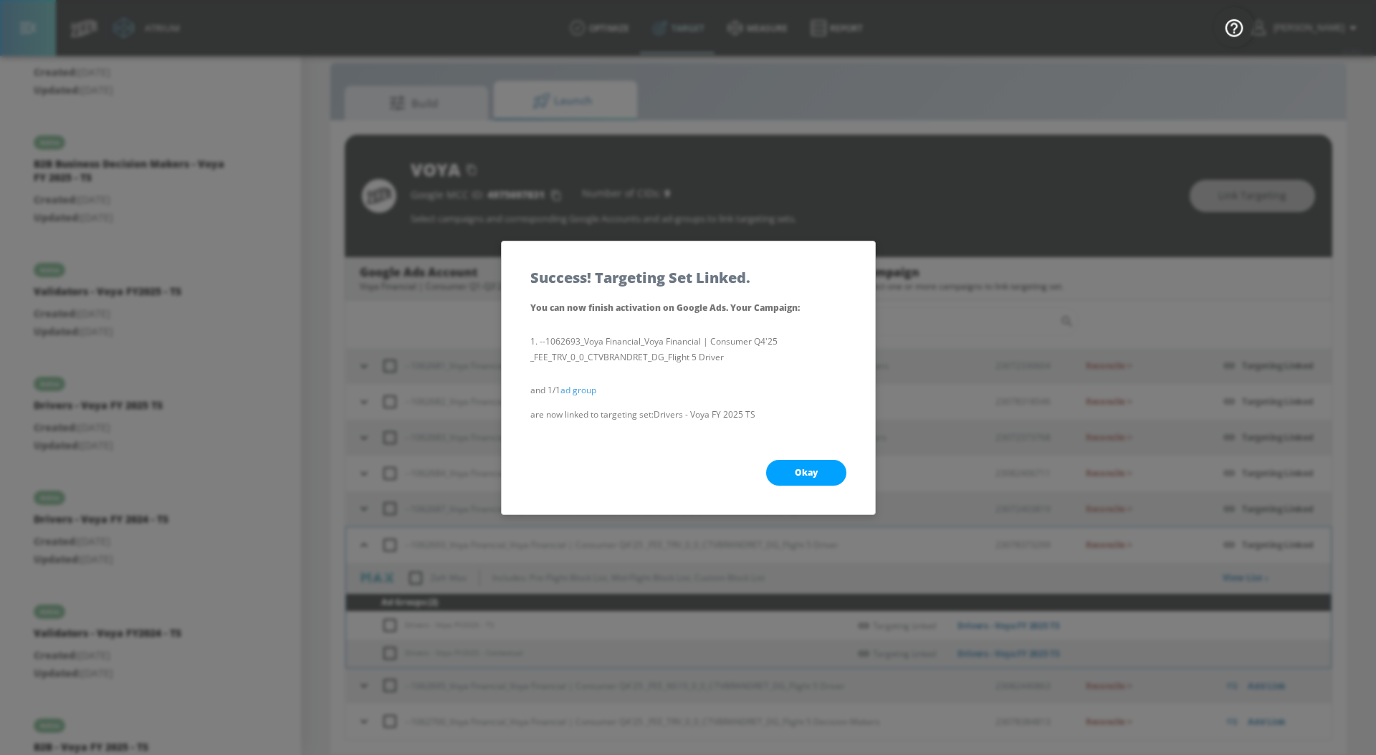
click at [795, 471] on span "Okay" at bounding box center [806, 472] width 23 height 11
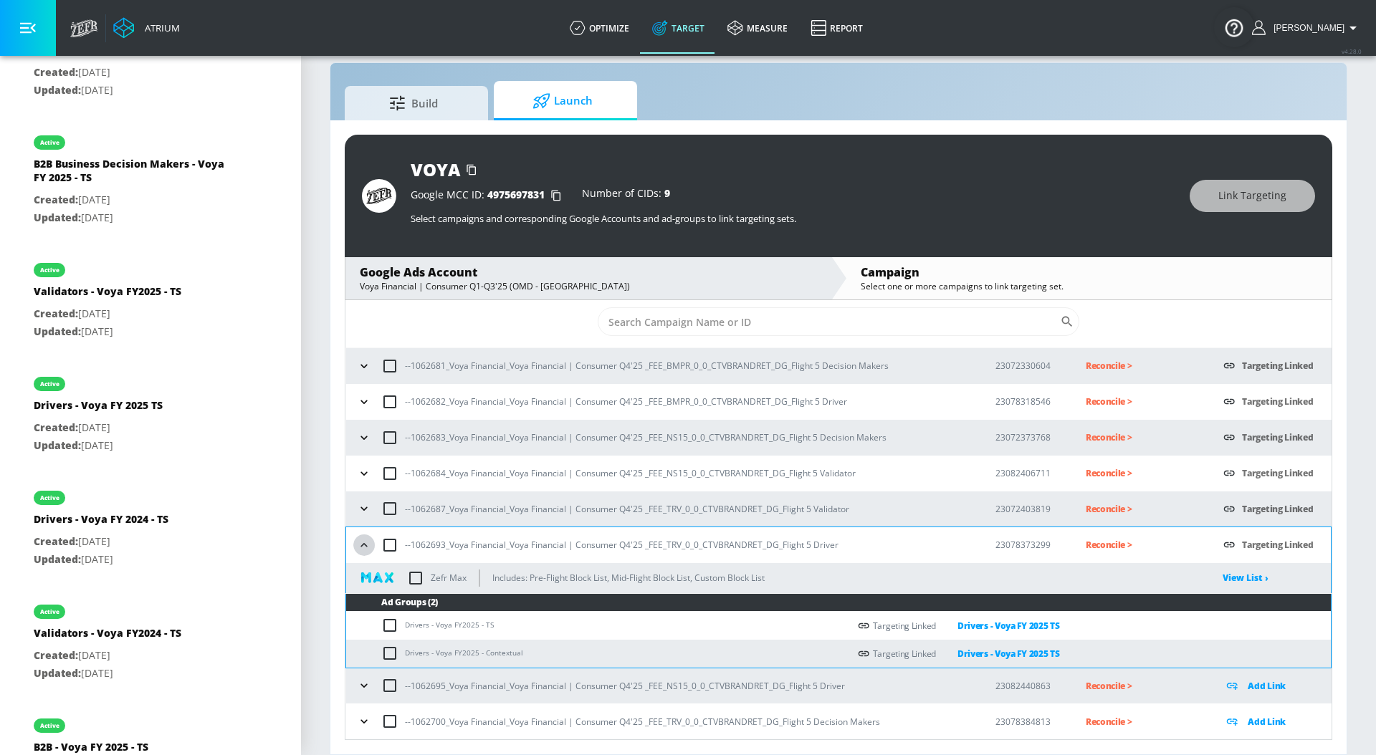
click at [362, 542] on icon "button" at bounding box center [364, 545] width 14 height 14
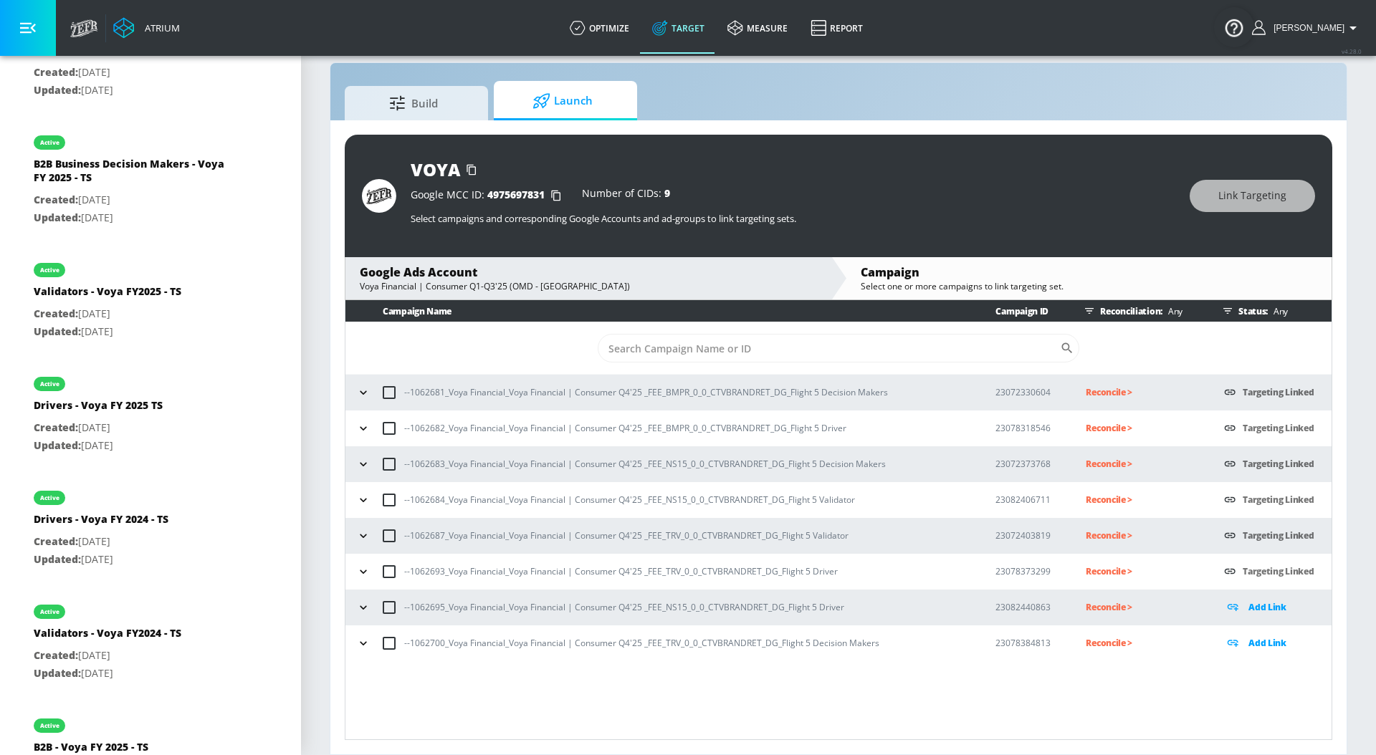
click at [368, 605] on icon "button" at bounding box center [363, 607] width 14 height 14
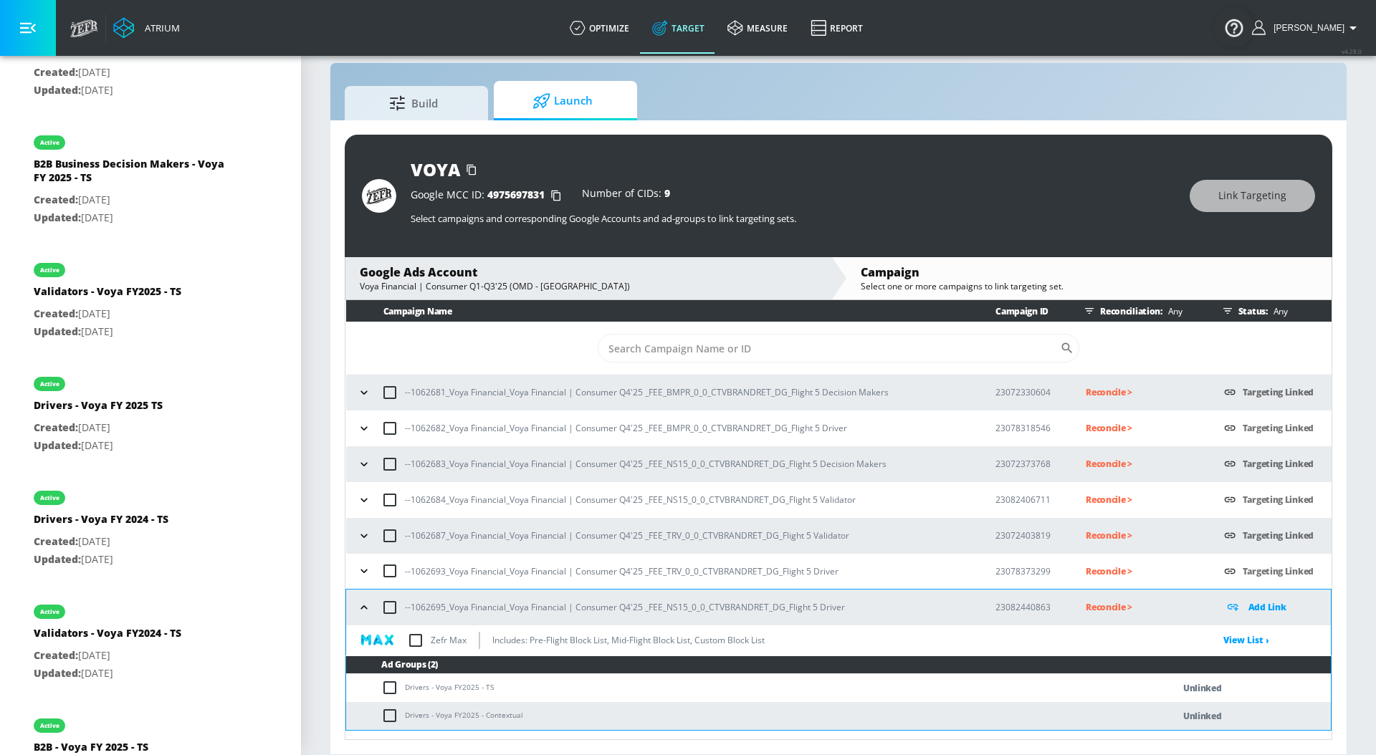
click at [386, 688] on input "checkbox" at bounding box center [393, 687] width 24 height 17
checkbox input "true"
click at [1251, 200] on span "Link Targeting" at bounding box center [1252, 196] width 68 height 18
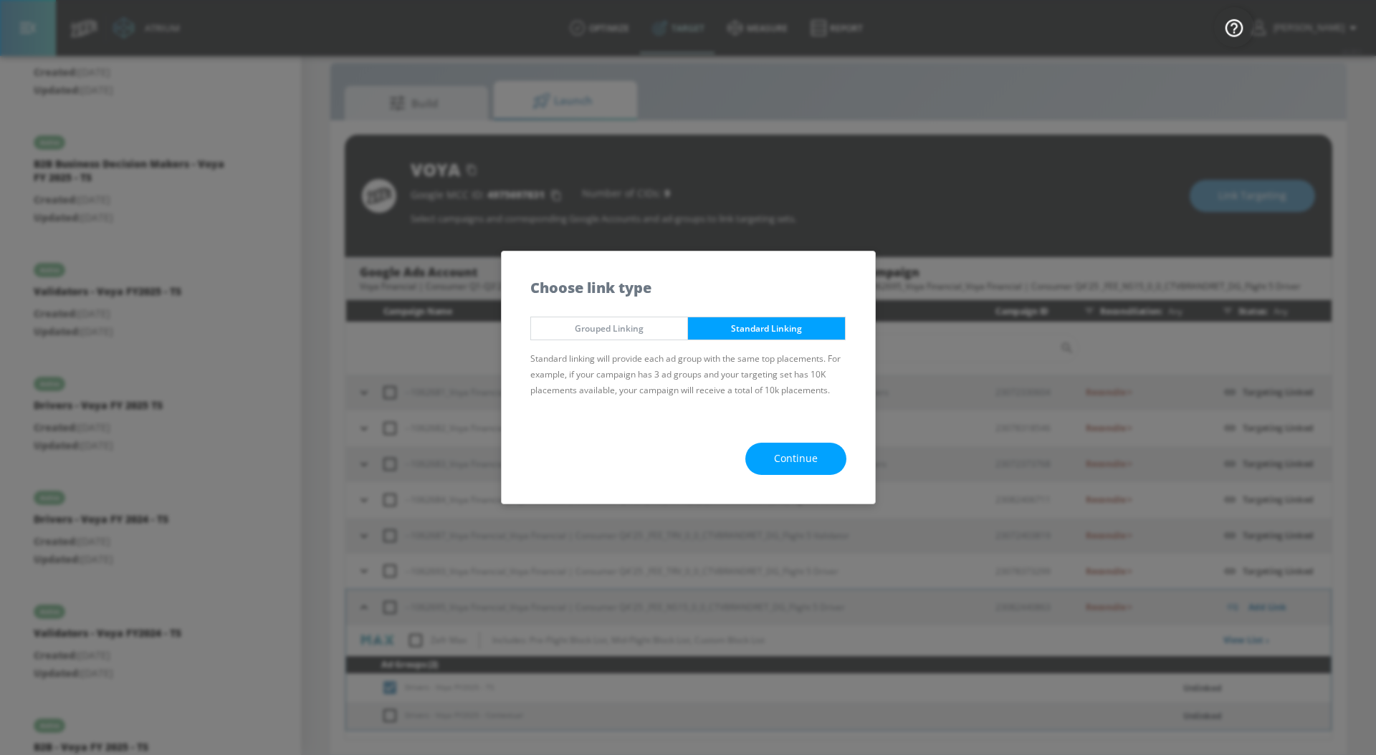
click at [795, 464] on span "Continue" at bounding box center [796, 459] width 44 height 18
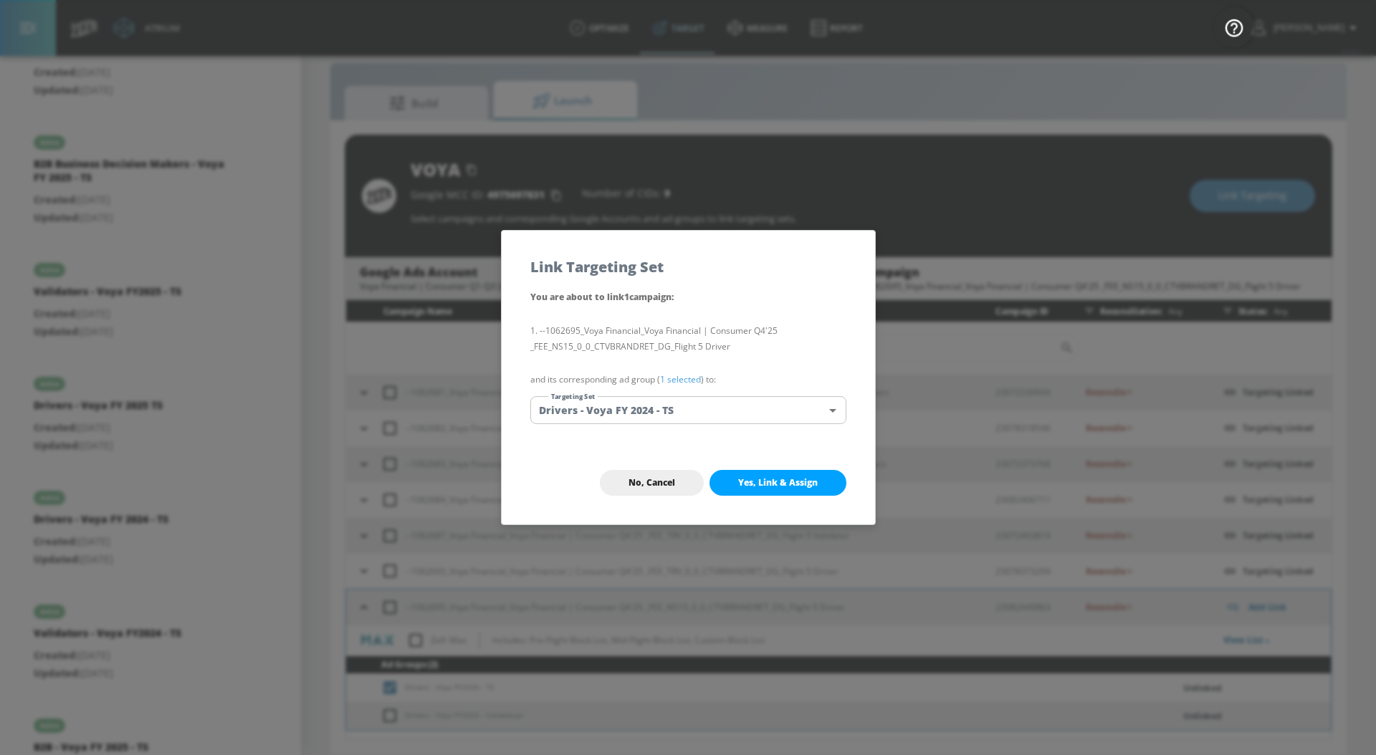
click at [688, 383] on link "1 selected" at bounding box center [680, 379] width 41 height 12
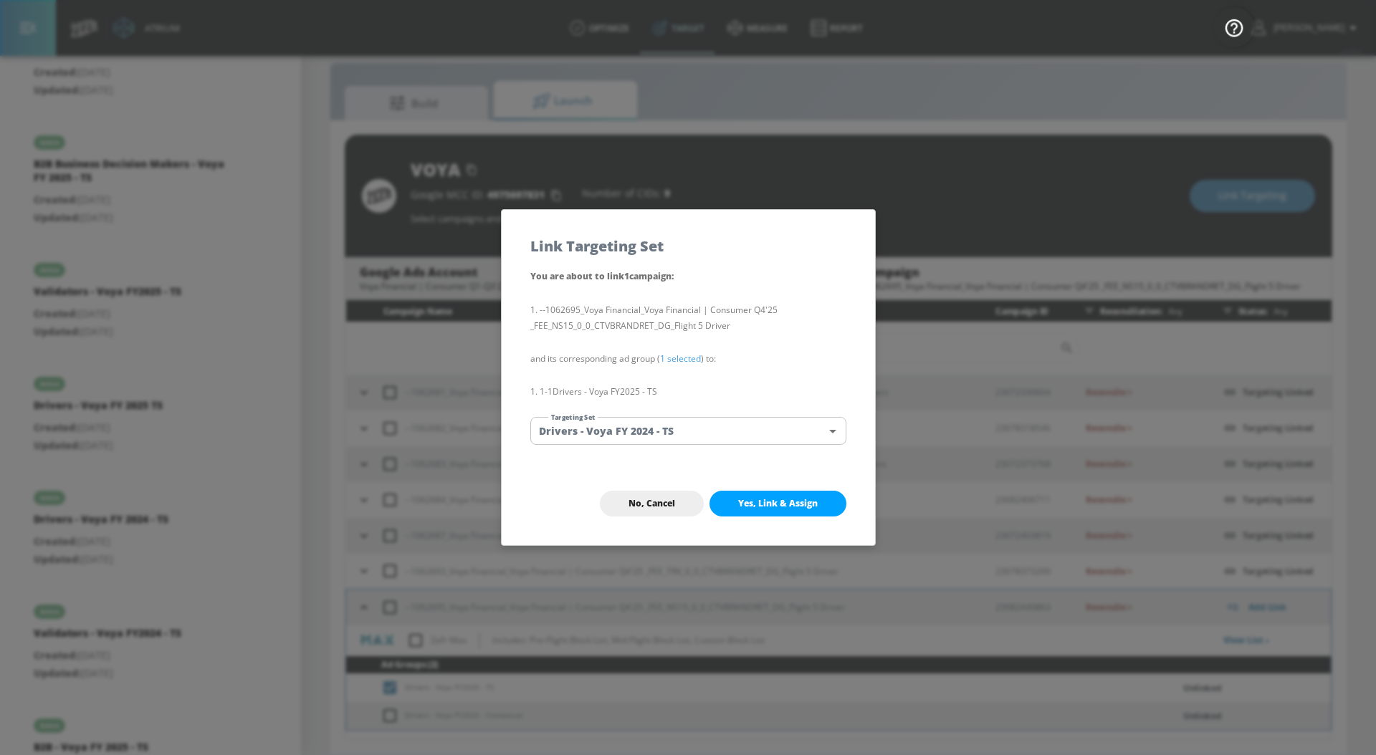
click at [672, 425] on body "Atrium optimize Target measure Report optimize Target measure Report v 4.28.0 […" at bounding box center [688, 367] width 1376 height 776
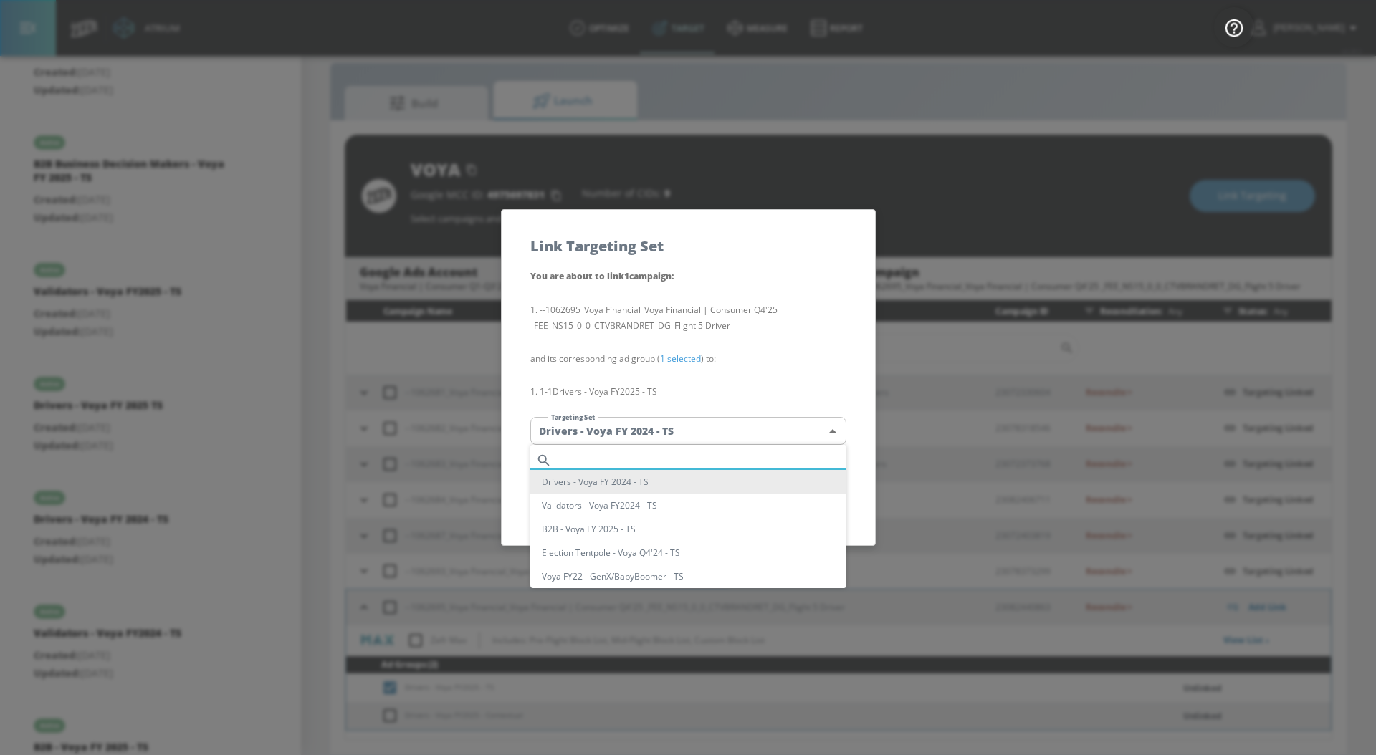
click at [648, 456] on input "text" at bounding box center [701, 460] width 289 height 19
type input "drivers"
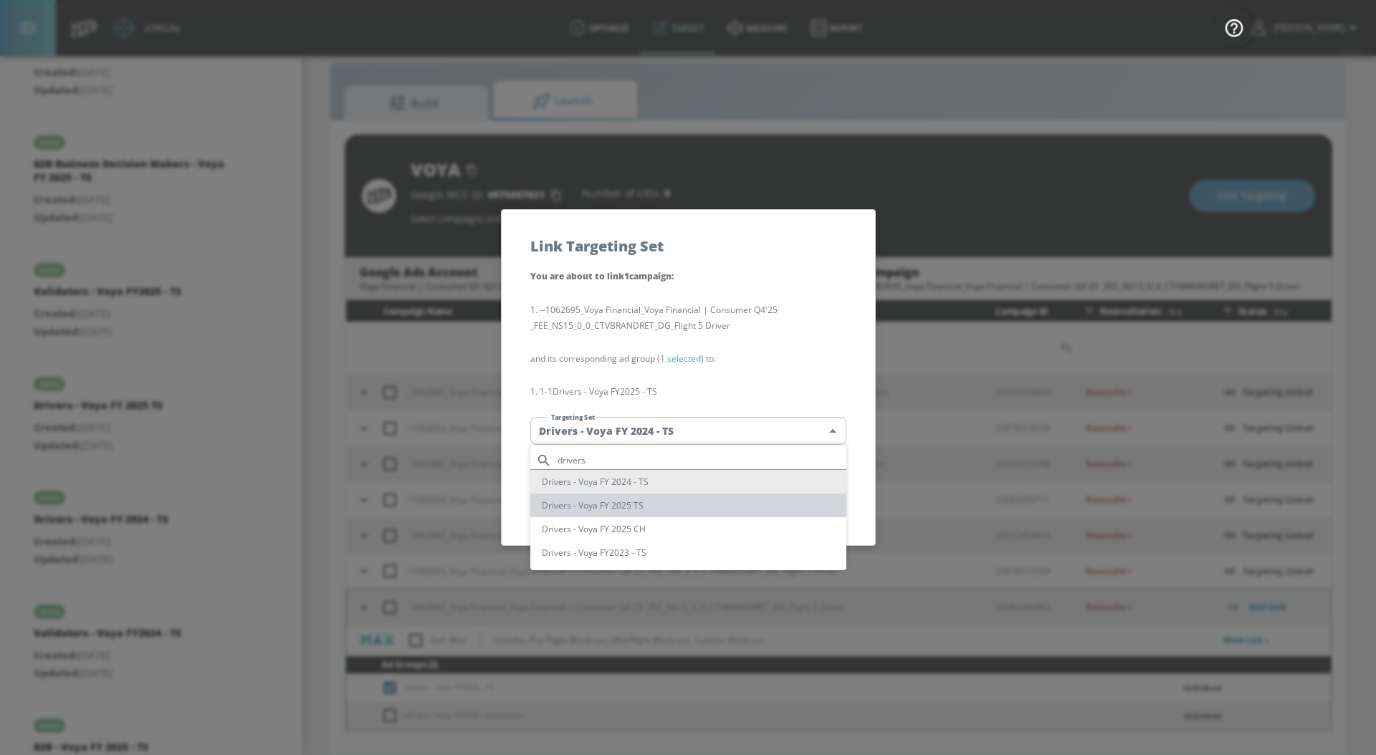
click at [664, 507] on li "Drivers - Voya FY 2025 TS" at bounding box center [688, 506] width 316 height 24
type input "184acc85-7acf-472e-831d-b410850f070d"
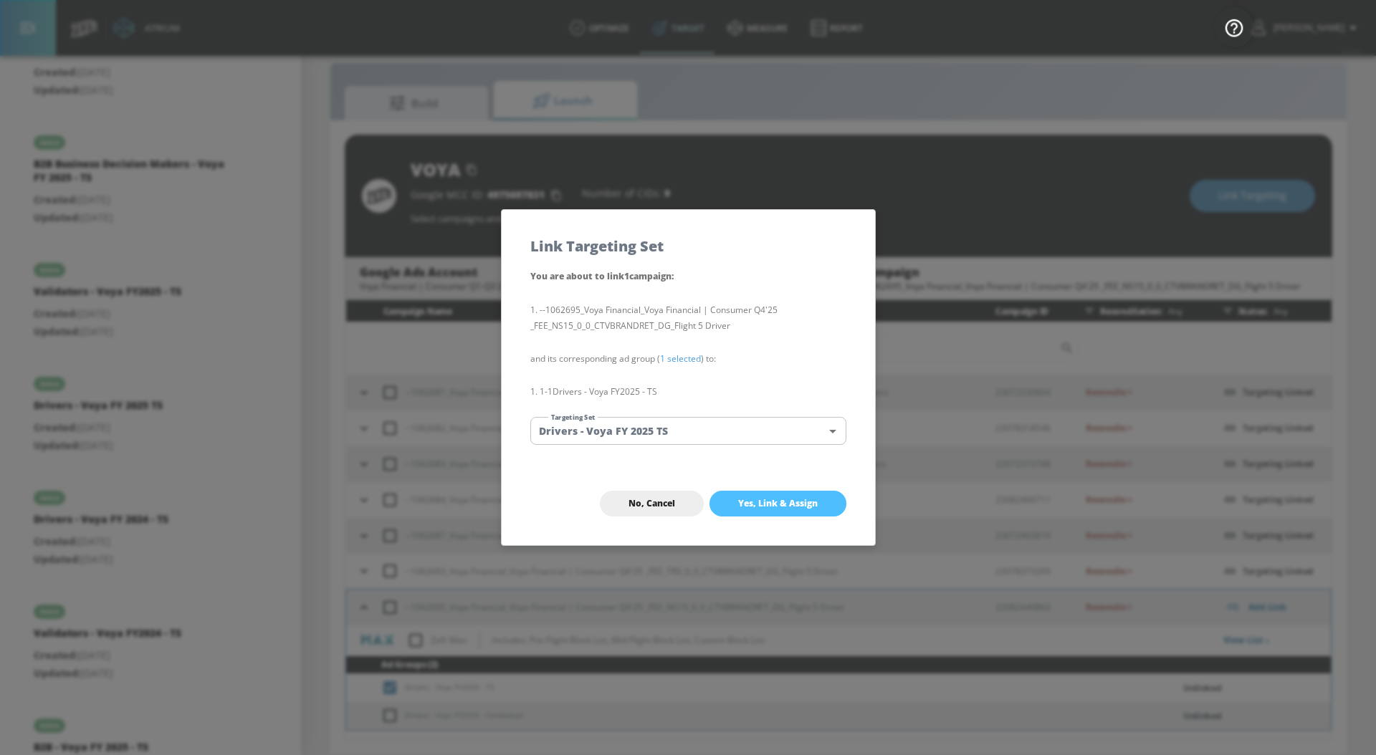
click at [755, 507] on span "Yes, Link & Assign" at bounding box center [778, 503] width 80 height 11
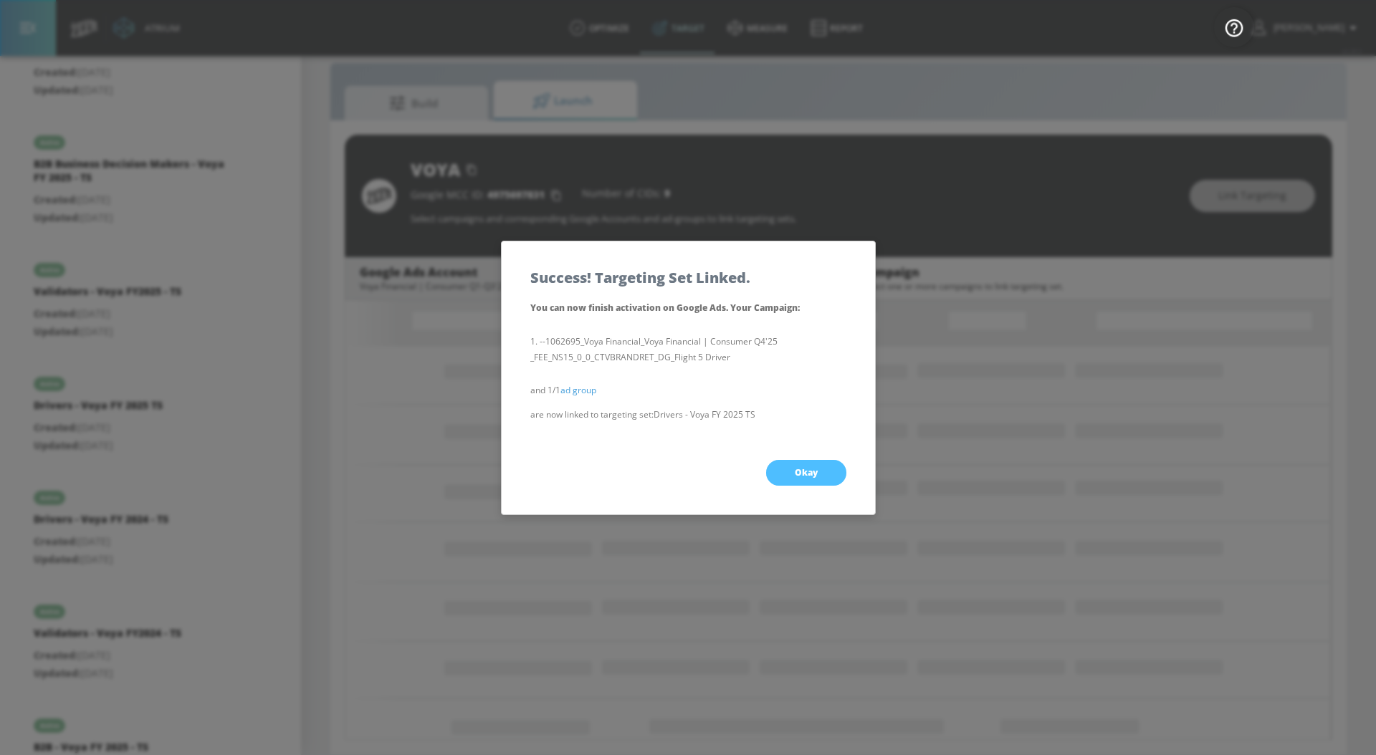
click at [800, 479] on button "Okay" at bounding box center [806, 473] width 80 height 26
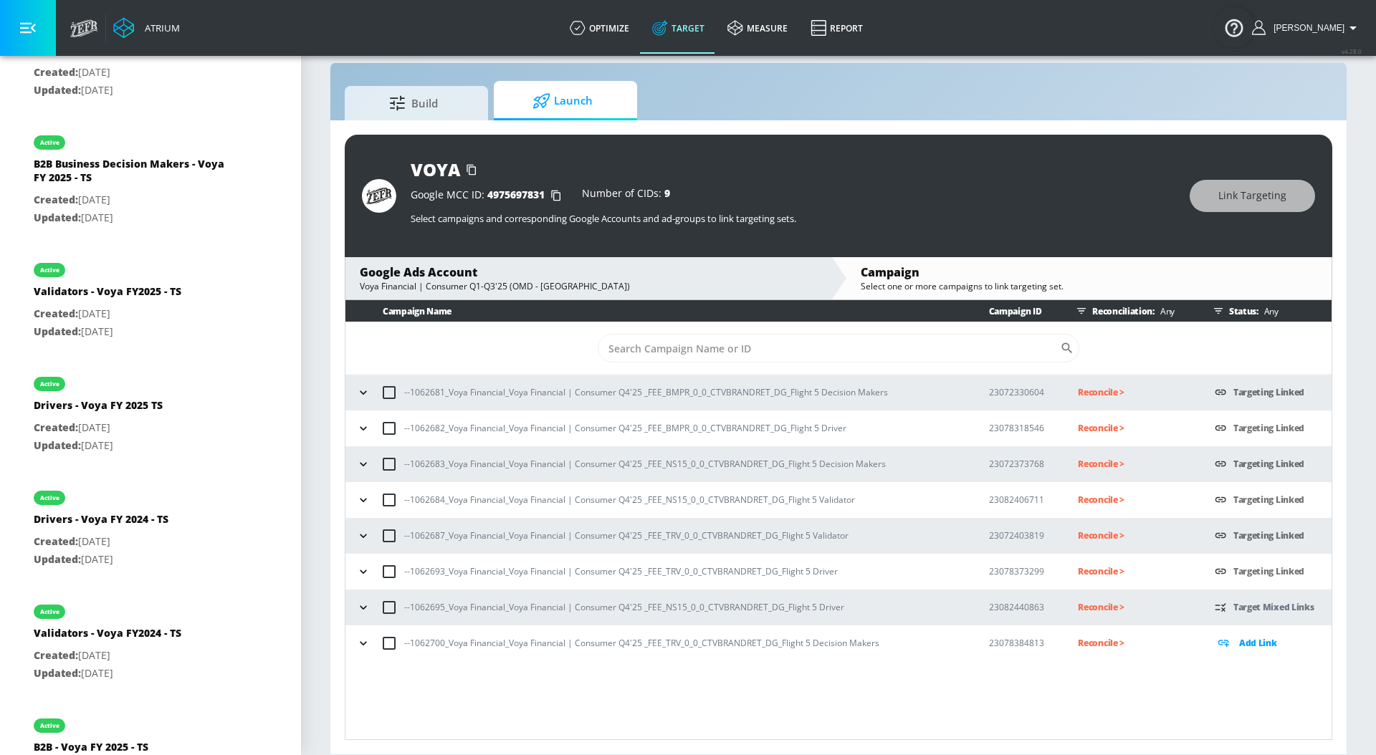
click at [366, 607] on icon "button" at bounding box center [363, 607] width 14 height 14
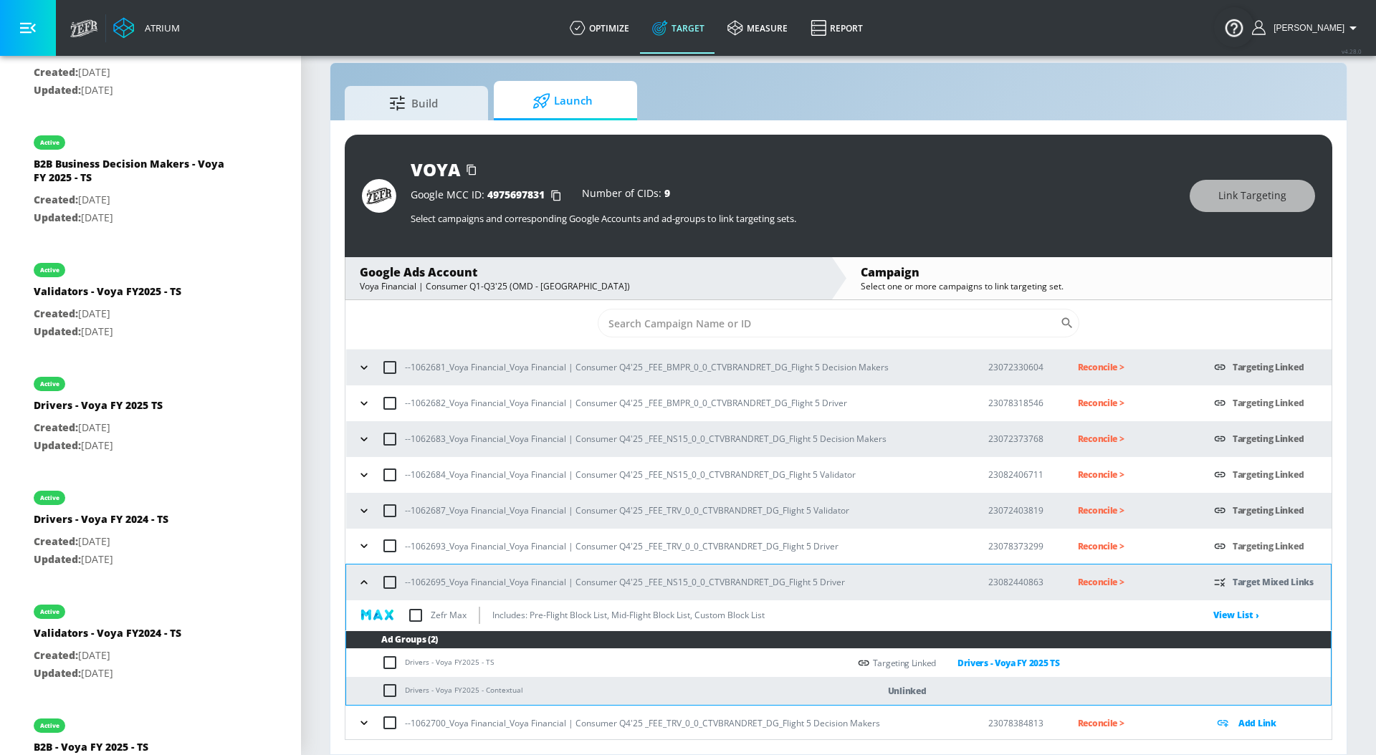
scroll to position [27, 0]
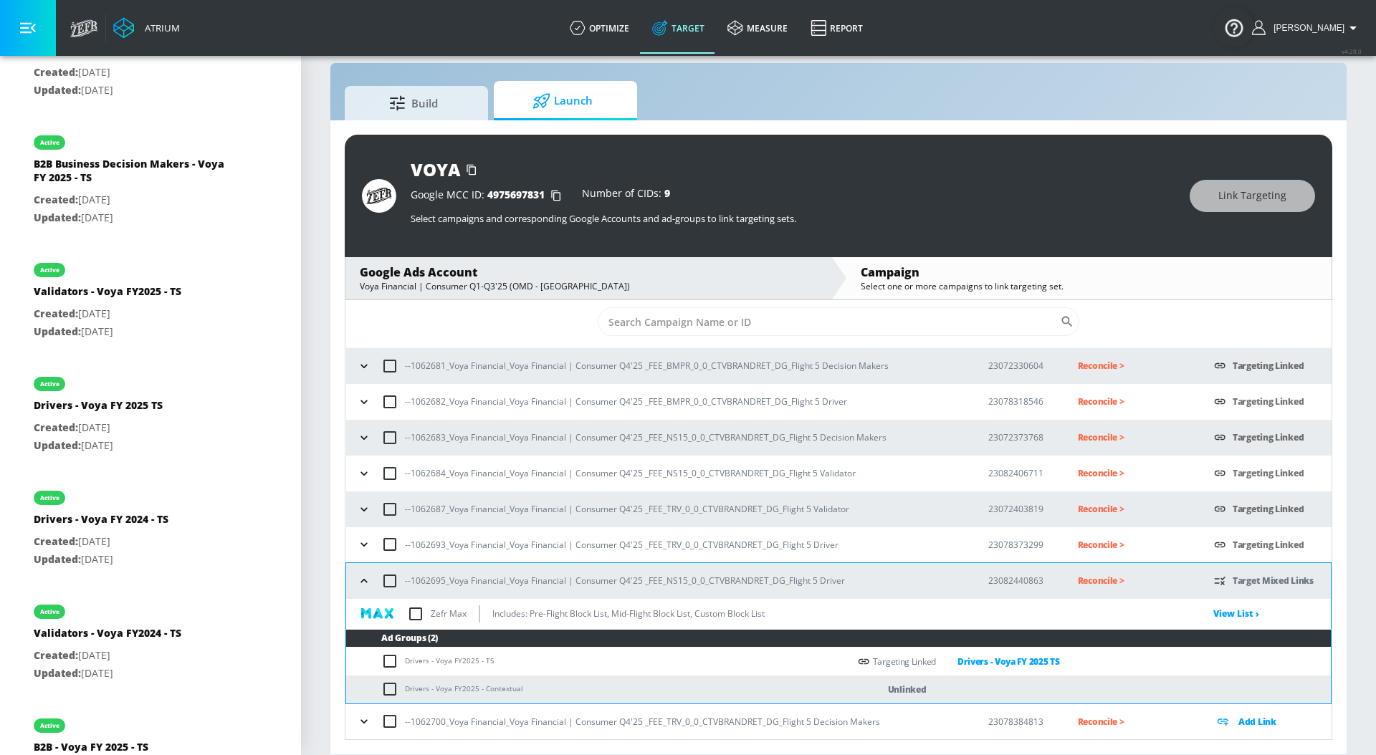
click at [389, 693] on input "checkbox" at bounding box center [393, 689] width 24 height 17
checkbox input "true"
click at [1240, 188] on span "Link Targeting" at bounding box center [1252, 196] width 68 height 18
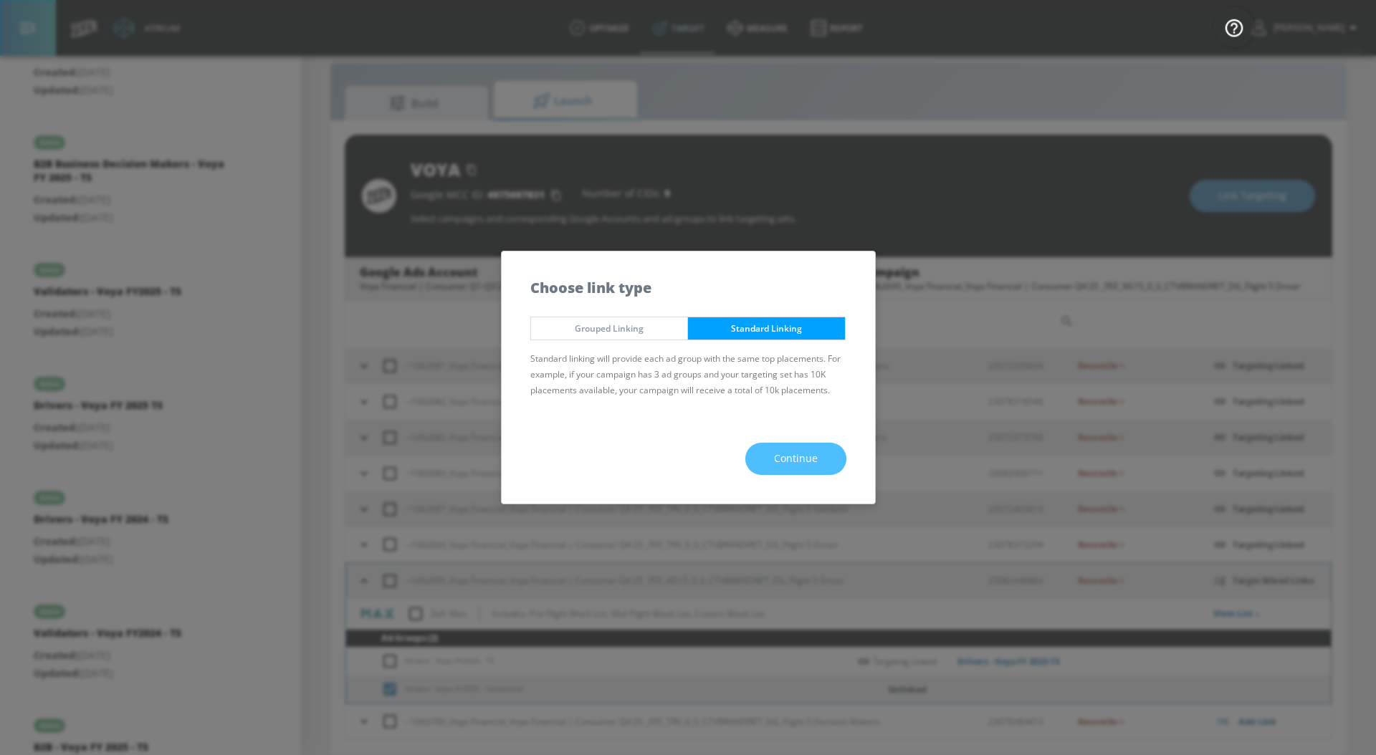
click at [810, 446] on button "Continue" at bounding box center [795, 459] width 101 height 32
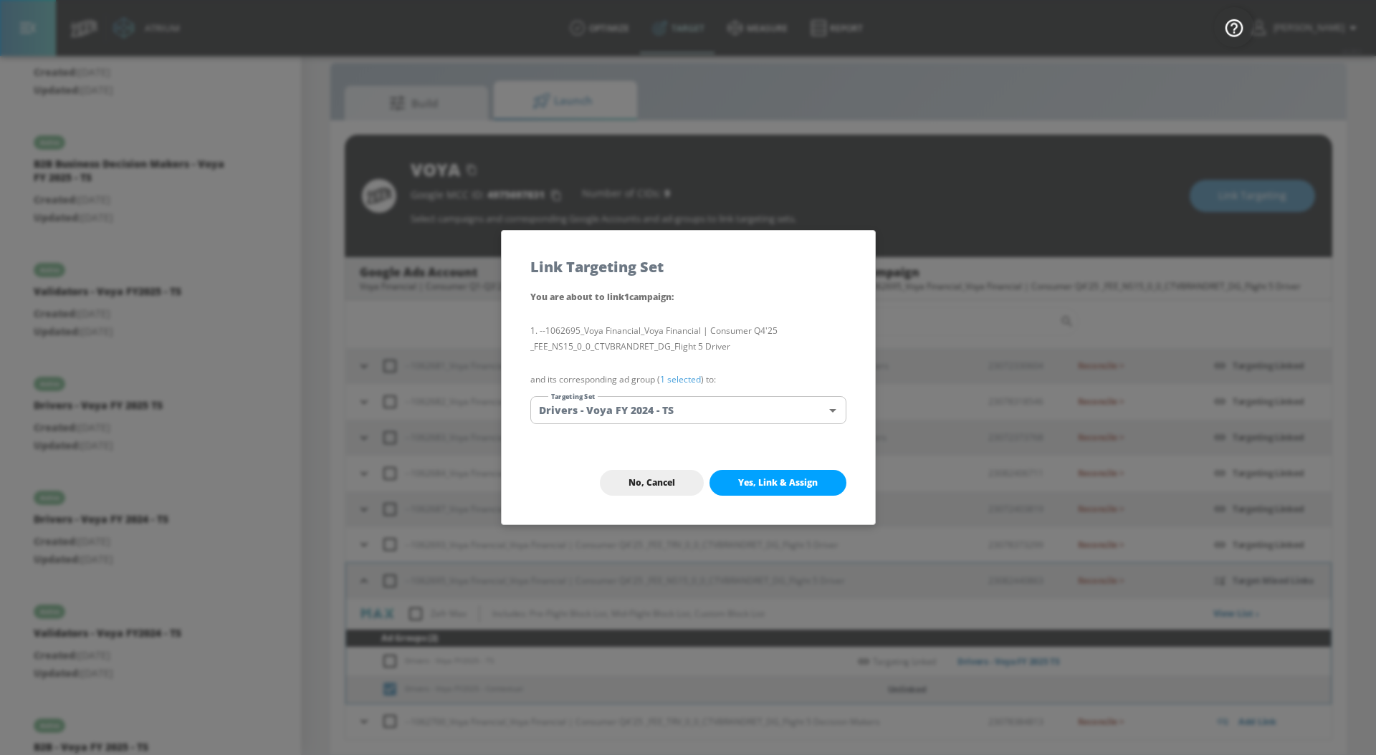
click at [679, 382] on link "1 selected" at bounding box center [680, 379] width 41 height 12
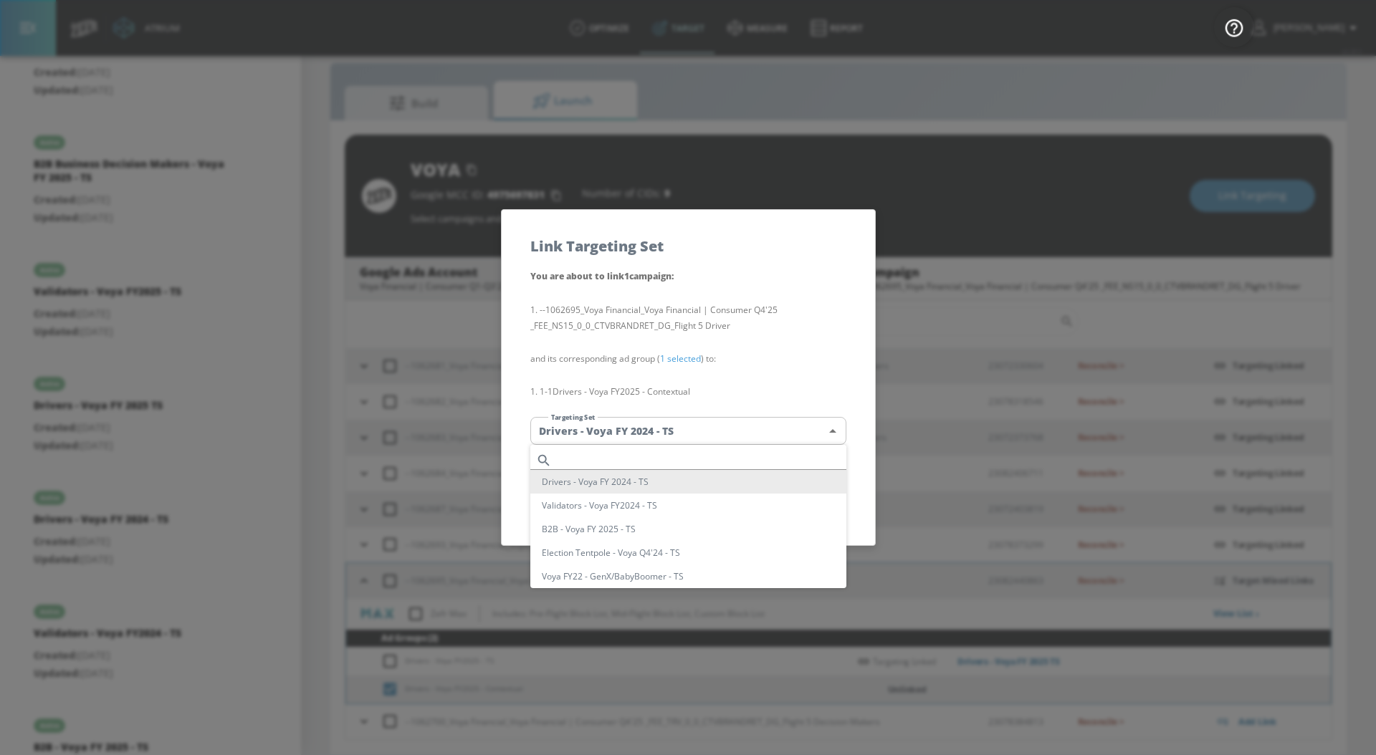
click at [659, 435] on body "Atrium optimize Target measure Report optimize Target measure Report v 4.28.0 […" at bounding box center [688, 367] width 1376 height 776
click at [632, 459] on input "text" at bounding box center [701, 460] width 289 height 19
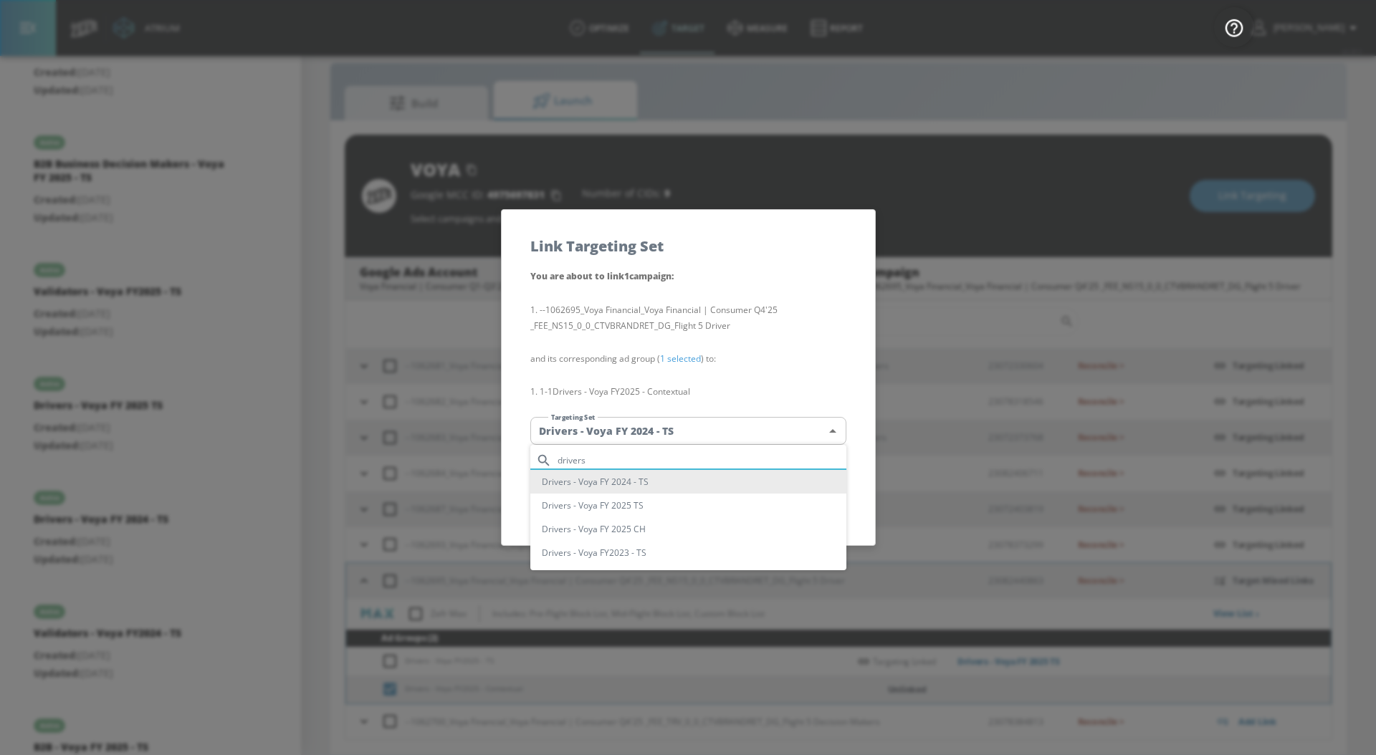
type input "drivers"
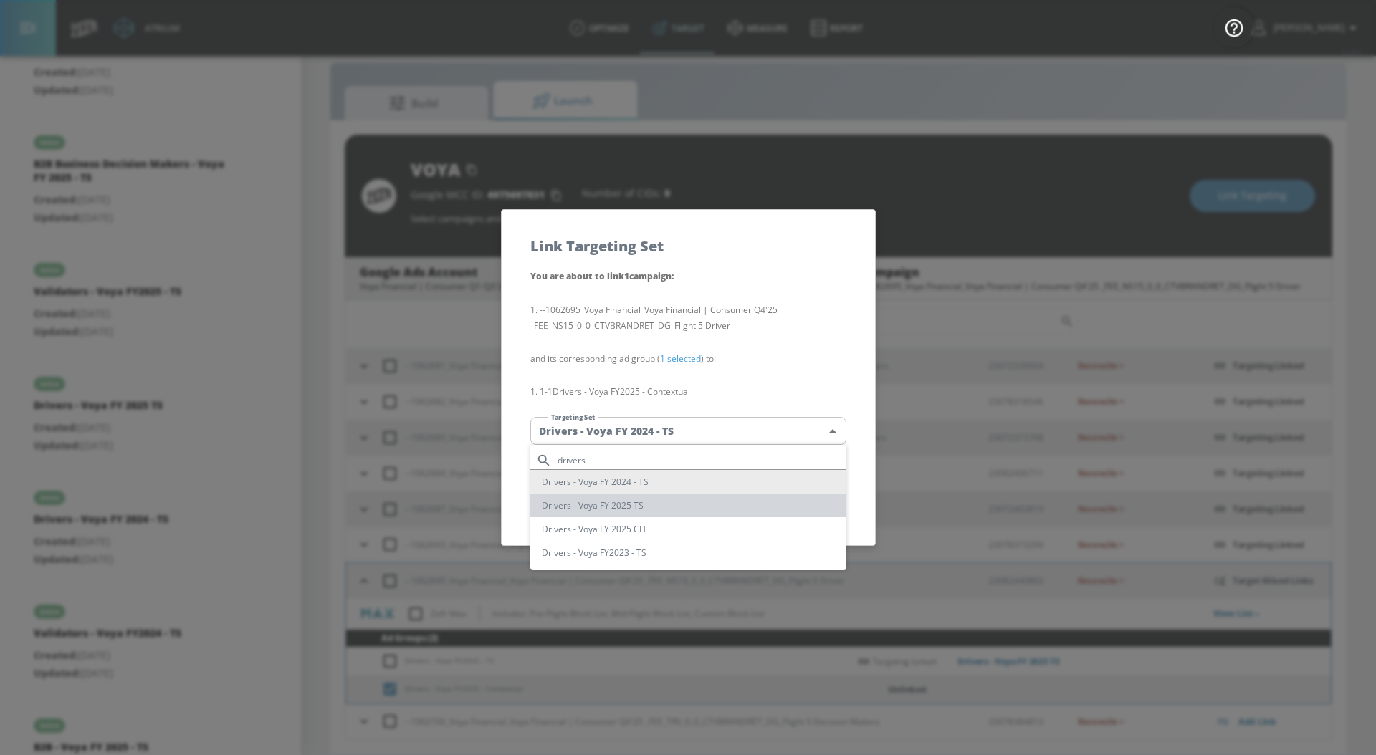
click at [540, 510] on li "Drivers - Voya FY 2025 TS" at bounding box center [688, 506] width 316 height 24
type input "184acc85-7acf-472e-831d-b410850f070d"
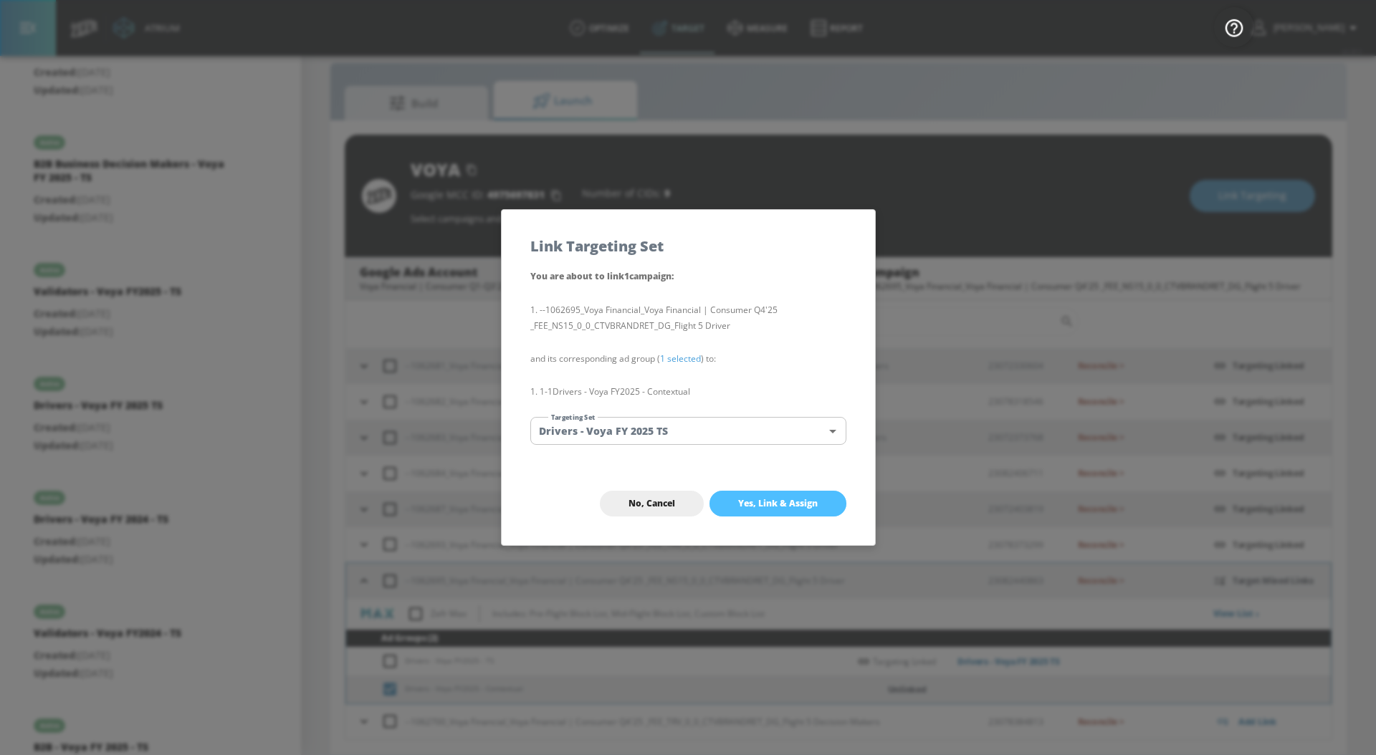
click at [740, 507] on span "Yes, Link & Assign" at bounding box center [778, 503] width 80 height 11
checkbox input "false"
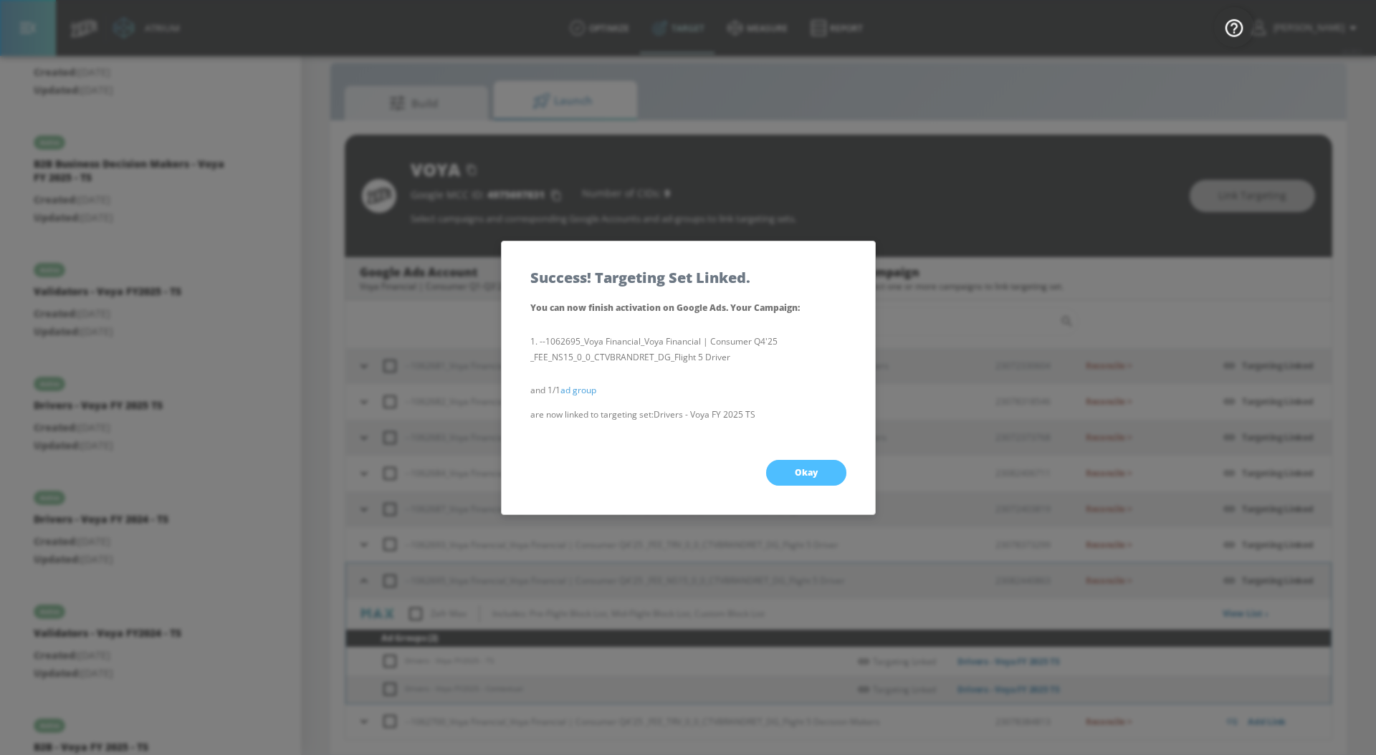
click at [781, 472] on button "Okay" at bounding box center [806, 473] width 80 height 26
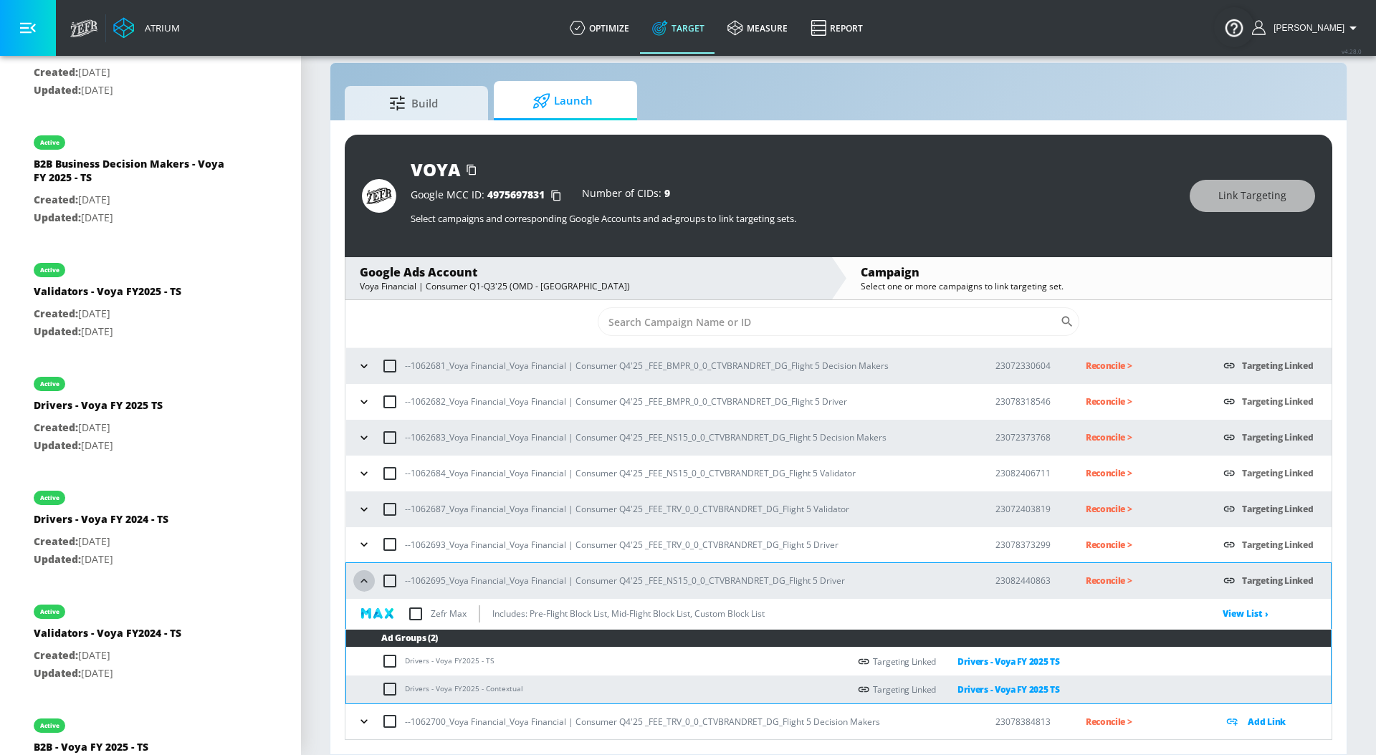
click at [365, 578] on icon "button" at bounding box center [364, 581] width 14 height 14
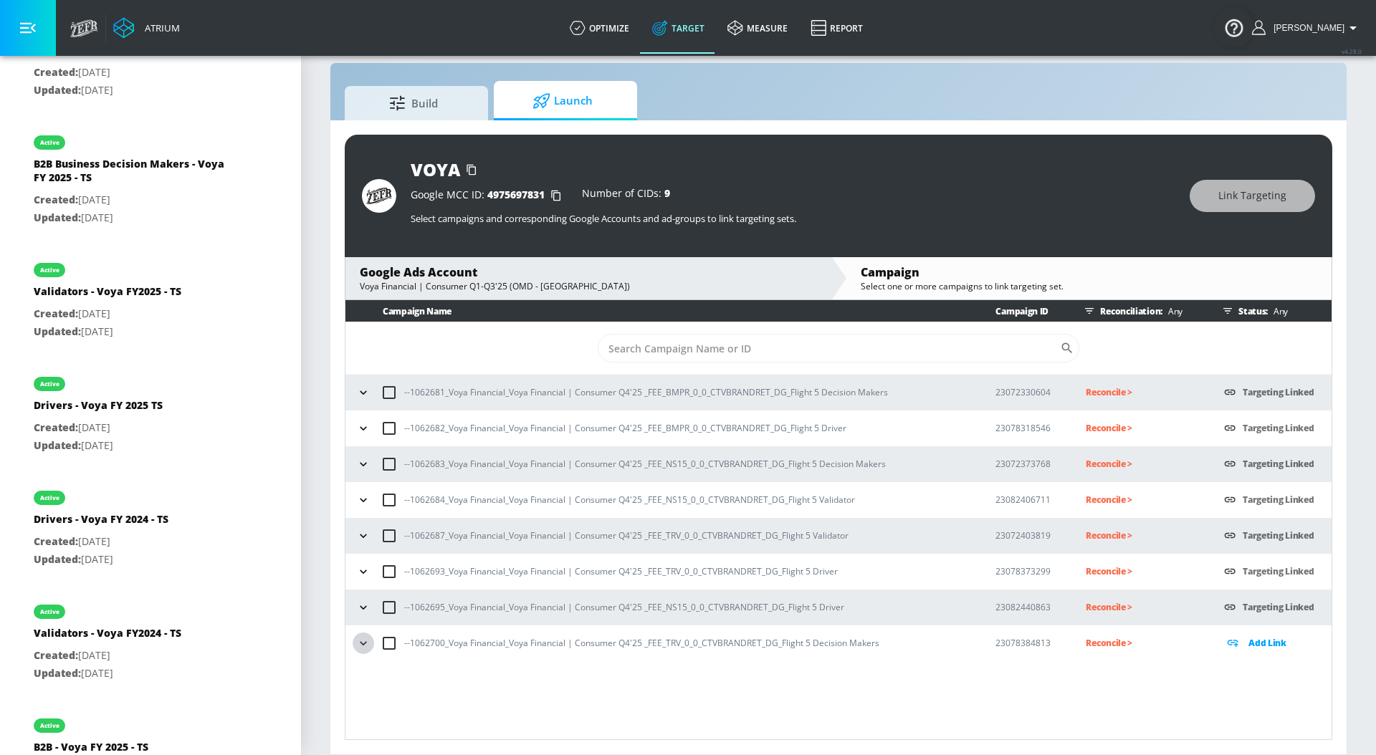
click at [365, 643] on icon "button" at bounding box center [363, 643] width 6 height 4
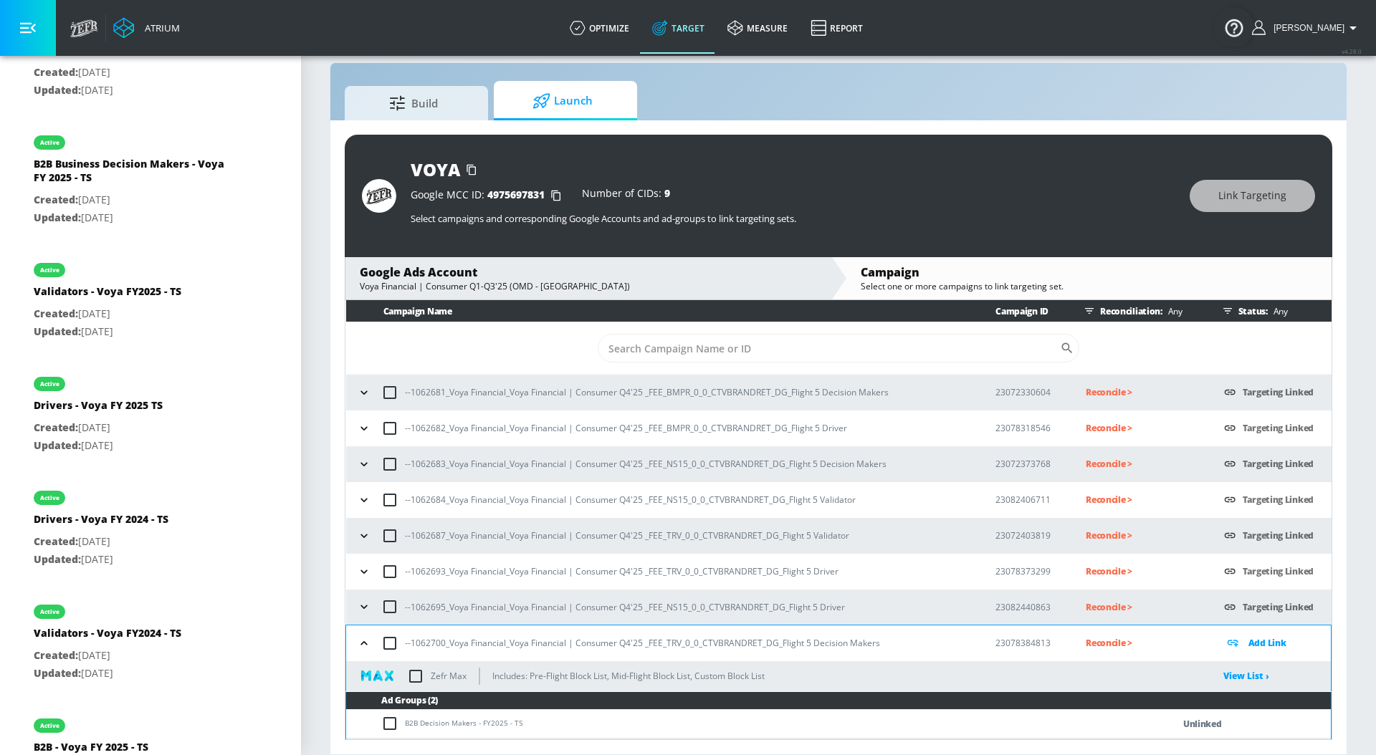
scroll to position [27, 0]
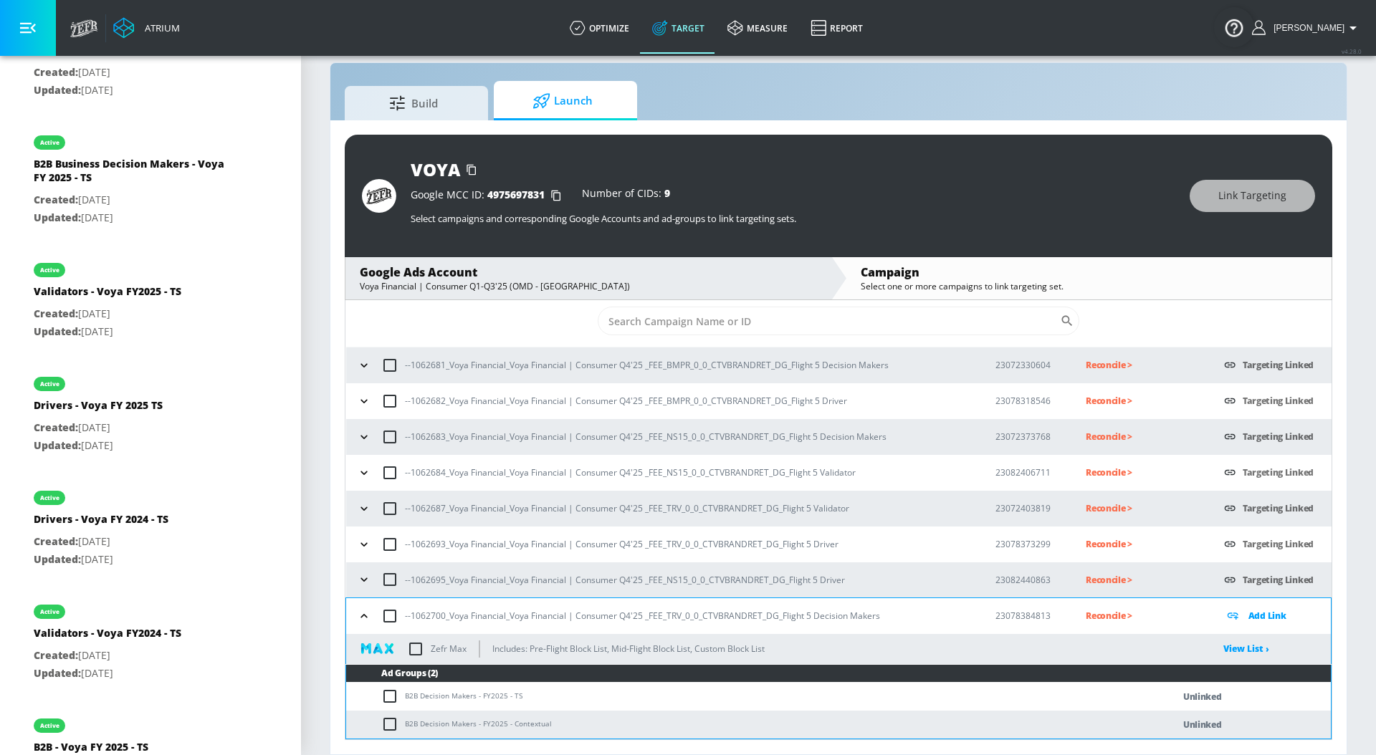
click at [381, 694] on input "checkbox" at bounding box center [393, 696] width 24 height 17
checkbox input "true"
click at [1267, 193] on span "Link Targeting" at bounding box center [1252, 196] width 68 height 18
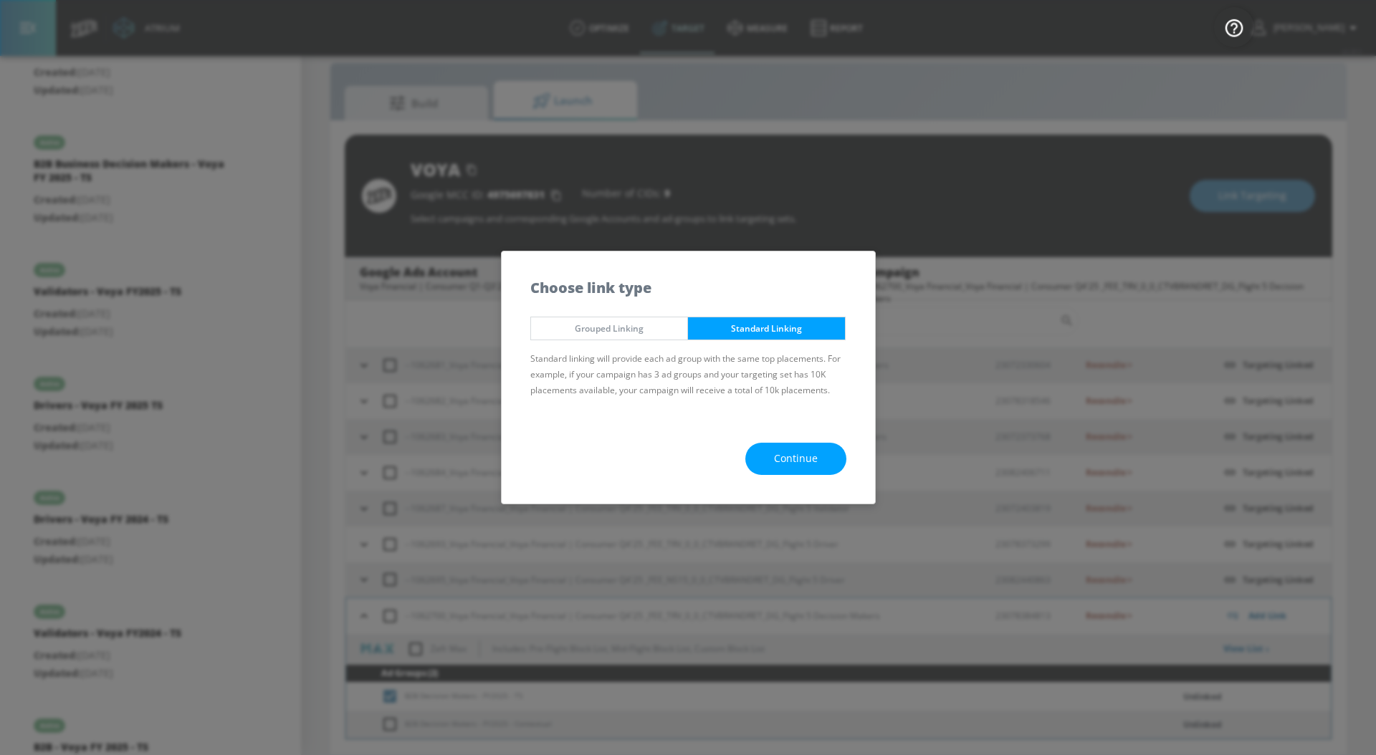
click at [779, 456] on span "Continue" at bounding box center [796, 459] width 44 height 18
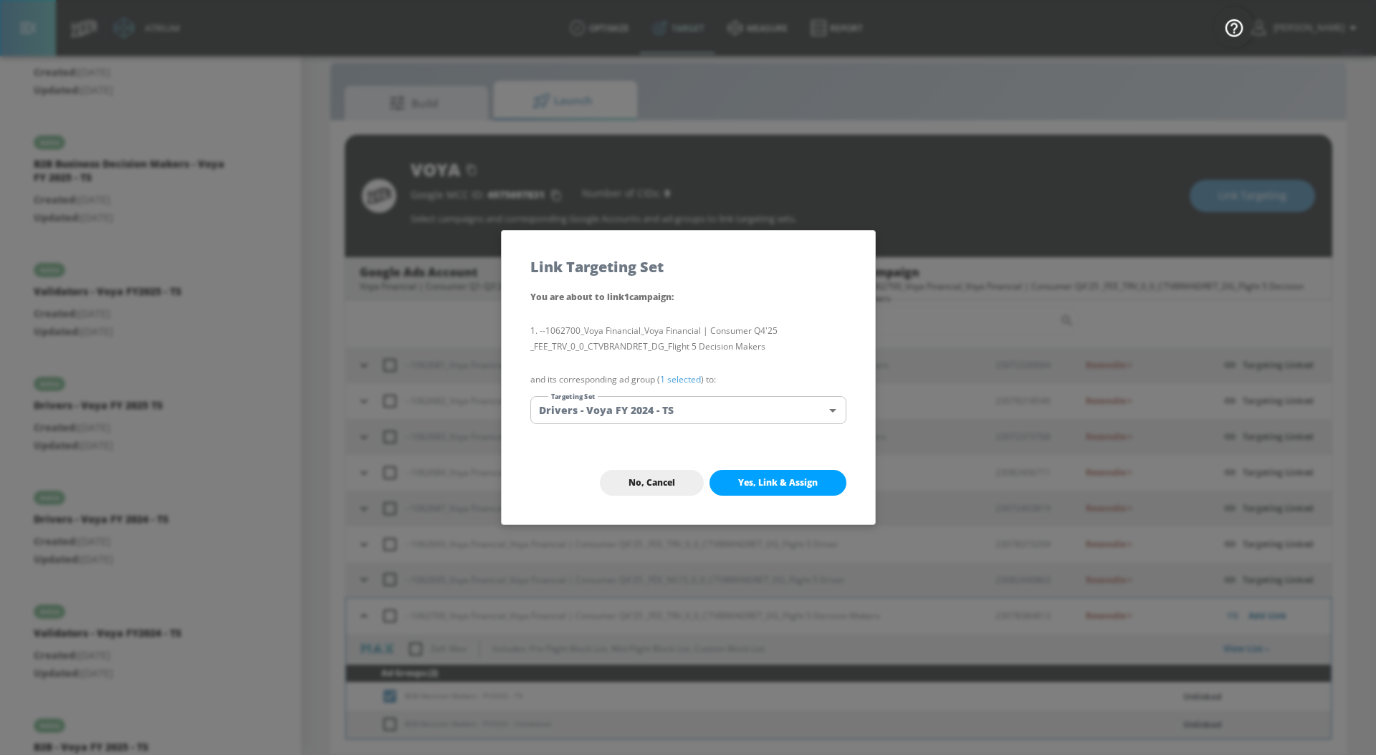
click at [684, 382] on link "1 selected" at bounding box center [680, 379] width 41 height 12
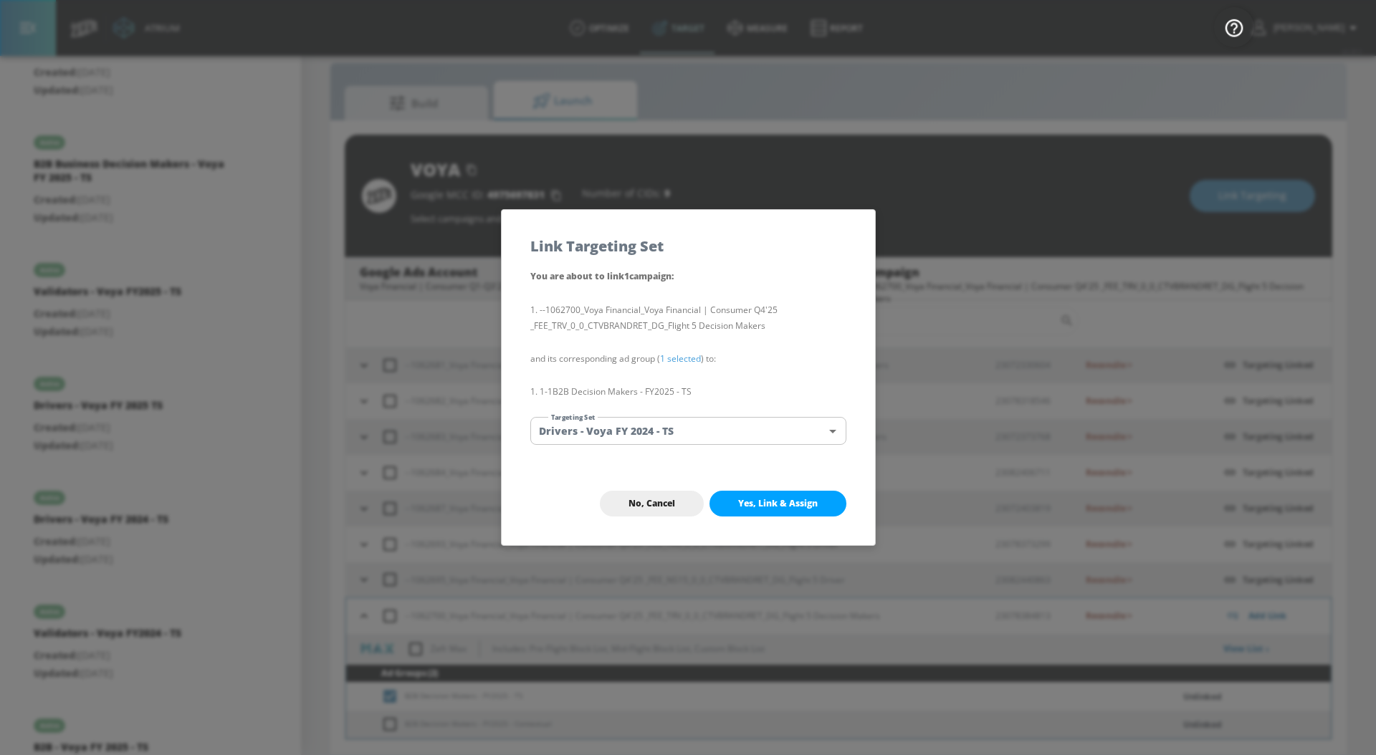
click at [679, 438] on body "Atrium optimize Target measure Report optimize Target measure Report v 4.28.0 […" at bounding box center [688, 367] width 1376 height 776
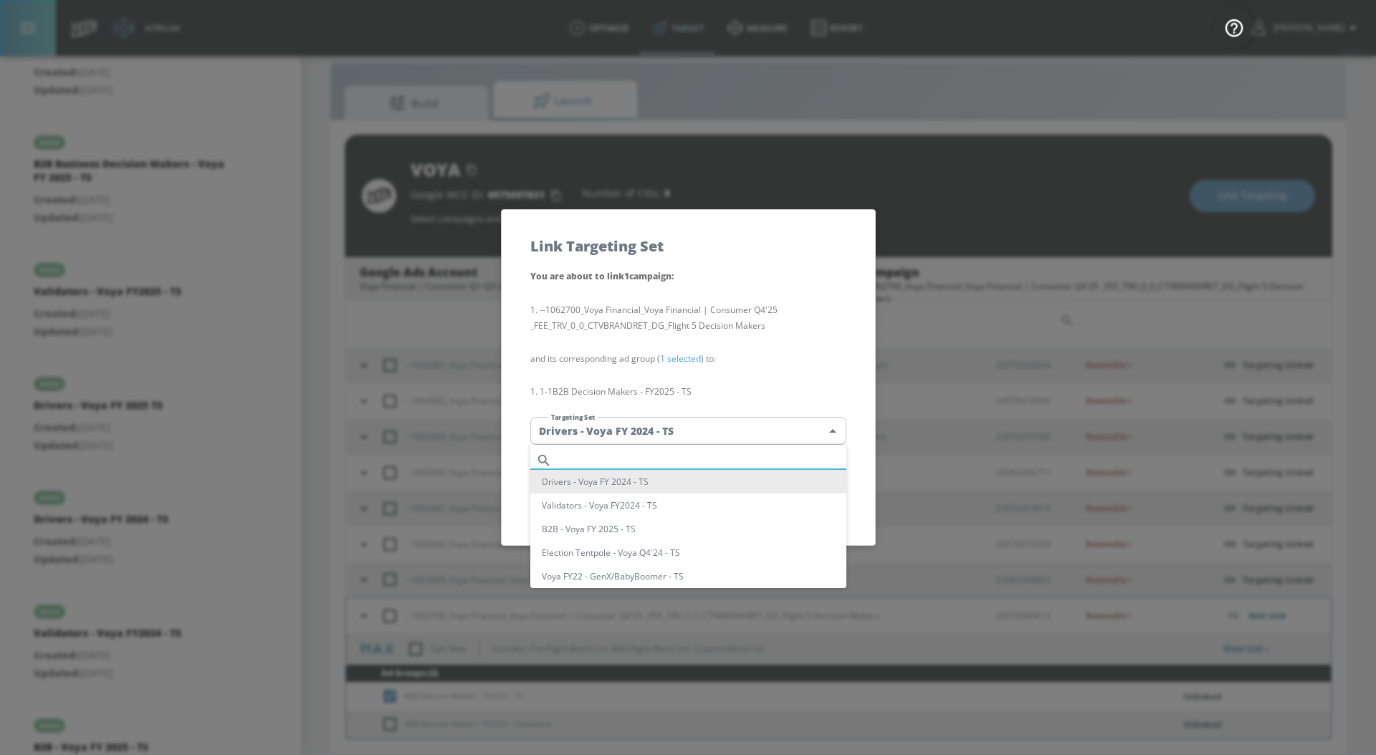
click at [671, 452] on input "text" at bounding box center [701, 460] width 289 height 19
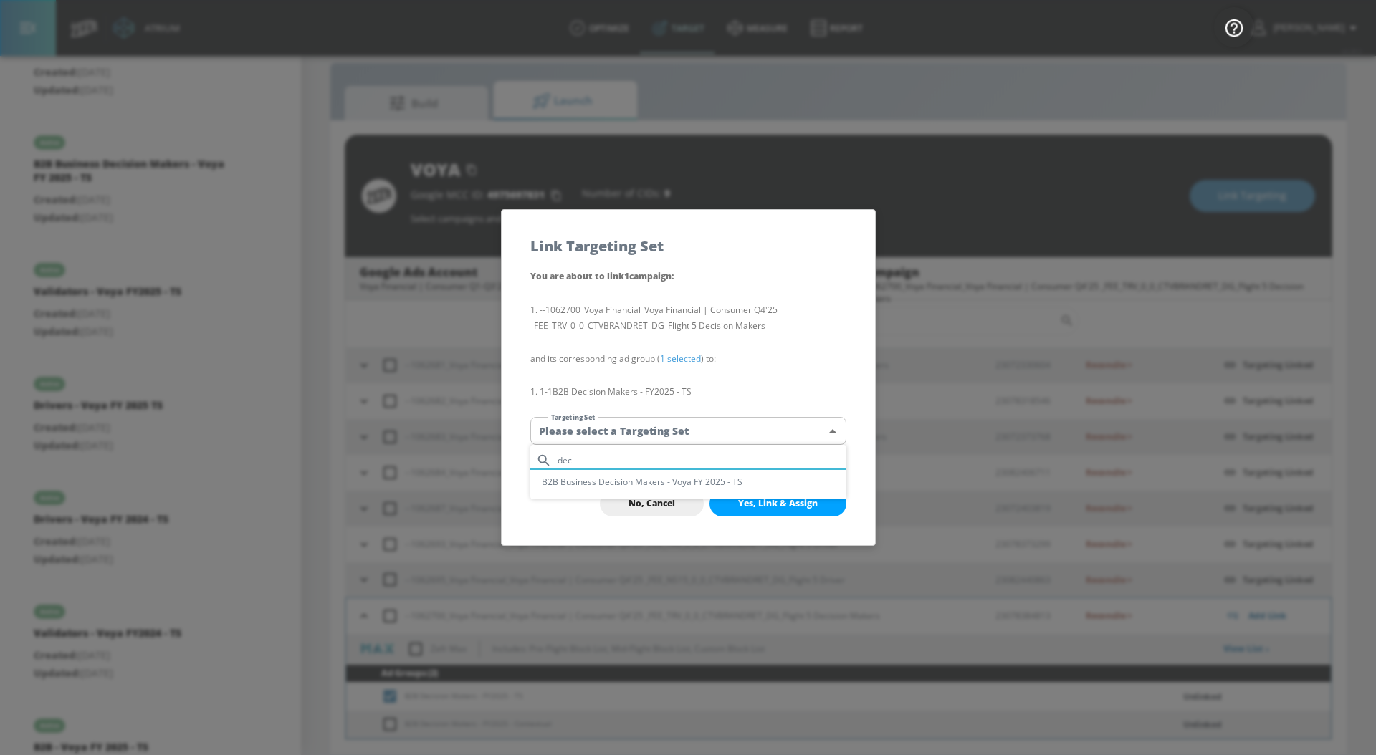
type input "dec"
click at [674, 488] on li "B2B Business Decision Makers - Voya FY 2025 - TS" at bounding box center [688, 482] width 316 height 24
type input "c4bbee39-4d77-4889-af2b-91b03f36d9ee"
click at [733, 509] on button "Yes, Link & Assign" at bounding box center [777, 504] width 137 height 26
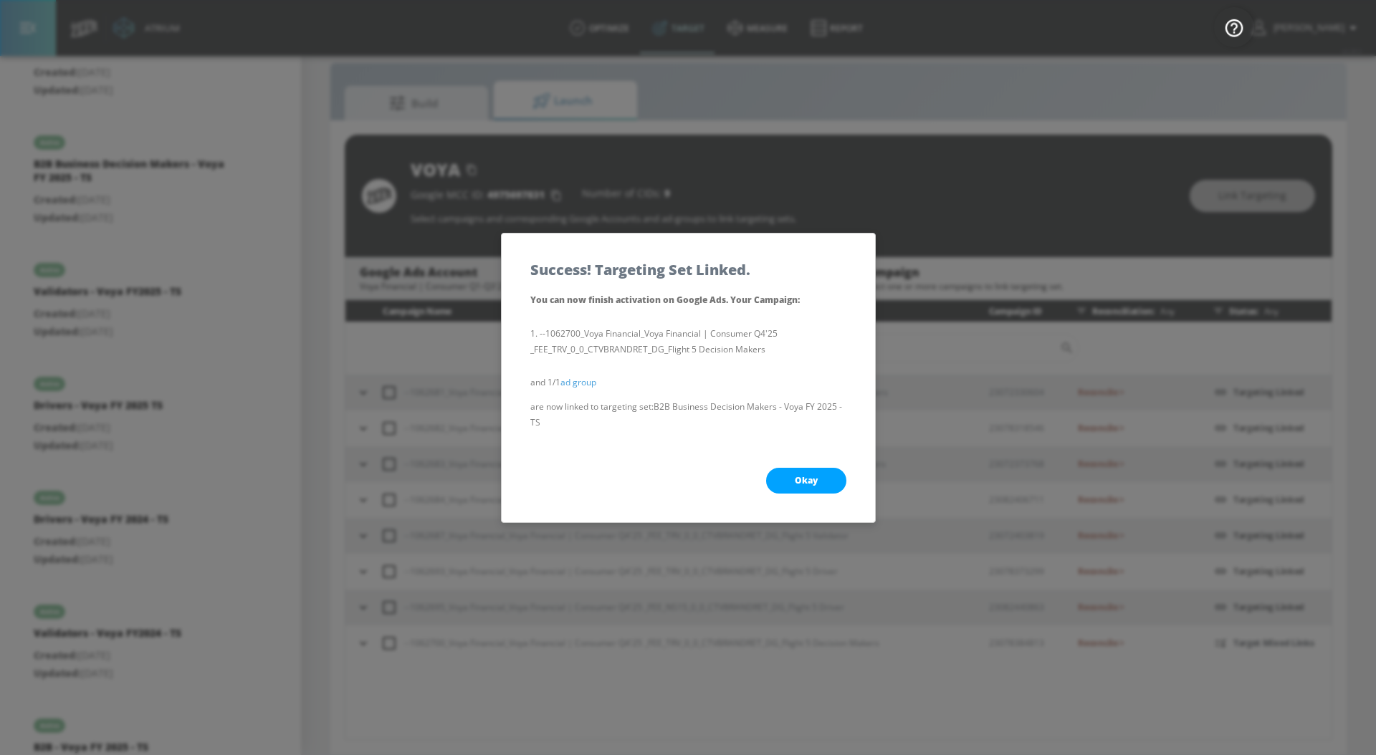
scroll to position [0, 0]
click at [838, 480] on button "Okay" at bounding box center [806, 481] width 80 height 26
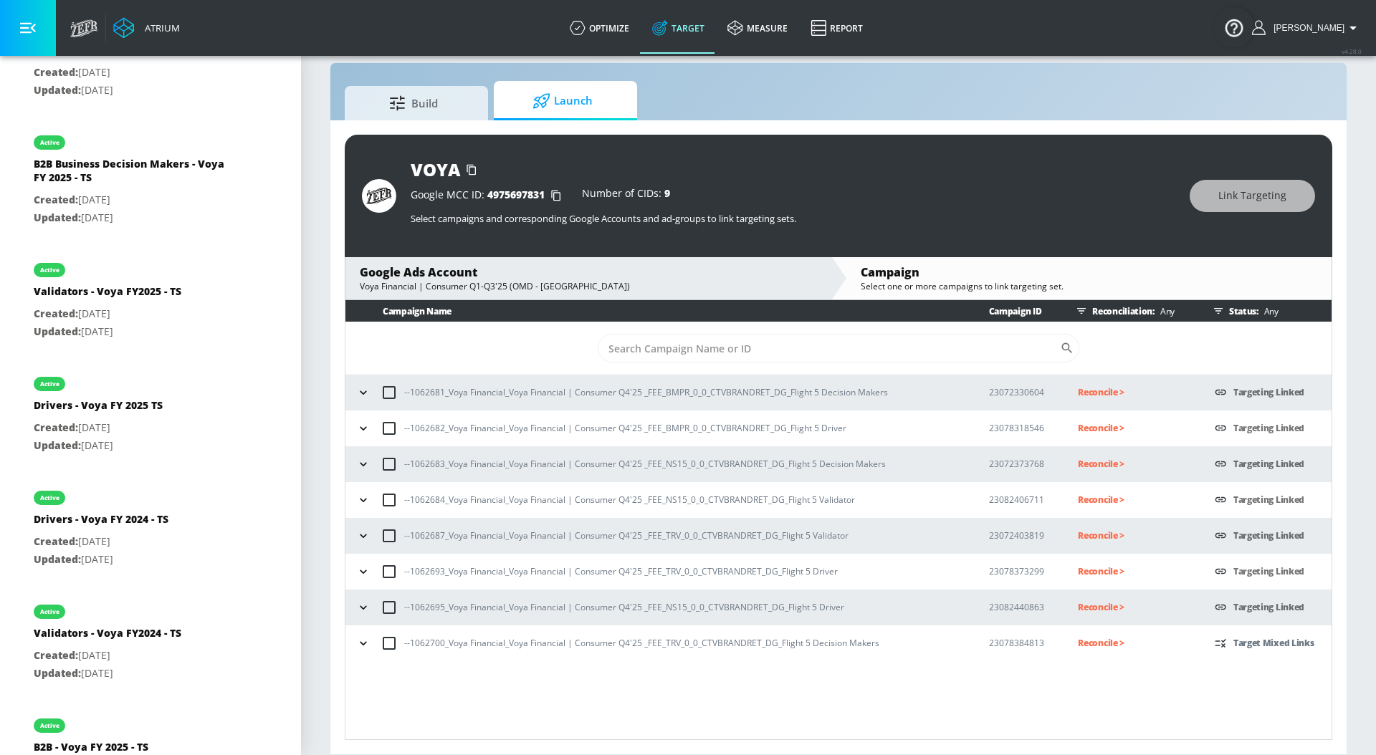
click at [360, 610] on icon "button" at bounding box center [363, 607] width 14 height 14
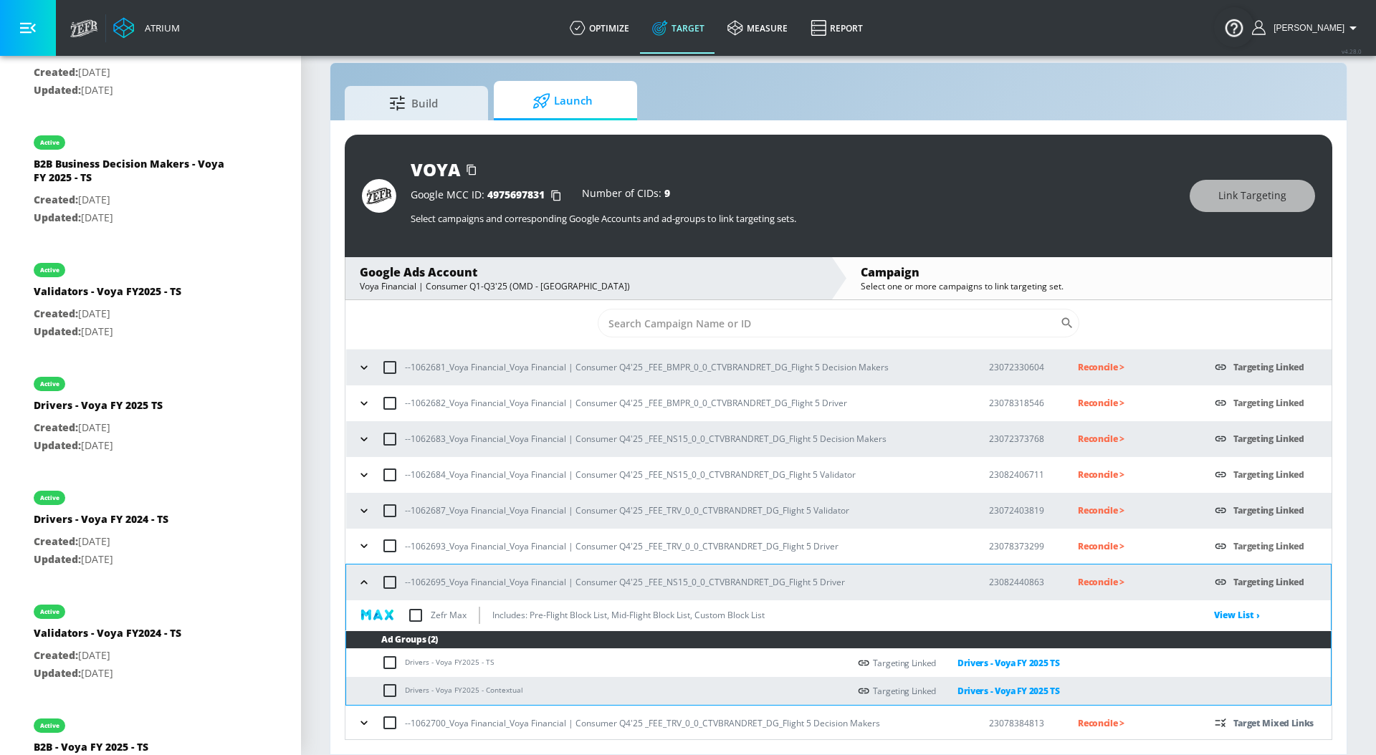
scroll to position [27, 0]
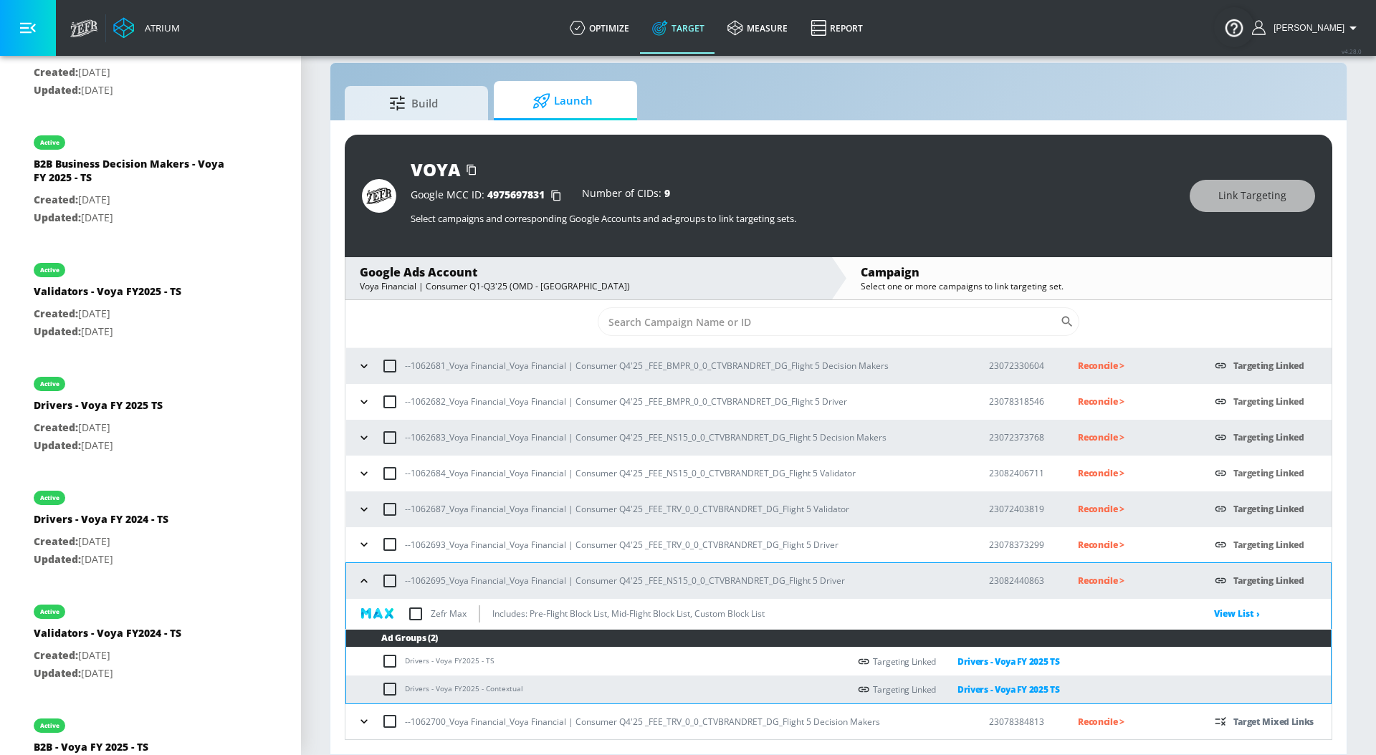
click at [364, 579] on icon "button" at bounding box center [363, 581] width 6 height 4
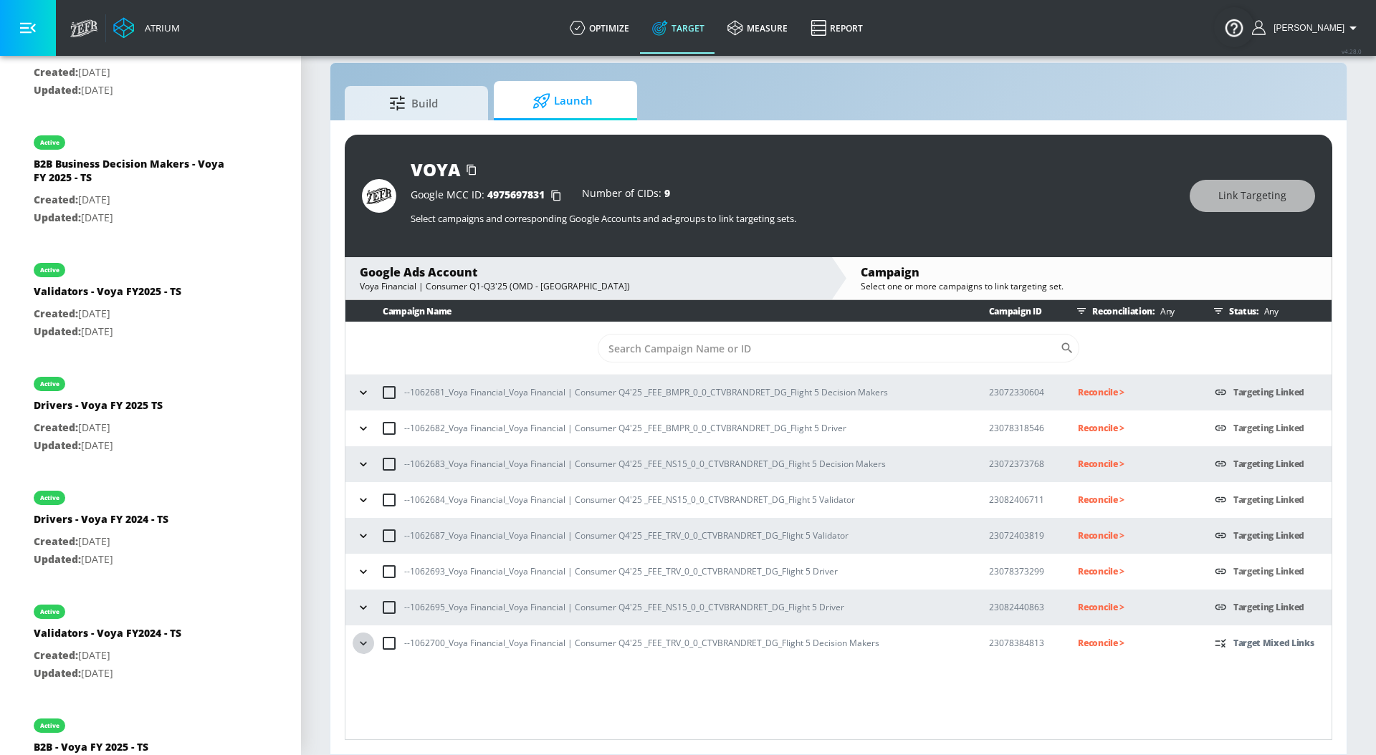
click at [363, 648] on icon "button" at bounding box center [363, 643] width 14 height 14
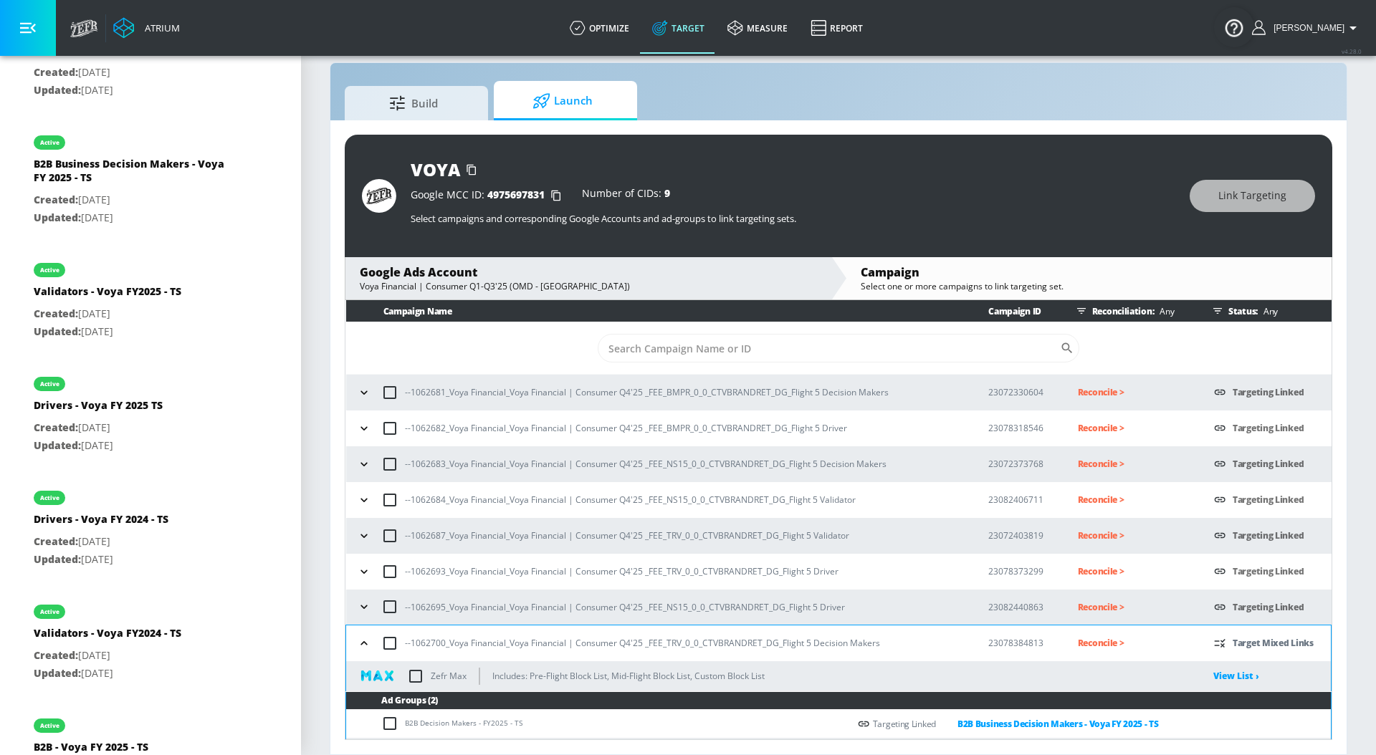
scroll to position [27, 0]
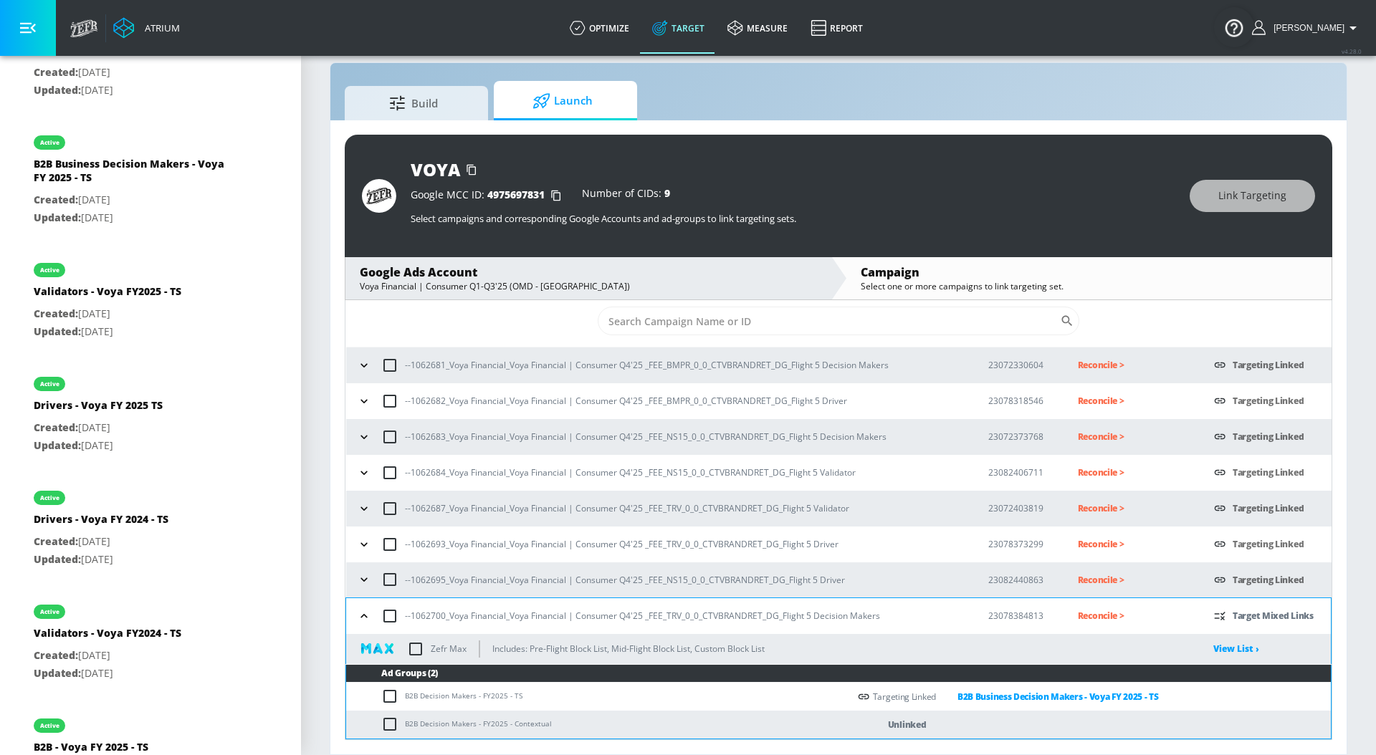
click at [385, 724] on input "checkbox" at bounding box center [393, 724] width 24 height 17
checkbox input "true"
click at [1248, 197] on span "Link Targeting" at bounding box center [1252, 196] width 68 height 18
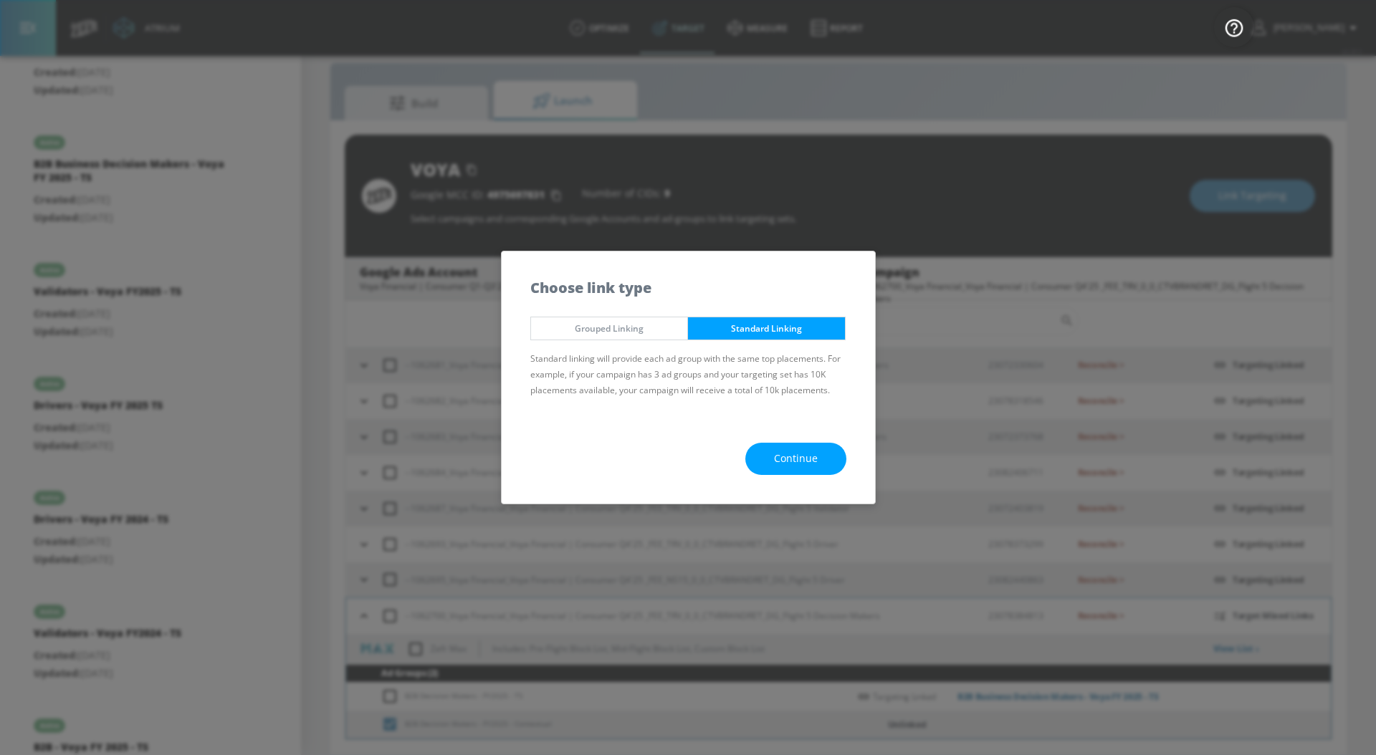
click at [797, 455] on span "Continue" at bounding box center [796, 459] width 44 height 18
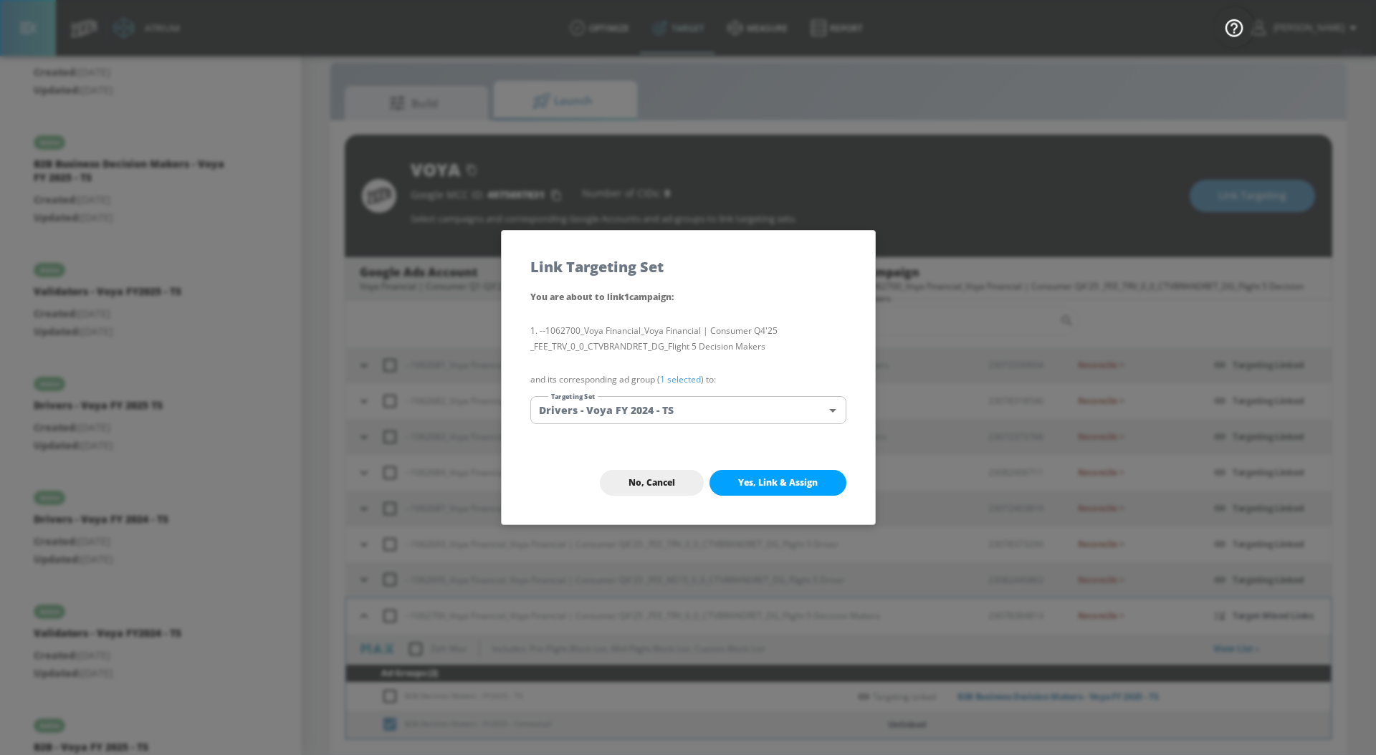
click at [691, 408] on body "Atrium optimize Target measure Report optimize Target measure Report v 4.28.0 […" at bounding box center [688, 367] width 1376 height 776
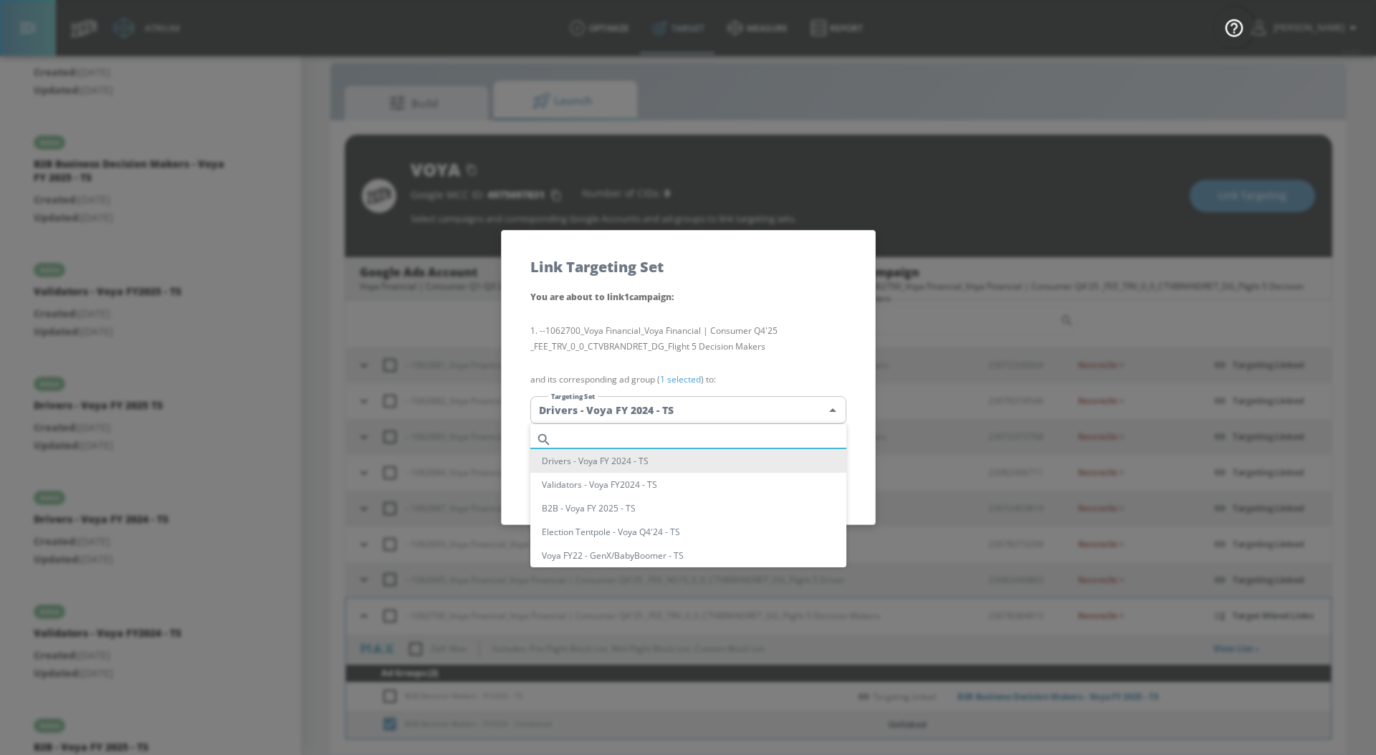
click at [648, 438] on input "text" at bounding box center [701, 439] width 289 height 19
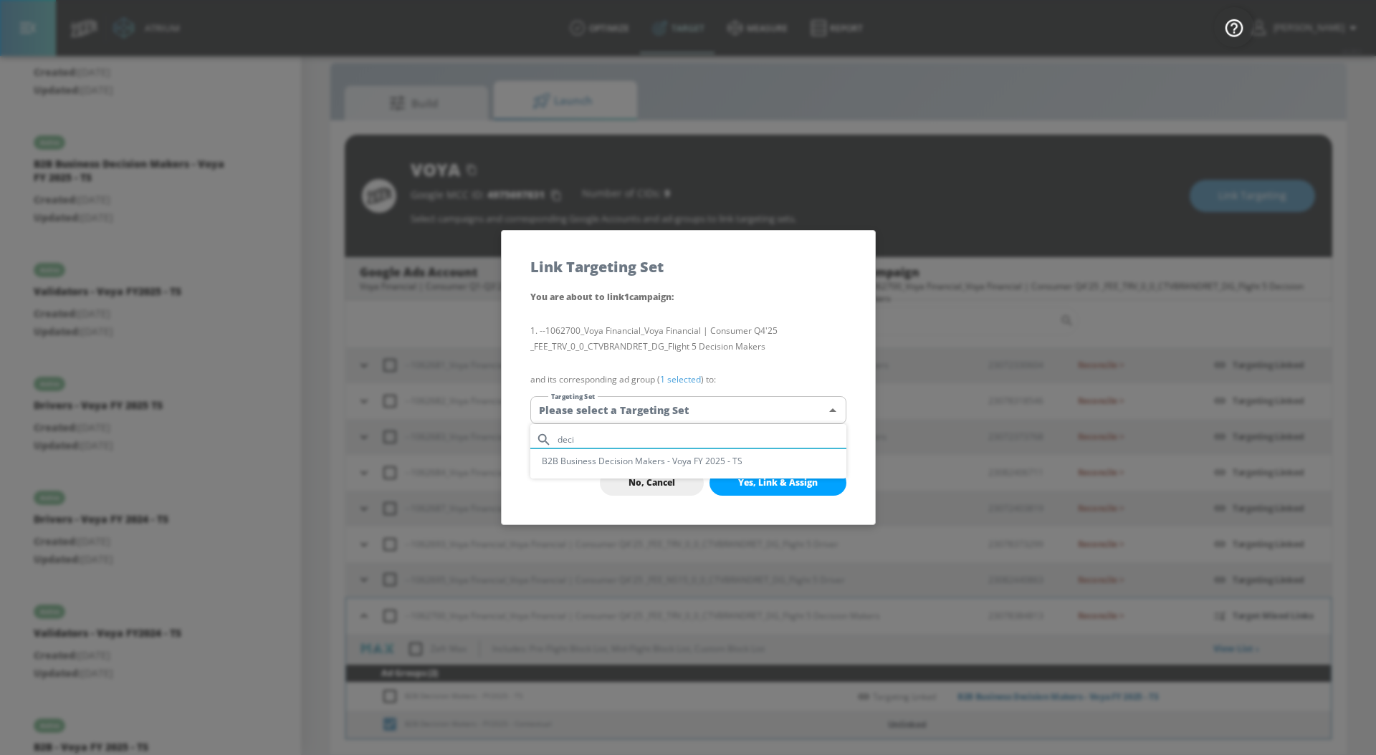
type input "deci"
click at [681, 458] on li "B2B Business Decision Makers - Voya FY 2025 - TS" at bounding box center [688, 461] width 316 height 24
type input "c4bbee39-4d77-4889-af2b-91b03f36d9ee"
click at [755, 483] on span "Yes, Link & Assign" at bounding box center [778, 482] width 80 height 11
checkbox input "false"
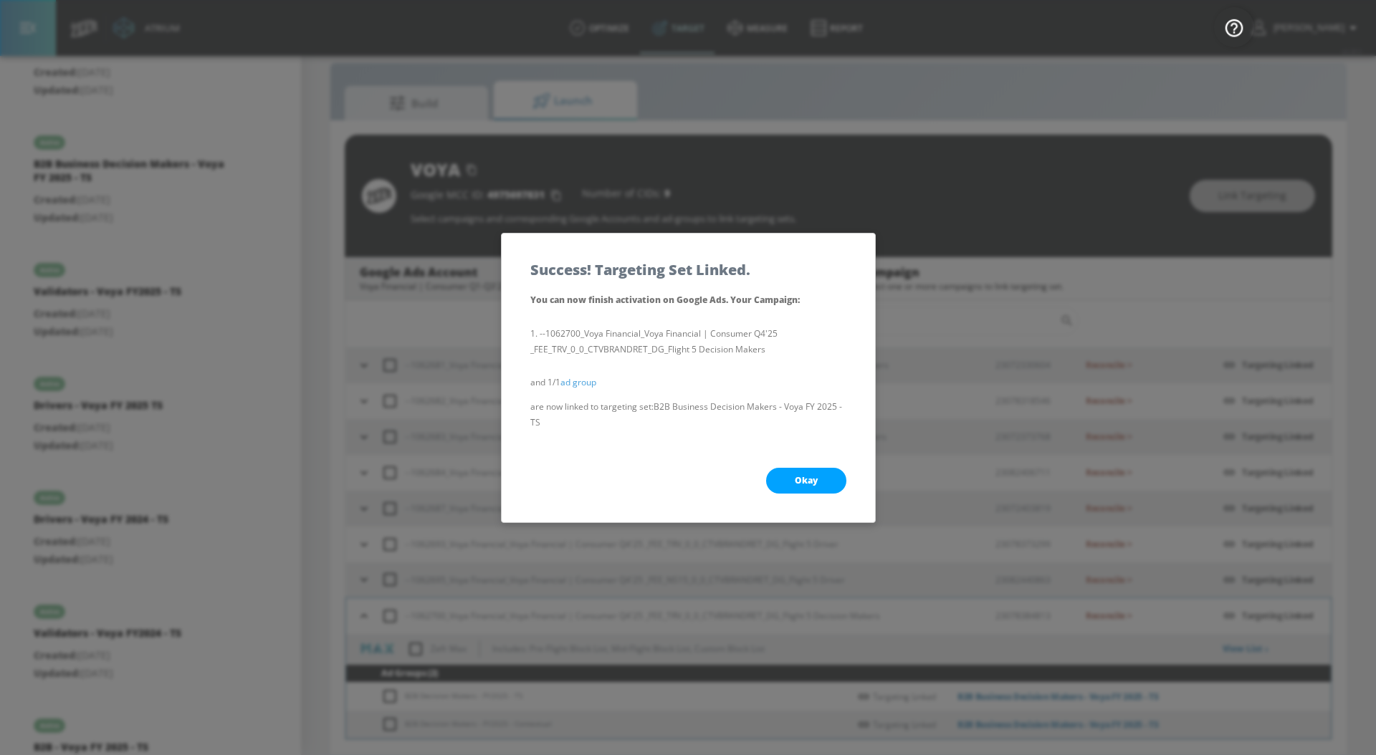
click at [814, 497] on div "Okay" at bounding box center [688, 480] width 373 height 83
click at [814, 484] on span "Okay" at bounding box center [806, 480] width 23 height 11
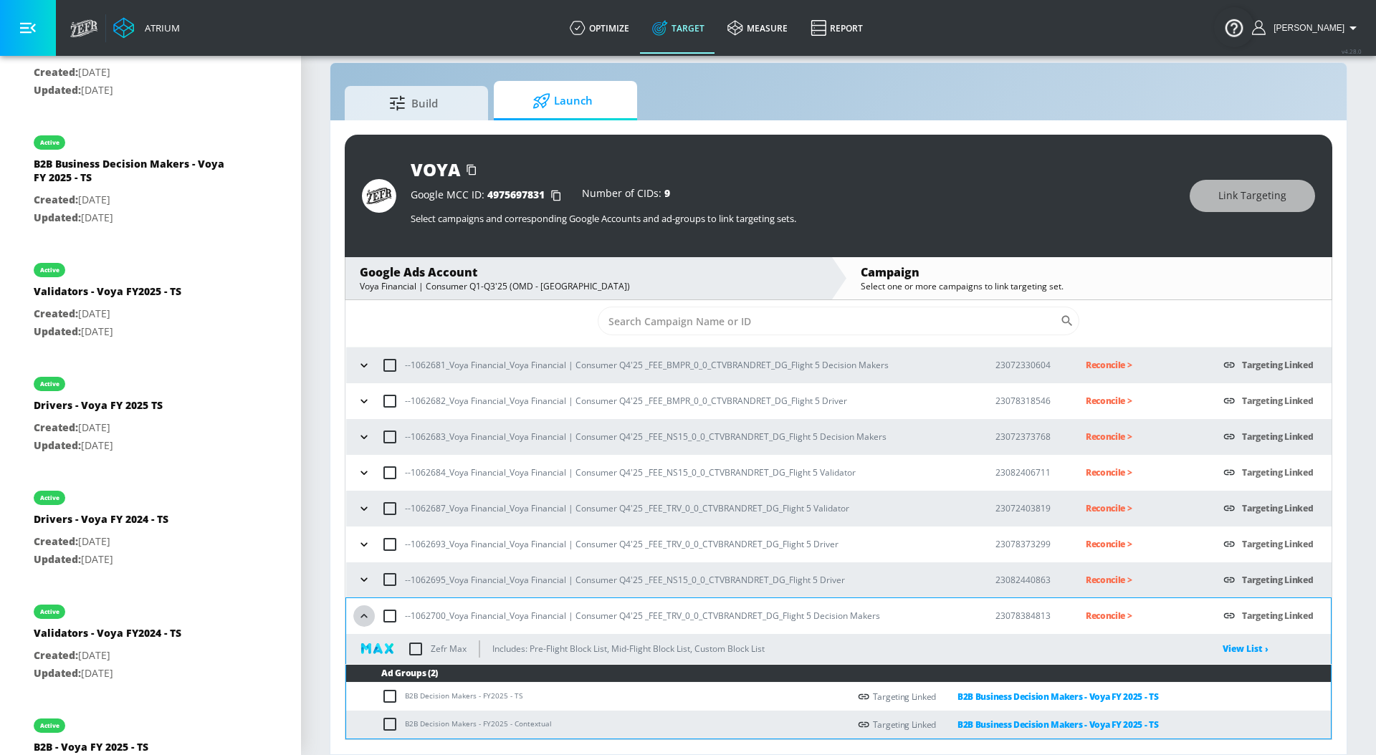
click at [363, 613] on icon "button" at bounding box center [364, 616] width 14 height 14
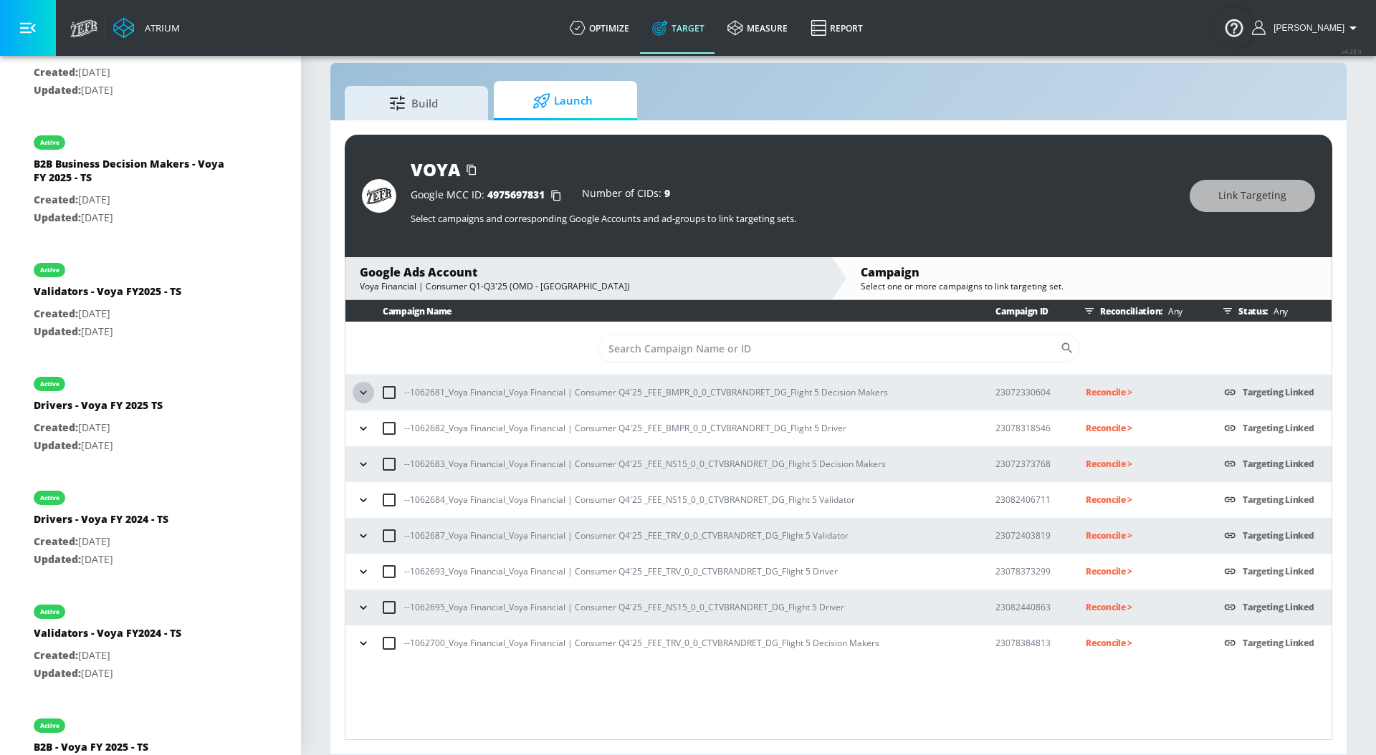
click at [363, 393] on icon "button" at bounding box center [363, 392] width 6 height 4
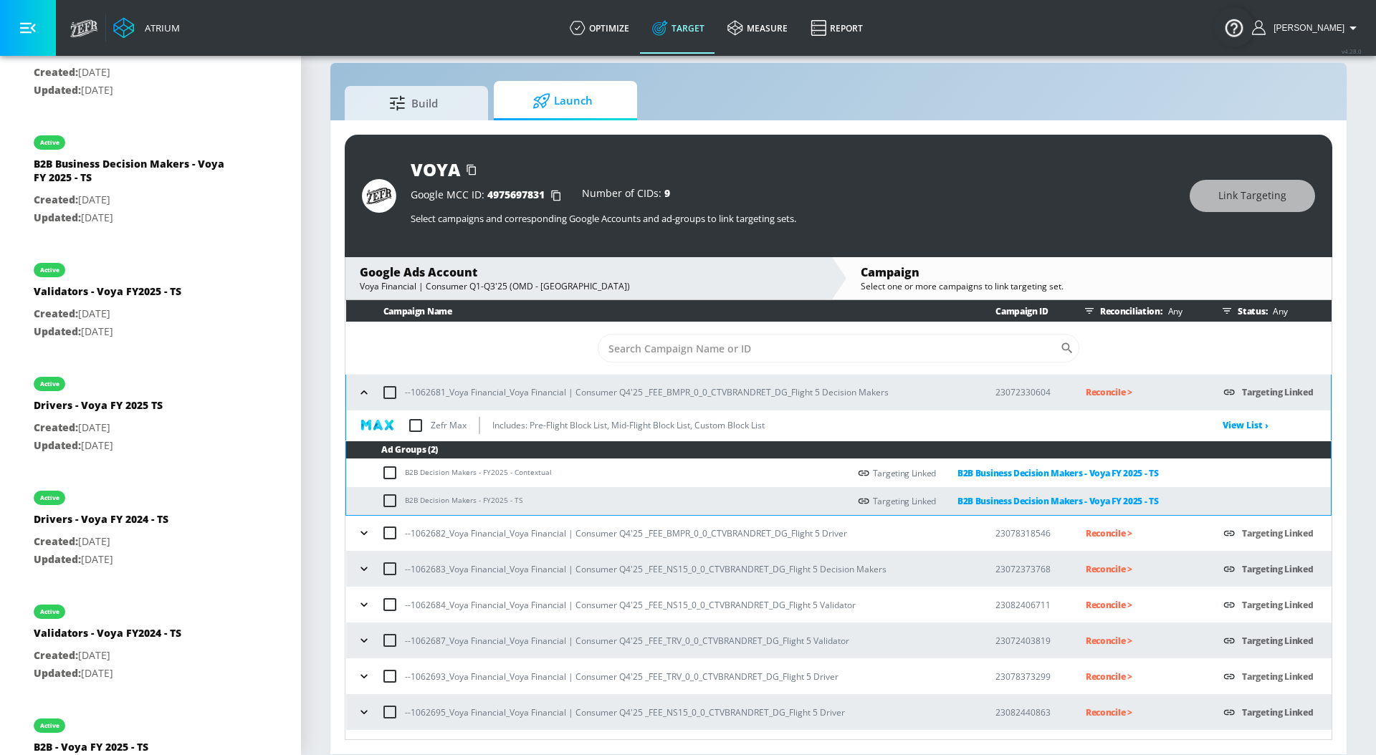
click at [363, 393] on icon "button" at bounding box center [364, 392] width 14 height 14
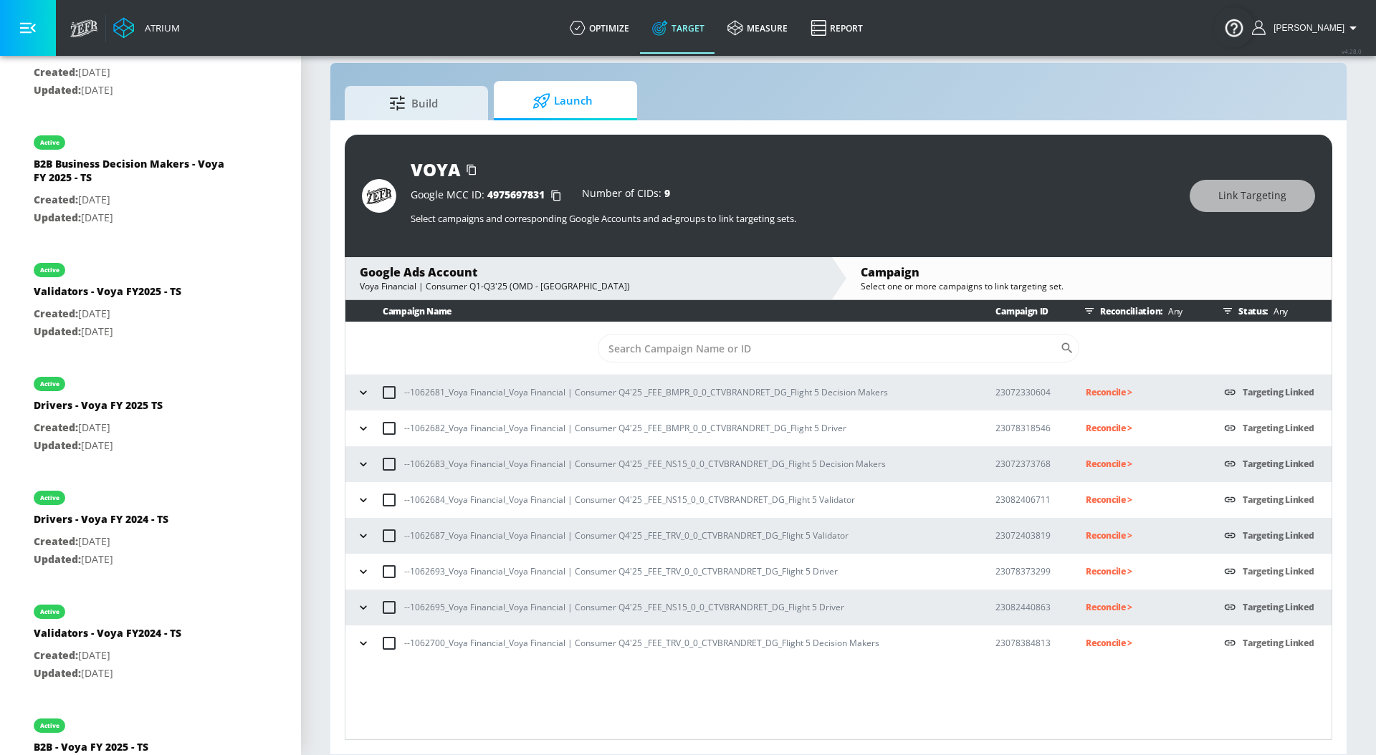
click at [362, 423] on icon "button" at bounding box center [363, 428] width 14 height 14
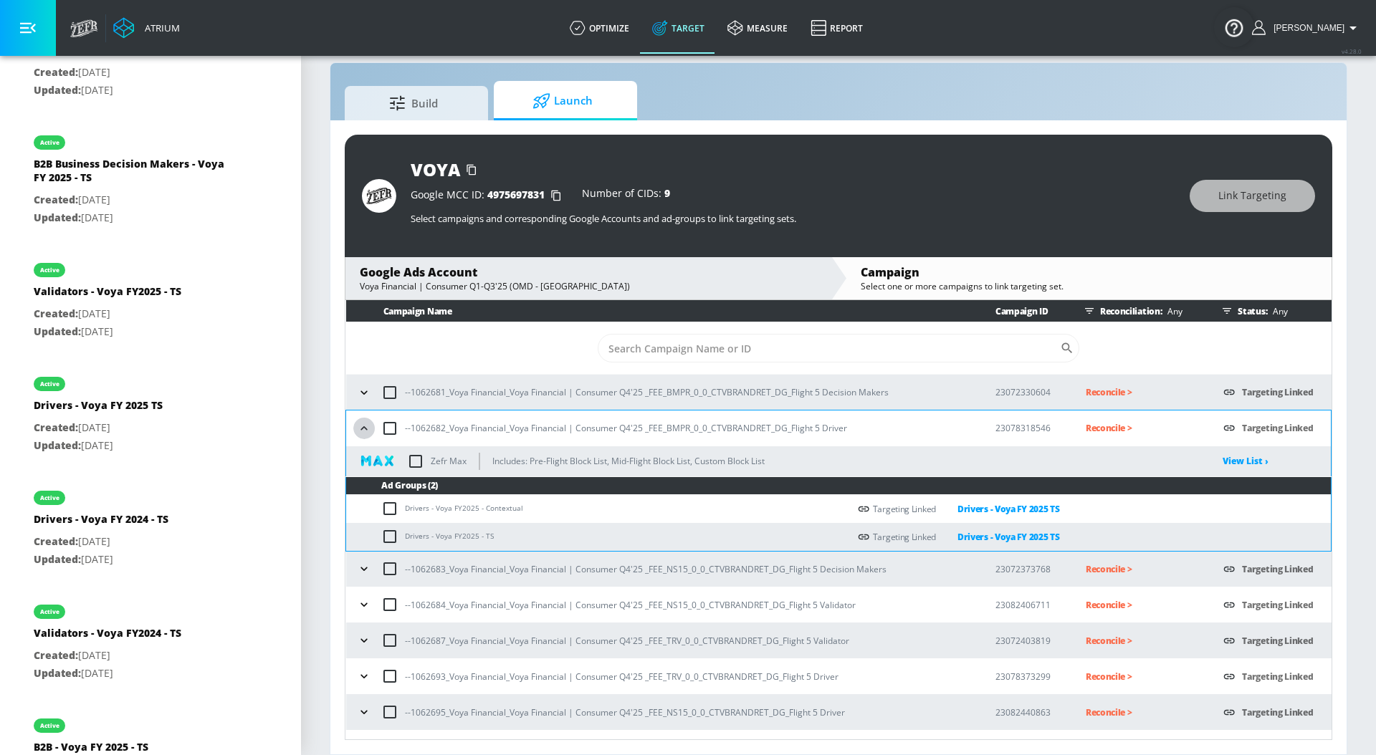
click at [362, 423] on icon "button" at bounding box center [364, 428] width 14 height 14
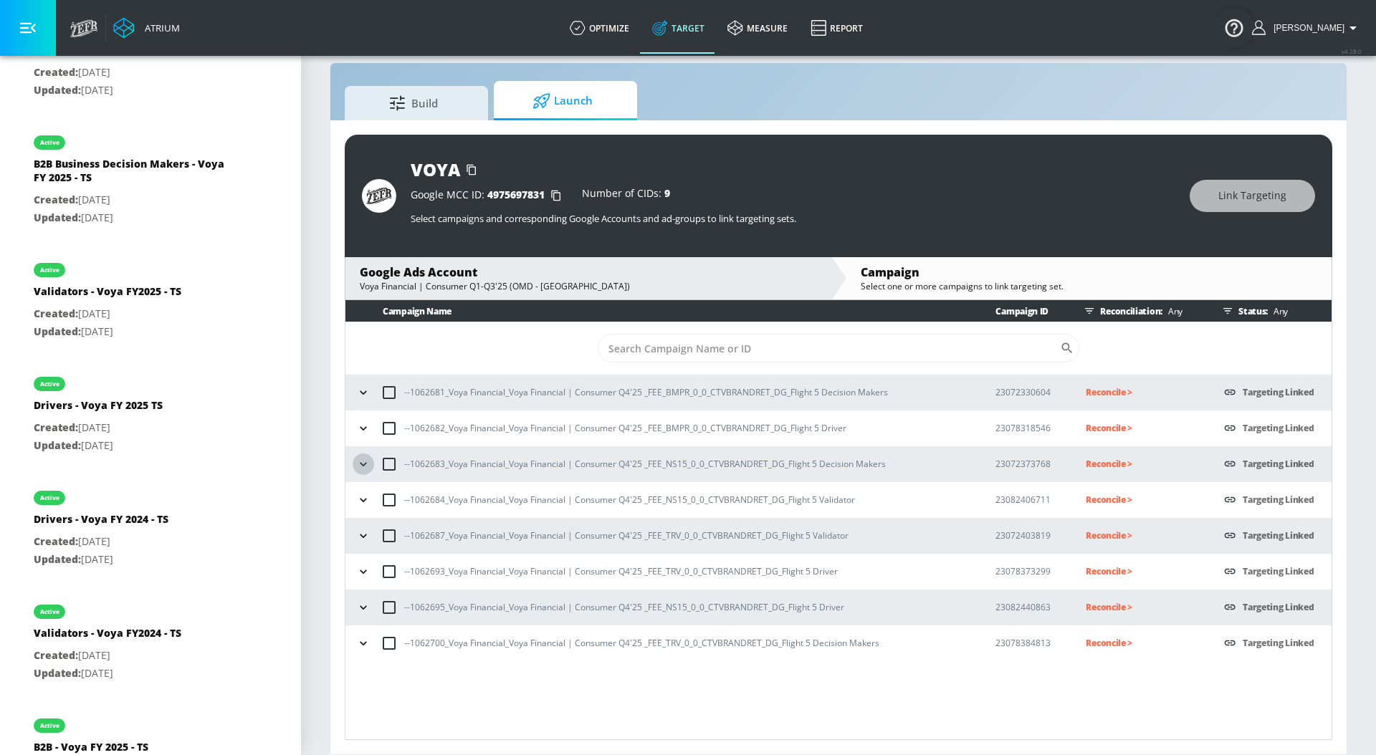
click at [364, 459] on icon "button" at bounding box center [363, 464] width 14 height 14
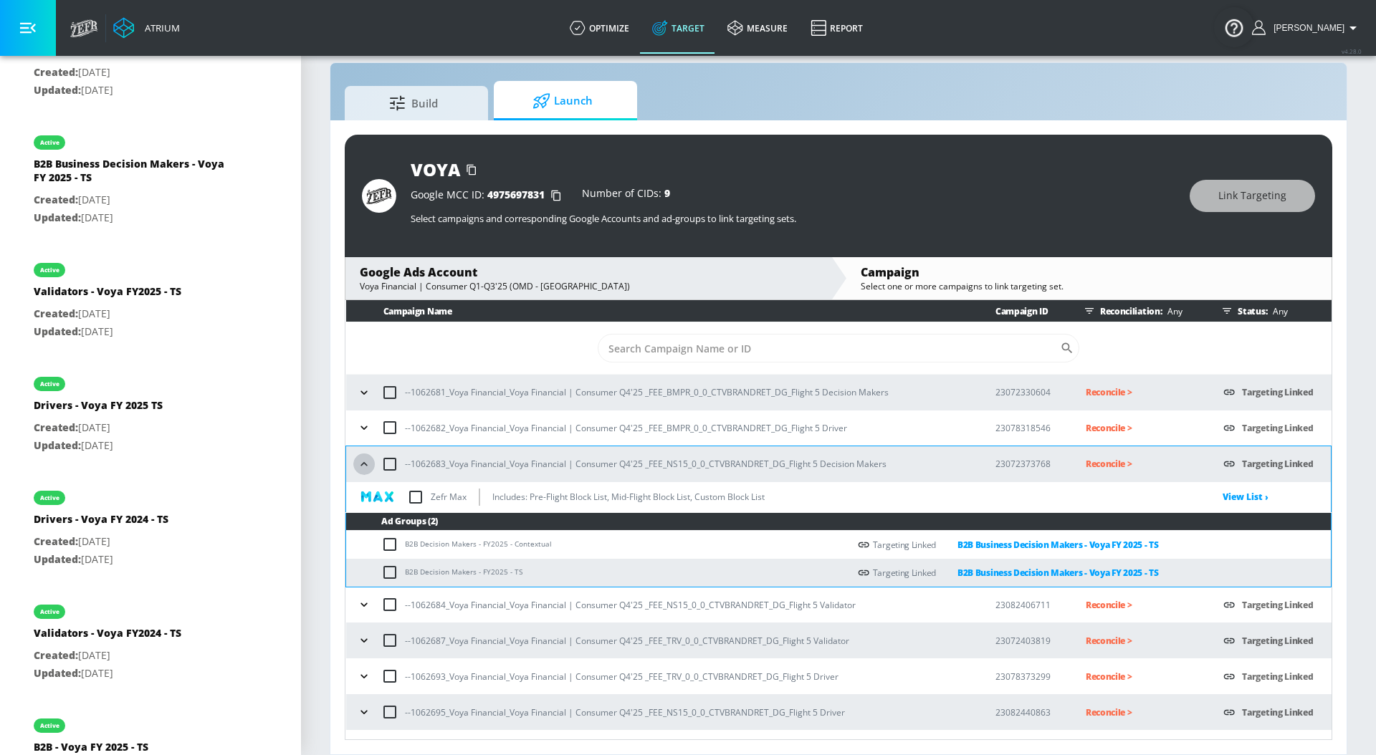
click at [364, 459] on icon "button" at bounding box center [364, 464] width 14 height 14
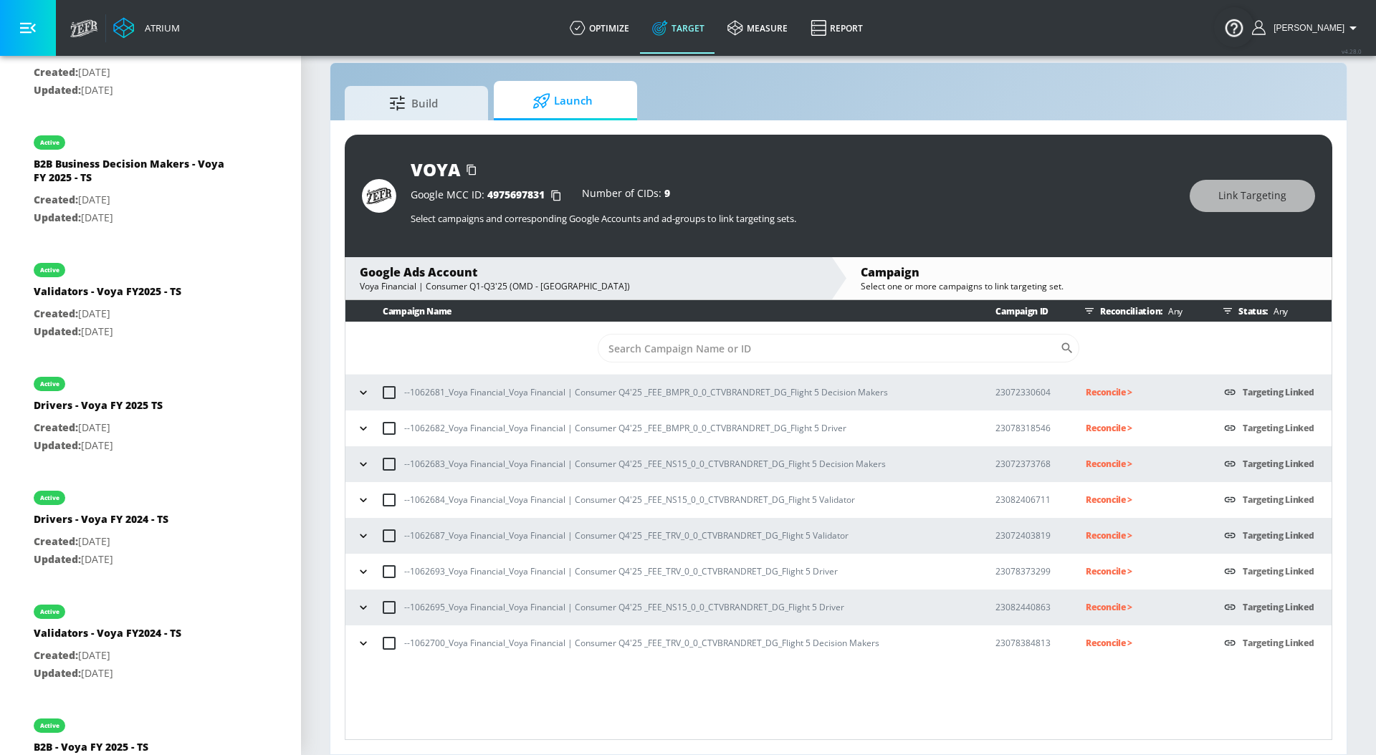
click at [366, 495] on icon "button" at bounding box center [363, 500] width 14 height 14
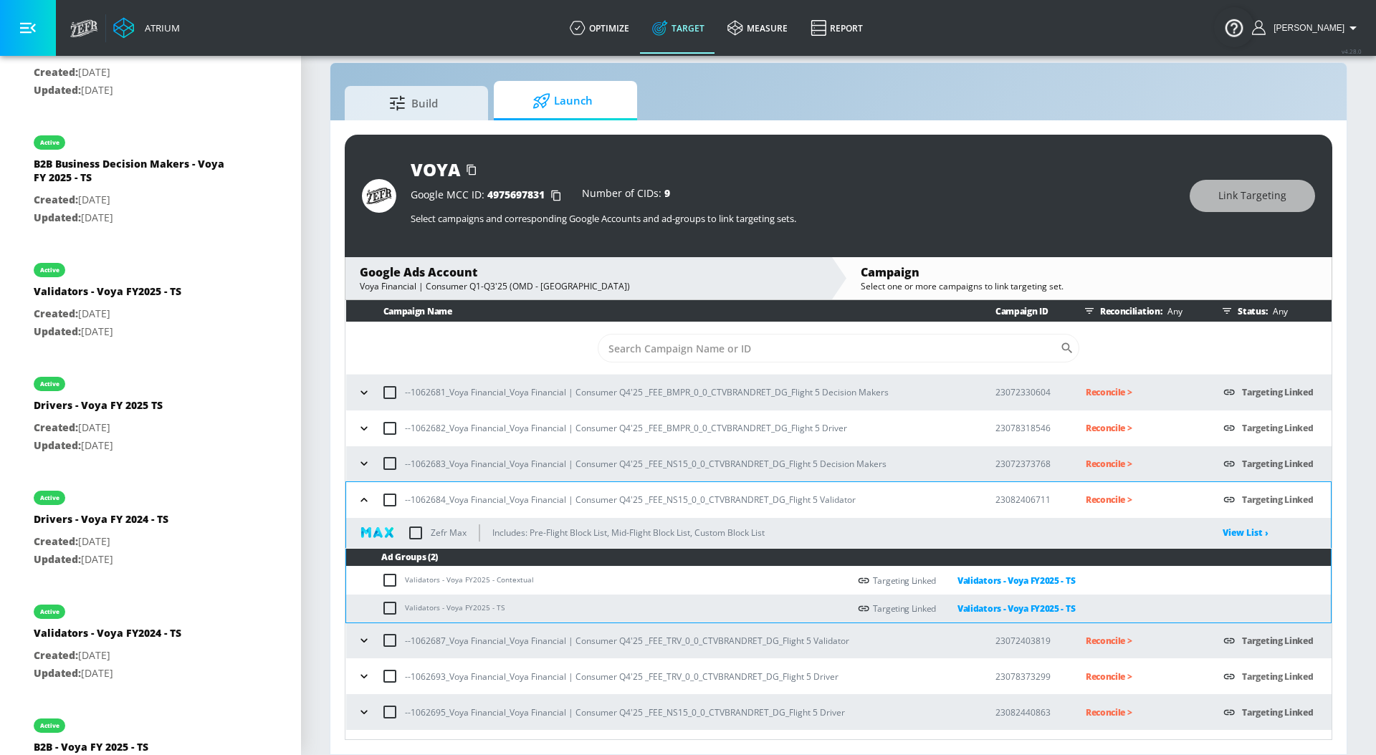
click at [366, 495] on icon "button" at bounding box center [364, 500] width 14 height 14
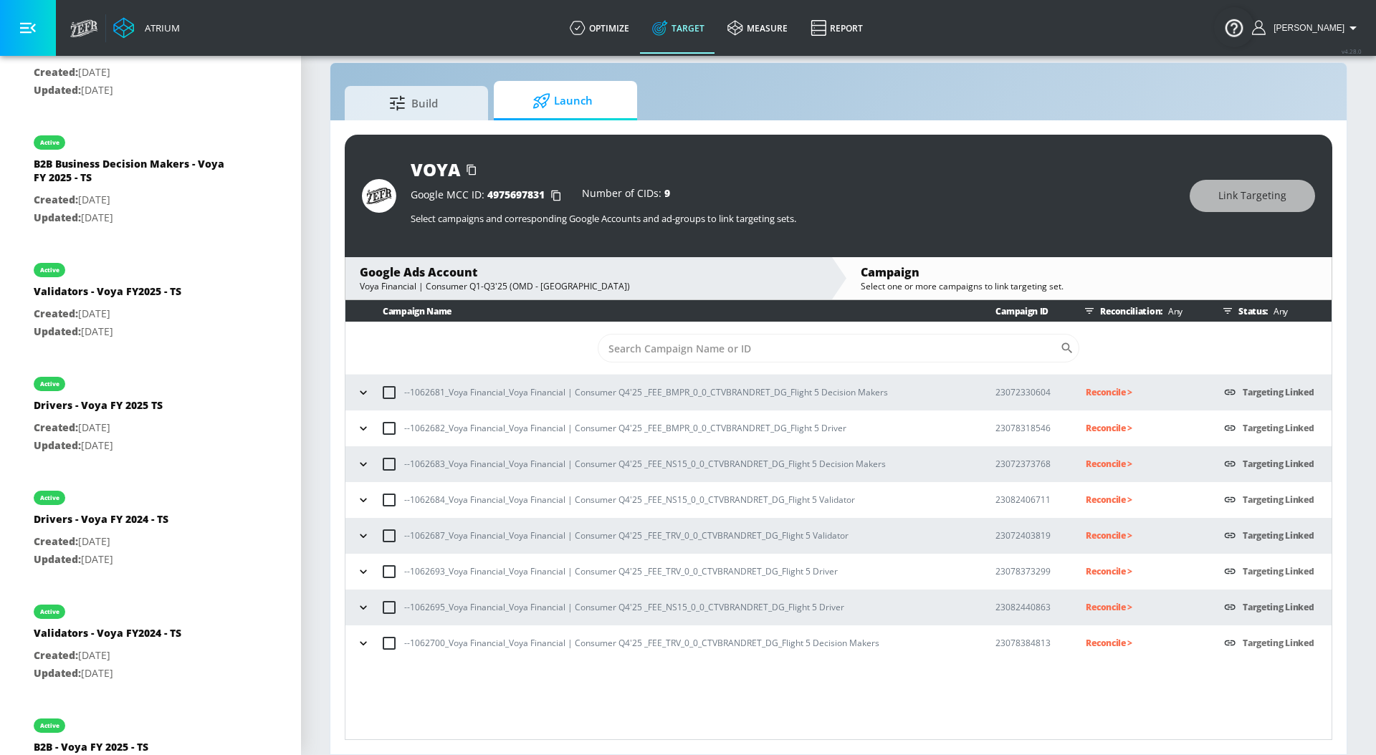
click at [363, 537] on icon "button" at bounding box center [363, 536] width 6 height 4
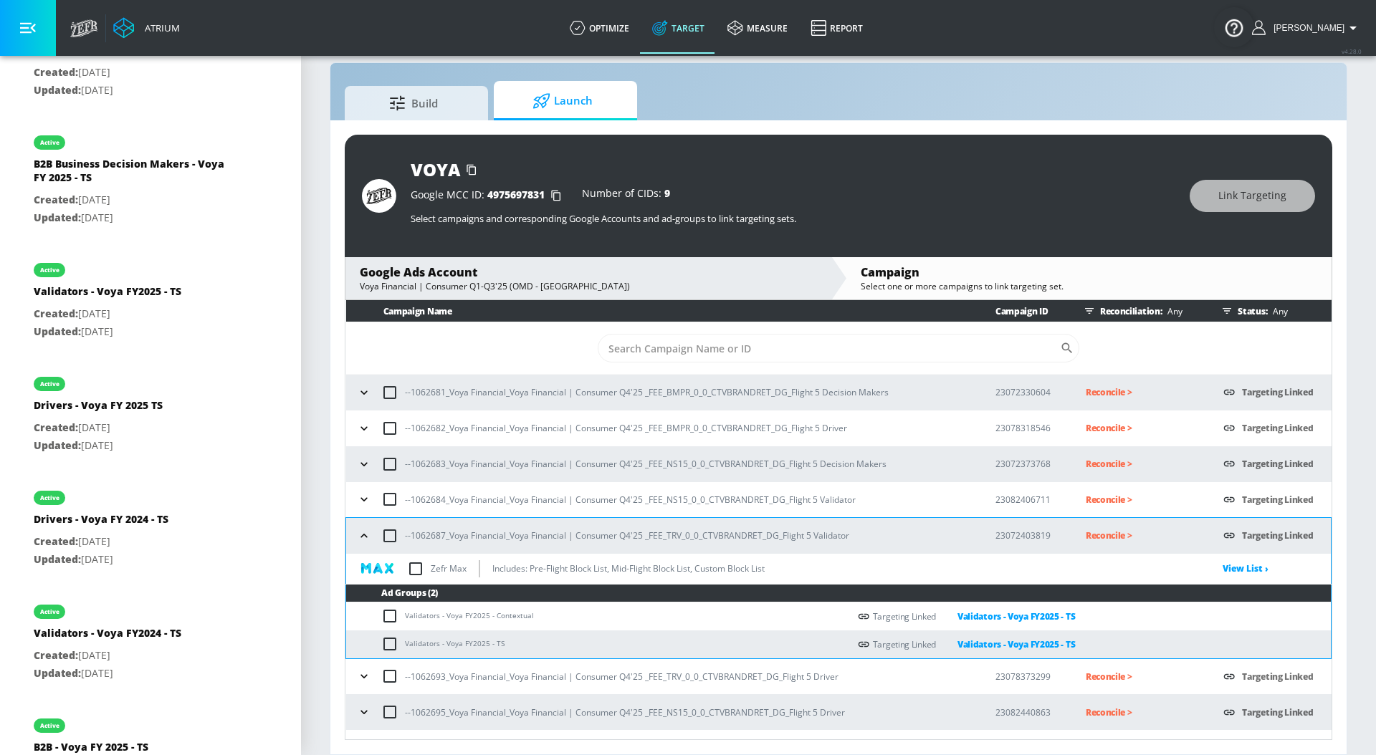
click at [363, 537] on icon "button" at bounding box center [364, 536] width 14 height 14
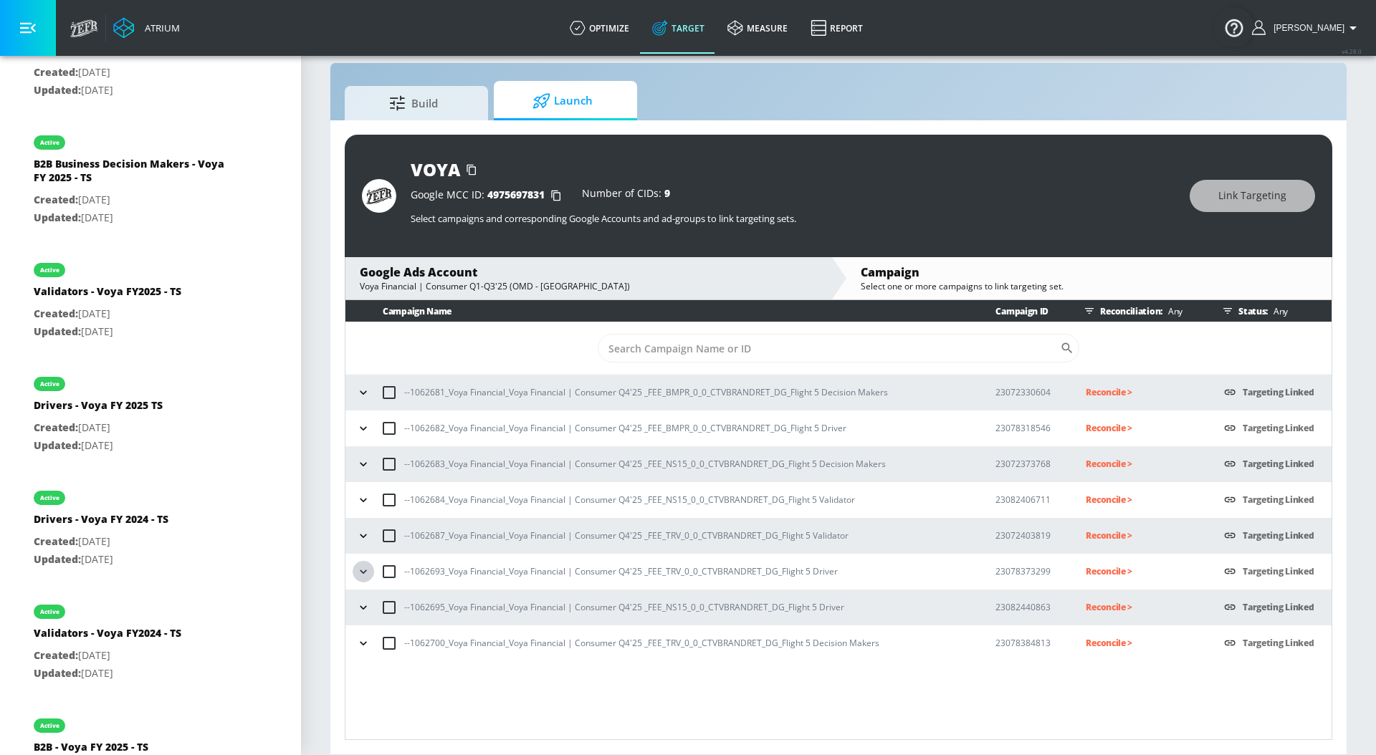
click at [365, 582] on button "button" at bounding box center [363, 571] width 21 height 21
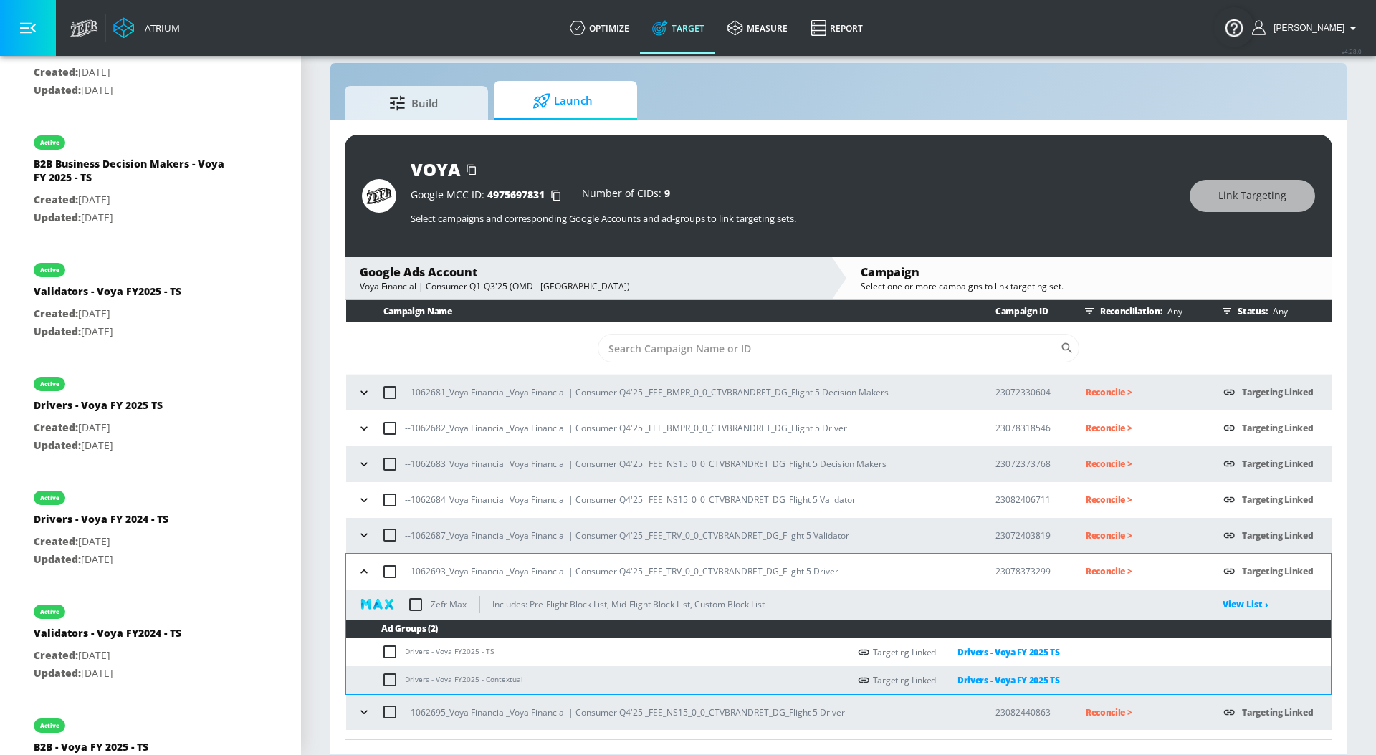
click at [365, 582] on button "button" at bounding box center [363, 571] width 21 height 21
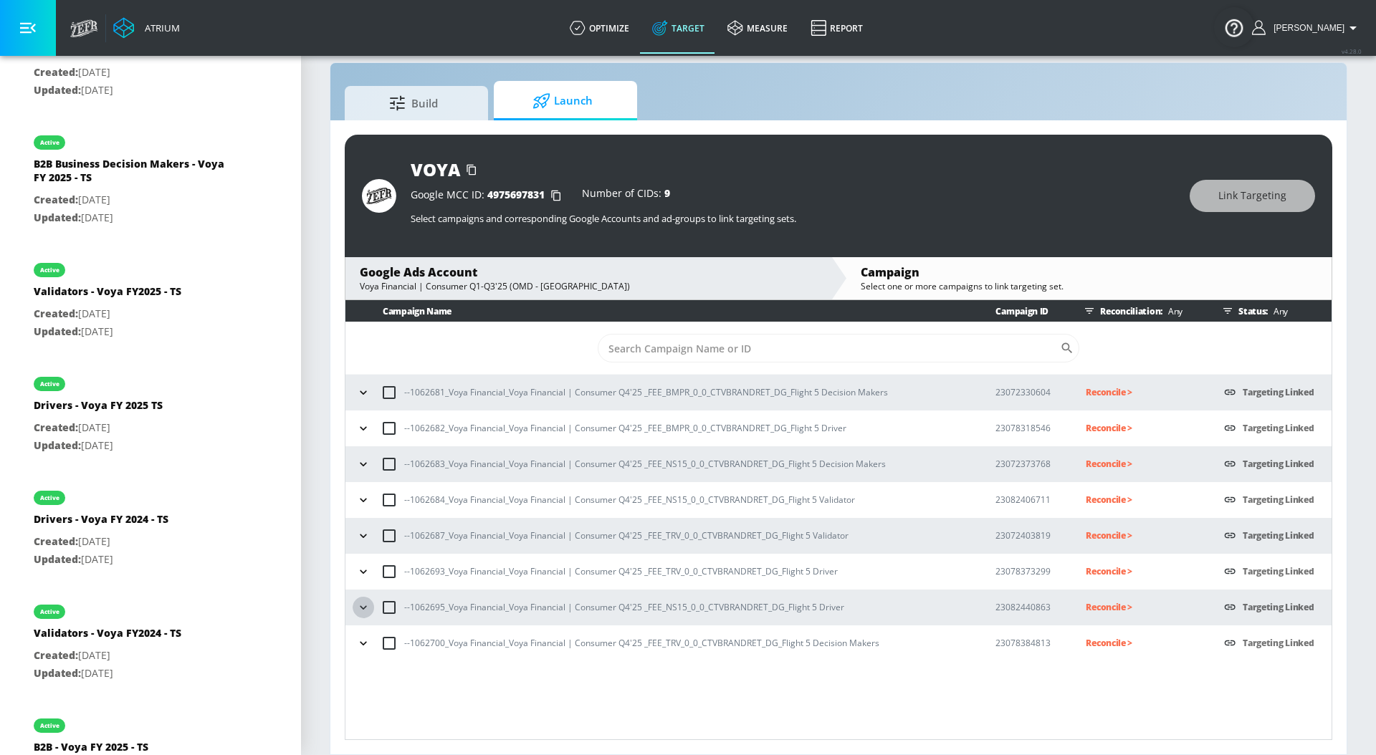
click at [365, 608] on icon "button" at bounding box center [363, 607] width 14 height 14
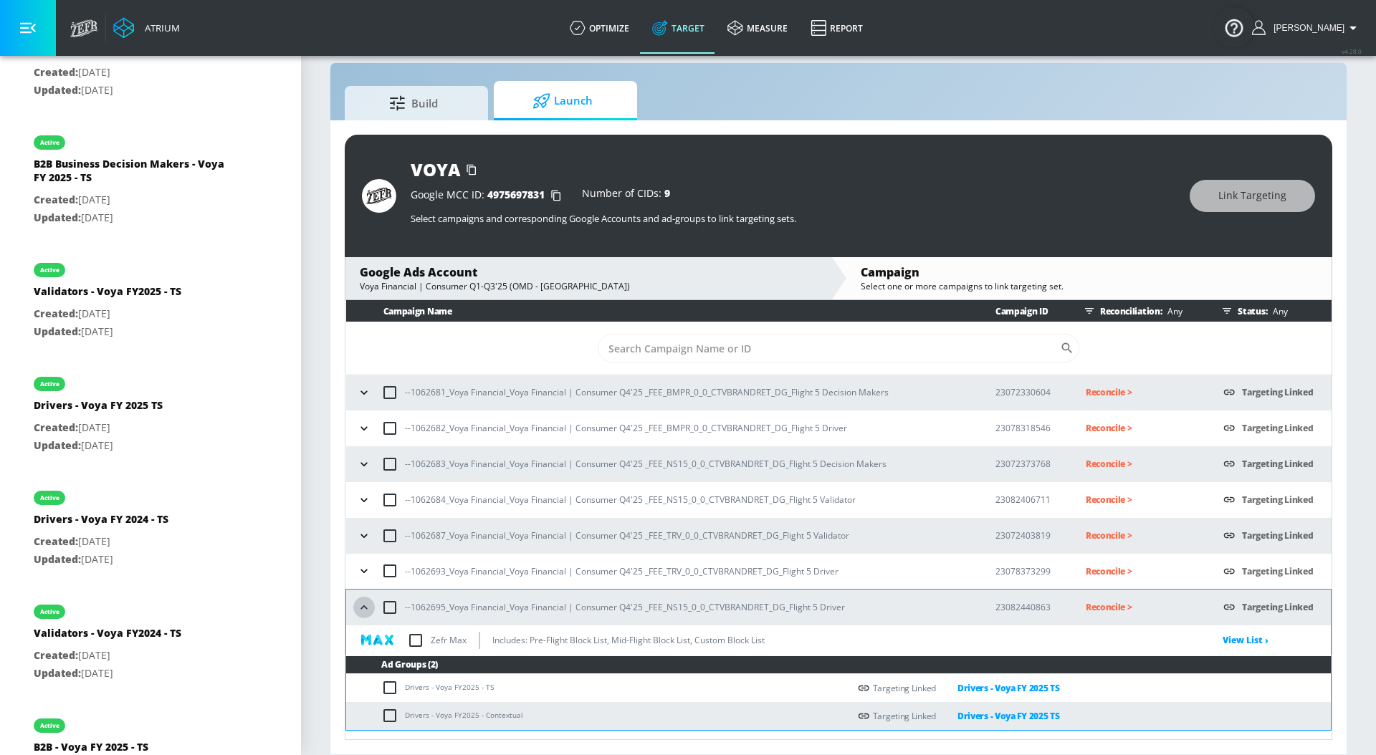
click at [365, 608] on icon "button" at bounding box center [364, 607] width 14 height 14
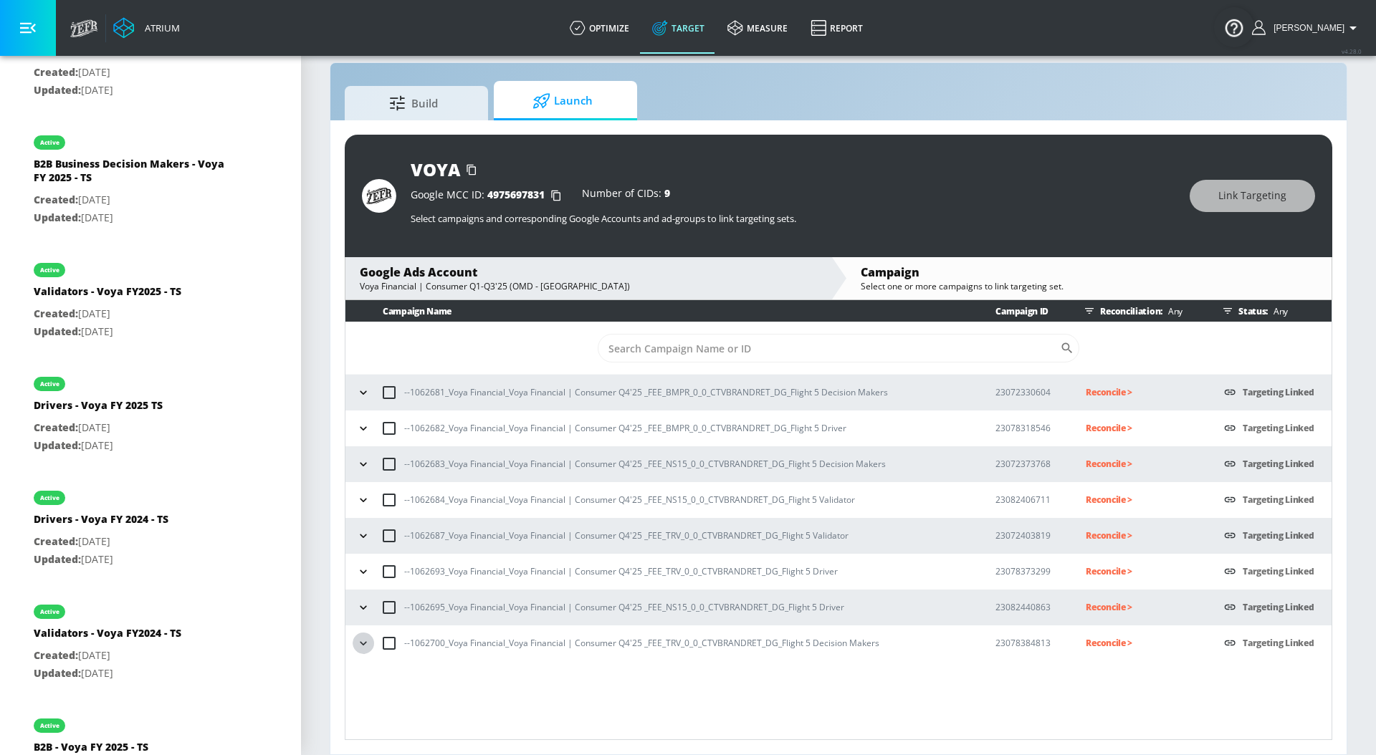
click at [365, 641] on icon "button" at bounding box center [363, 643] width 14 height 14
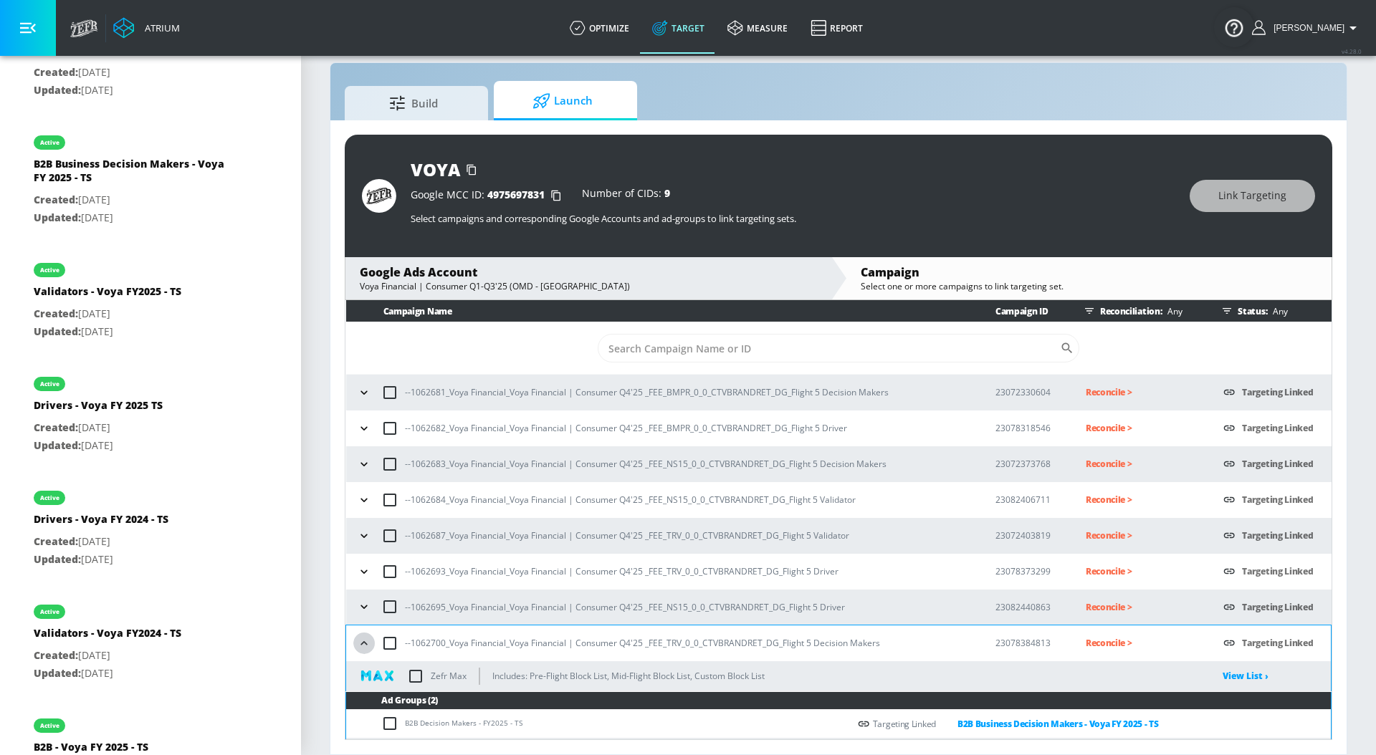
click at [365, 641] on icon "button" at bounding box center [364, 643] width 14 height 14
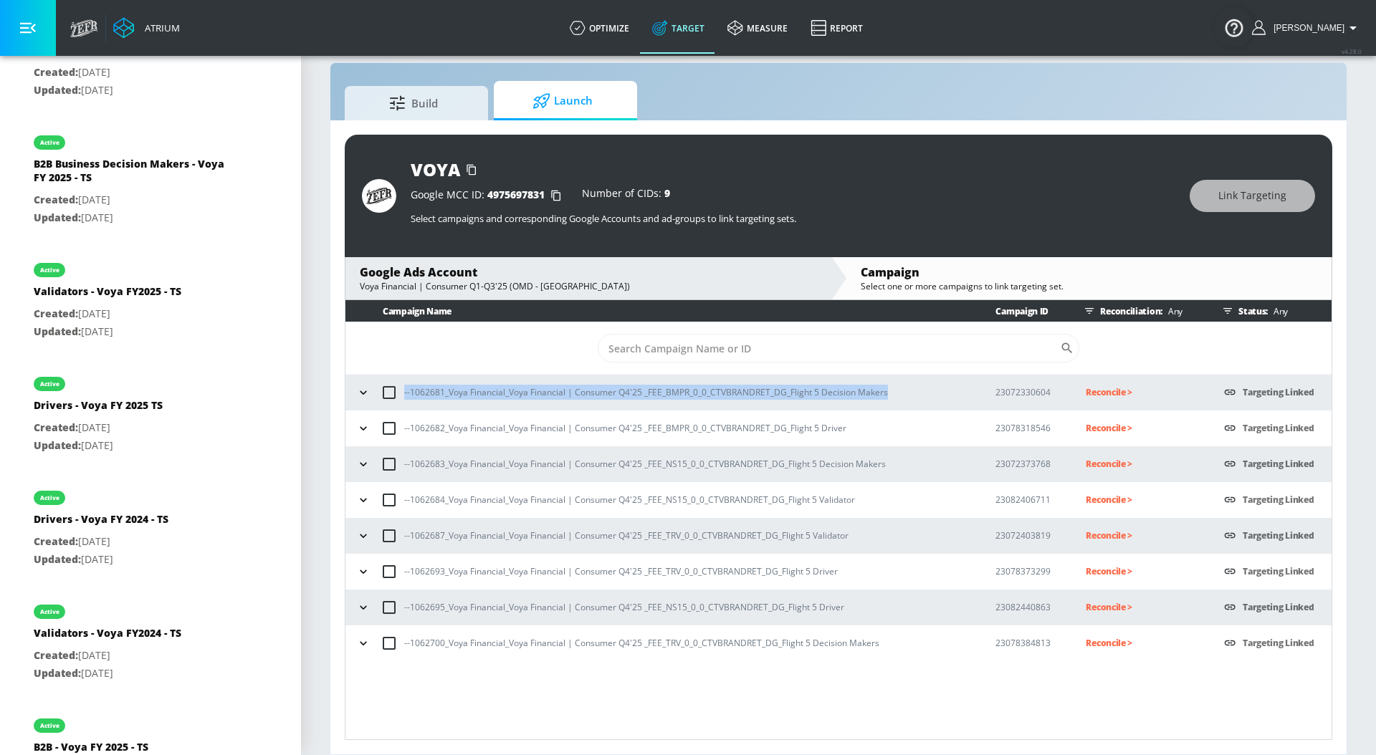
drag, startPoint x: 884, startPoint y: 389, endPoint x: 396, endPoint y: 393, distance: 487.9
click at [396, 393] on div "--1062681_Voya Financial_Voya Financial | Consumer Q4'25 _FEE_BMPR_0_0_CTVBRAND…" at bounding box center [663, 393] width 620 height 30
copy p "--1062681_Voya Financial_Voya Financial | Consumer Q4'25 _FEE_BMPR_0_0_CTVBRAND…"
click at [1098, 396] on p "Reconcile >" at bounding box center [1142, 392] width 115 height 16
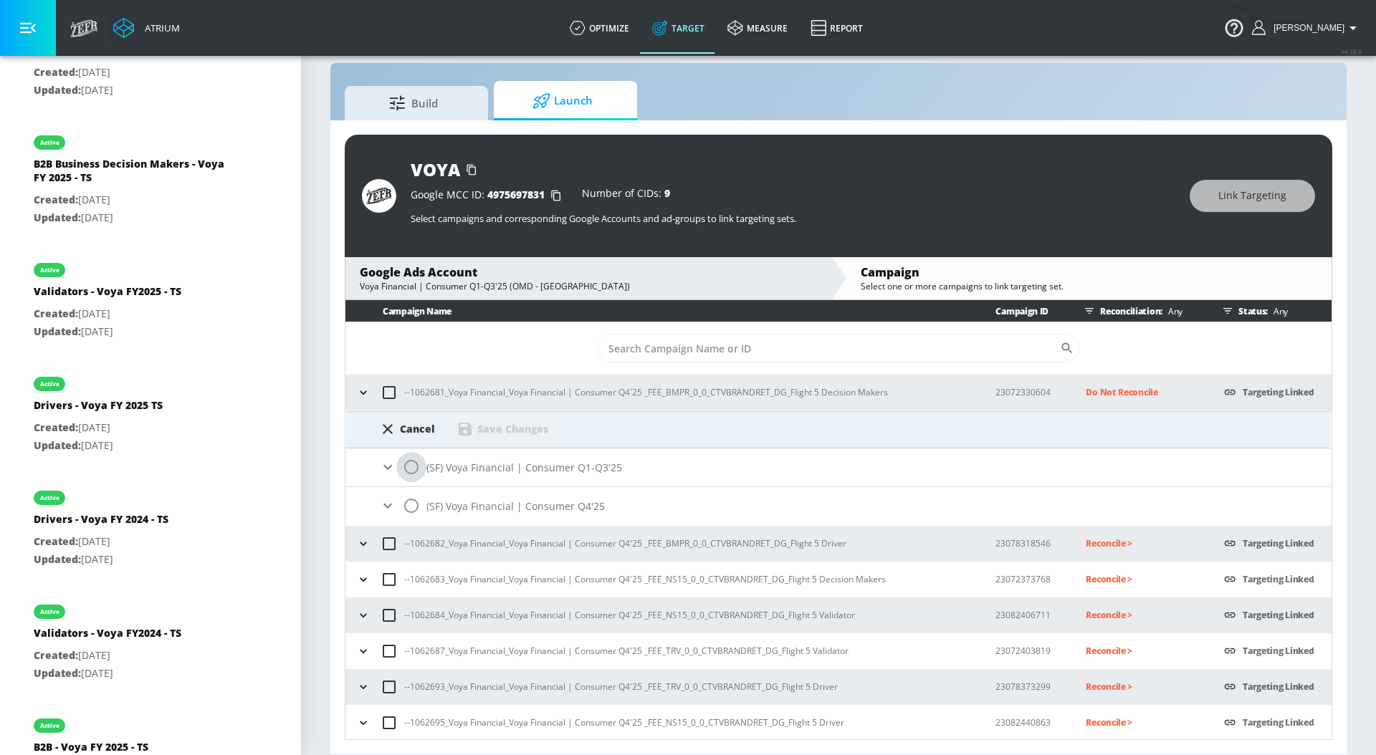
click at [415, 466] on input "radio" at bounding box center [411, 467] width 30 height 30
radio input "true"
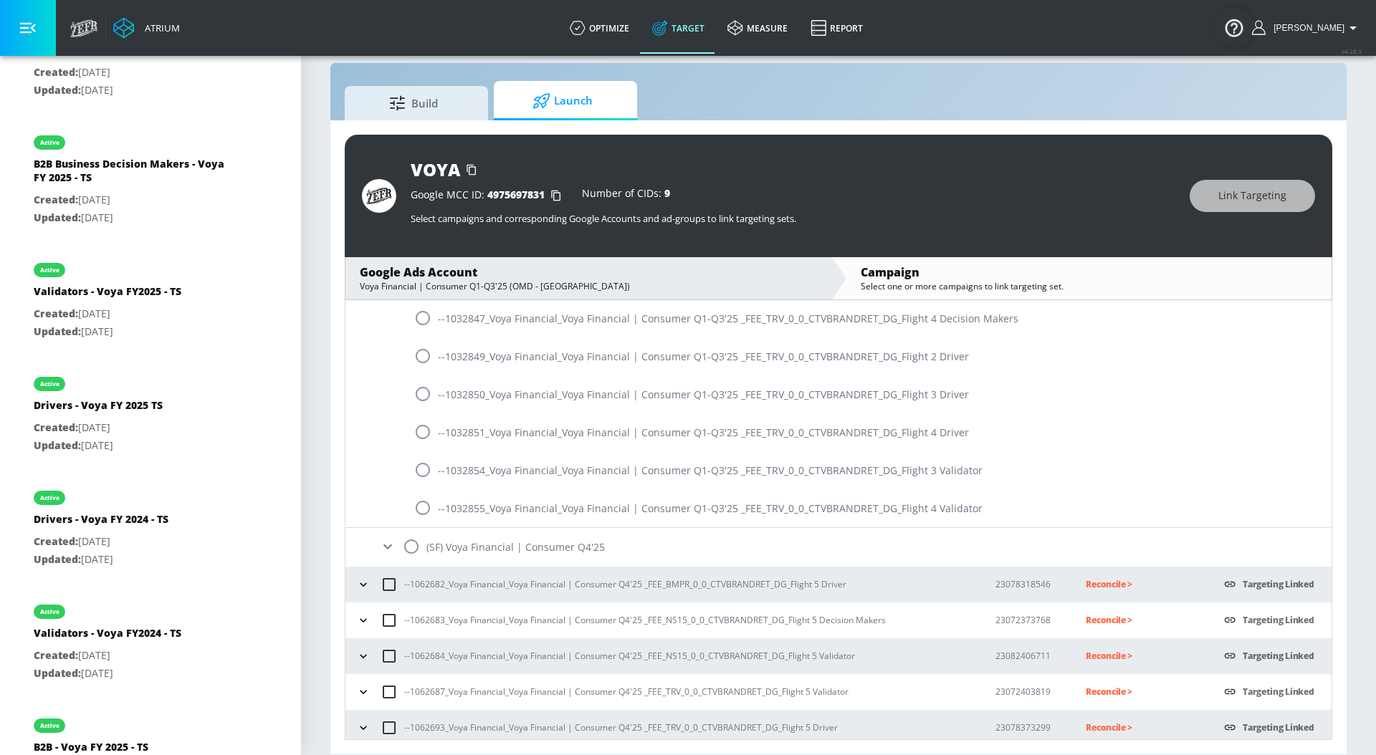
scroll to position [1310, 0]
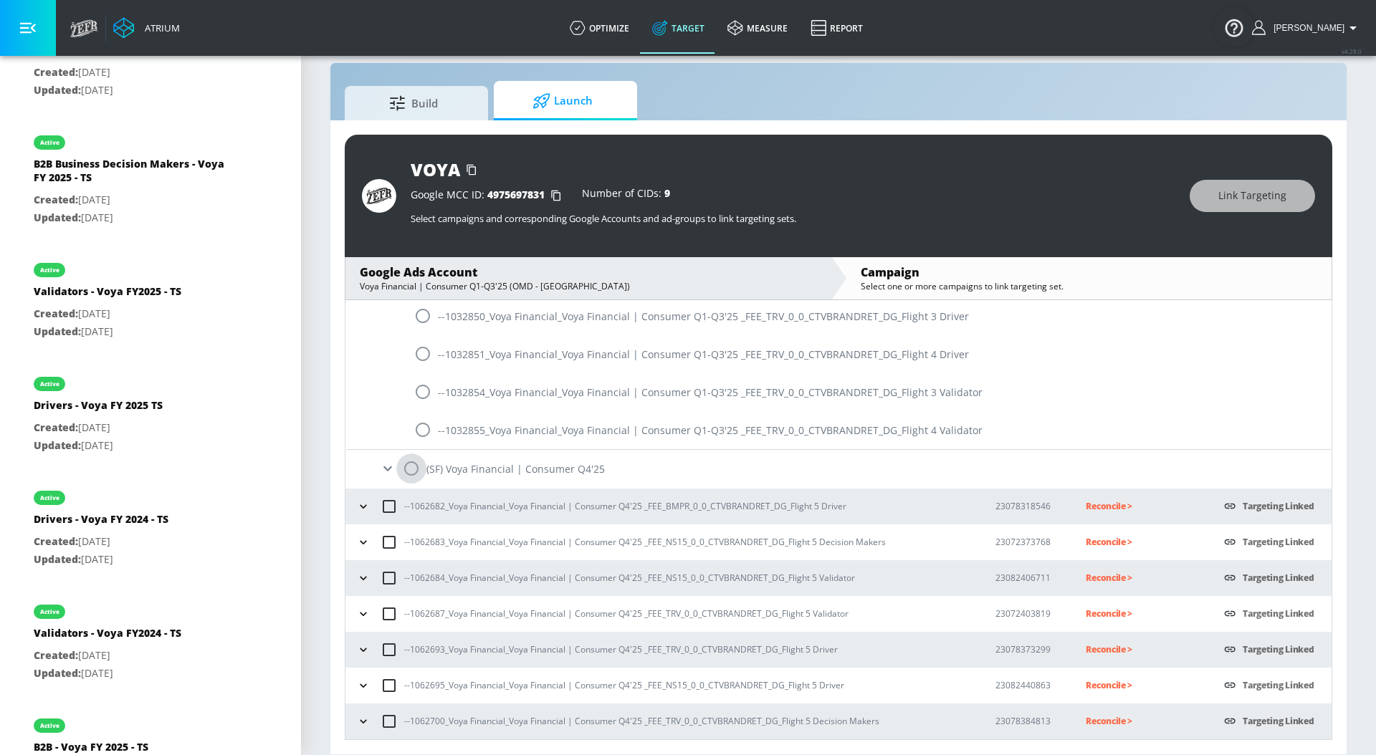
click at [412, 467] on input "radio" at bounding box center [411, 469] width 30 height 30
radio input "true"
radio input "false"
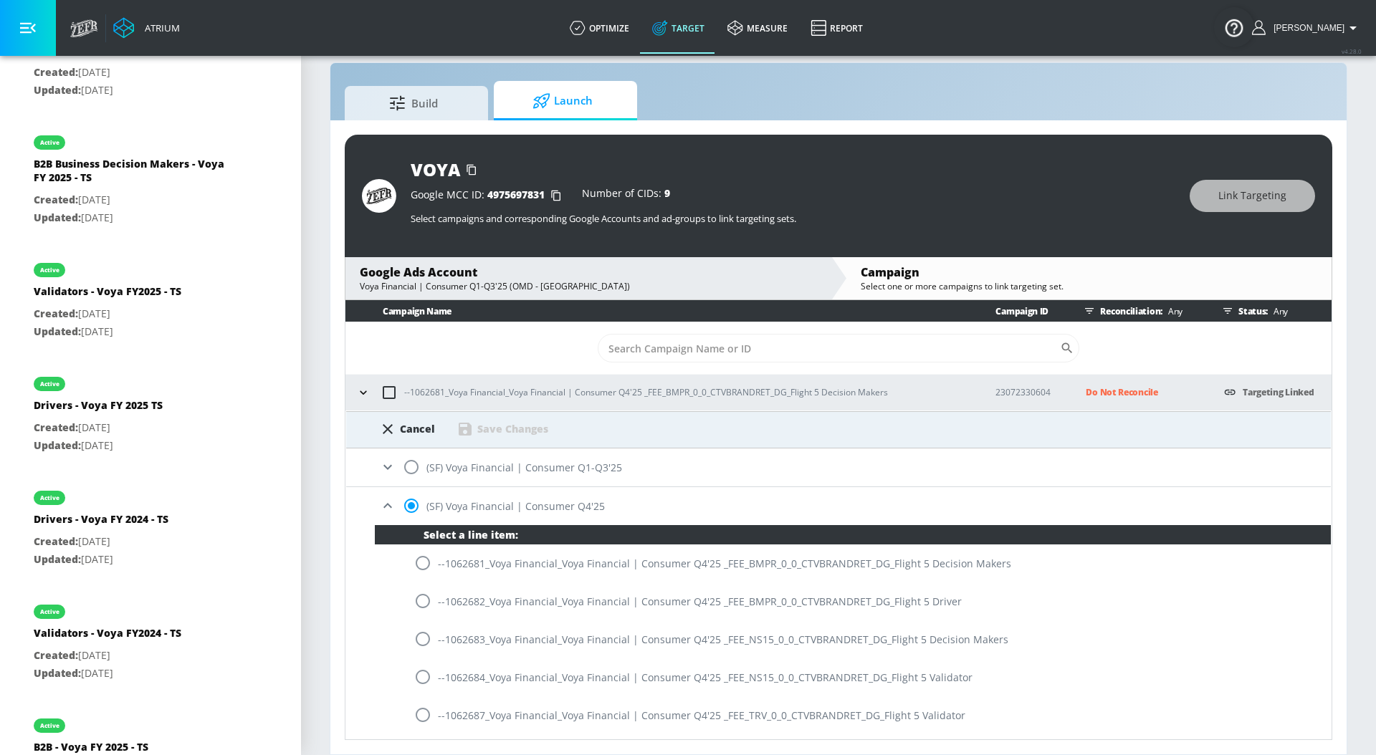
scroll to position [0, 0]
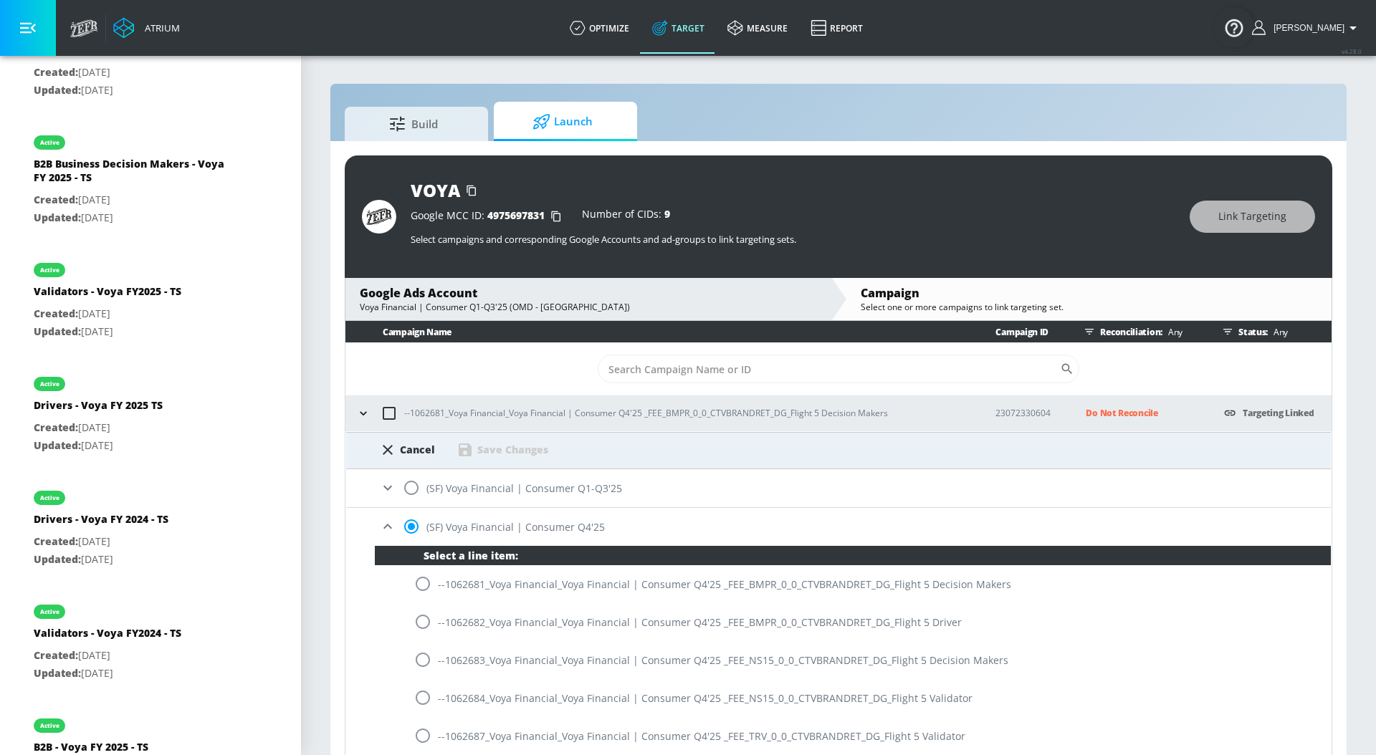
click at [384, 489] on icon at bounding box center [387, 487] width 17 height 17
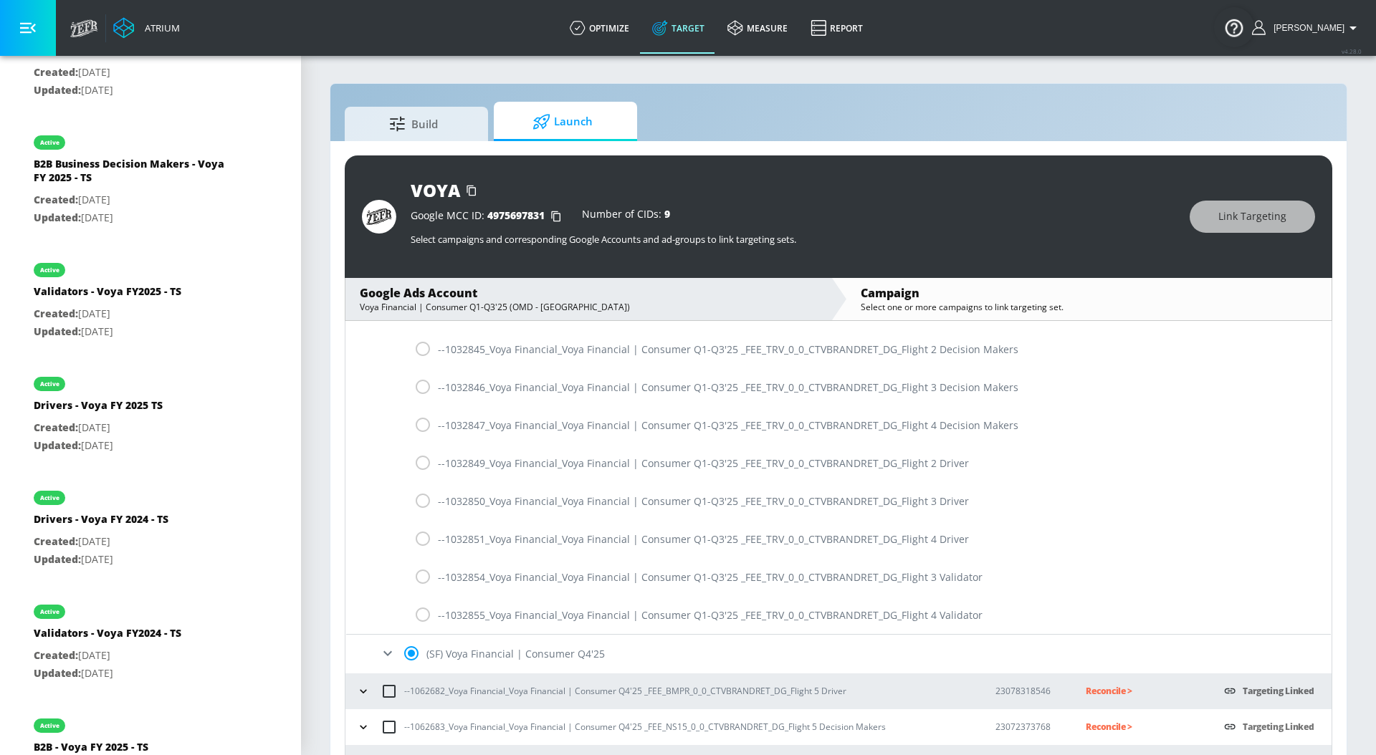
click at [387, 655] on icon at bounding box center [387, 653] width 9 height 5
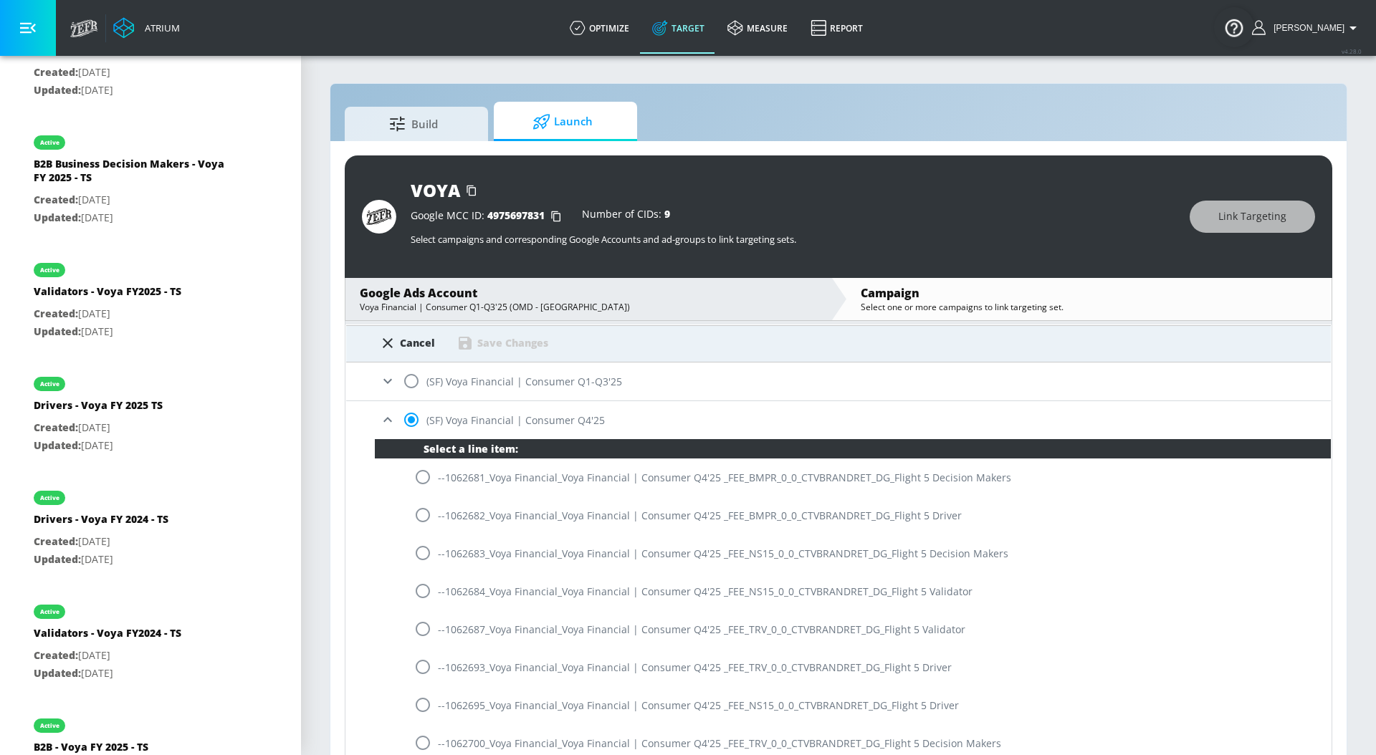
scroll to position [109, 0]
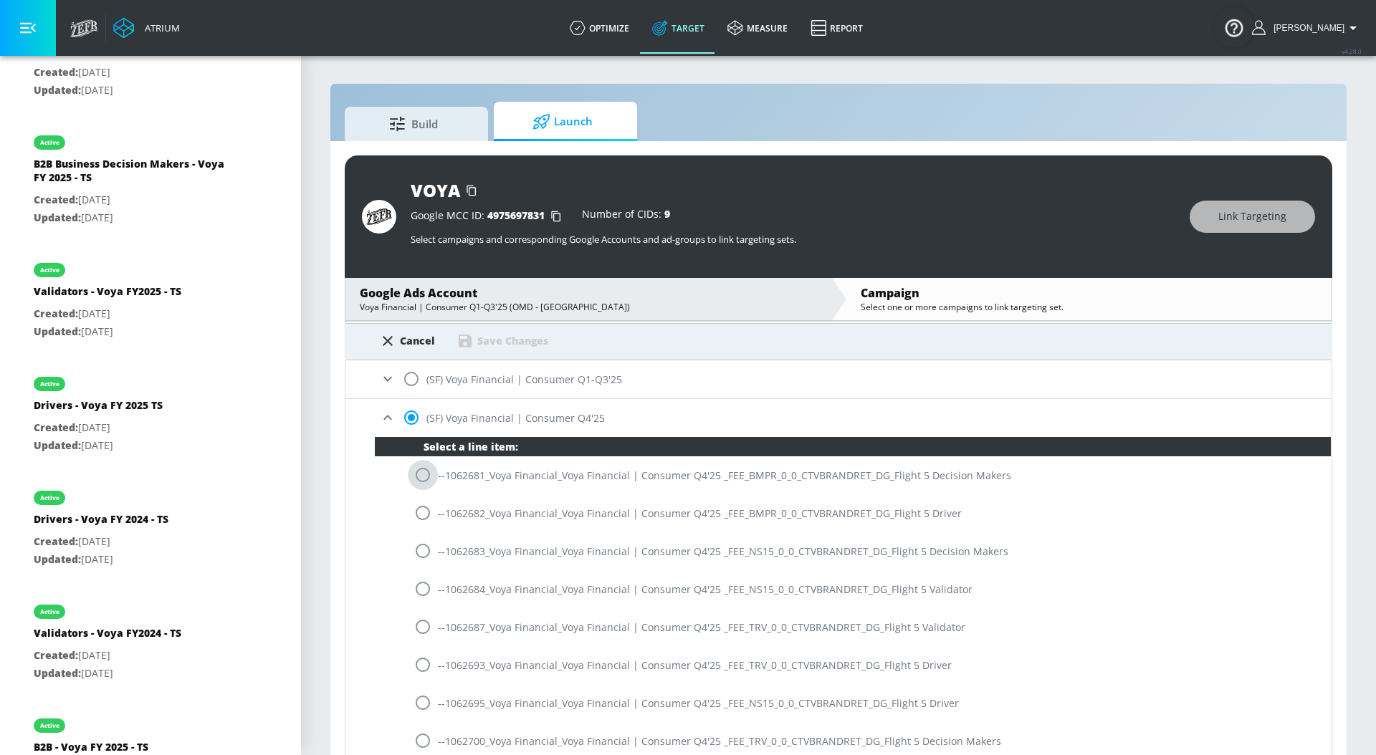
click at [430, 473] on input "radio" at bounding box center [423, 475] width 30 height 30
radio input "true"
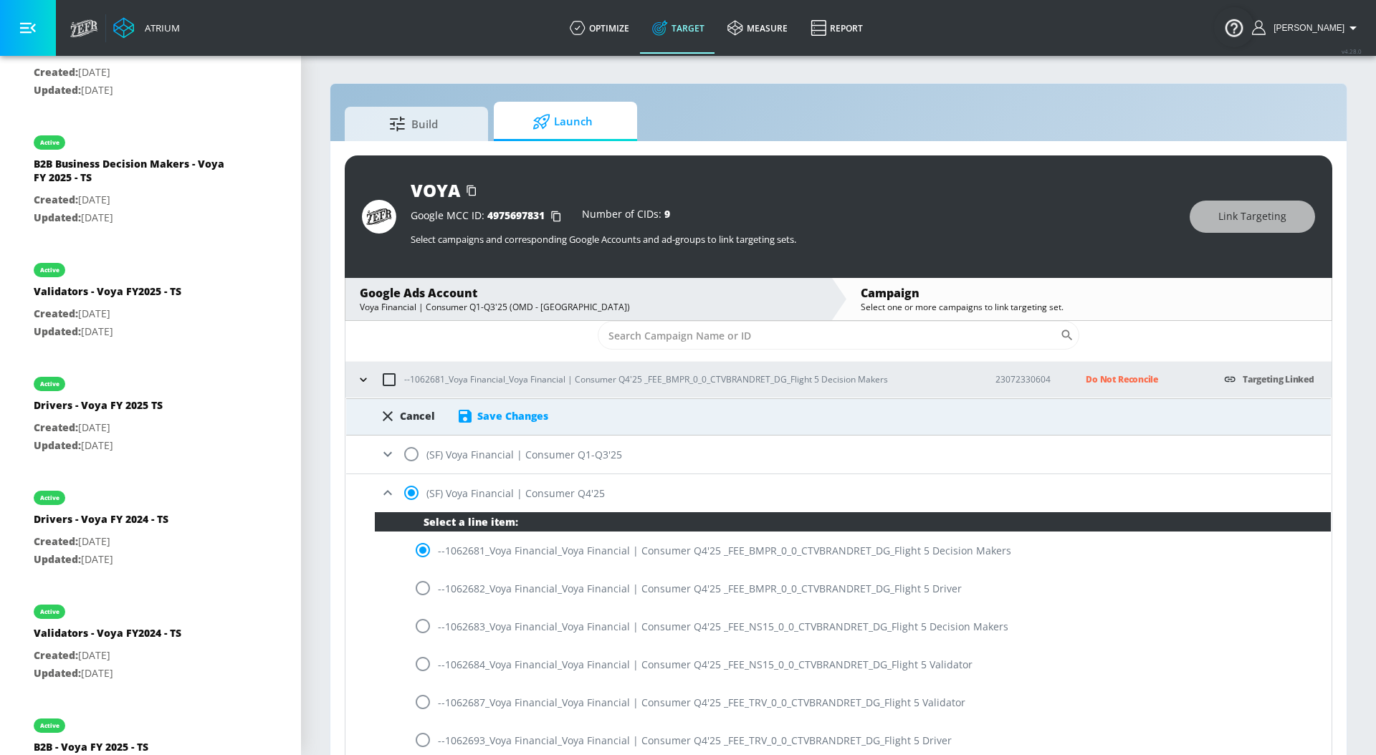
scroll to position [0, 0]
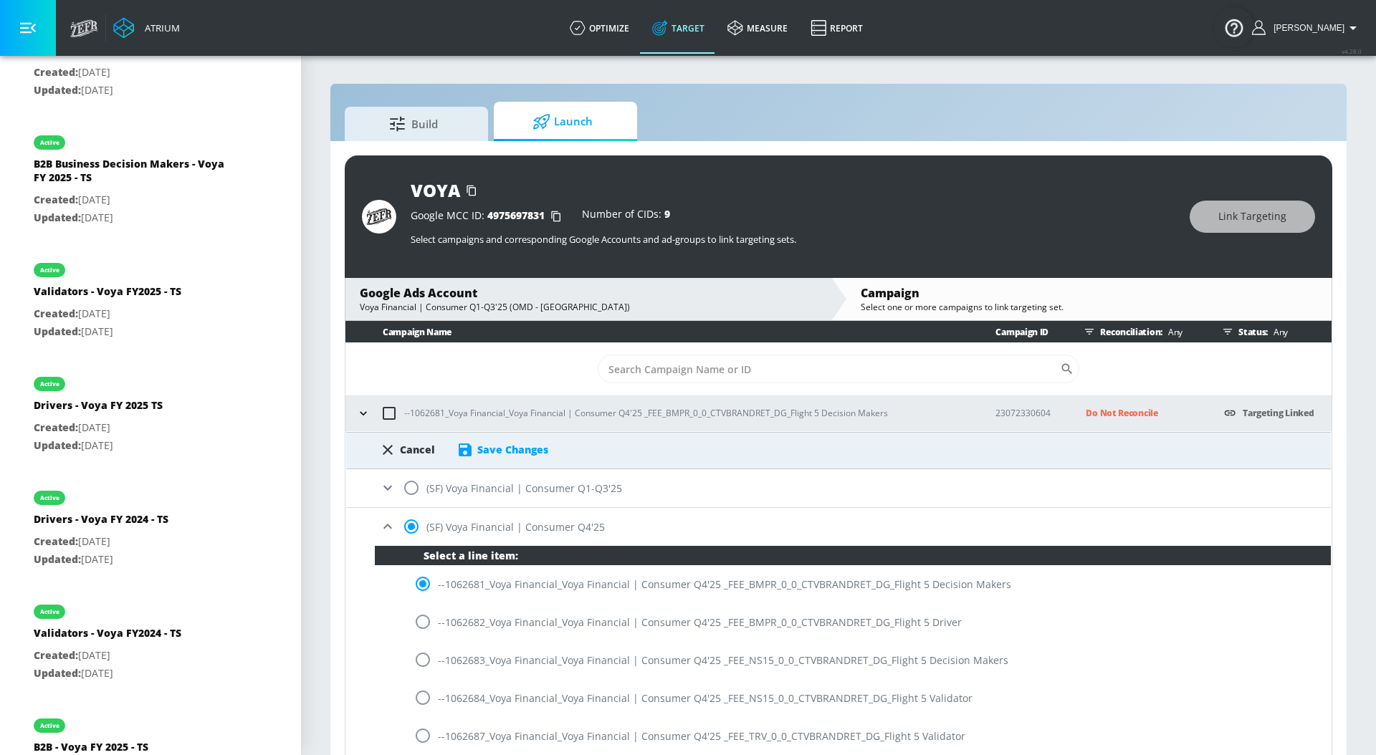
click at [479, 454] on div "Save Changes" at bounding box center [512, 450] width 71 height 14
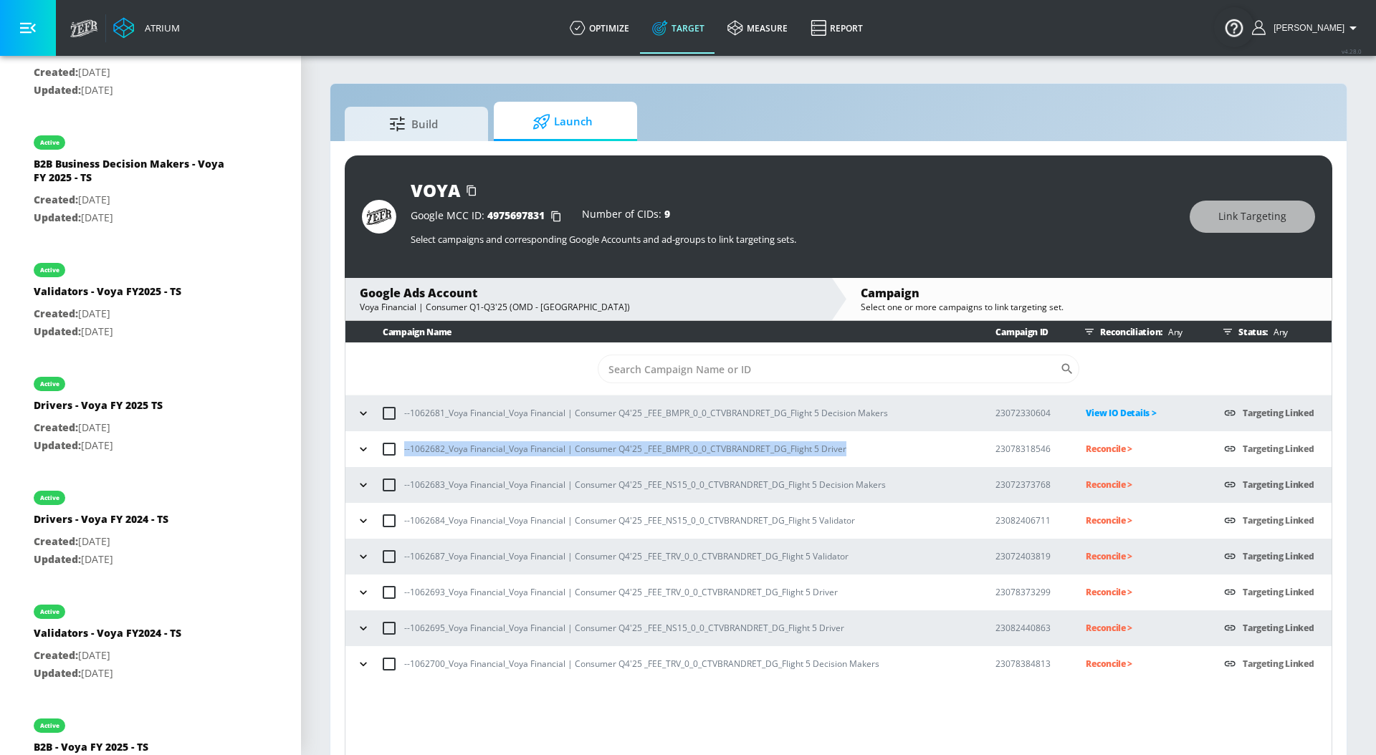
drag, startPoint x: 861, startPoint y: 444, endPoint x: 401, endPoint y: 446, distance: 460.7
click at [401, 448] on div "--1062682_Voya Financial_Voya Financial | Consumer Q4'25 _FEE_BMPR_0_0_CTVBRAND…" at bounding box center [663, 449] width 620 height 30
copy p "--1062682_Voya Financial_Voya Financial | Consumer Q4'25 _FEE_BMPR_0_0_CTVBRAND…"
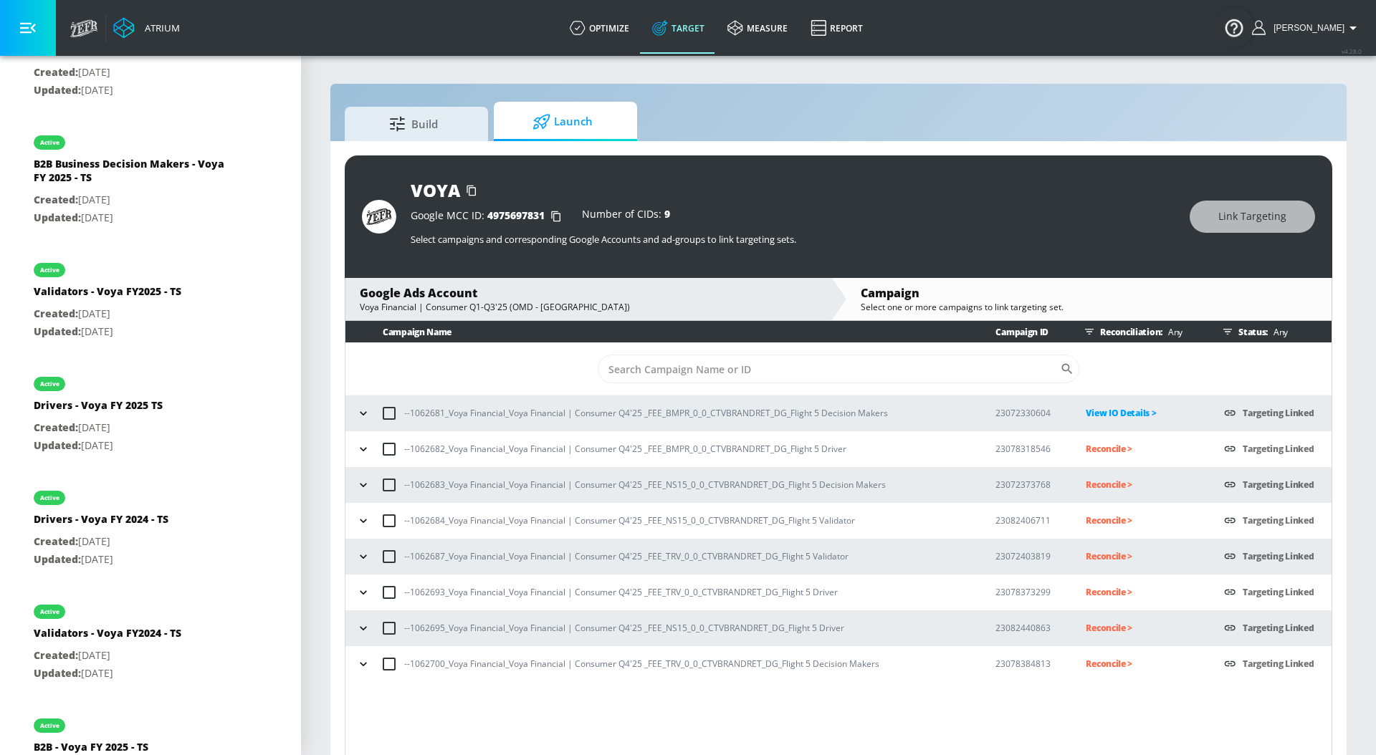
click at [1092, 450] on p "Reconcile >" at bounding box center [1142, 449] width 115 height 16
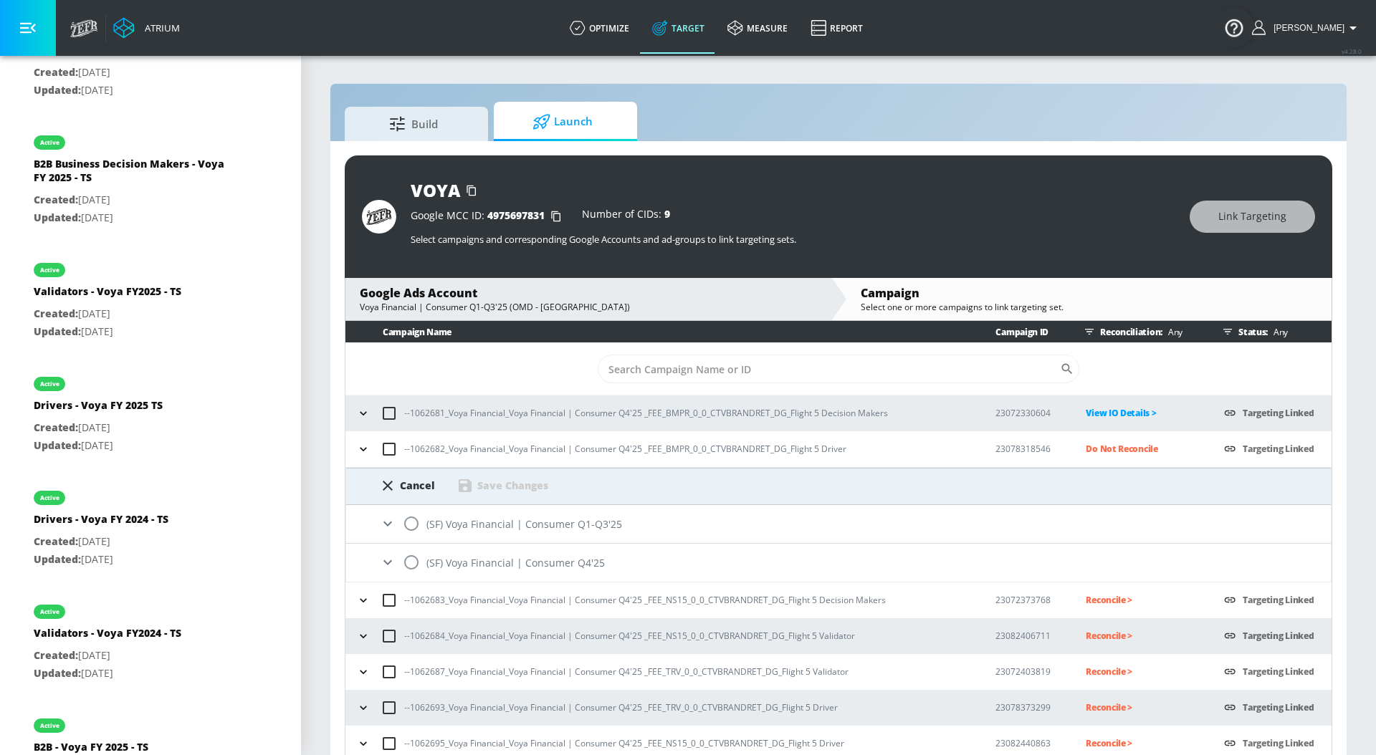
click at [417, 521] on input "radio" at bounding box center [411, 524] width 30 height 30
radio input "true"
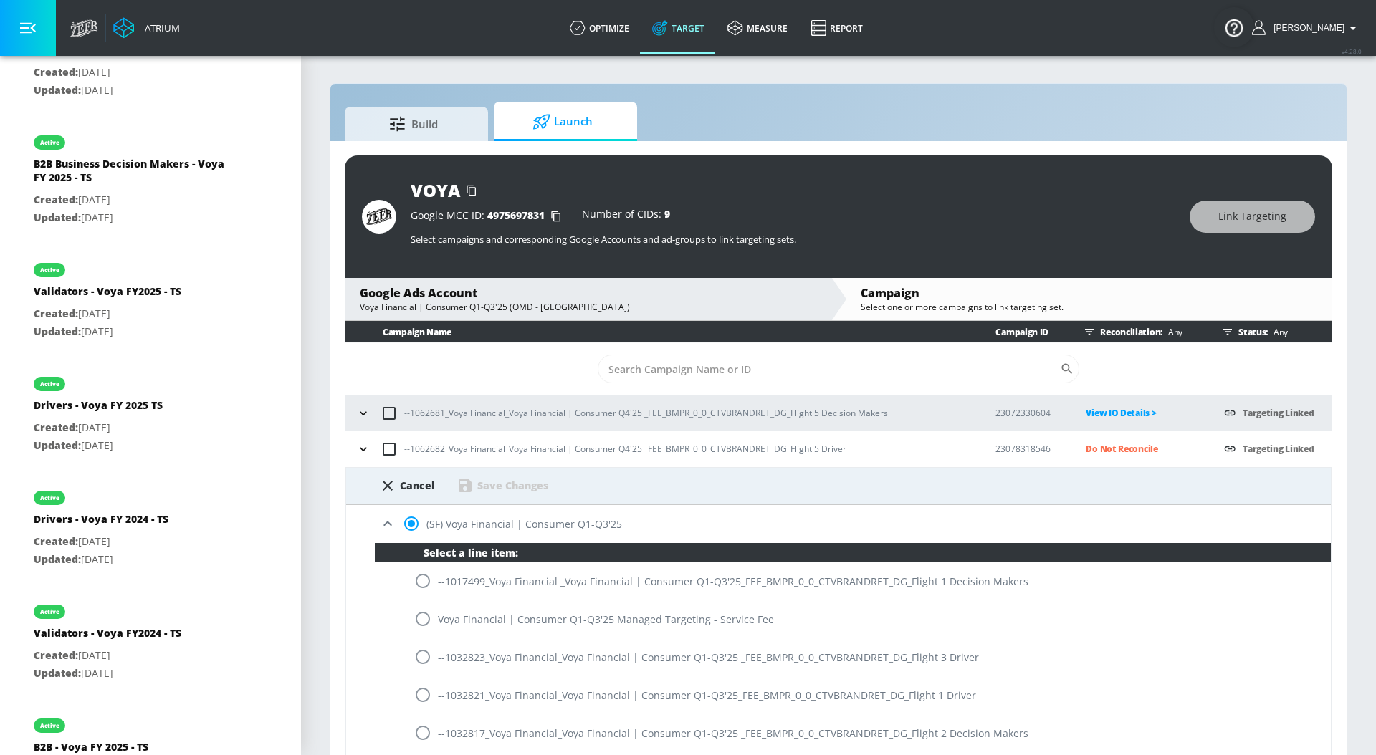
click at [394, 520] on icon at bounding box center [387, 523] width 17 height 17
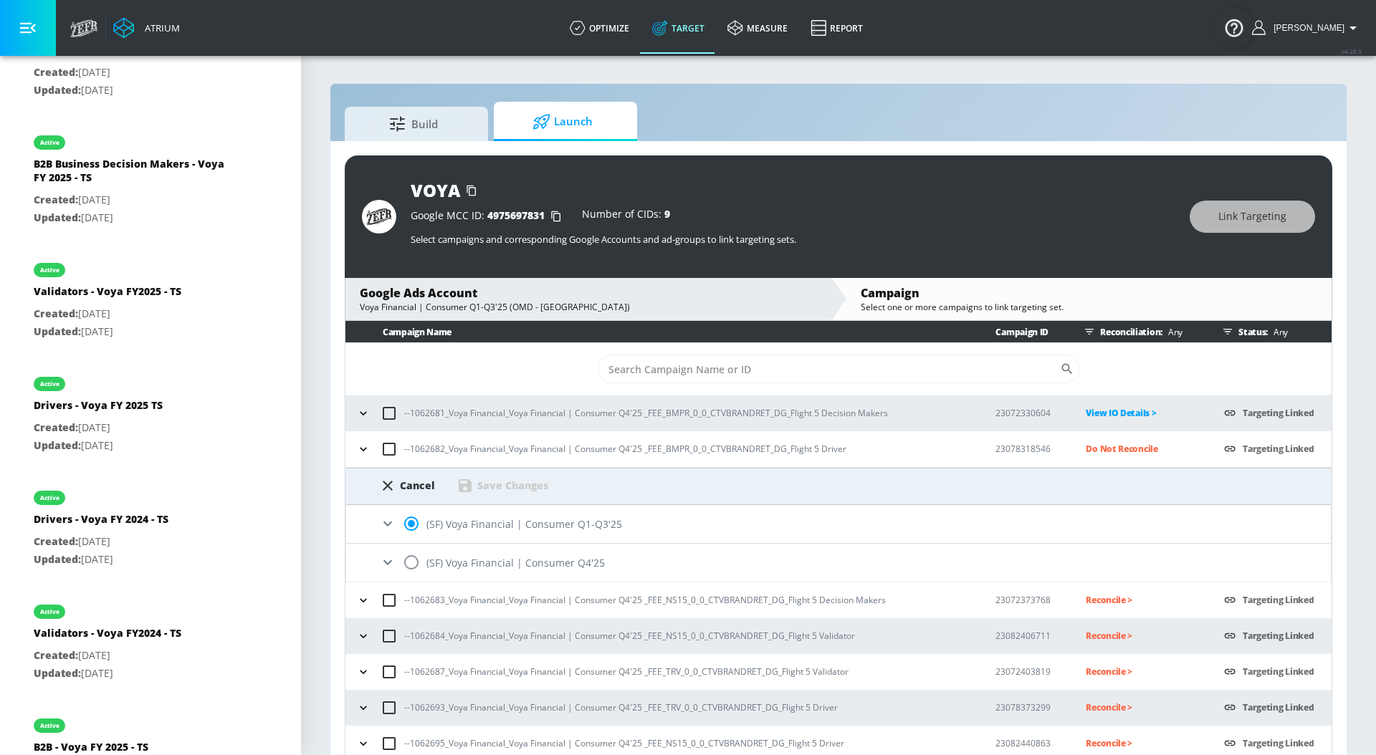
click at [390, 565] on icon at bounding box center [387, 562] width 17 height 17
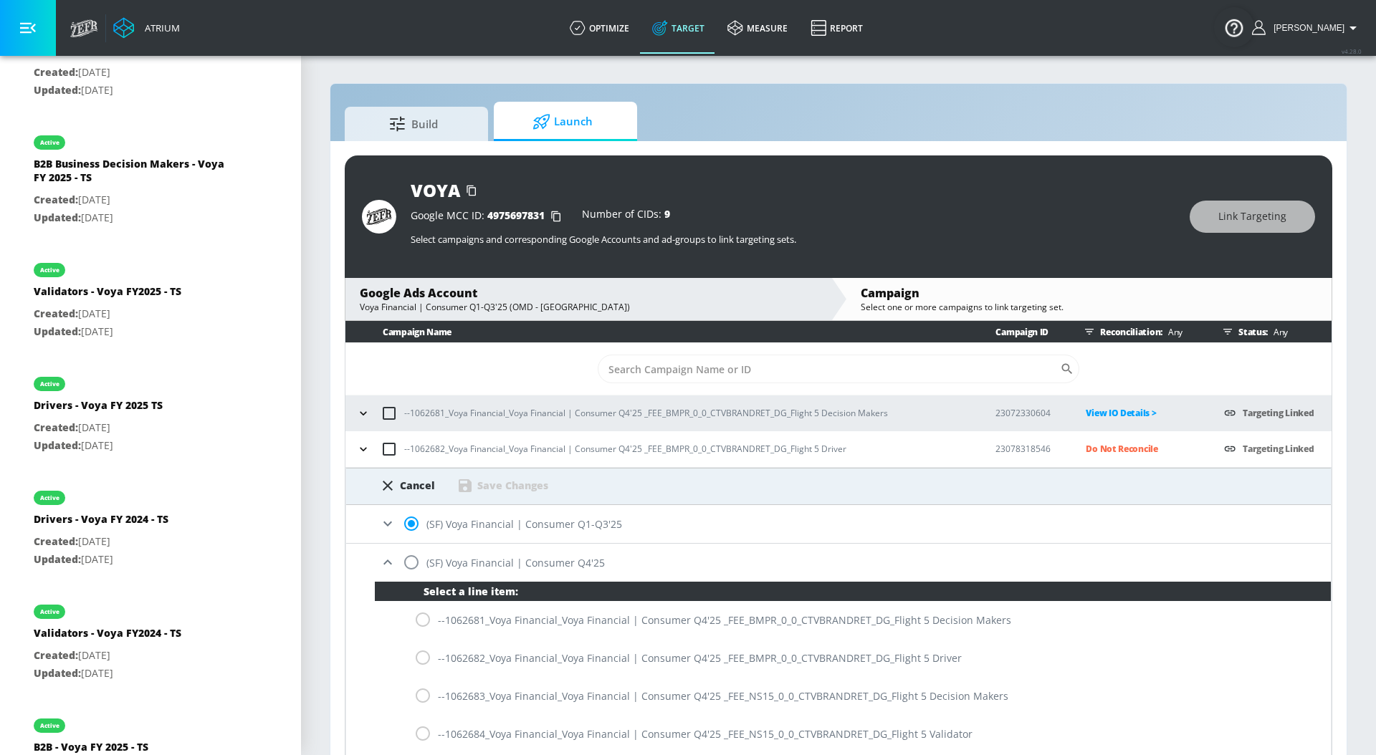
click at [423, 658] on div "--1062682_Voya Financial_Voya Financial | Consumer Q4'25 _FEE_BMPR_0_0_CTVBRAND…" at bounding box center [853, 658] width 956 height 38
click at [425, 654] on div "--1062682_Voya Financial_Voya Financial | Consumer Q4'25 _FEE_BMPR_0_0_CTVBRAND…" at bounding box center [853, 658] width 956 height 38
click at [424, 660] on div "--1062682_Voya Financial_Voya Financial | Consumer Q4'25 _FEE_BMPR_0_0_CTVBRAND…" at bounding box center [853, 658] width 956 height 38
click at [383, 656] on div "--1062682_Voya Financial_Voya Financial | Consumer Q4'25 _FEE_BMPR_0_0_CTVBRAND…" at bounding box center [853, 658] width 956 height 38
click at [426, 656] on div "--1062682_Voya Financial_Voya Financial | Consumer Q4'25 _FEE_BMPR_0_0_CTVBRAND…" at bounding box center [853, 658] width 956 height 38
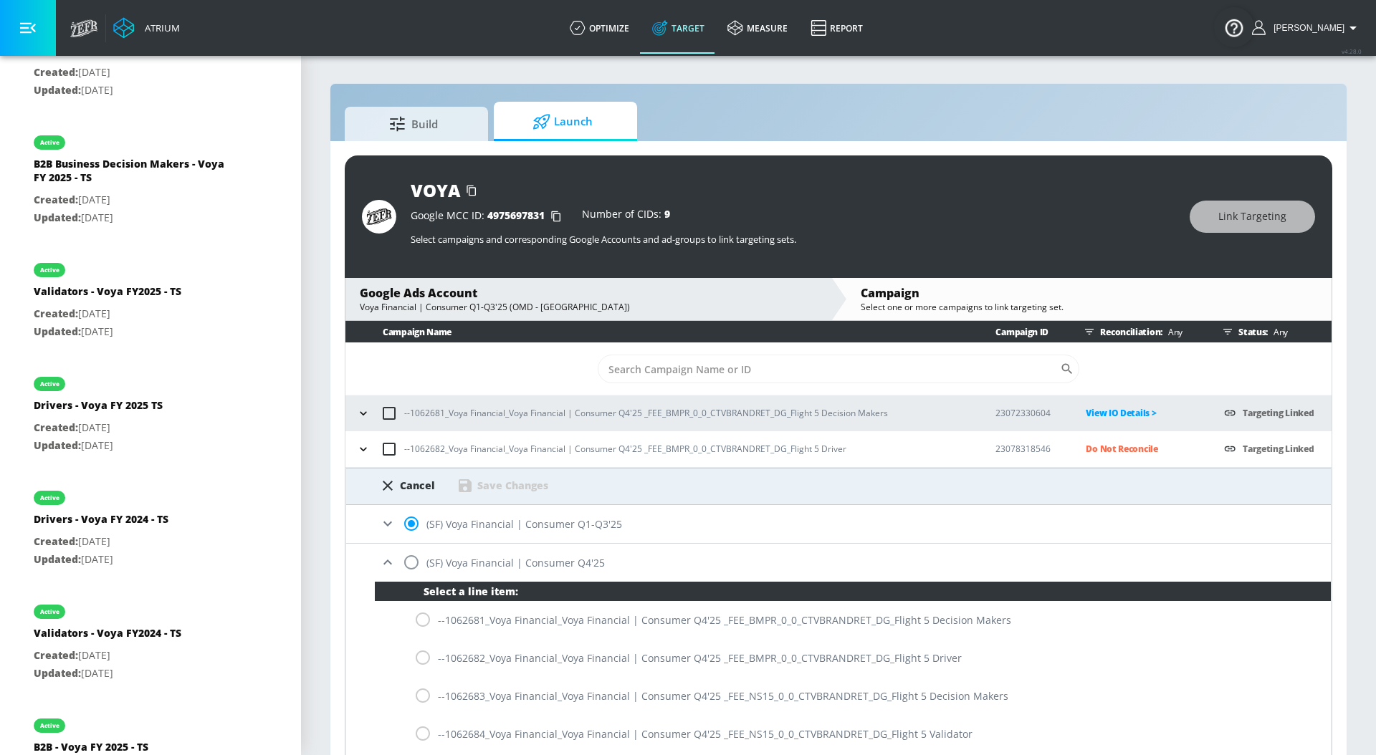
click at [472, 656] on div "--1062682_Voya Financial_Voya Financial | Consumer Q4'25 _FEE_BMPR_0_0_CTVBRAND…" at bounding box center [853, 658] width 956 height 38
drag, startPoint x: 408, startPoint y: 656, endPoint x: 419, endPoint y: 656, distance: 11.5
click at [408, 656] on div "--1062682_Voya Financial_Voya Financial | Consumer Q4'25 _FEE_BMPR_0_0_CTVBRAND…" at bounding box center [853, 658] width 956 height 38
click at [420, 656] on div "--1062682_Voya Financial_Voya Financial | Consumer Q4'25 _FEE_BMPR_0_0_CTVBRAND…" at bounding box center [853, 658] width 956 height 38
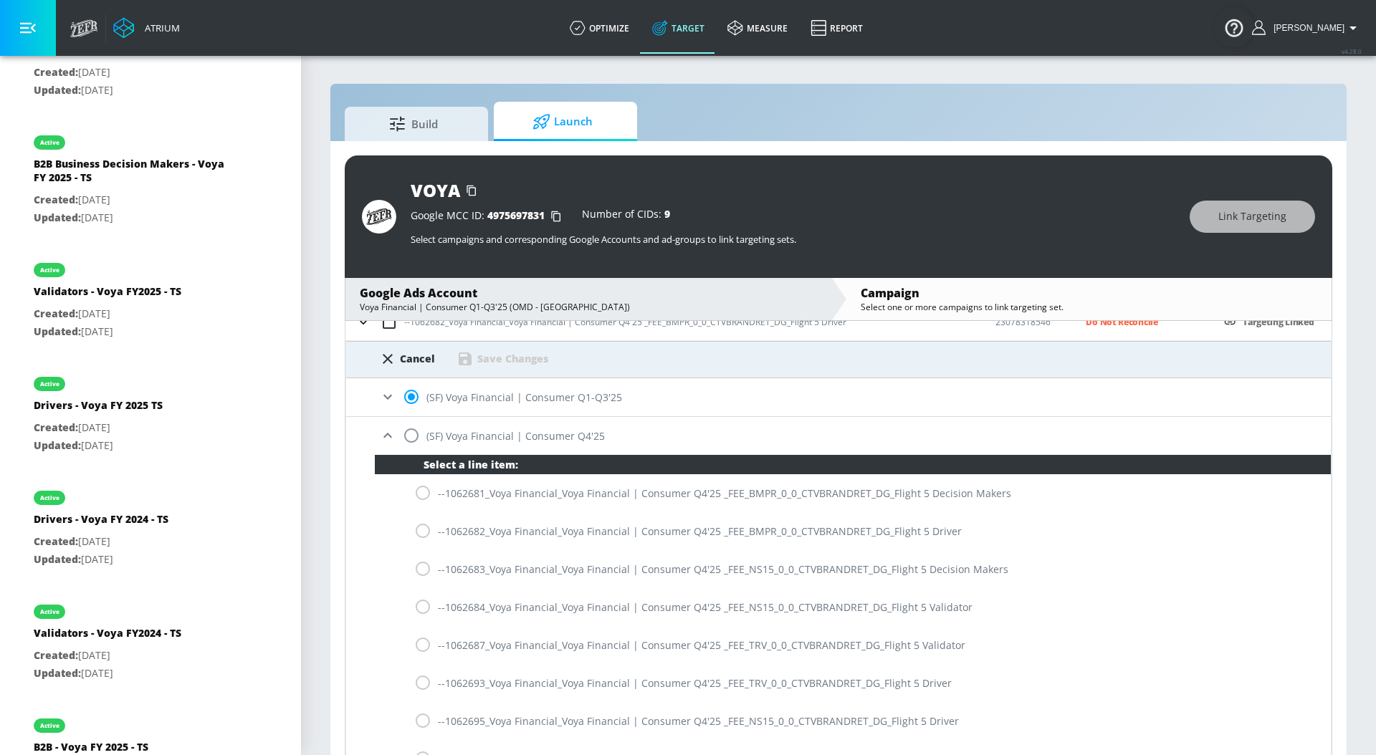
scroll to position [86, 0]
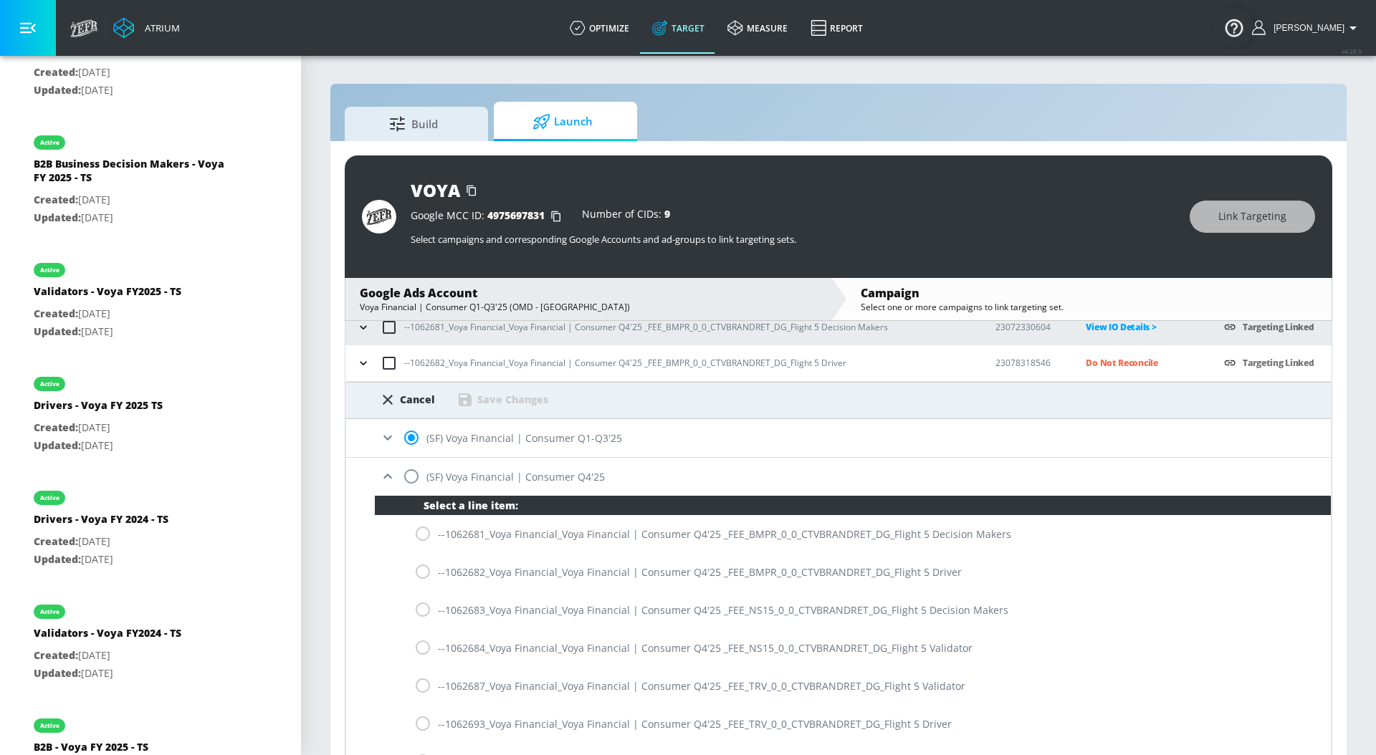
click at [428, 574] on div "--1062682_Voya Financial_Voya Financial | Consumer Q4'25 _FEE_BMPR_0_0_CTVBRAND…" at bounding box center [853, 572] width 956 height 38
click at [411, 474] on input "radio" at bounding box center [411, 476] width 30 height 30
radio input "true"
radio input "false"
click at [427, 575] on input "radio" at bounding box center [423, 572] width 30 height 30
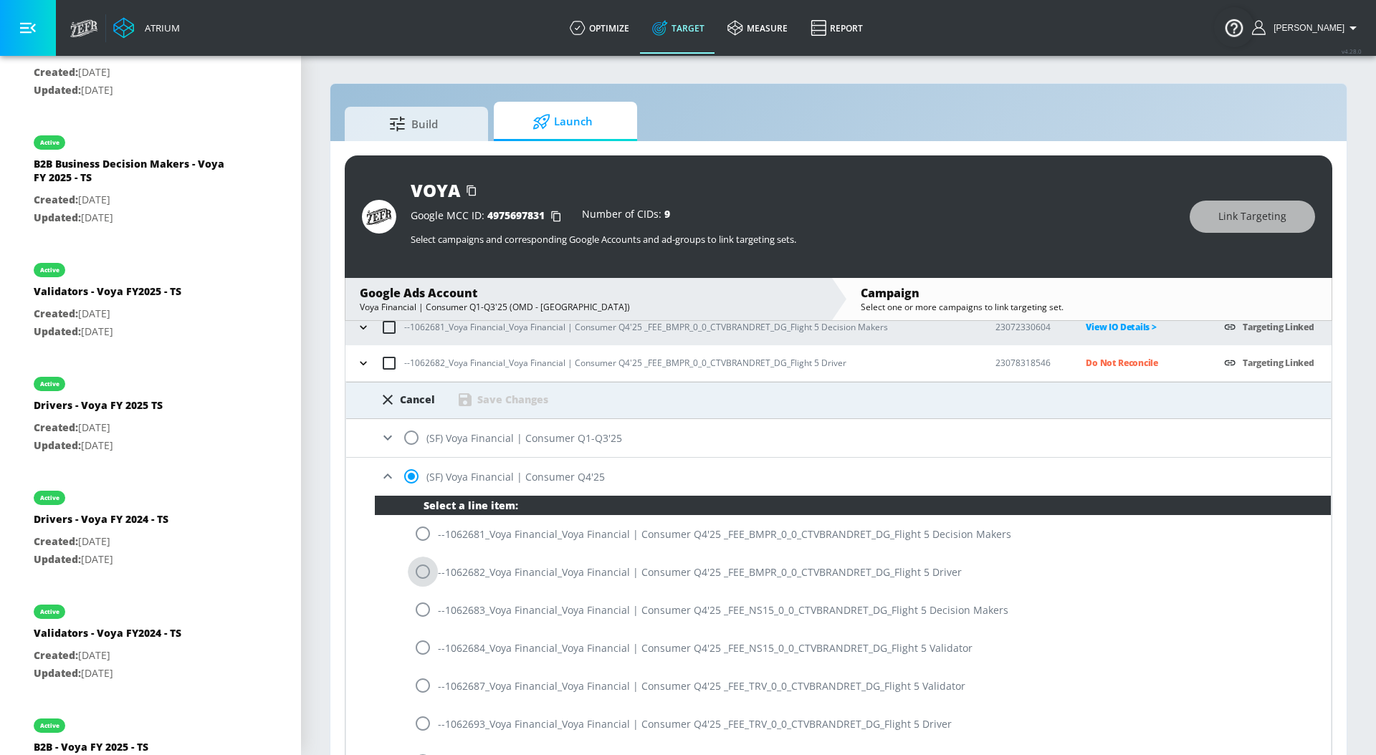
radio input "true"
click at [496, 400] on div "Save Changes" at bounding box center [512, 400] width 71 height 14
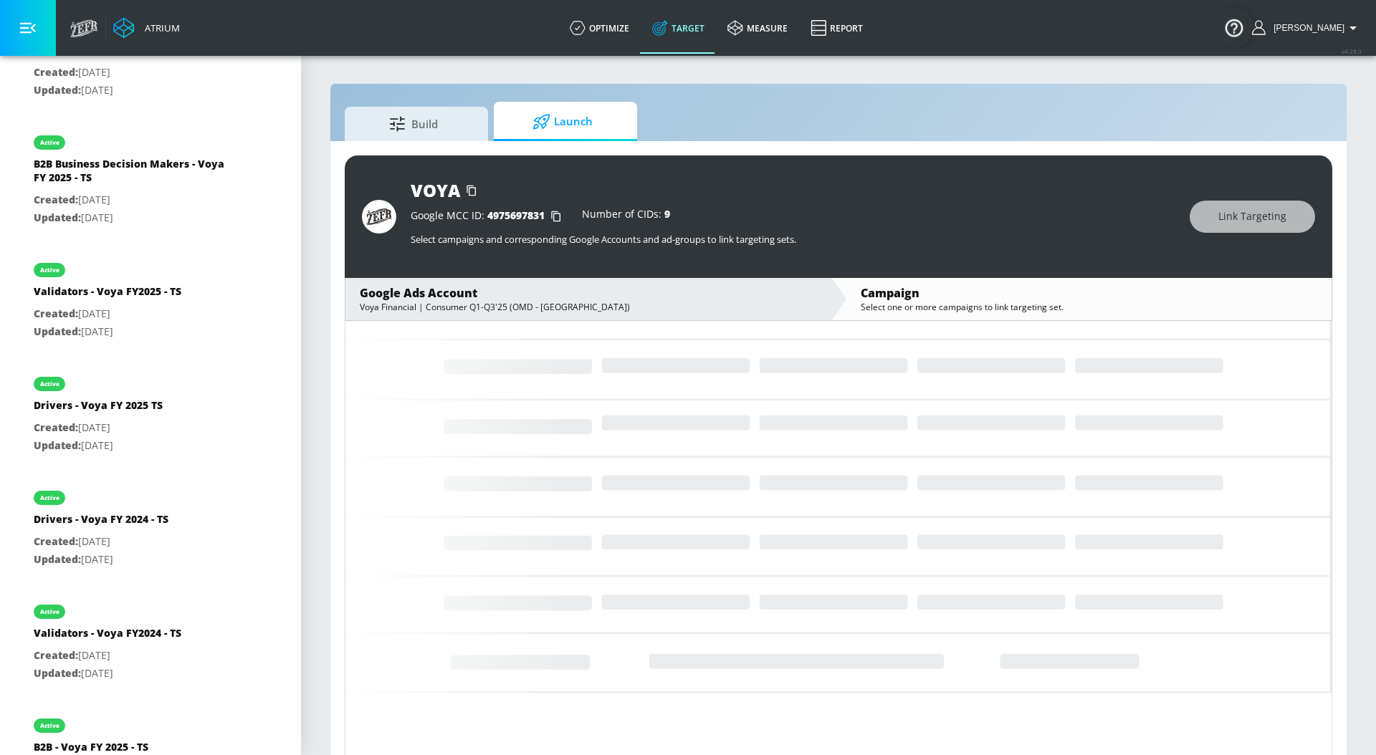
scroll to position [0, 0]
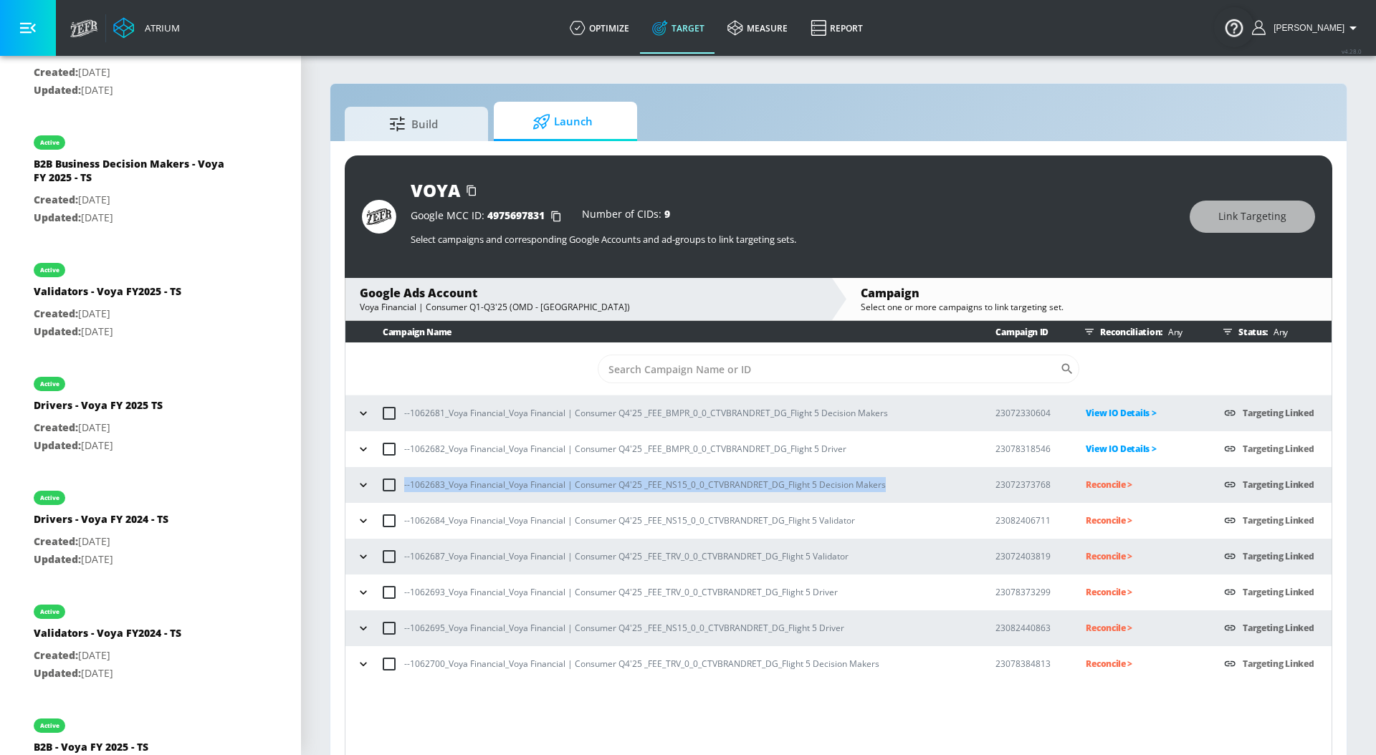
drag, startPoint x: 894, startPoint y: 487, endPoint x: 401, endPoint y: 484, distance: 493.0
click at [401, 484] on div "--1062683_Voya Financial_Voya Financial | Consumer Q4'25 _FEE_NS15_0_0_CTVBRAND…" at bounding box center [663, 485] width 620 height 30
copy p "--1062683_Voya Financial_Voya Financial | Consumer Q4'25 _FEE_NS15_0_0_CTVBRAND…"
click at [1098, 479] on p "Reconcile >" at bounding box center [1142, 484] width 115 height 16
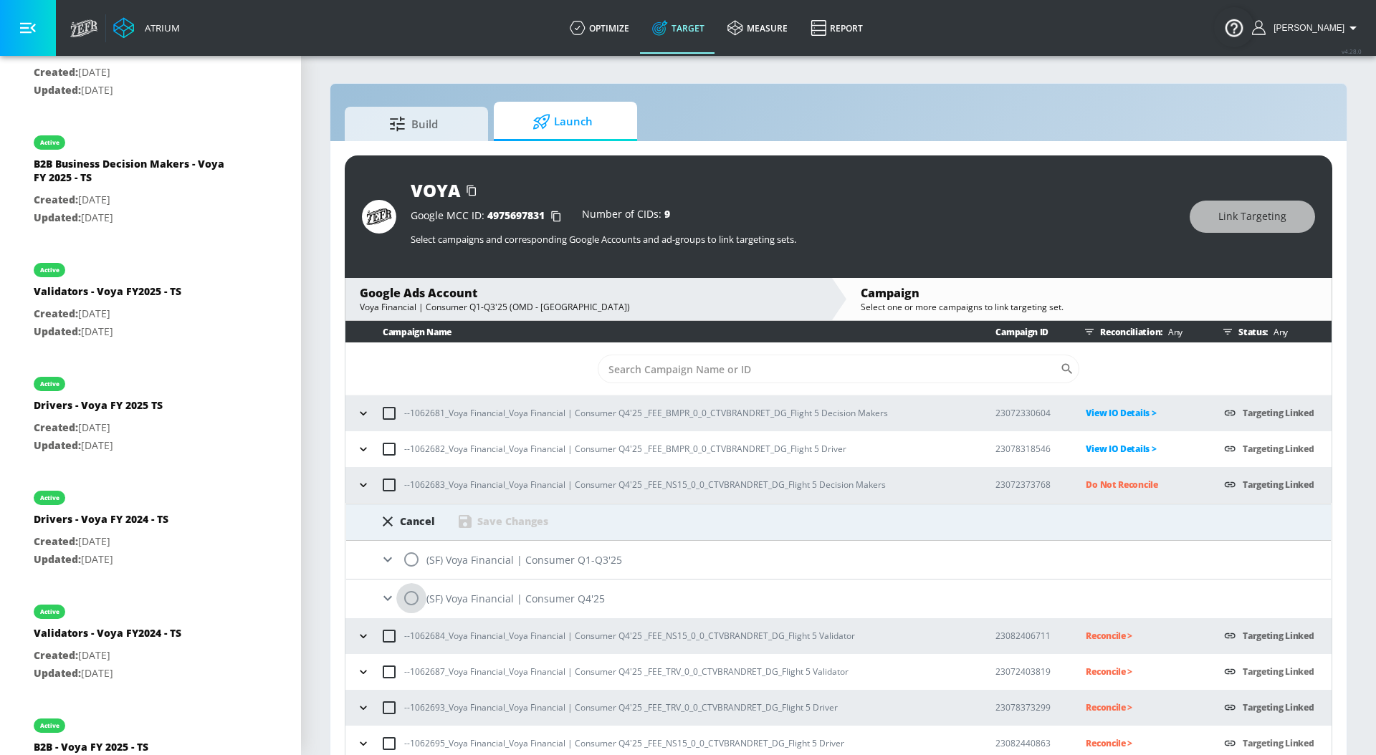
click at [408, 595] on input "radio" at bounding box center [411, 598] width 30 height 30
radio input "true"
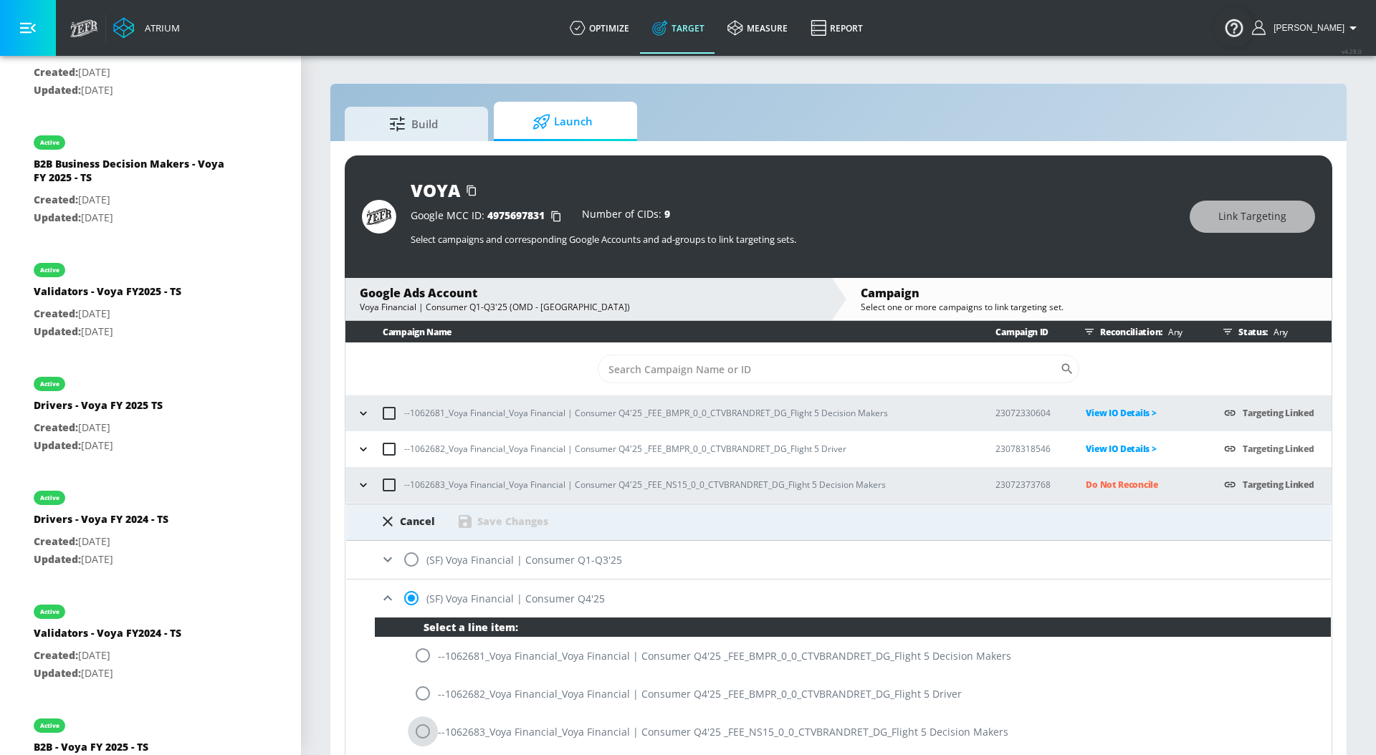
click at [423, 733] on input "radio" at bounding box center [423, 731] width 30 height 30
radio input "true"
click at [499, 526] on div "Save Changes" at bounding box center [512, 521] width 71 height 14
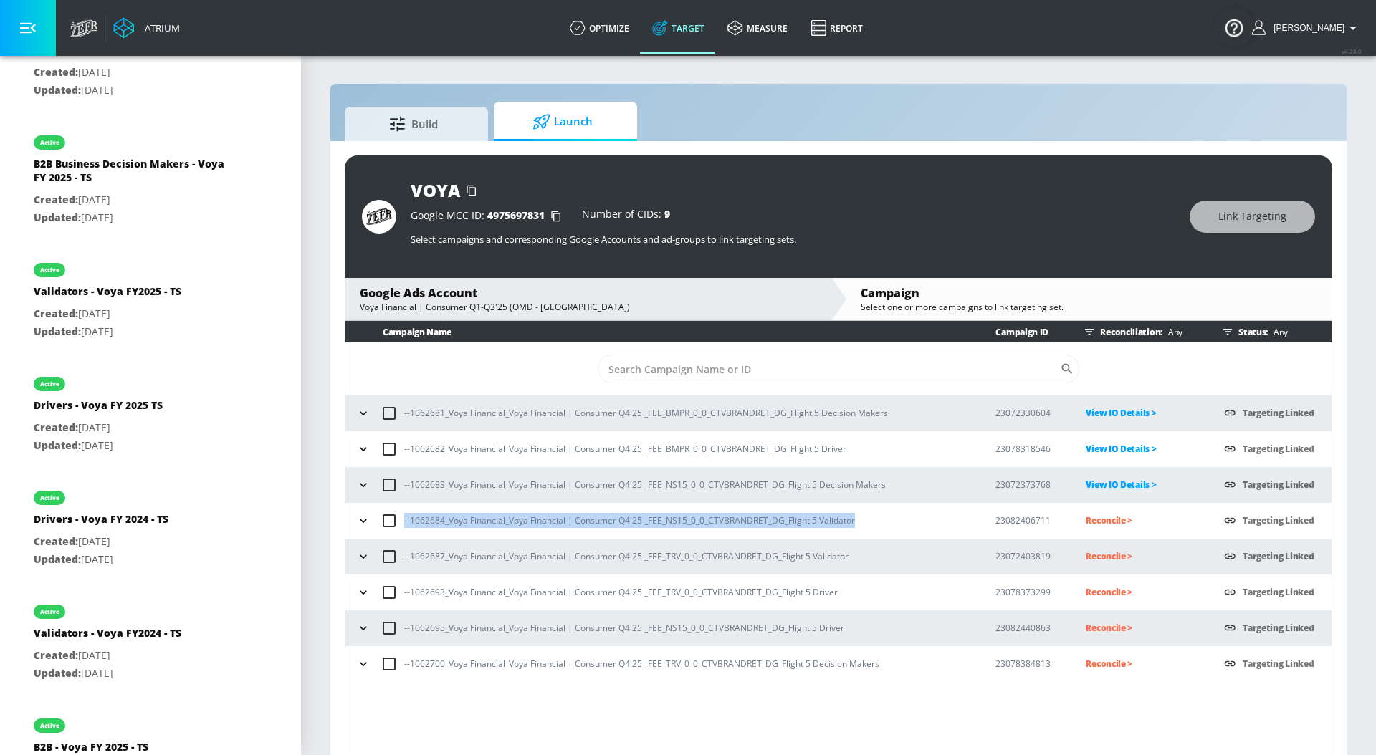
drag, startPoint x: 860, startPoint y: 522, endPoint x: 403, endPoint y: 522, distance: 457.1
click at [403, 522] on div "--1062684_Voya Financial_Voya Financial | Consumer Q4'25 _FEE_NS15_0_0_CTVBRAND…" at bounding box center [663, 521] width 620 height 30
copy p "--1062684_Voya Financial_Voya Financial | Consumer Q4'25 _FEE_NS15_0_0_CTVBRAND…"
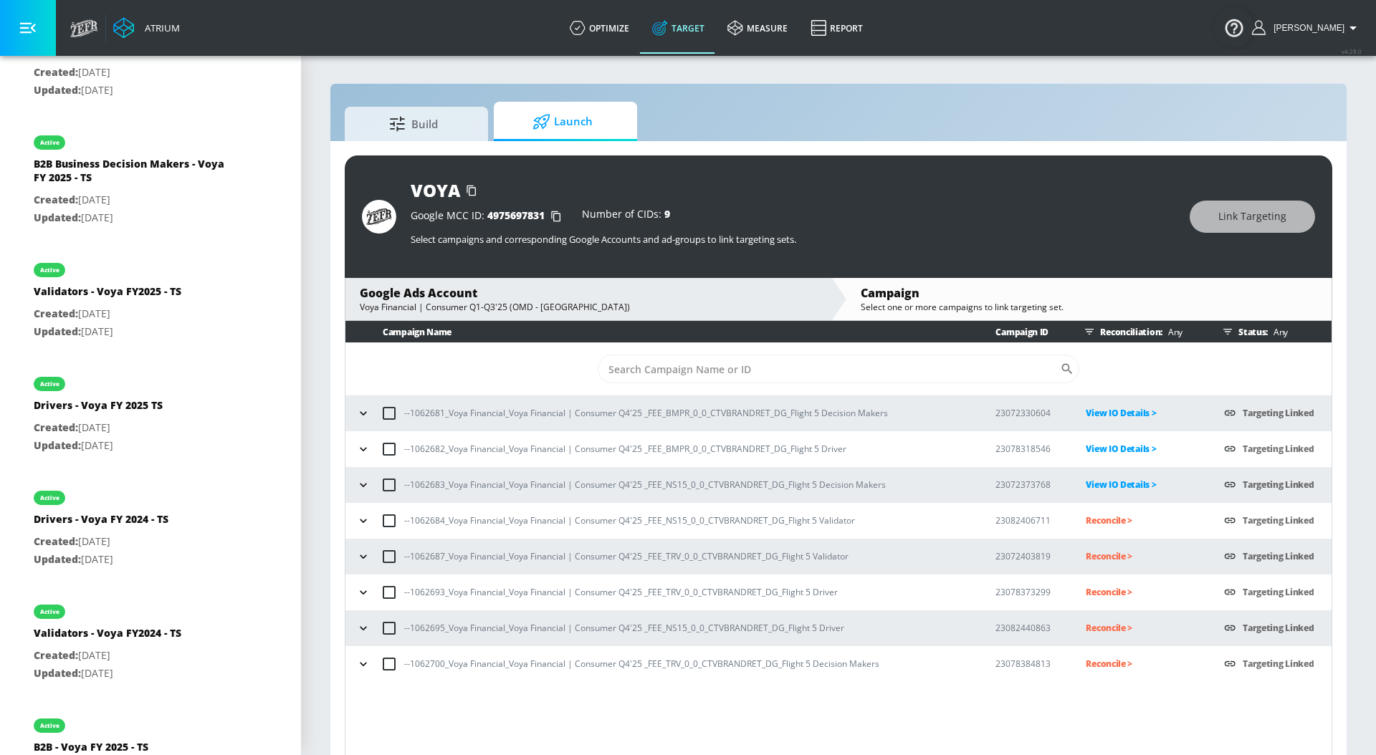
click at [1111, 518] on p "Reconcile >" at bounding box center [1142, 520] width 115 height 16
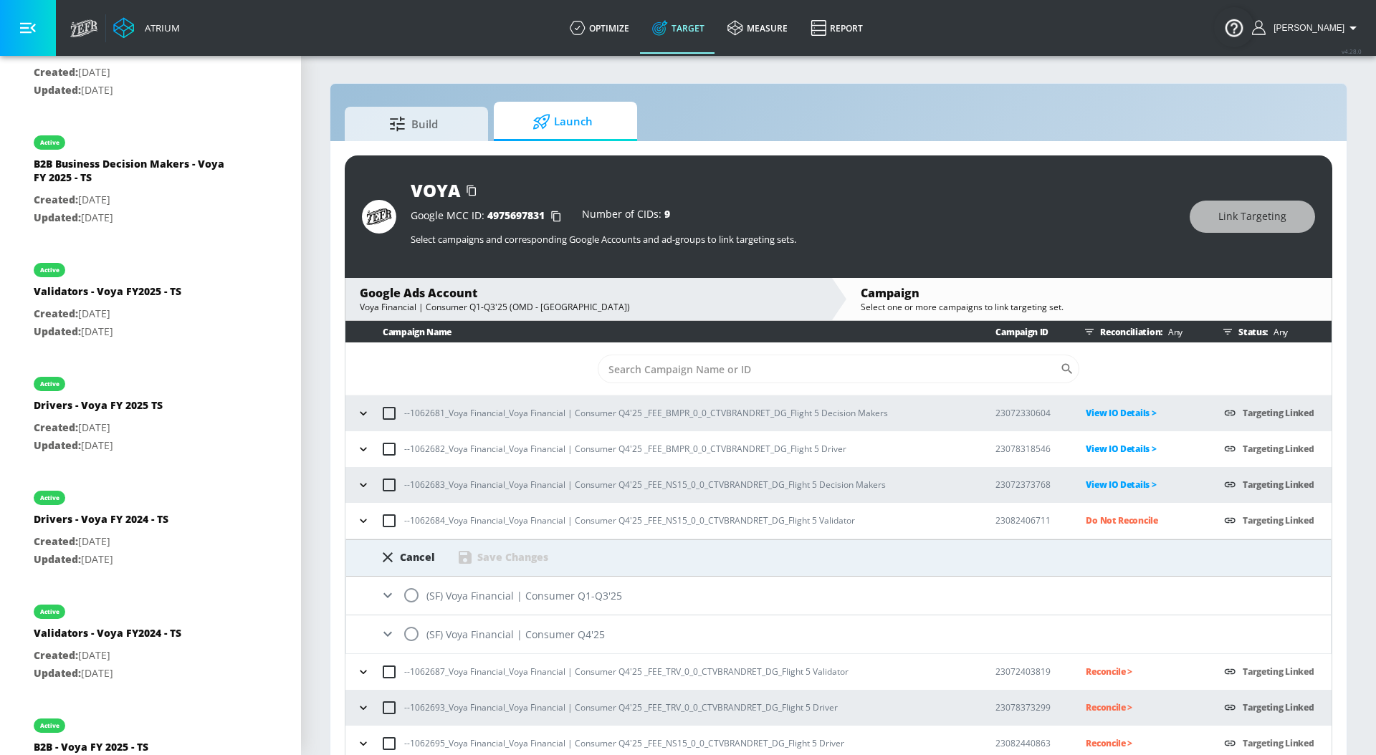
click at [411, 630] on input "radio" at bounding box center [411, 634] width 30 height 30
radio input "true"
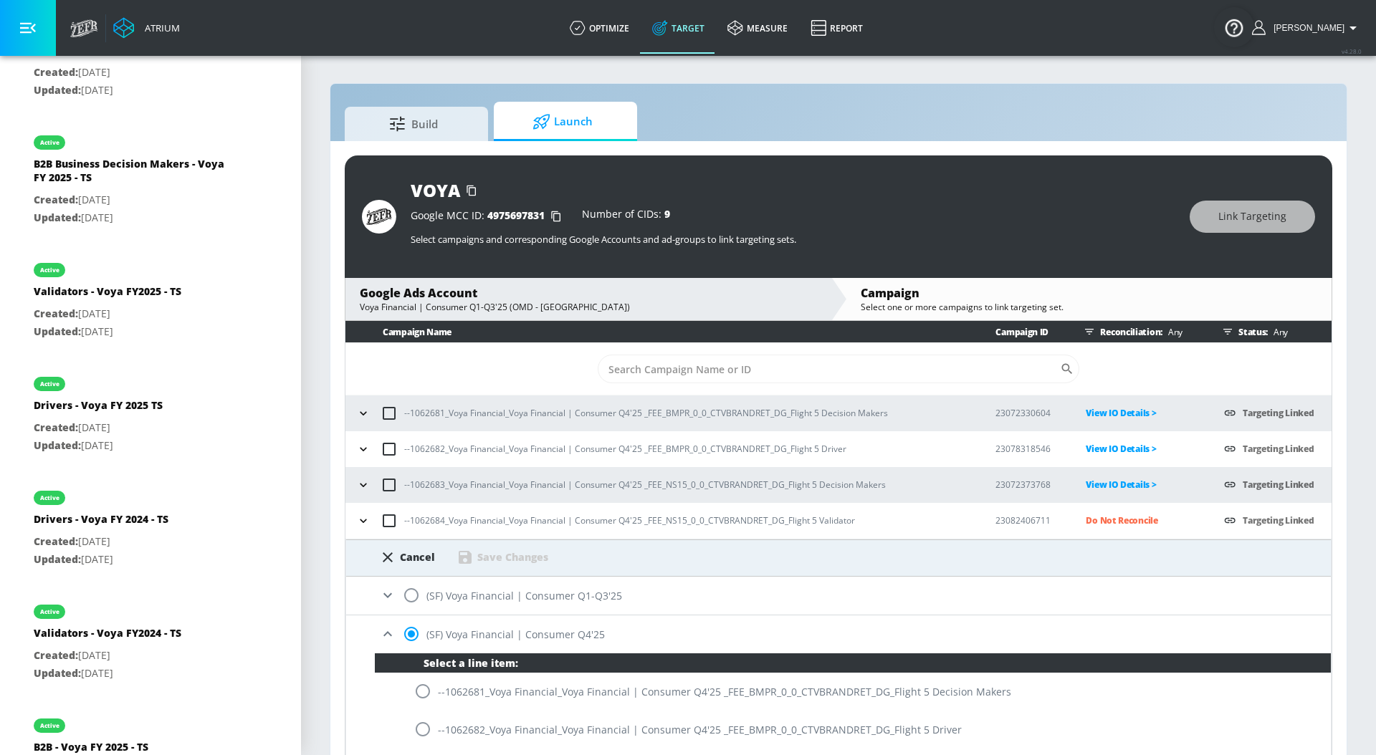
scroll to position [265, 0]
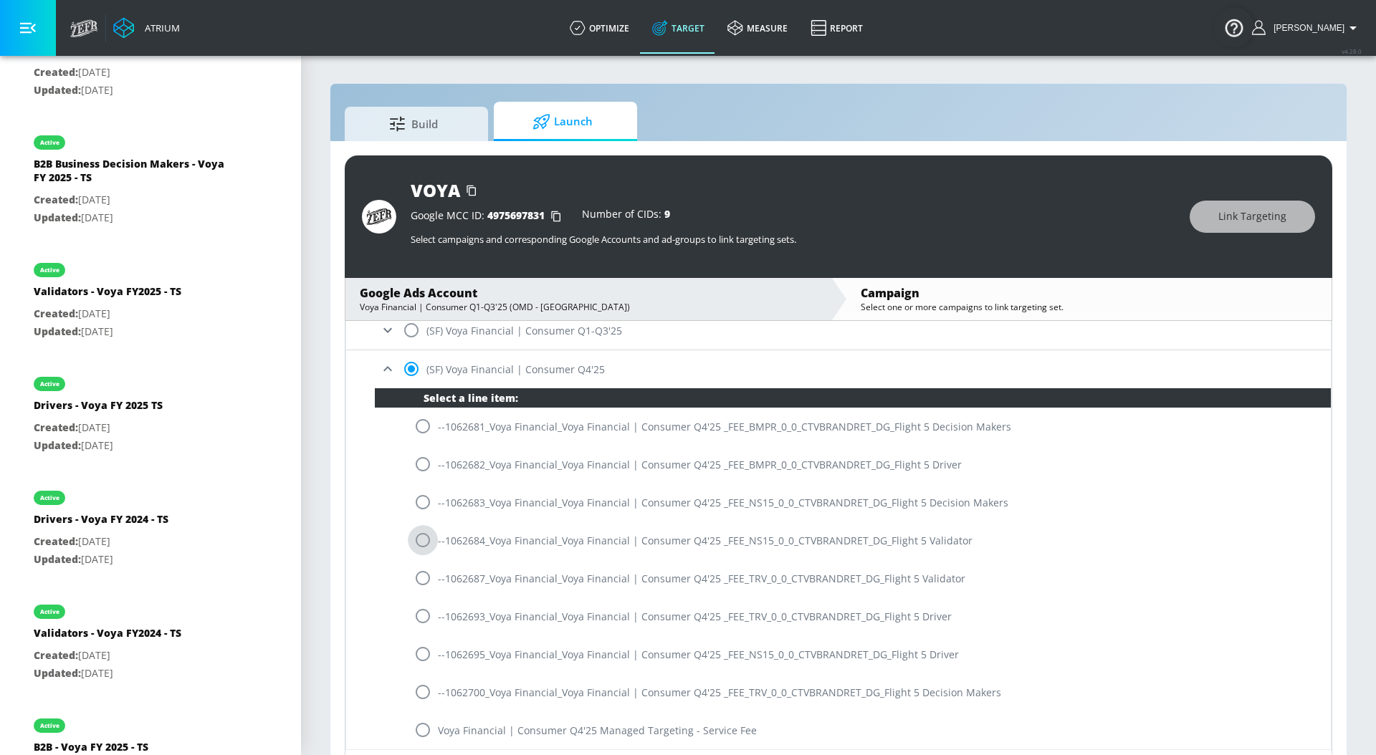
click at [426, 546] on input "radio" at bounding box center [423, 540] width 30 height 30
radio input "true"
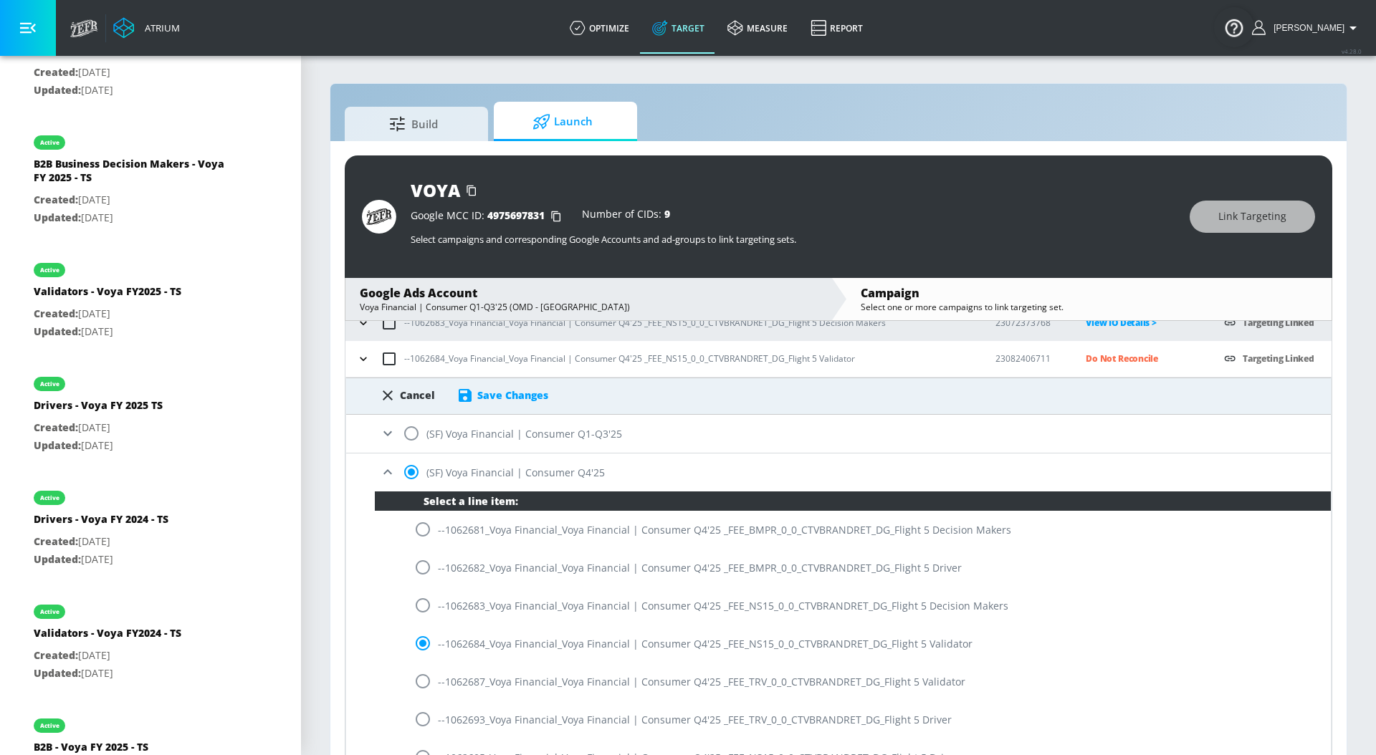
scroll to position [154, 0]
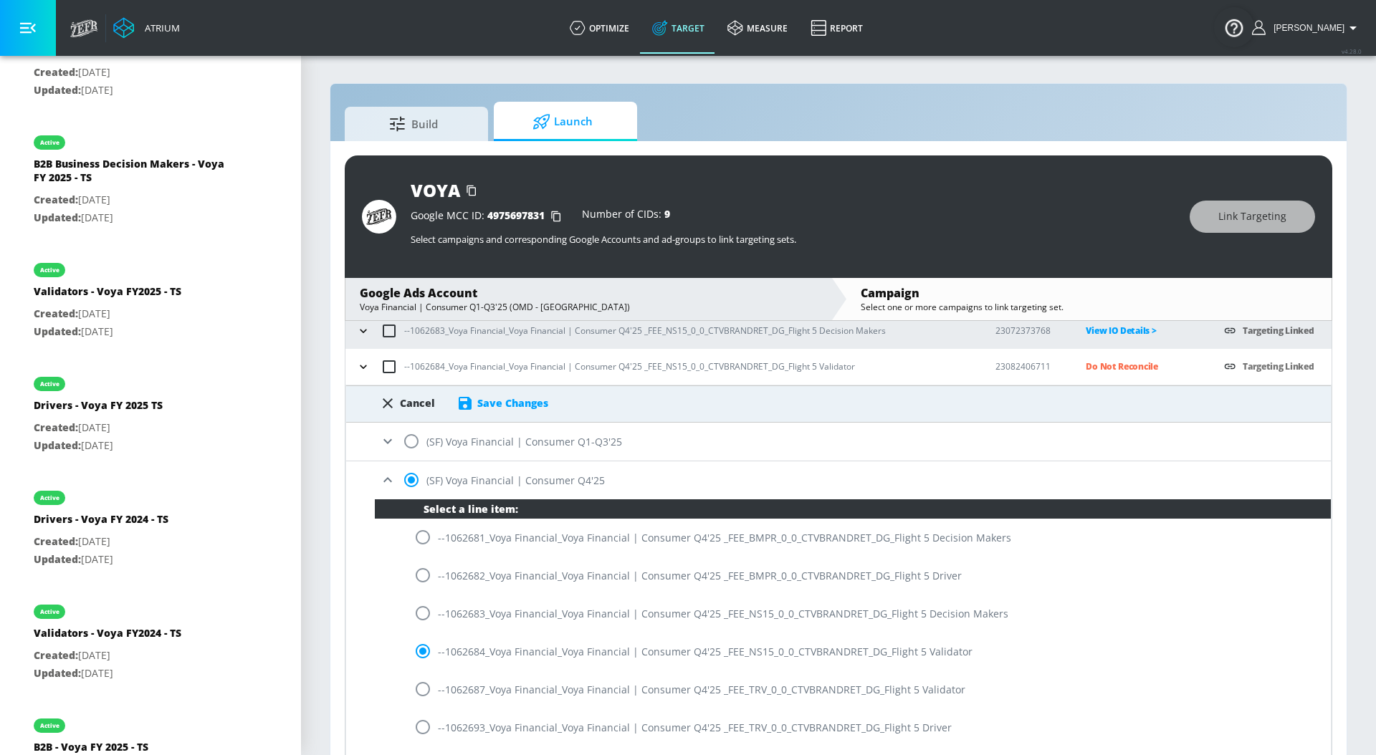
click at [513, 396] on div "Save Changes" at bounding box center [512, 403] width 71 height 14
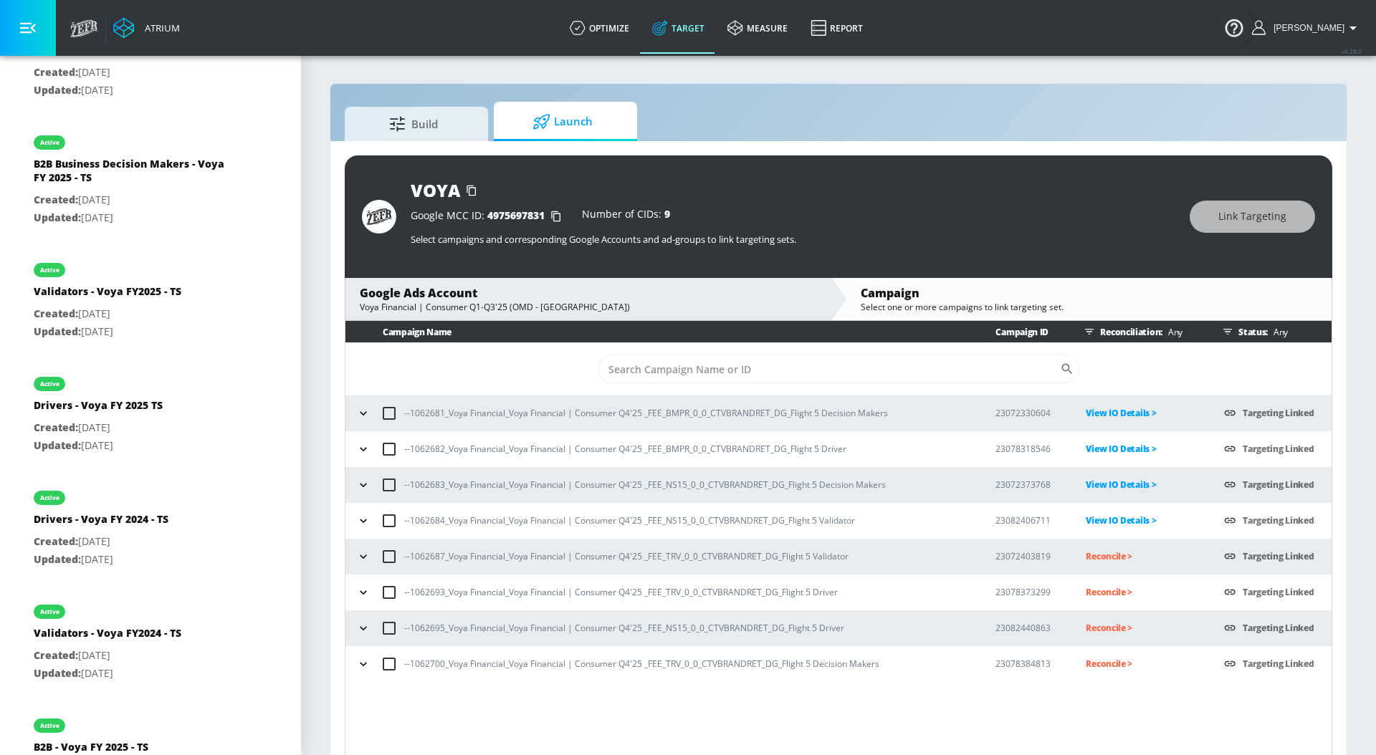
scroll to position [0, 0]
drag, startPoint x: 875, startPoint y: 556, endPoint x: 410, endPoint y: 557, distance: 465.0
click at [410, 558] on div "--1062687_Voya Financial_Voya Financial | Consumer Q4'25 _FEE_TRV_0_0_CTVBRANDR…" at bounding box center [663, 557] width 620 height 30
copy p "1062687_Voya Financial_Voya Financial | Consumer Q4'25 _FEE_TRV_0_0_CTVBRANDRET…"
click at [1108, 546] on td "Reconcile >" at bounding box center [1132, 557] width 138 height 36
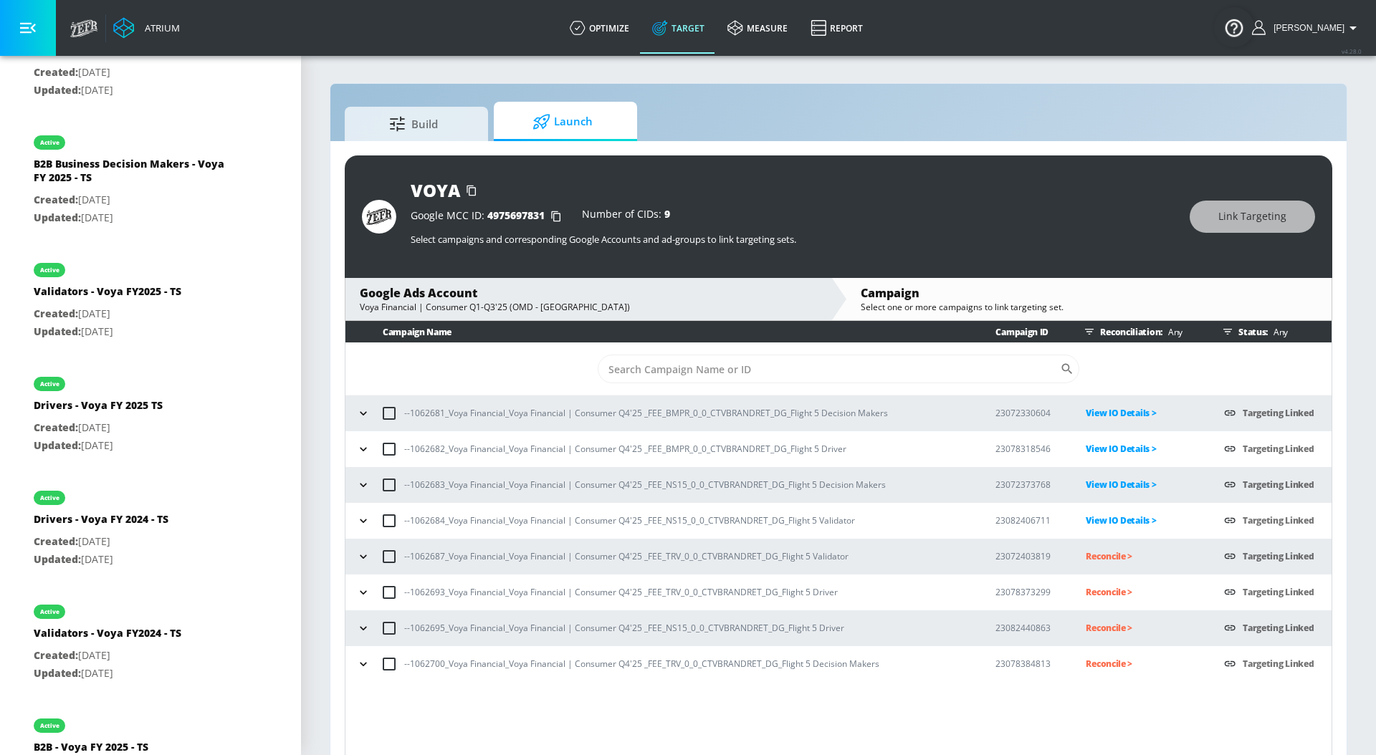
click at [1100, 553] on p "Reconcile >" at bounding box center [1142, 556] width 115 height 16
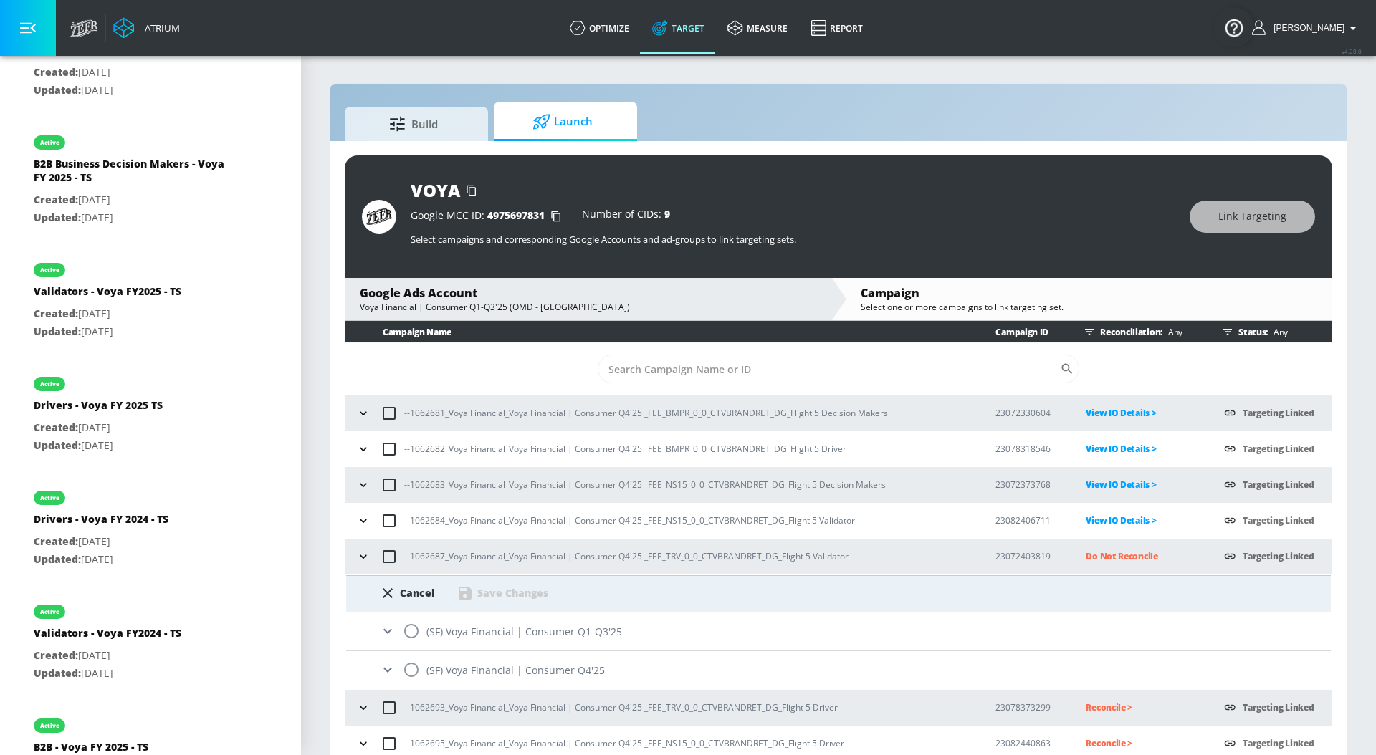
click at [414, 664] on input "radio" at bounding box center [411, 670] width 30 height 30
radio input "true"
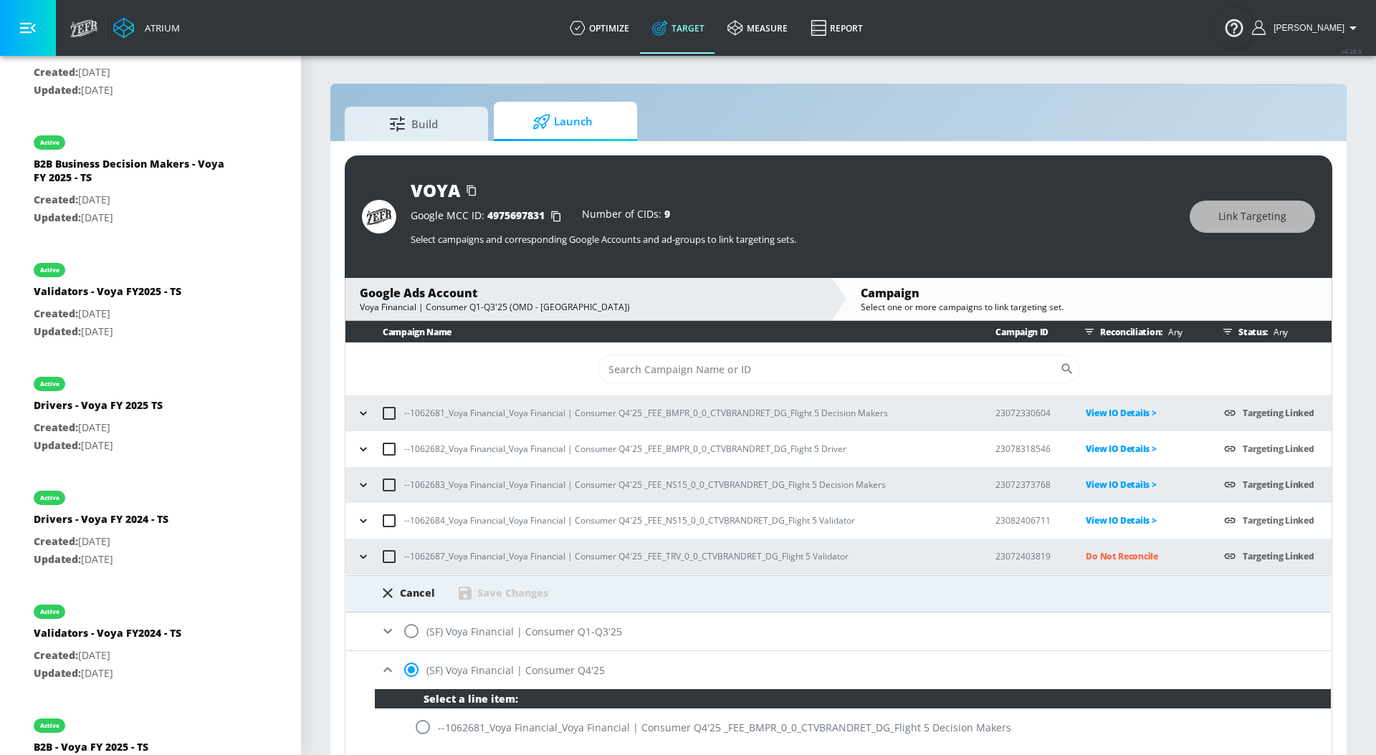
scroll to position [339, 0]
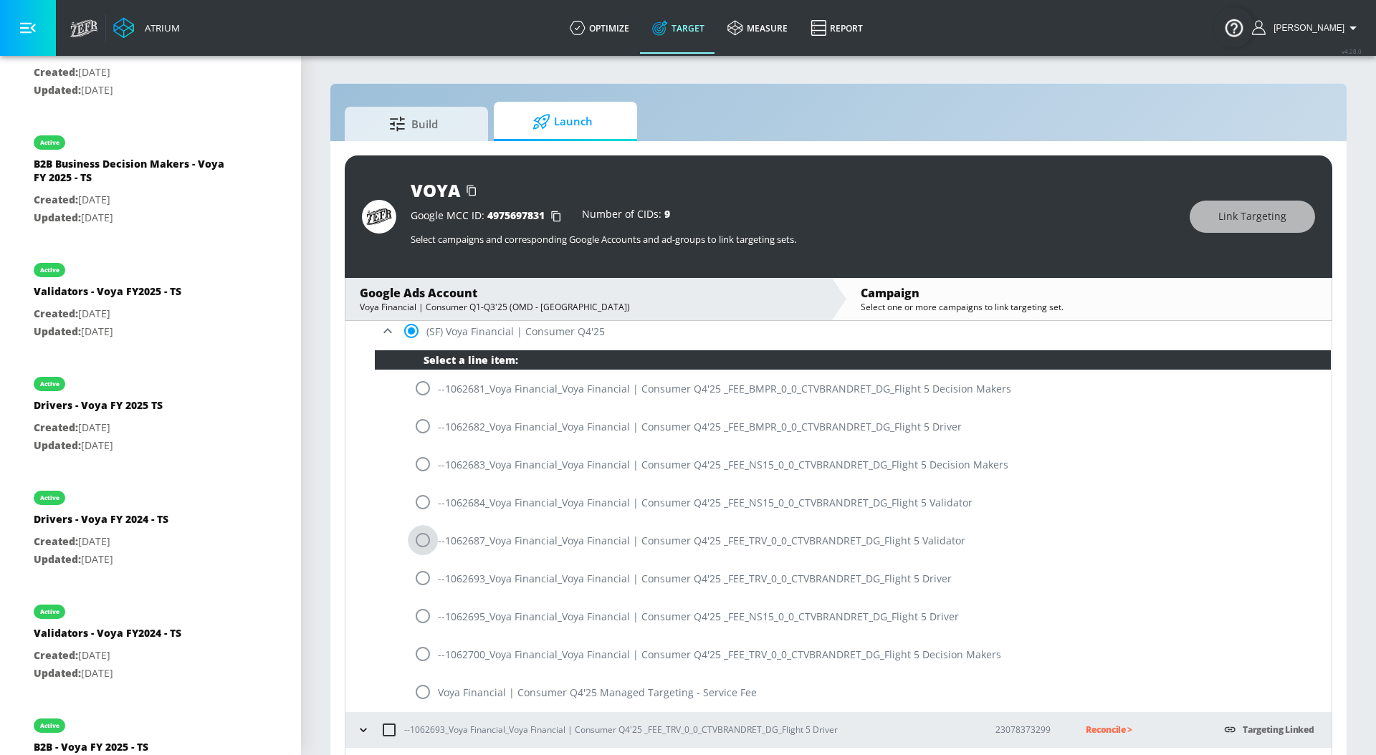
click at [430, 535] on input "radio" at bounding box center [423, 540] width 30 height 30
radio input "true"
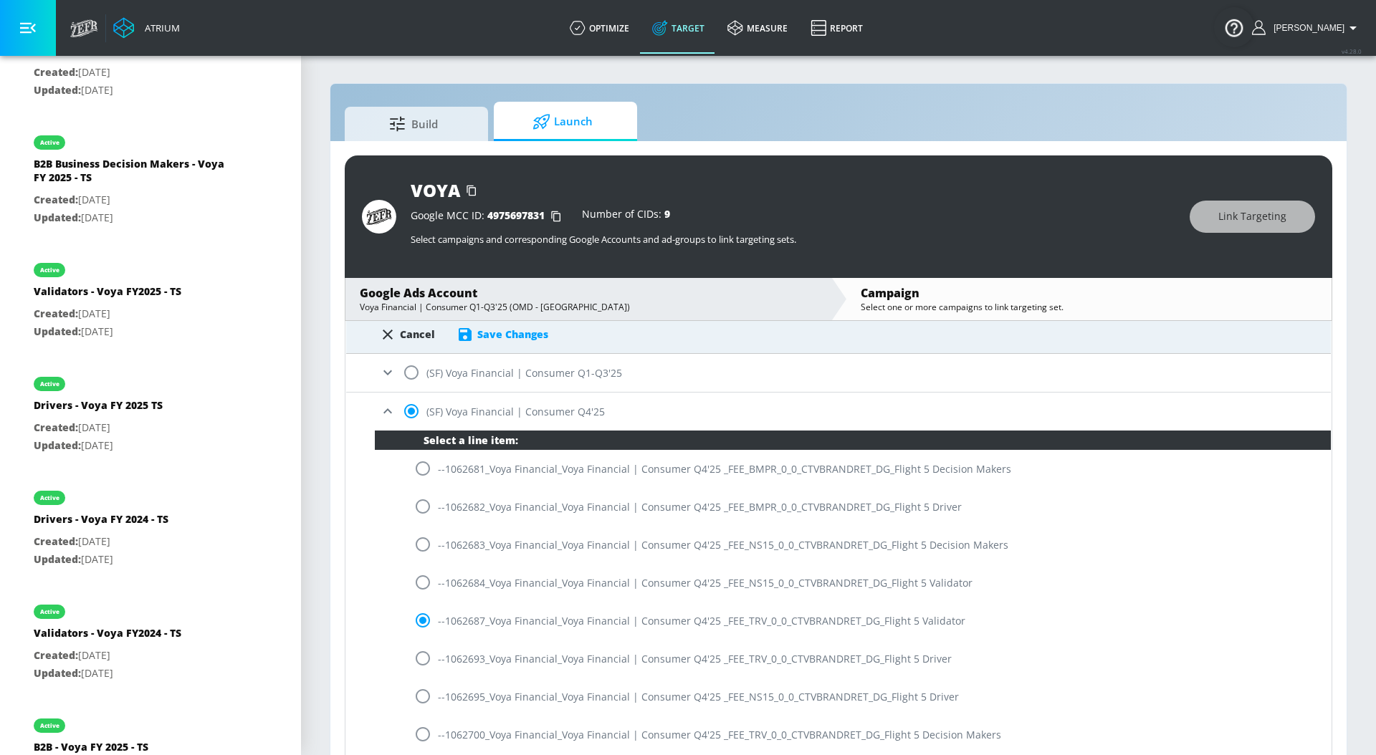
scroll to position [242, 0]
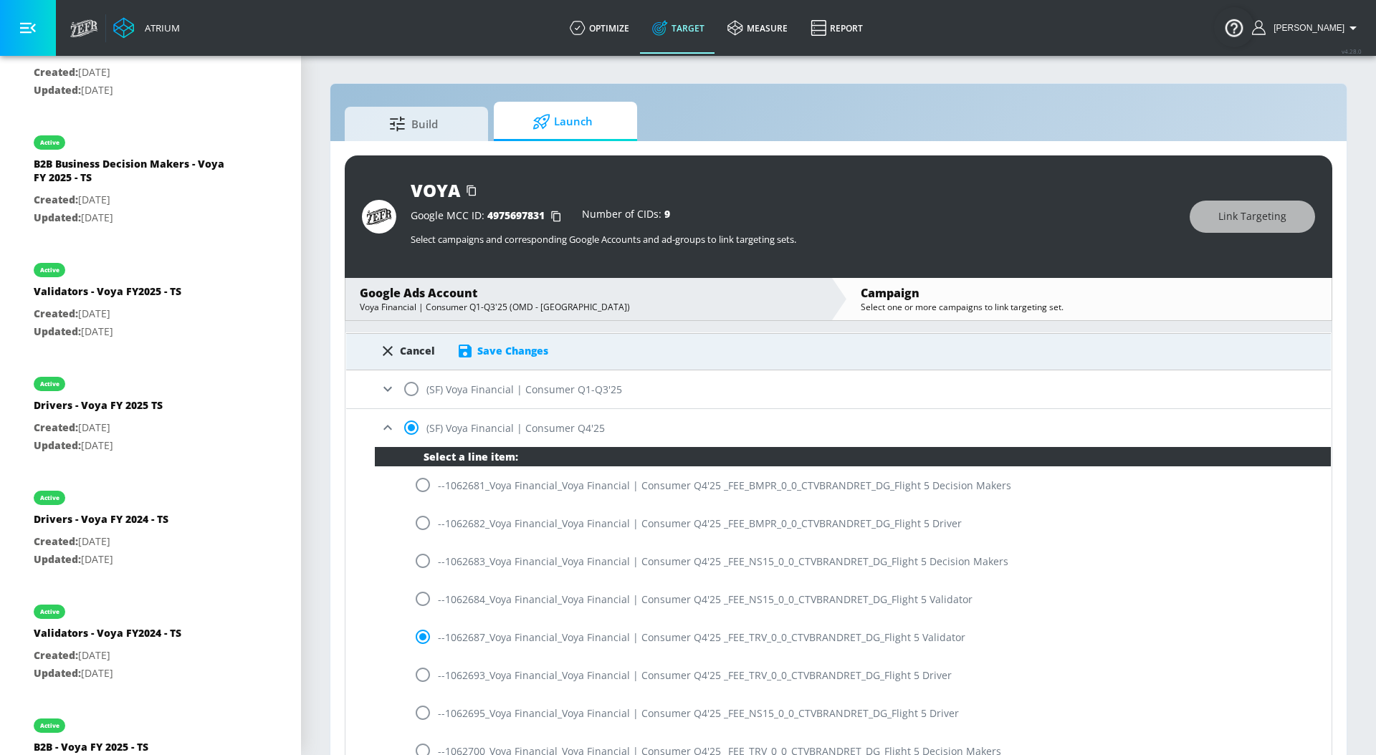
click at [496, 353] on div "Save Changes" at bounding box center [512, 351] width 71 height 14
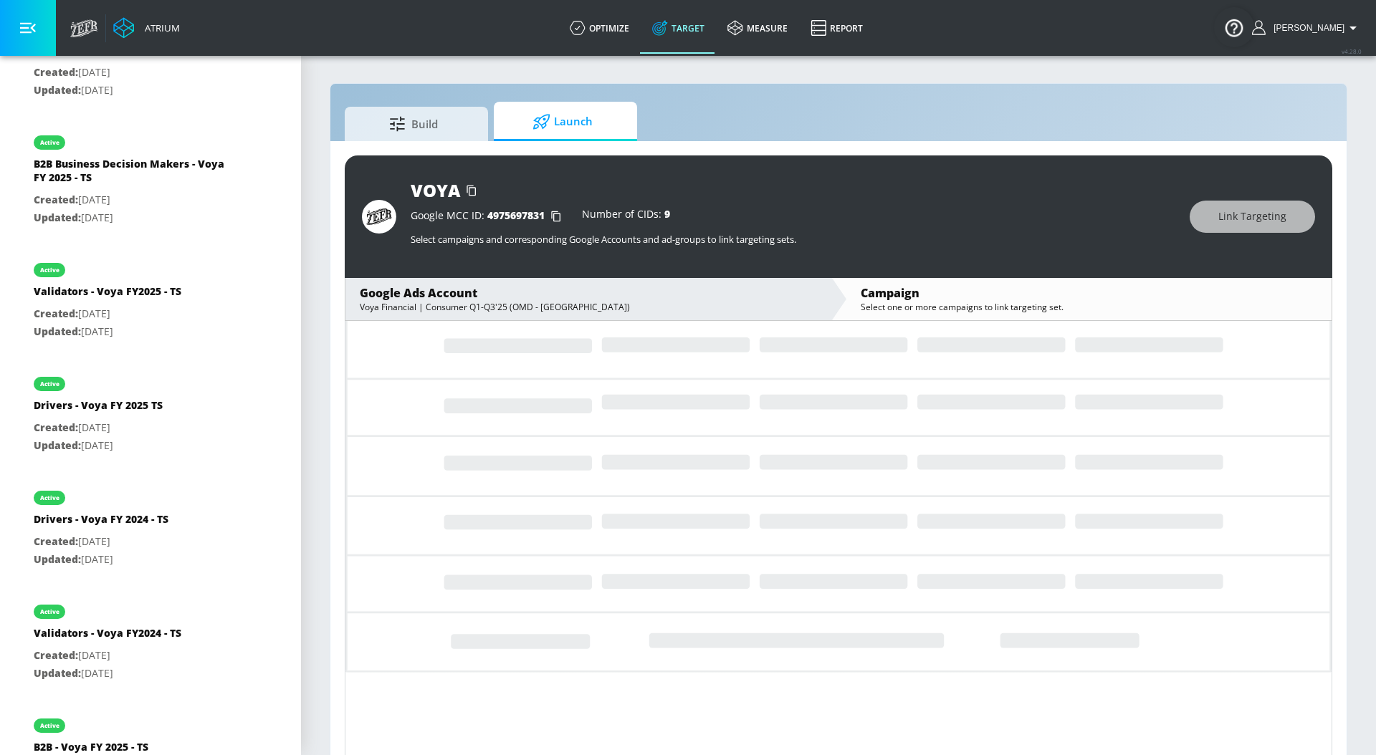
scroll to position [0, 0]
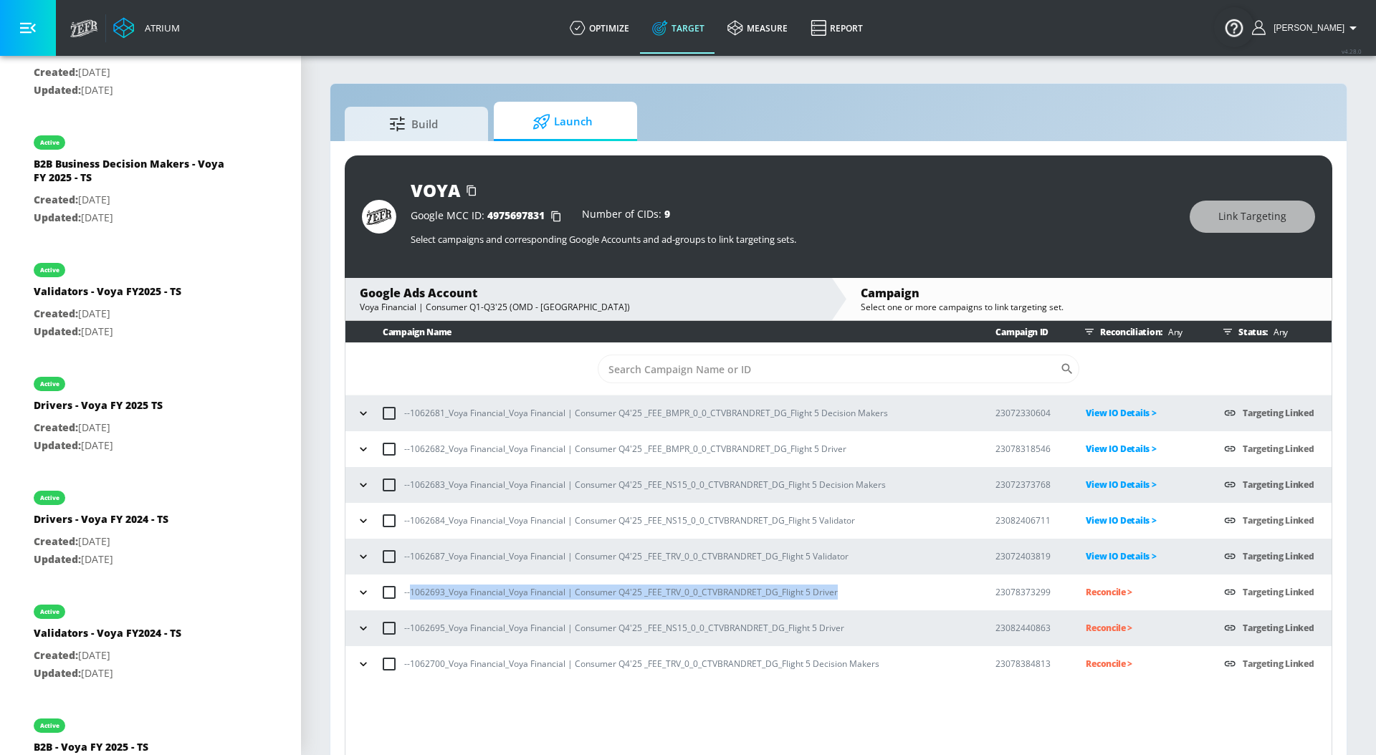
drag, startPoint x: 841, startPoint y: 590, endPoint x: 411, endPoint y: 591, distance: 430.6
click at [411, 591] on div "--1062693_Voya Financial_Voya Financial | Consumer Q4'25 _FEE_TRV_0_0_CTVBRANDR…" at bounding box center [663, 592] width 620 height 30
click at [1113, 594] on p "Reconcile >" at bounding box center [1142, 592] width 115 height 16
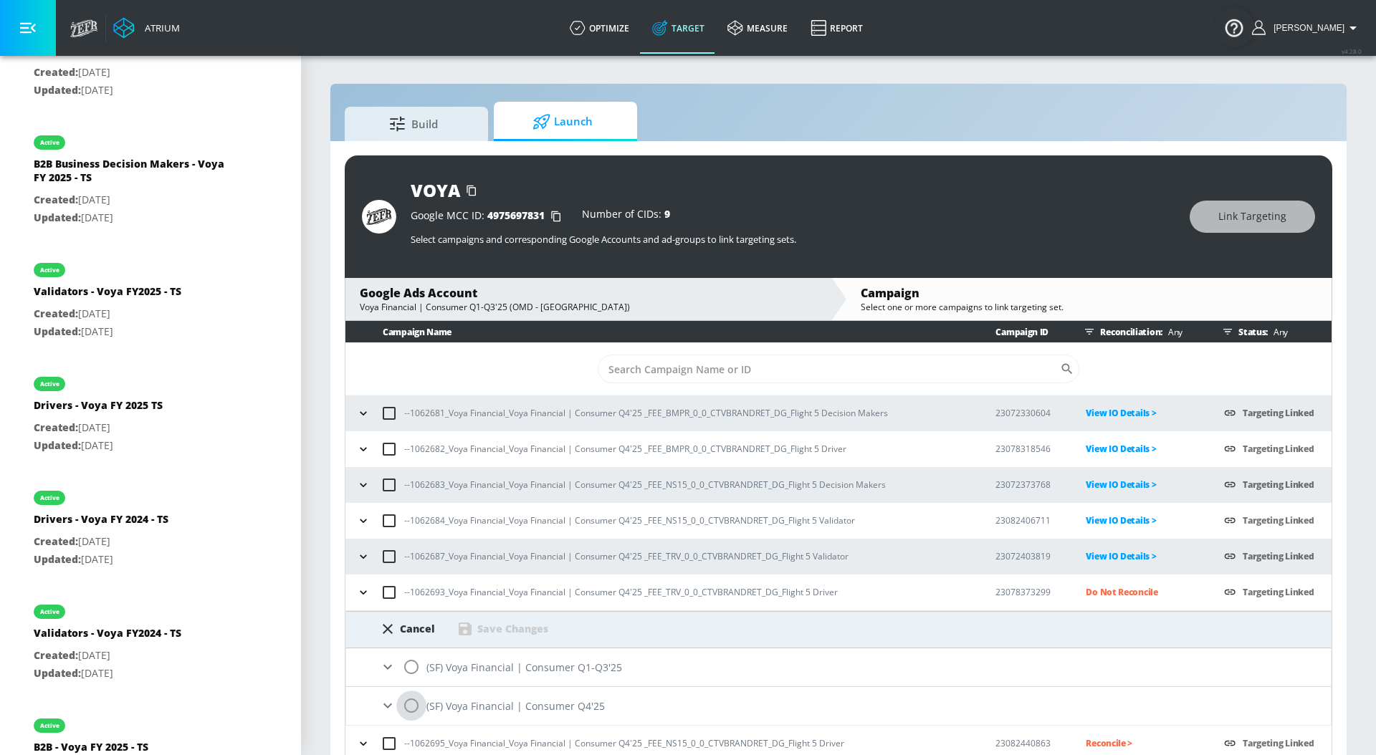
click at [408, 709] on input "radio" at bounding box center [411, 706] width 30 height 30
radio input "true"
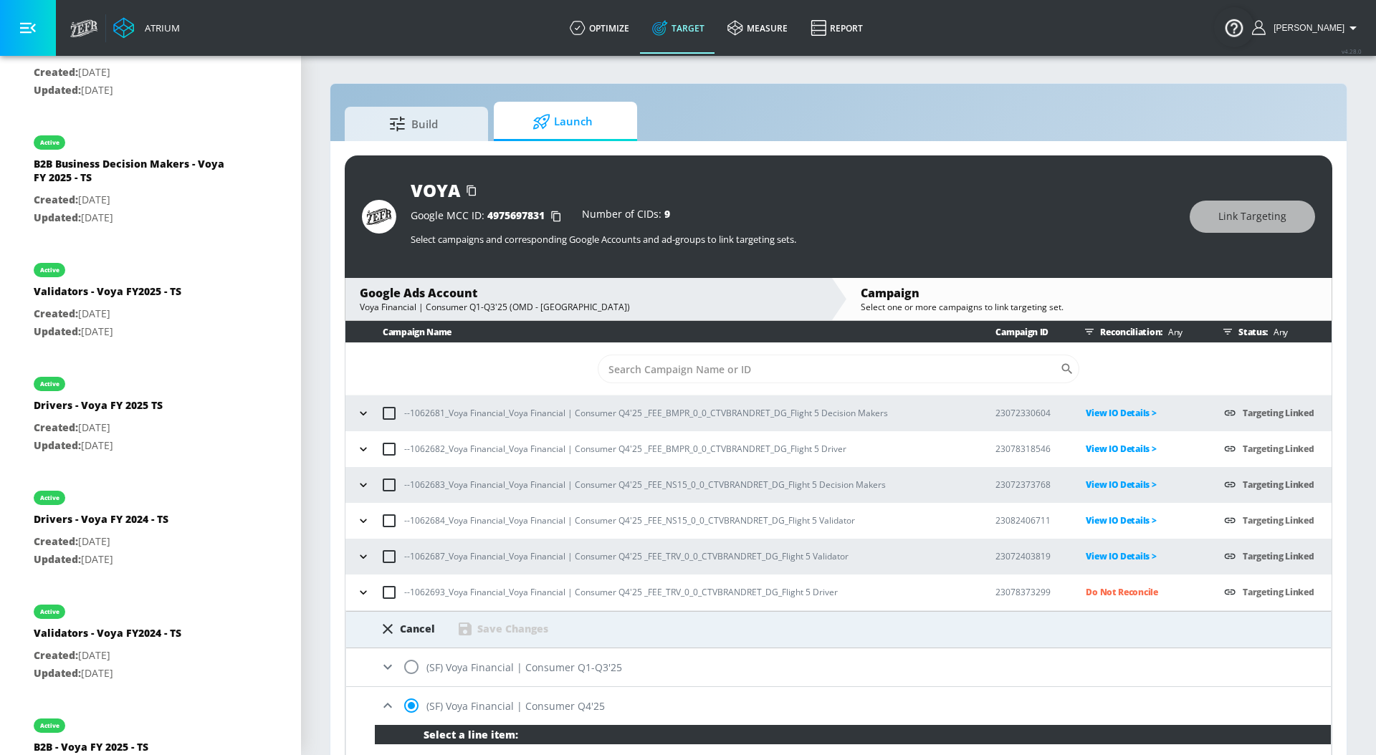
scroll to position [398, 0]
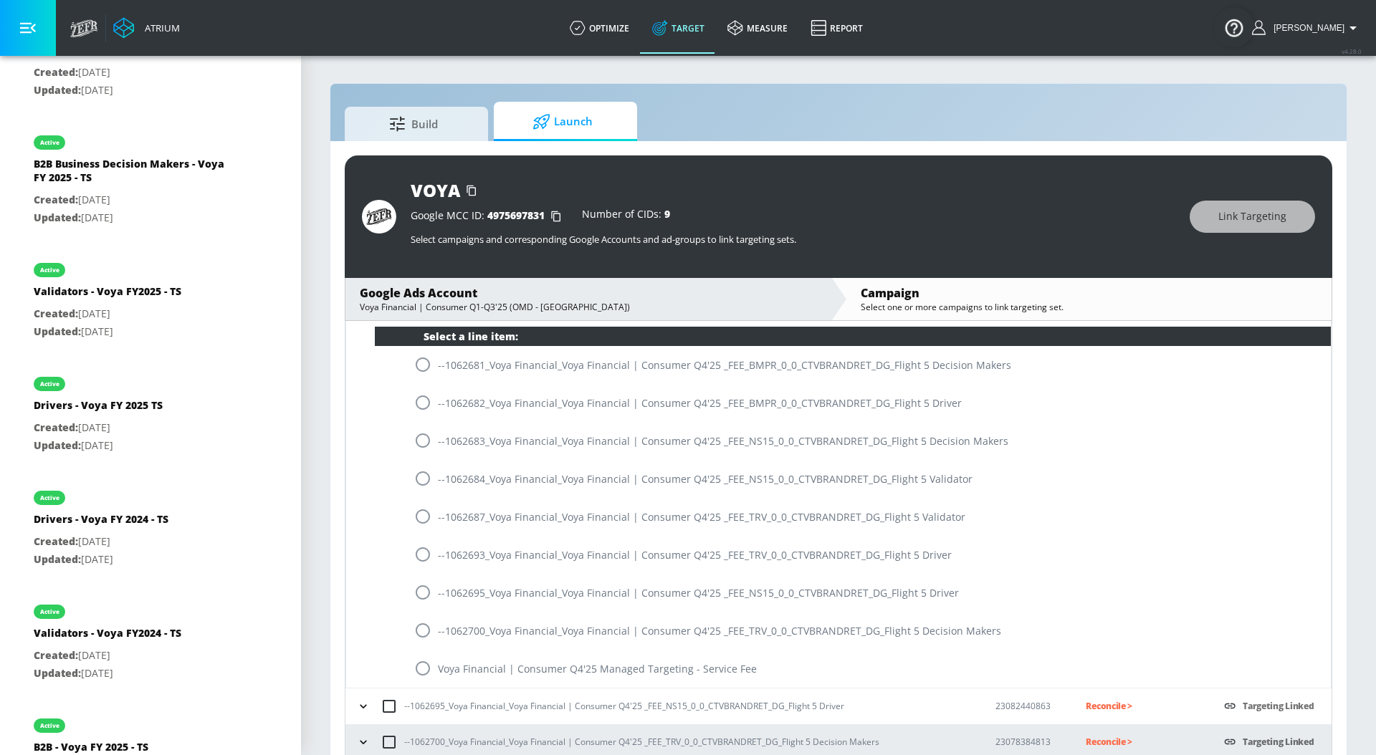
click at [428, 550] on input "radio" at bounding box center [423, 555] width 30 height 30
radio input "true"
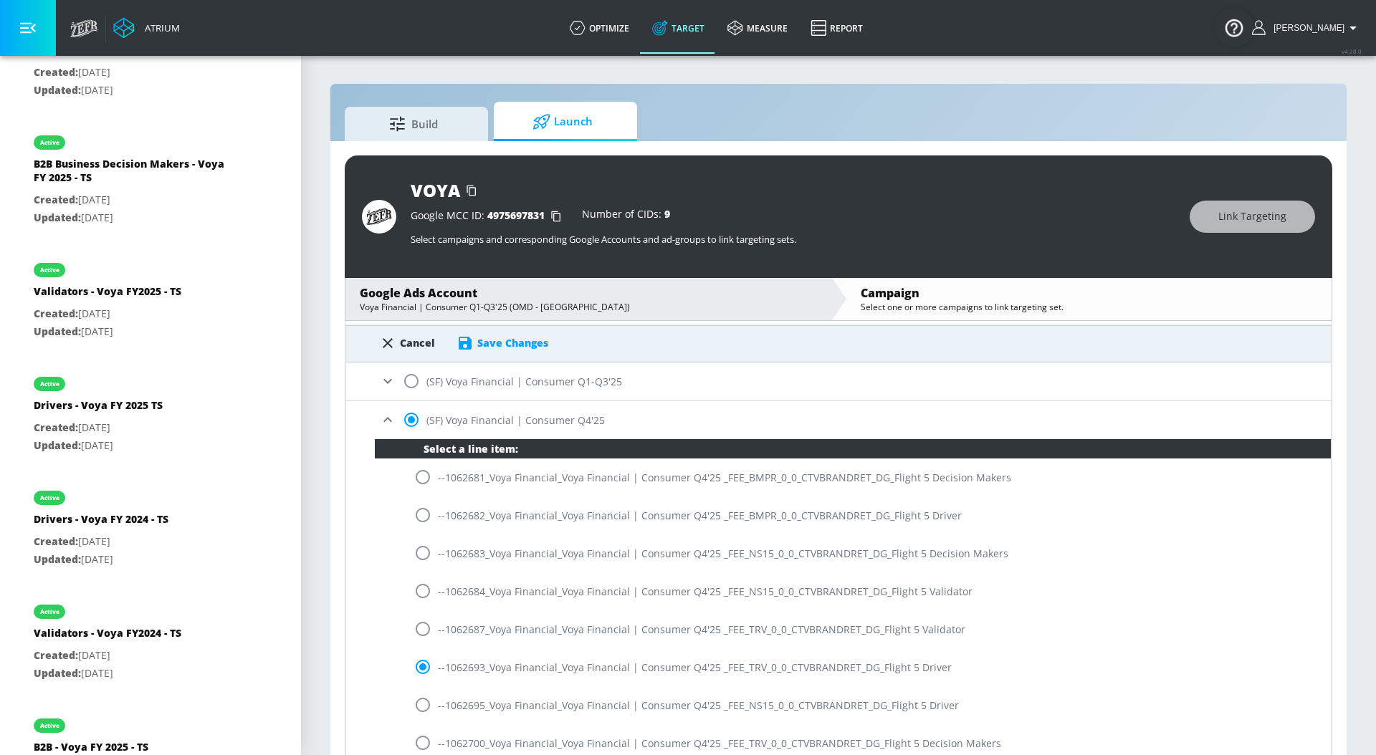
scroll to position [220, 0]
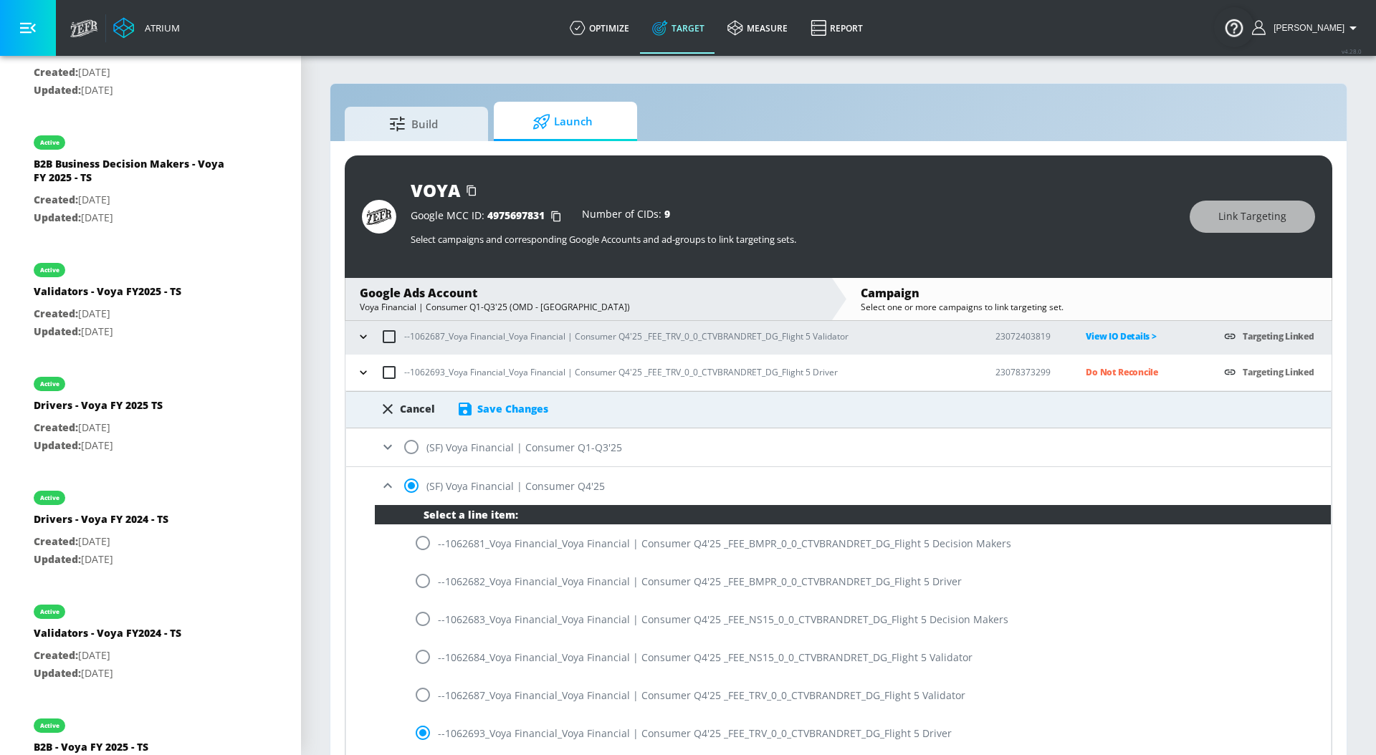
click at [515, 413] on div "Save Changes" at bounding box center [512, 409] width 71 height 14
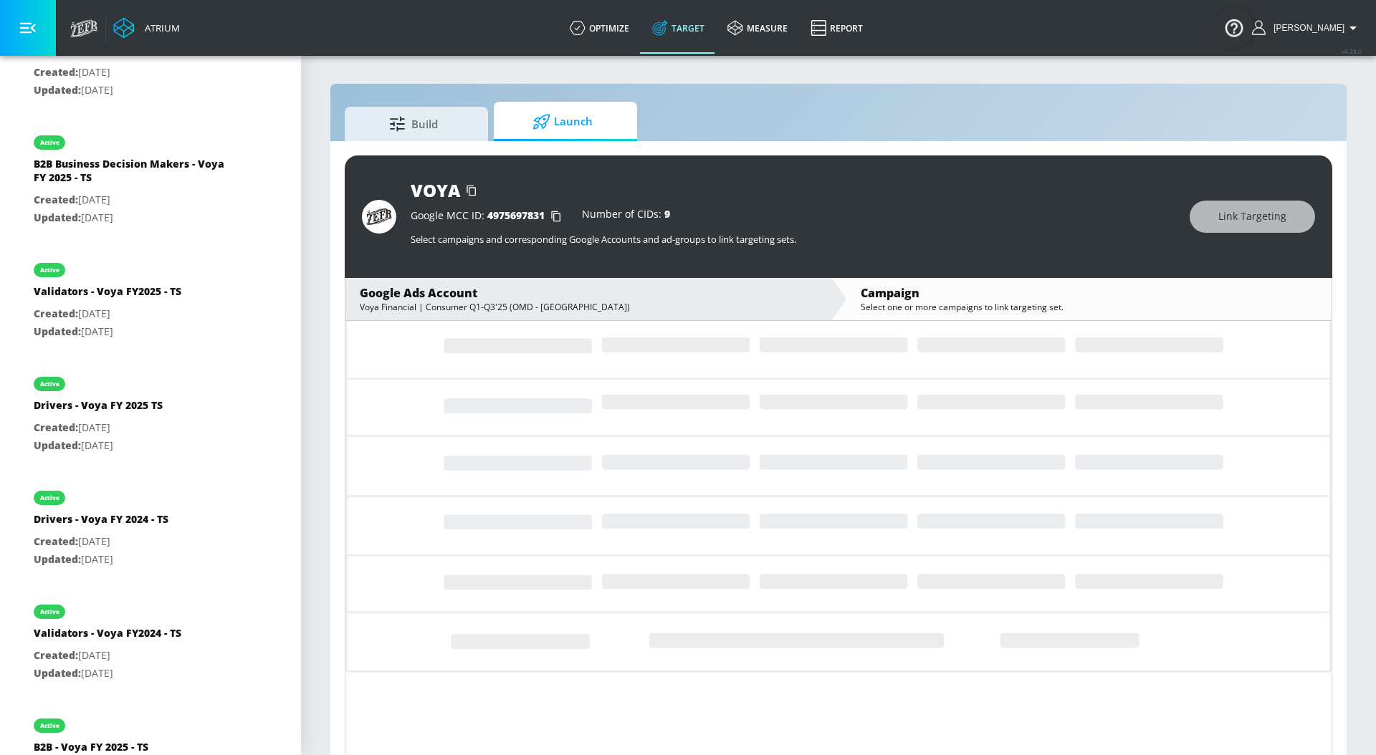
scroll to position [0, 0]
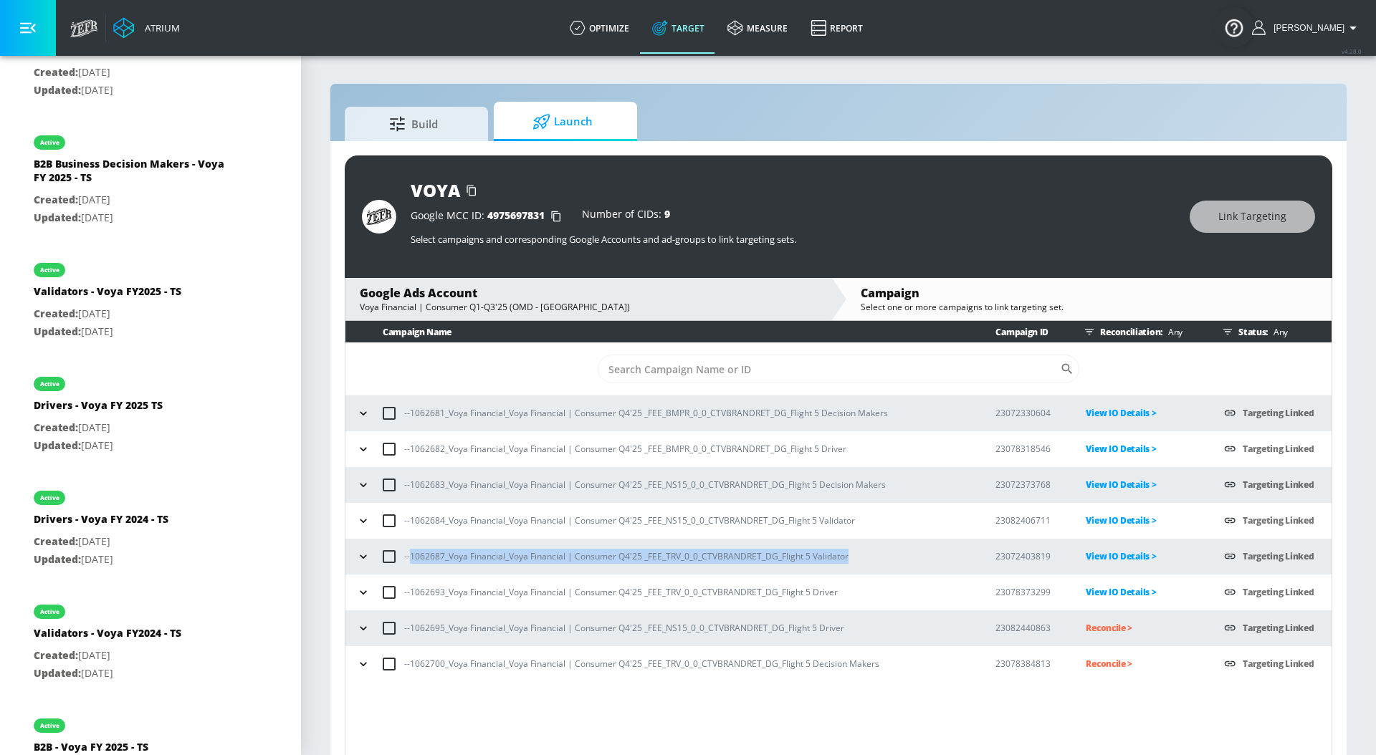
drag, startPoint x: 869, startPoint y: 557, endPoint x: 409, endPoint y: 554, distance: 460.0
click at [409, 554] on div "--1062687_Voya Financial_Voya Financial | Consumer Q4'25 _FEE_TRV_0_0_CTVBRANDR…" at bounding box center [663, 557] width 620 height 30
click at [1099, 557] on p "View IO Details >" at bounding box center [1142, 556] width 115 height 16
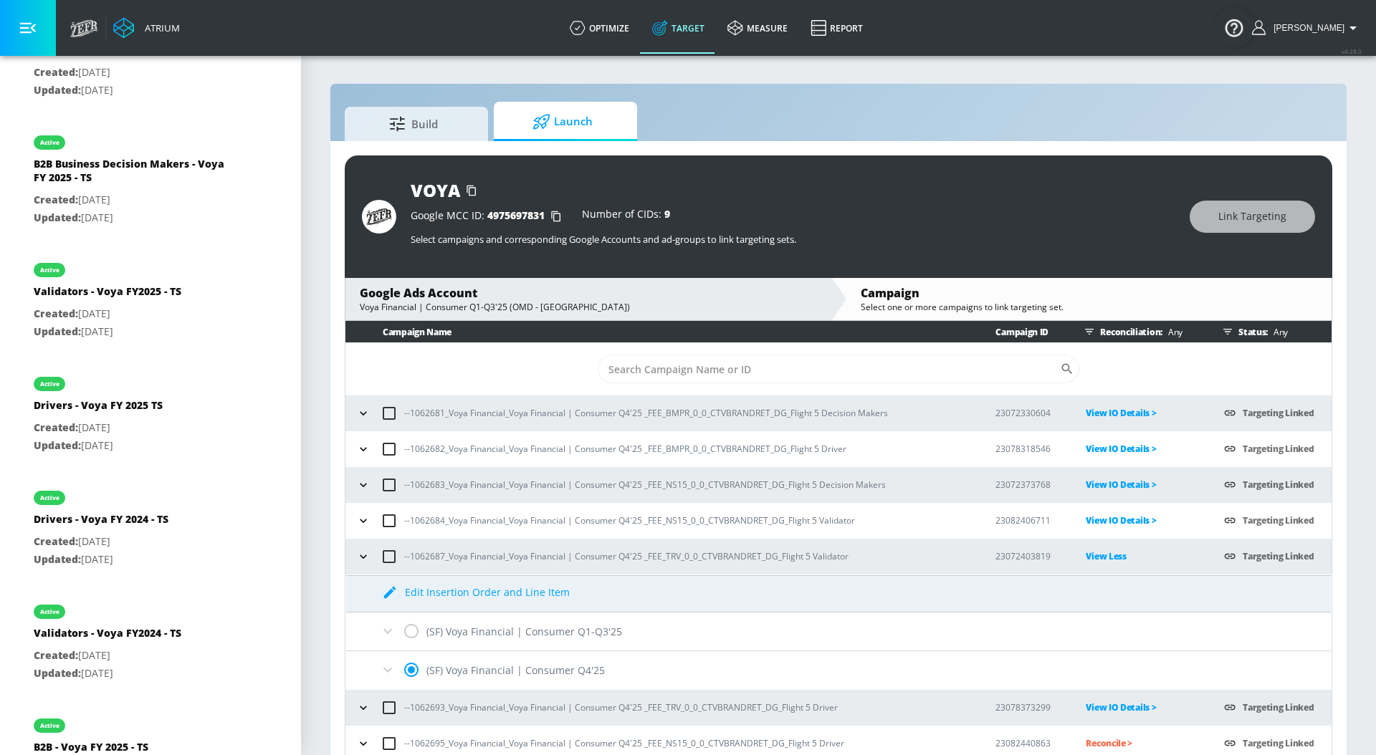
click at [390, 671] on icon at bounding box center [387, 669] width 17 height 17
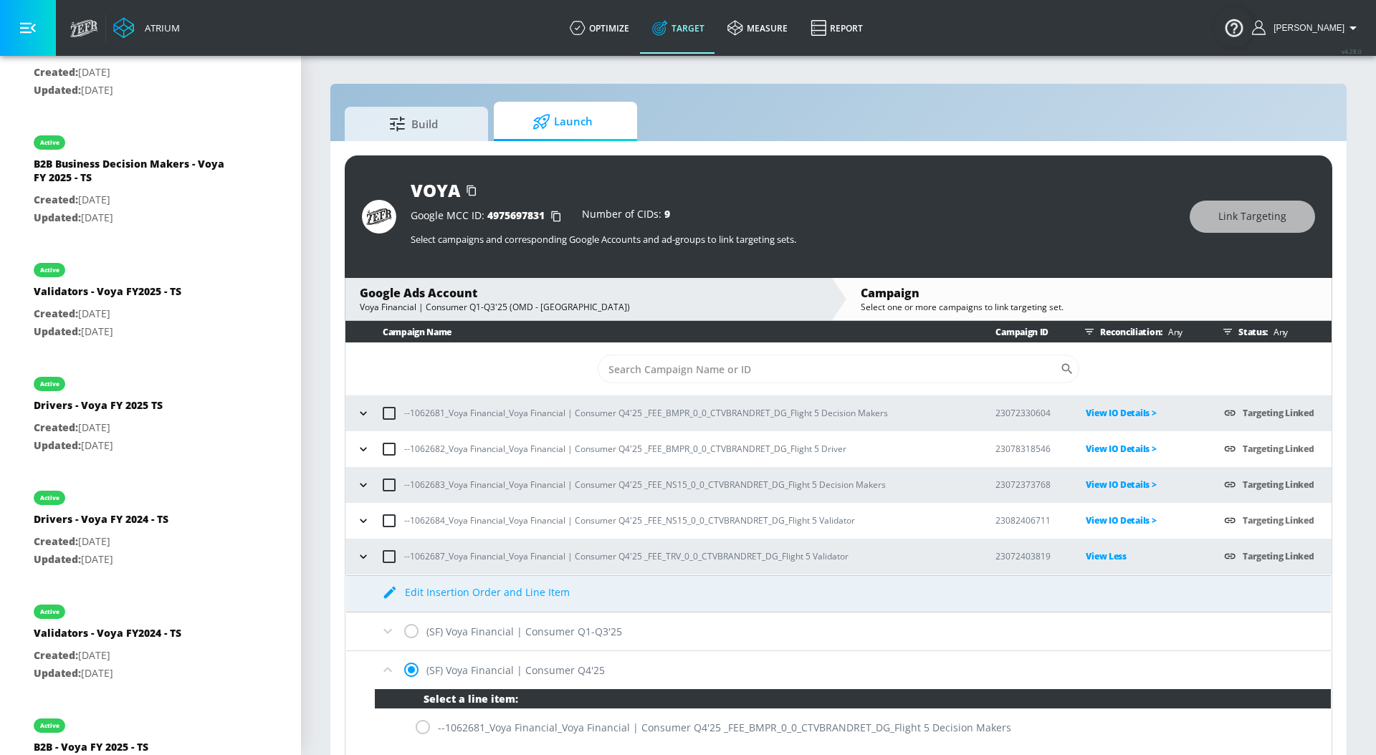
scroll to position [339, 0]
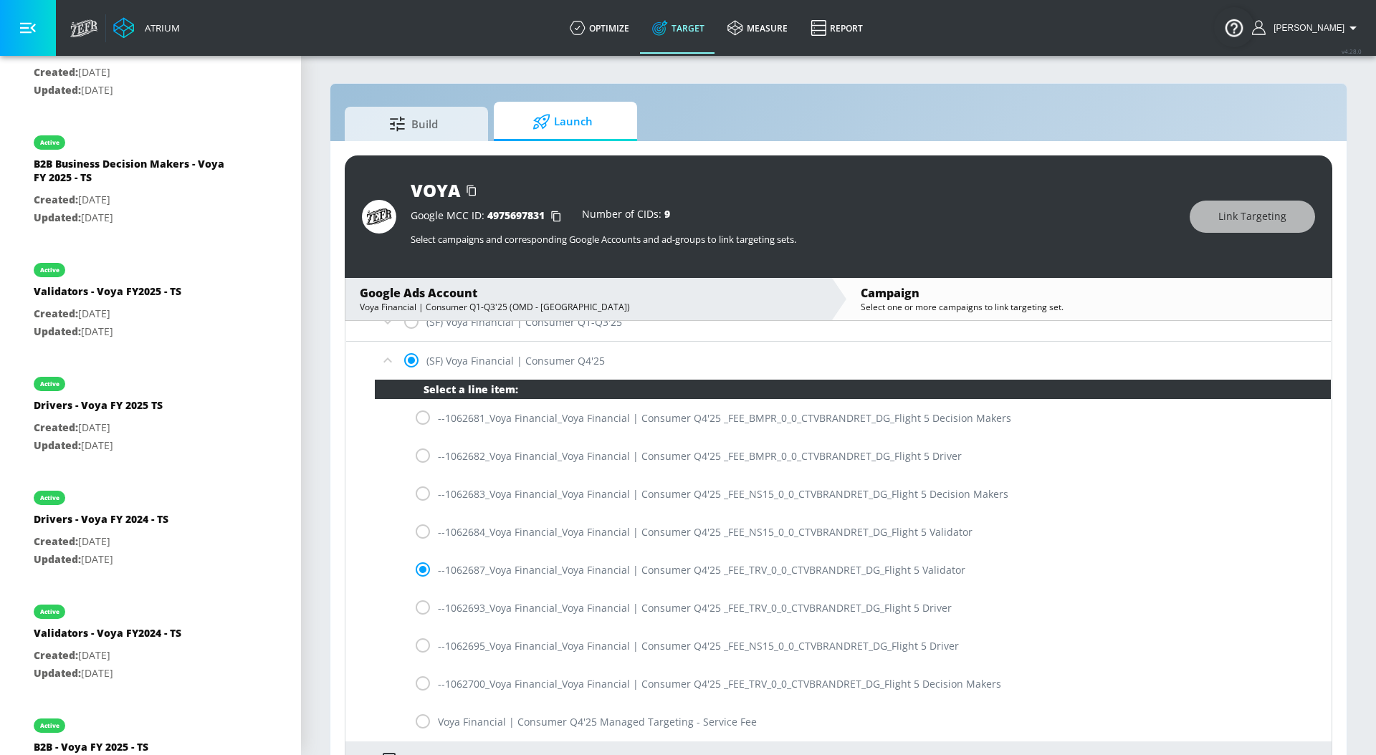
click at [386, 362] on icon at bounding box center [387, 360] width 17 height 17
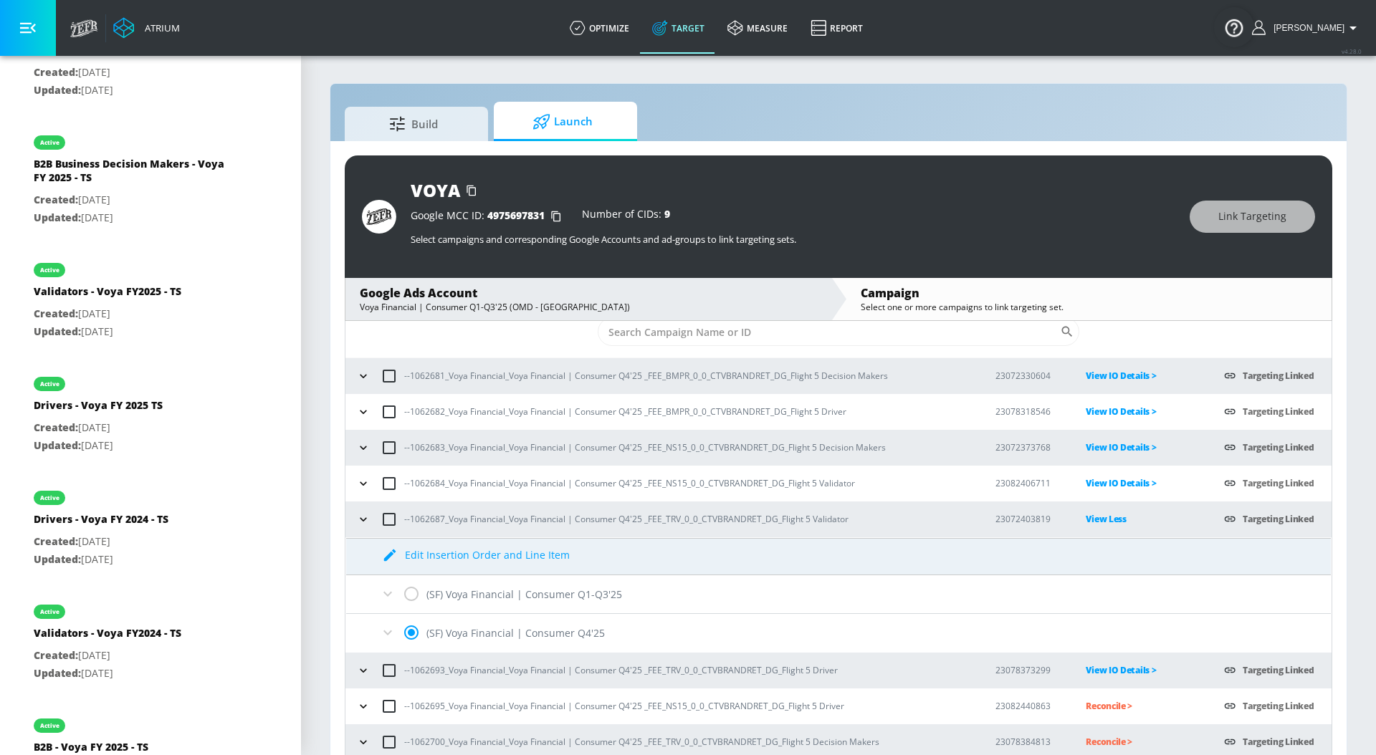
scroll to position [37, 0]
click at [365, 519] on icon "button" at bounding box center [363, 519] width 6 height 4
click at [1100, 520] on p "View Less" at bounding box center [1142, 519] width 115 height 16
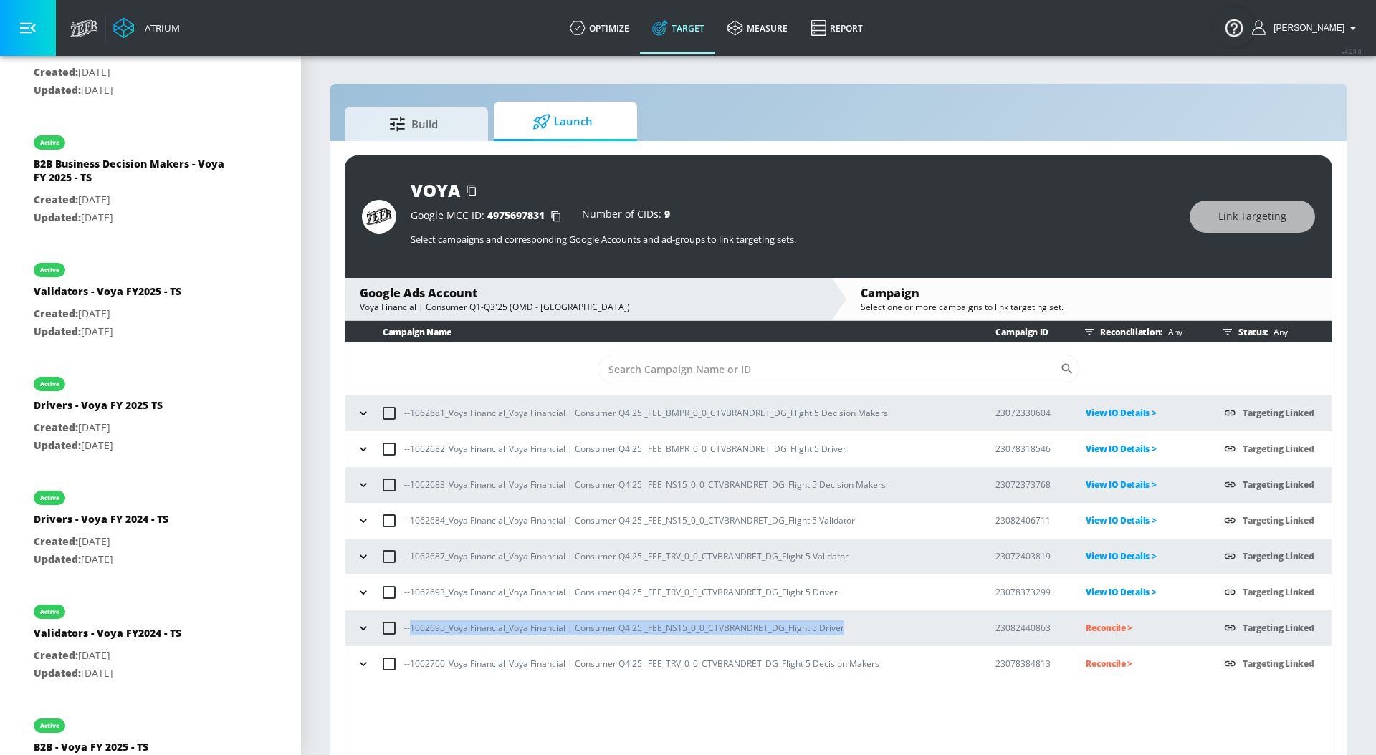
drag, startPoint x: 858, startPoint y: 627, endPoint x: 408, endPoint y: 628, distance: 449.2
click at [408, 628] on div "--1062695_Voya Financial_Voya Financial | Consumer Q4'25 _FEE_NS15_0_0_CTVBRAND…" at bounding box center [663, 628] width 620 height 30
click at [1104, 632] on p "Reconcile >" at bounding box center [1142, 628] width 115 height 16
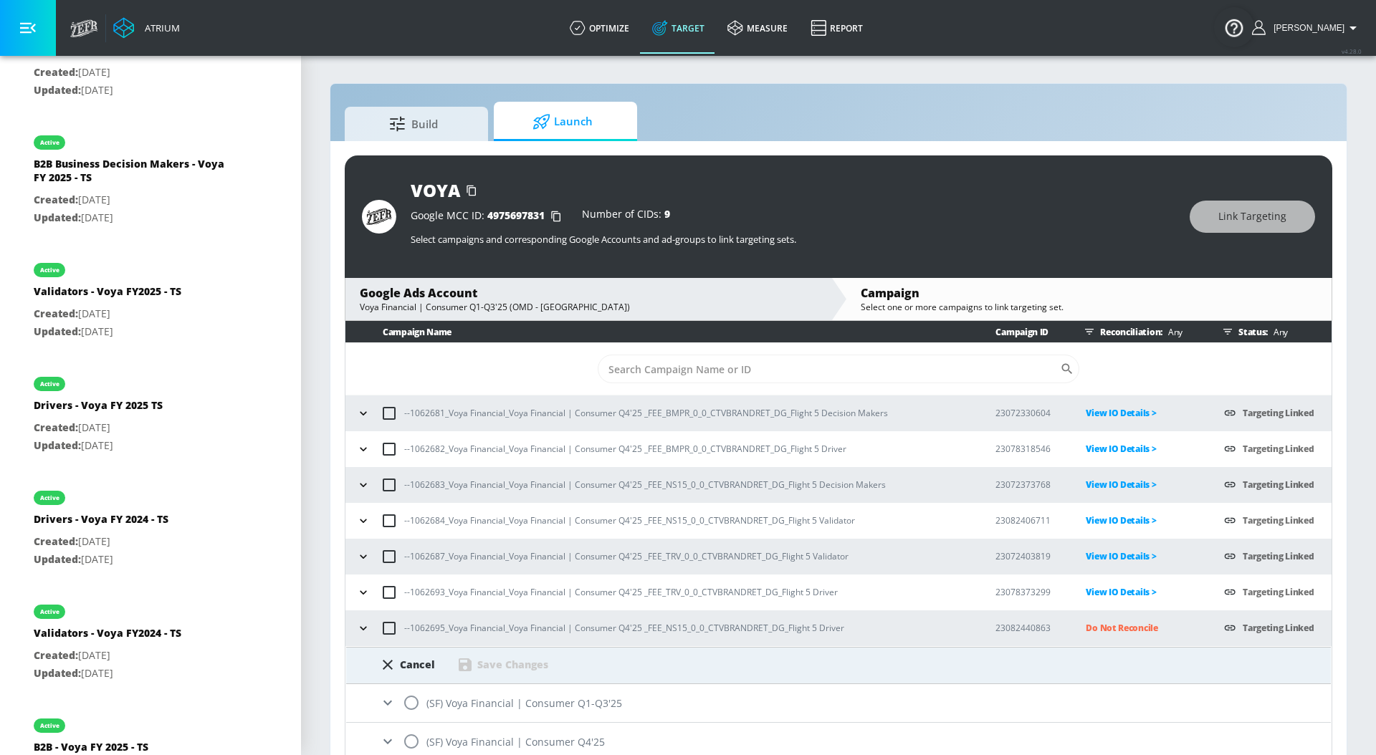
click at [409, 742] on input "radio" at bounding box center [411, 742] width 30 height 30
radio input "true"
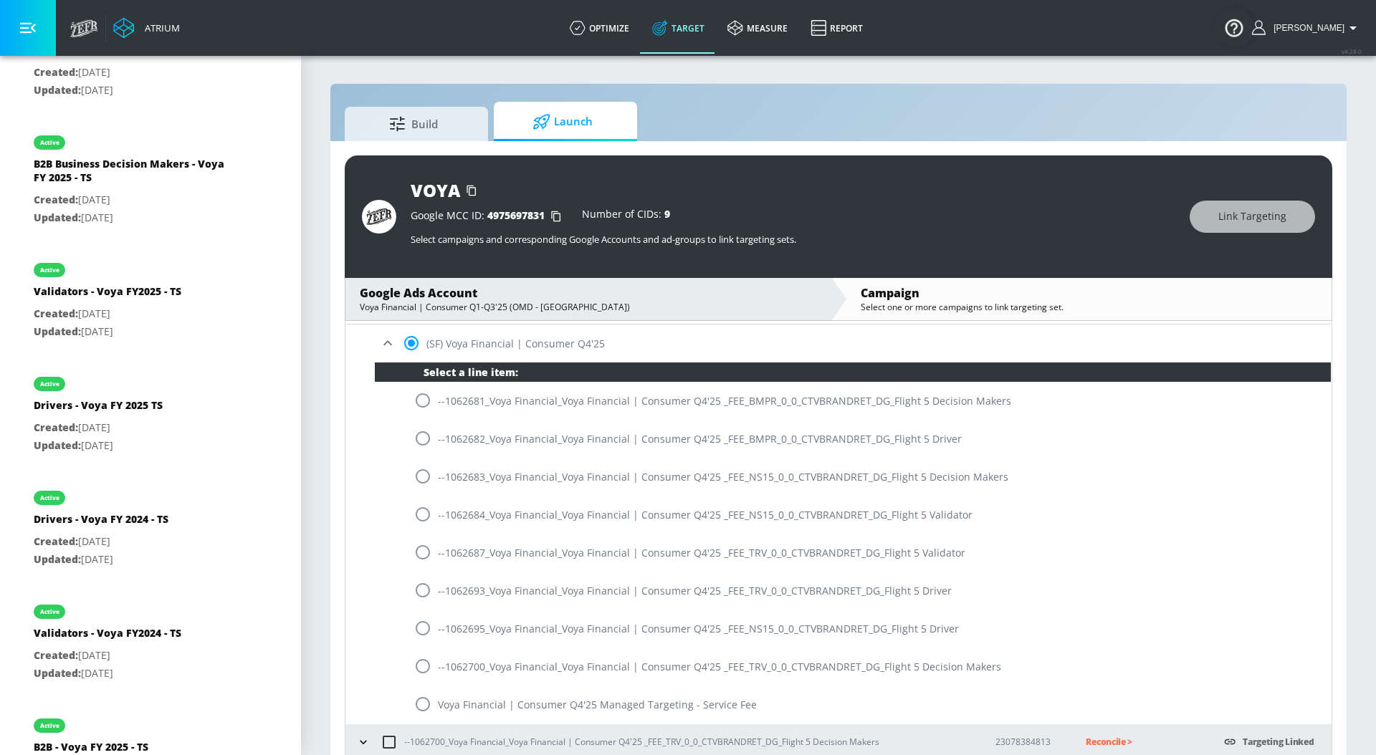
click at [419, 625] on input "radio" at bounding box center [423, 628] width 30 height 30
radio input "true"
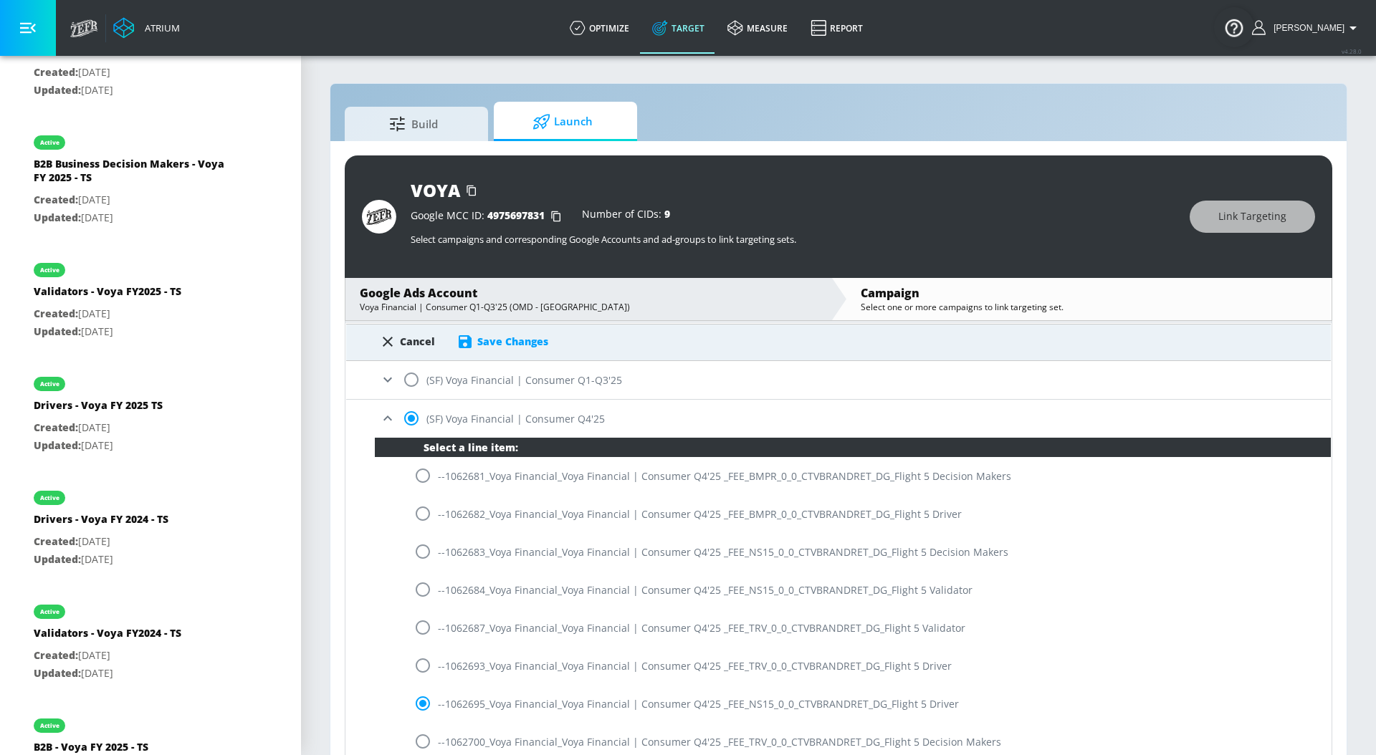
scroll to position [262, 0]
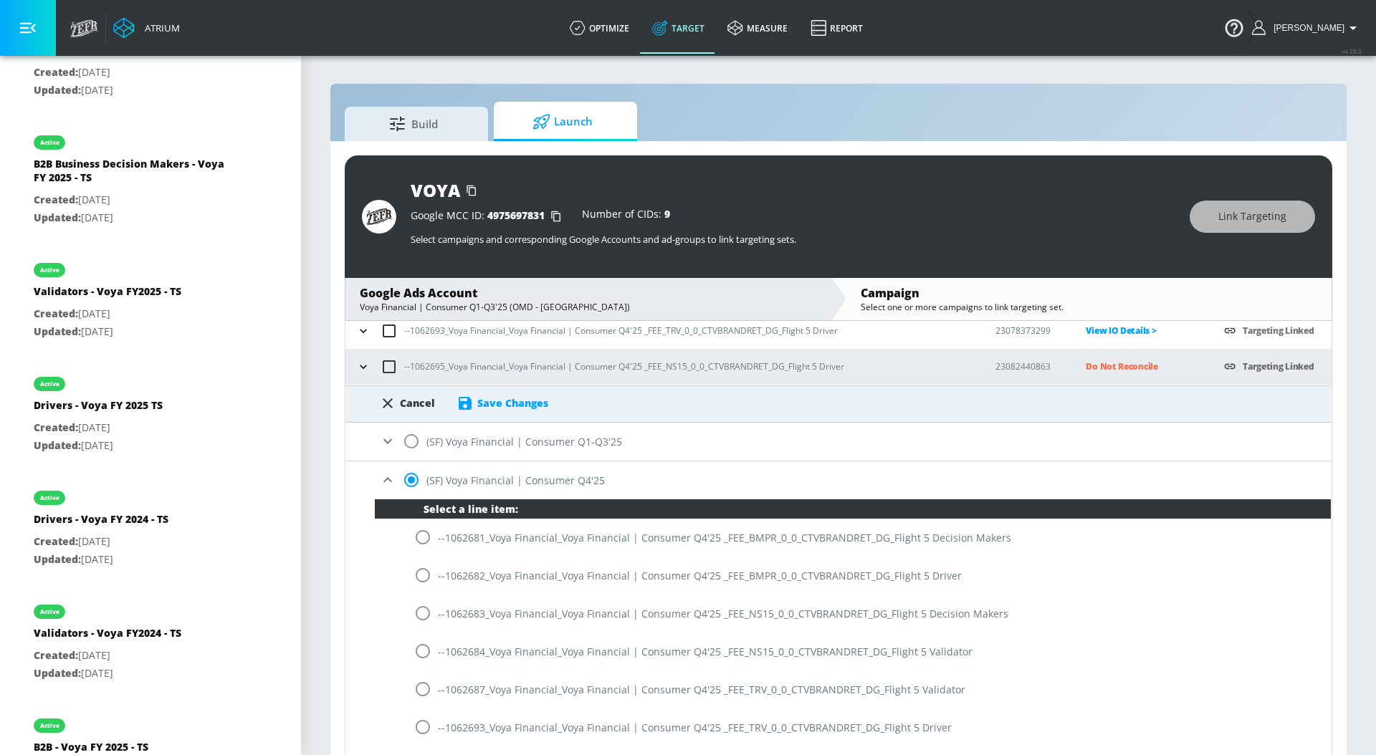
click at [499, 409] on div "Save Changes" at bounding box center [512, 403] width 71 height 14
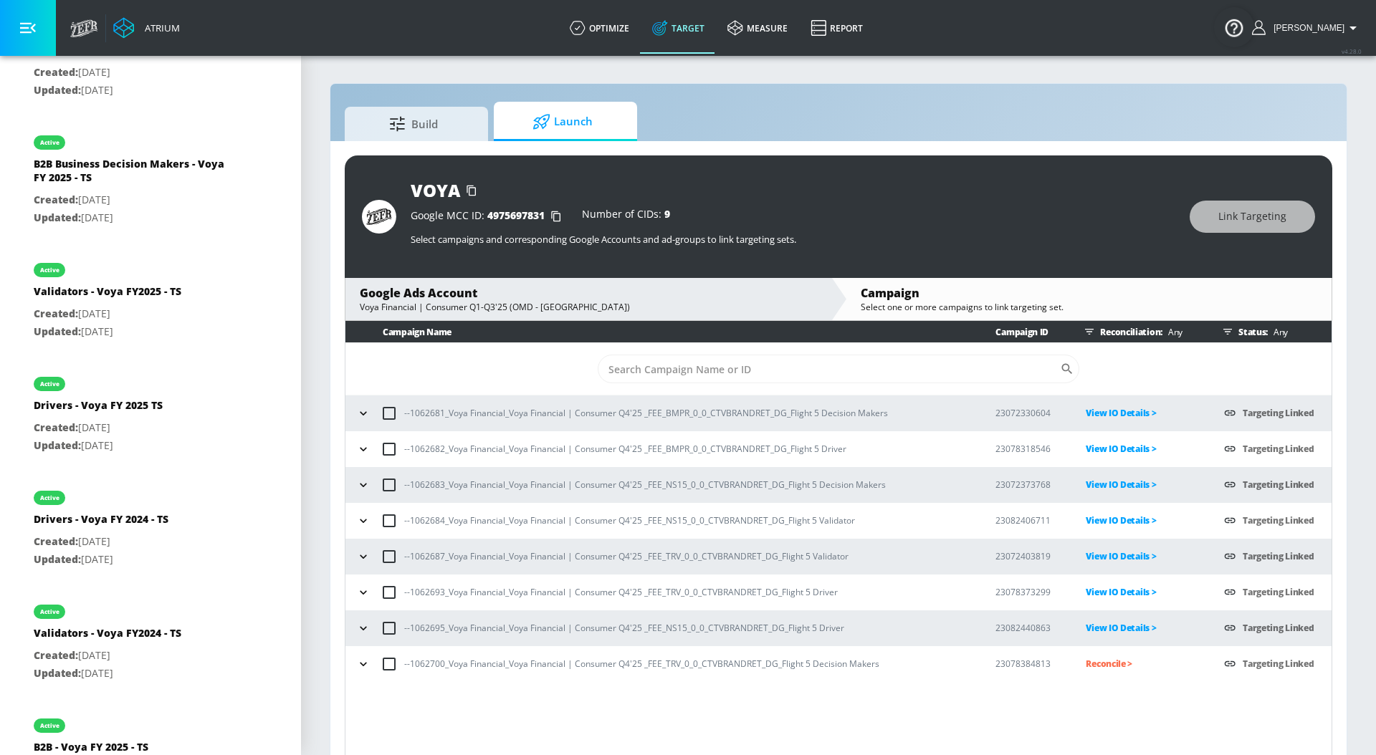
scroll to position [0, 0]
drag, startPoint x: 891, startPoint y: 662, endPoint x: 410, endPoint y: 663, distance: 481.5
click at [410, 663] on div "--1062700_Voya Financial_Voya Financial | Consumer Q4'25 _FEE_TRV_0_0_CTVBRANDR…" at bounding box center [663, 664] width 620 height 30
click at [1104, 663] on p "Reconcile >" at bounding box center [1142, 664] width 115 height 16
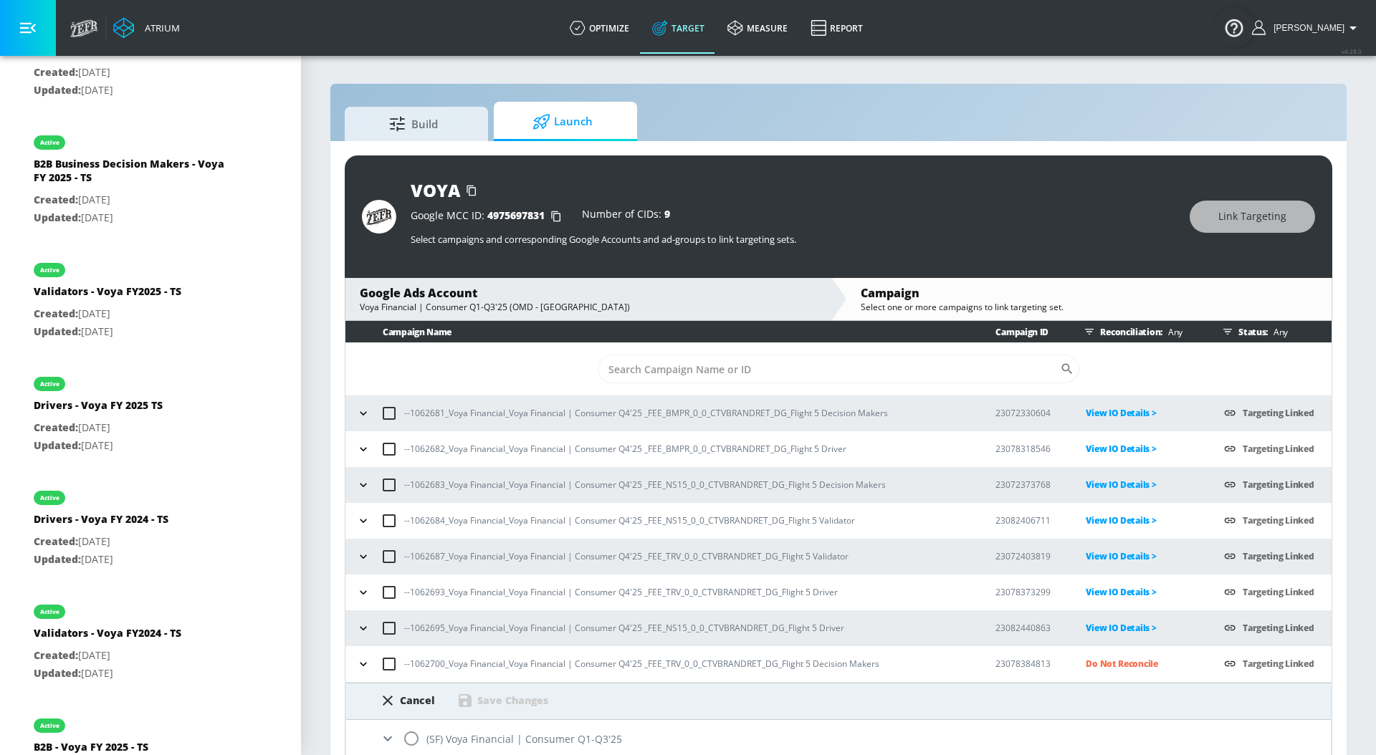
click at [418, 734] on input "radio" at bounding box center [411, 739] width 30 height 30
radio input "true"
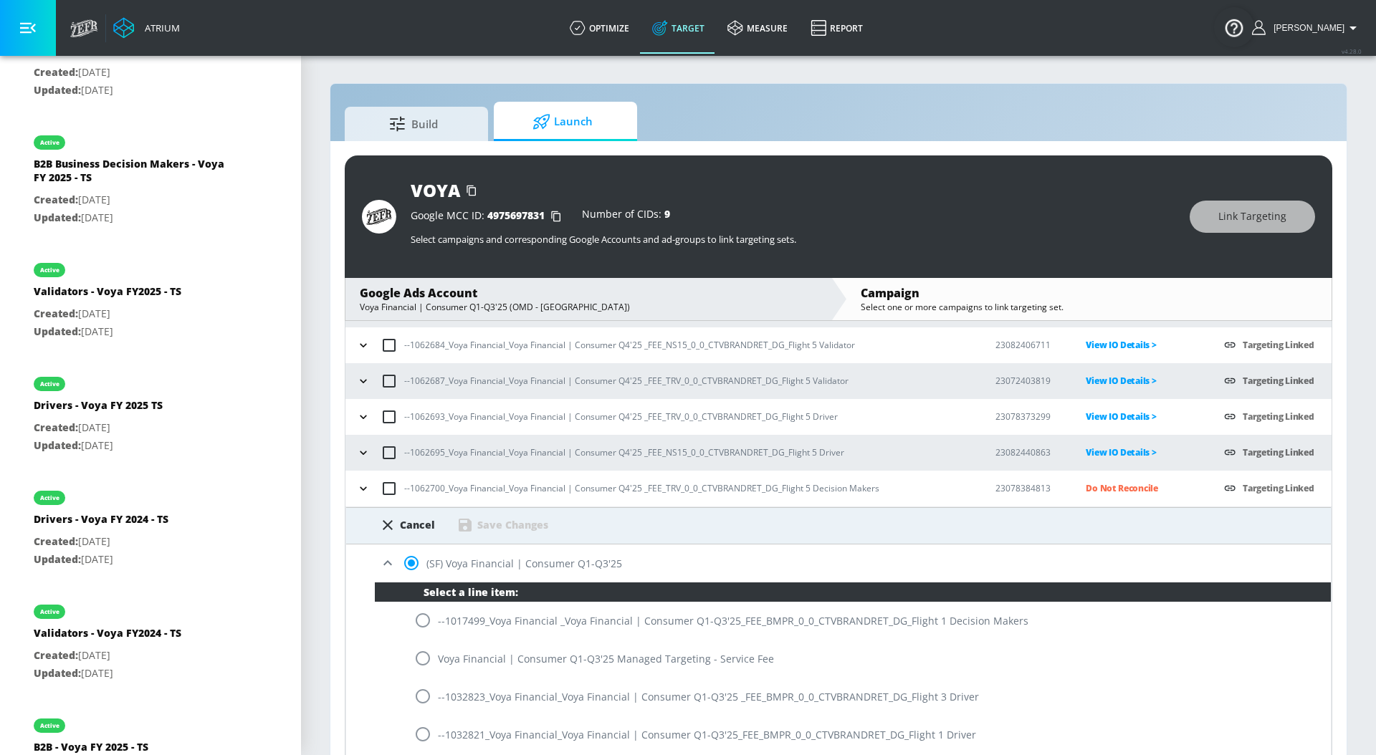
scroll to position [262, 0]
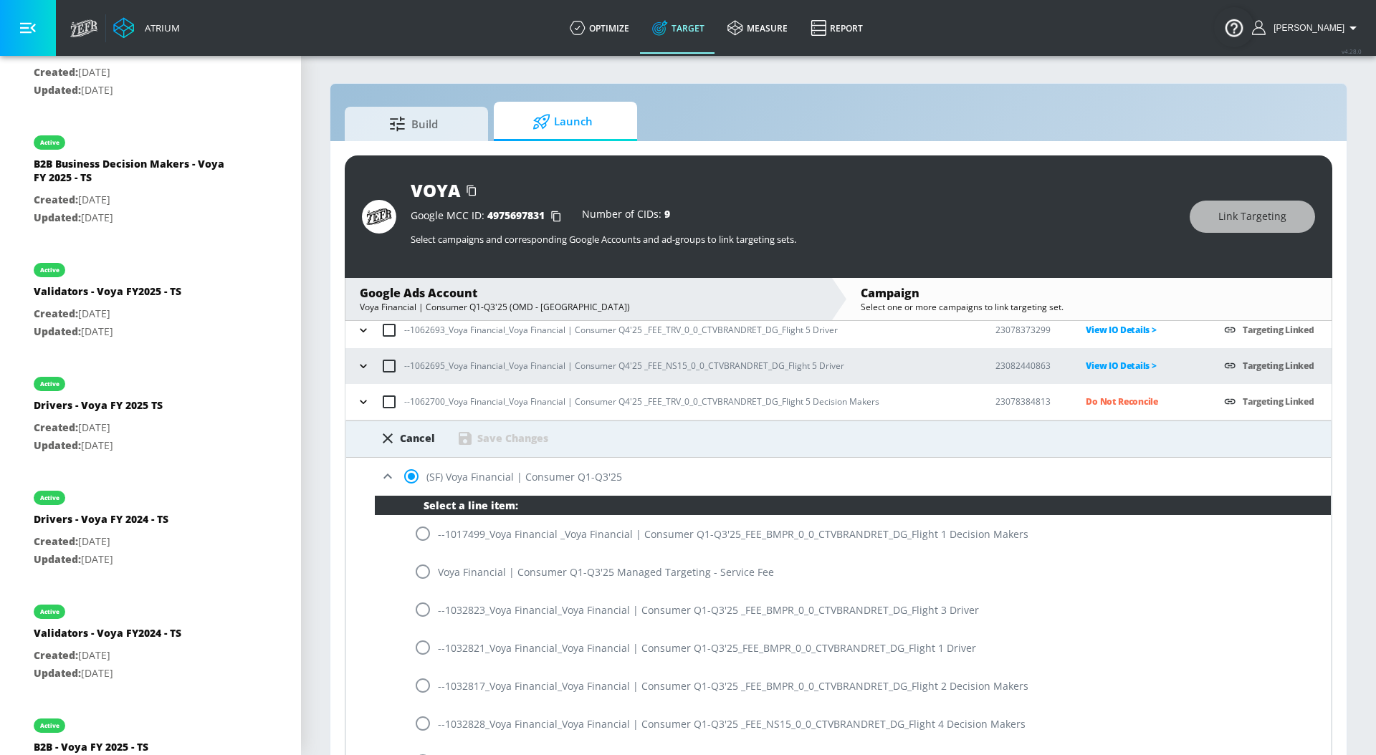
click at [396, 479] on input "radio" at bounding box center [411, 476] width 30 height 30
click at [388, 479] on icon at bounding box center [387, 476] width 17 height 17
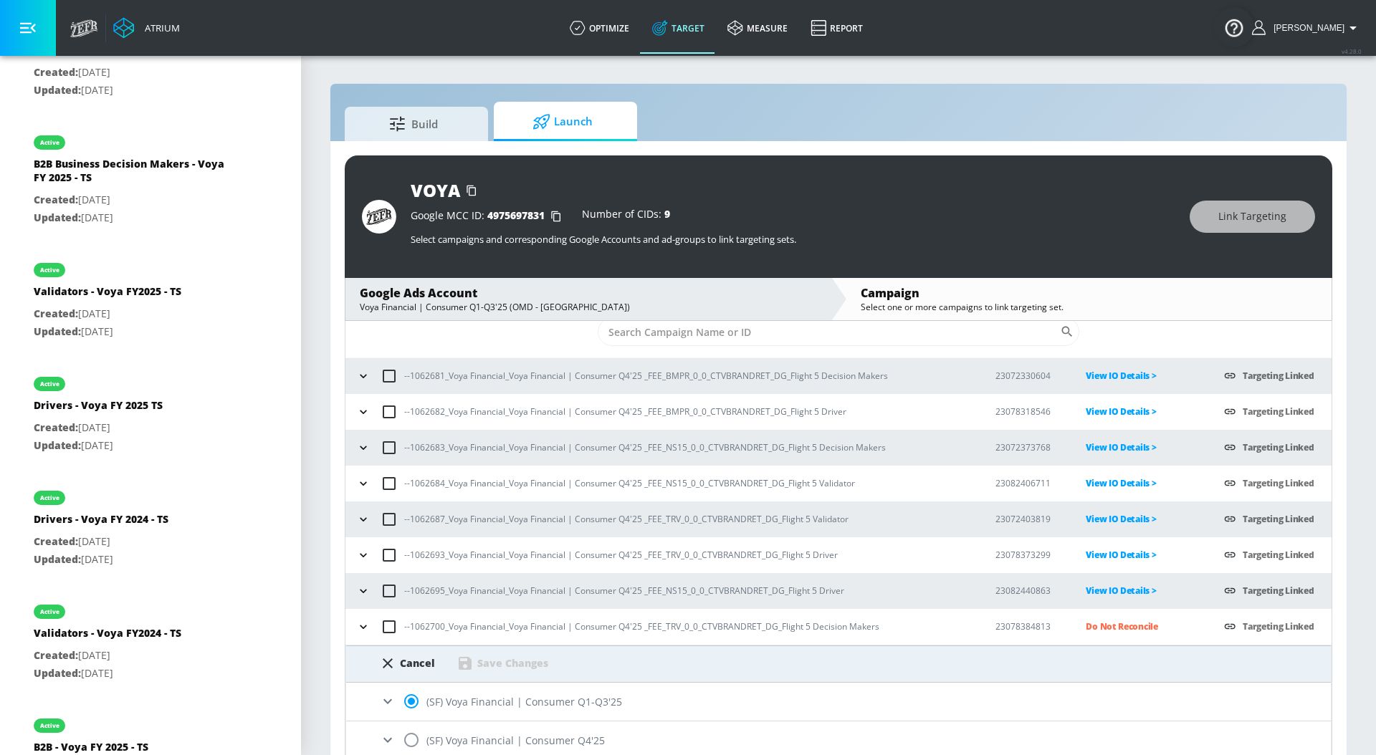
scroll to position [37, 0]
click at [412, 737] on input "radio" at bounding box center [411, 740] width 30 height 30
radio input "true"
radio input "false"
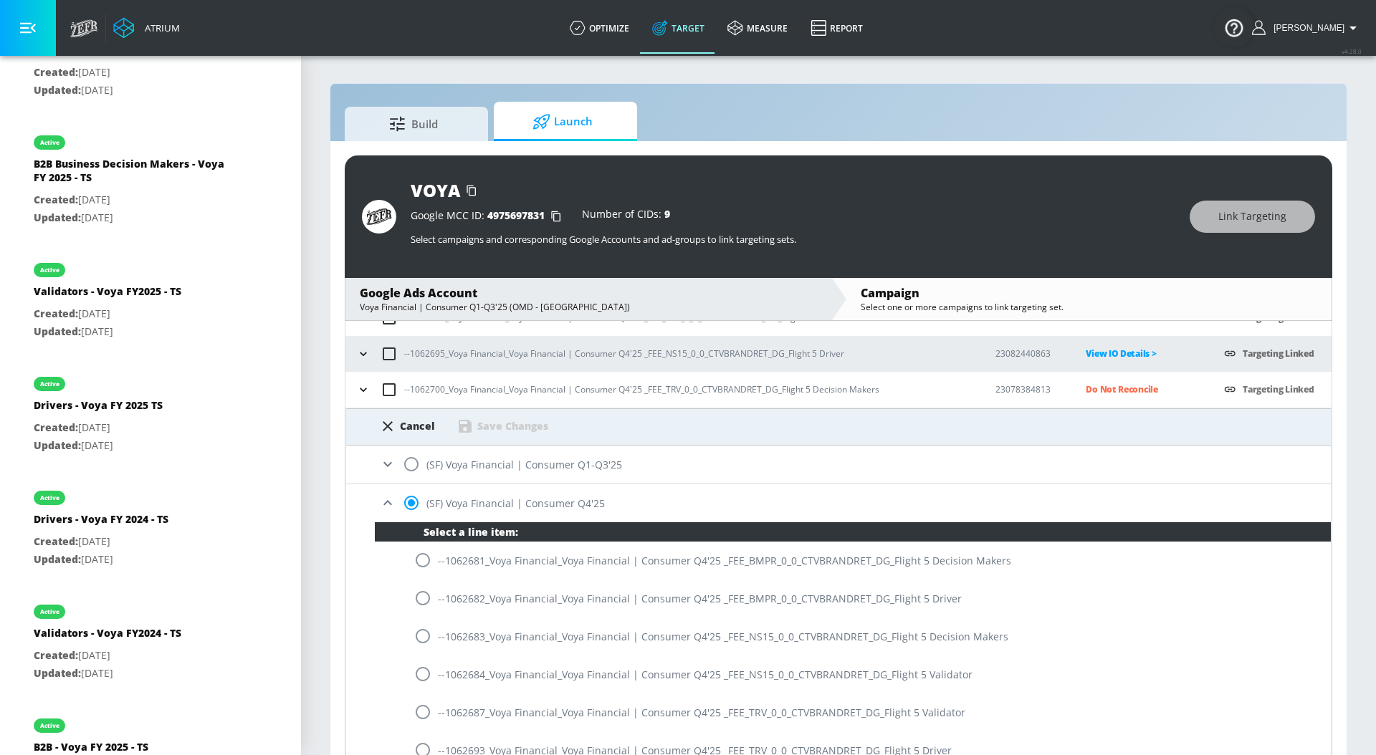
scroll to position [398, 0]
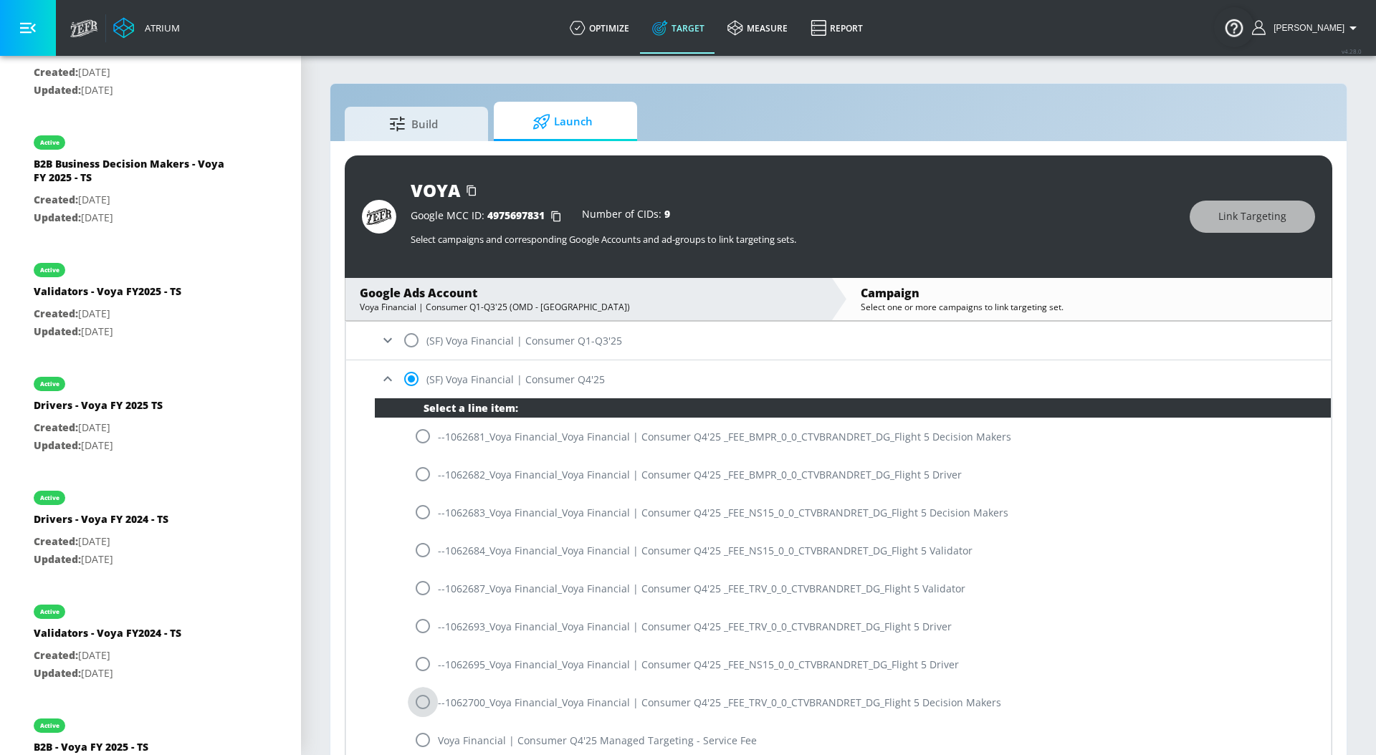
click at [420, 704] on input "radio" at bounding box center [423, 702] width 30 height 30
radio input "true"
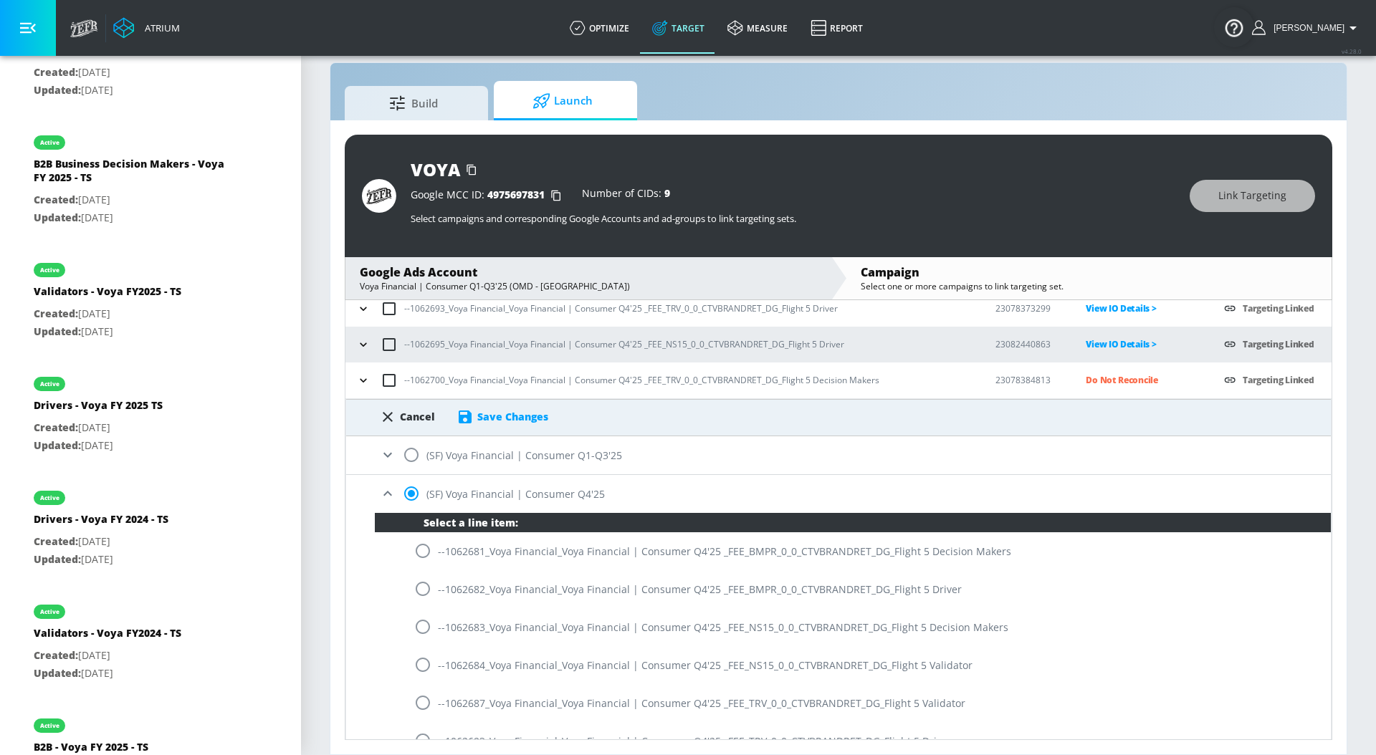
scroll to position [248, 0]
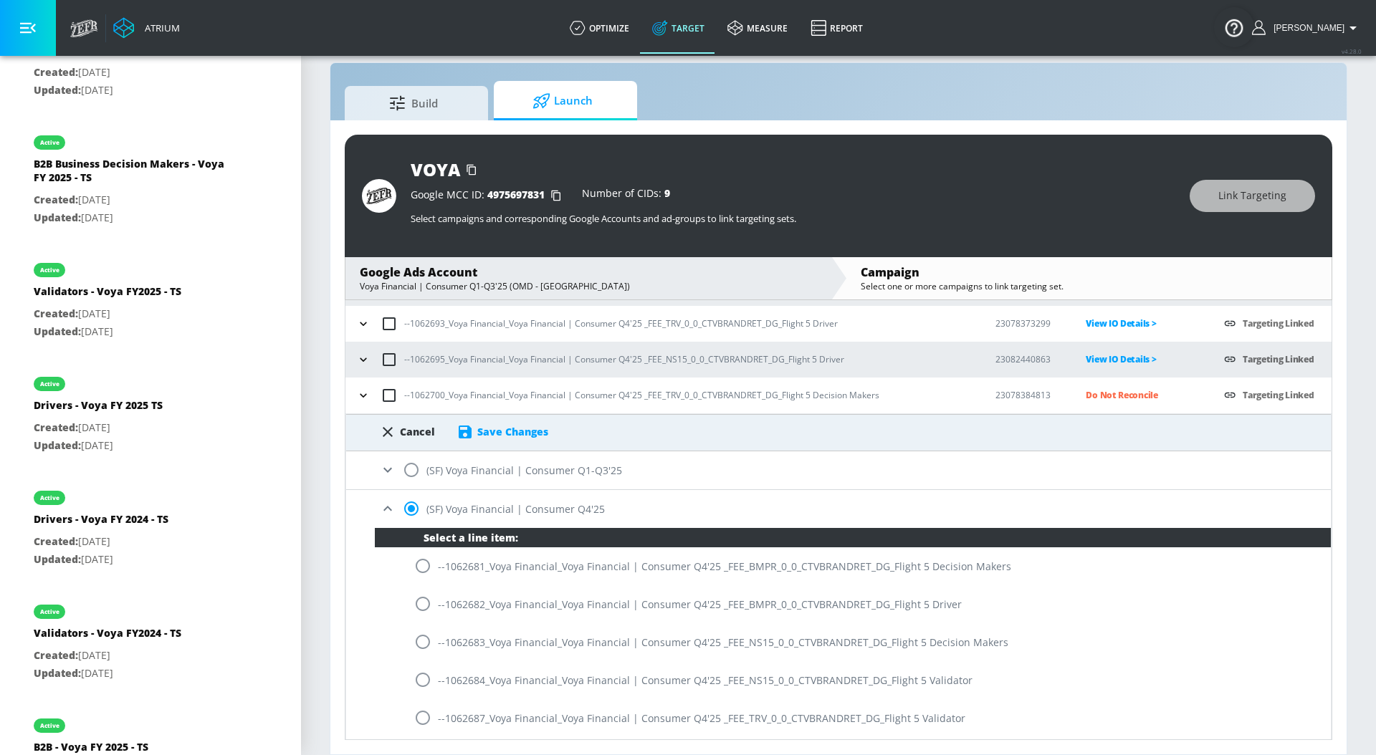
click at [481, 433] on div "Save Changes" at bounding box center [512, 432] width 71 height 14
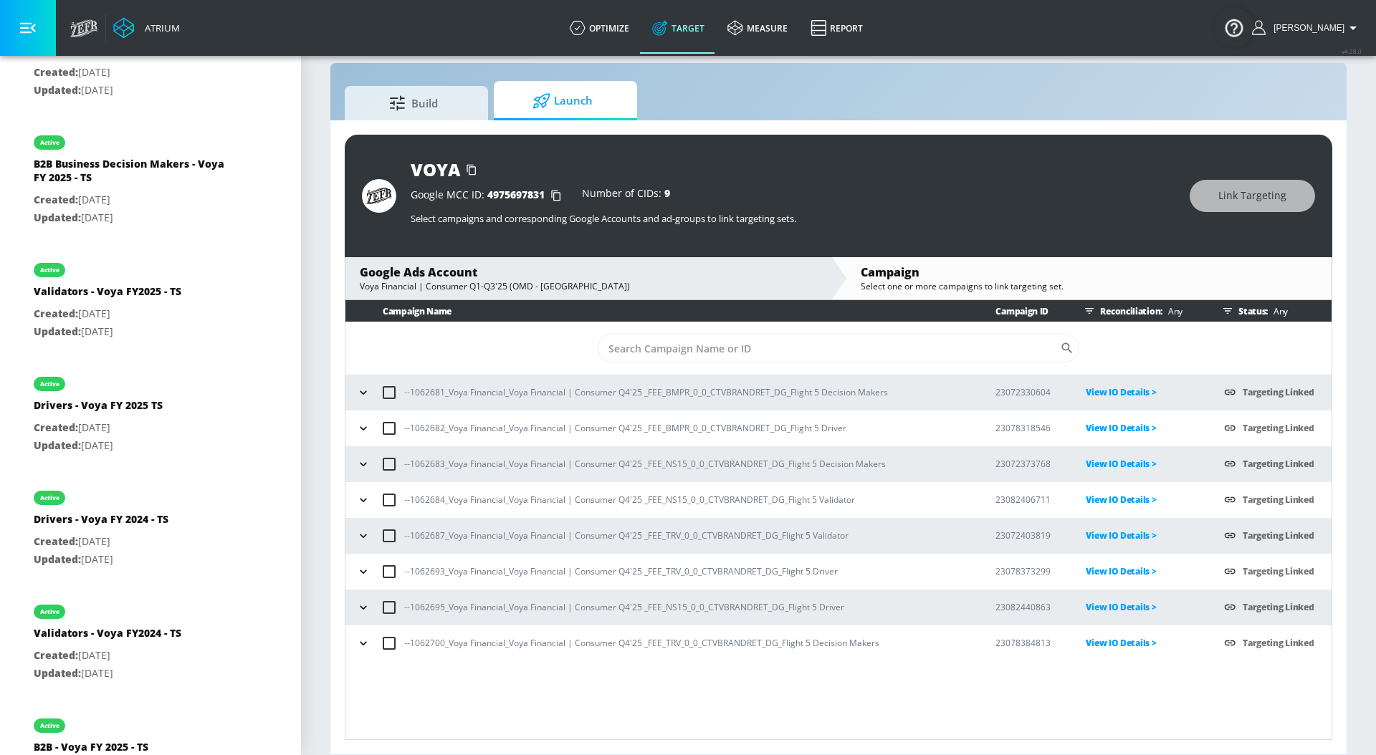
scroll to position [0, 0]
